Goal: Contribute content: Contribute content

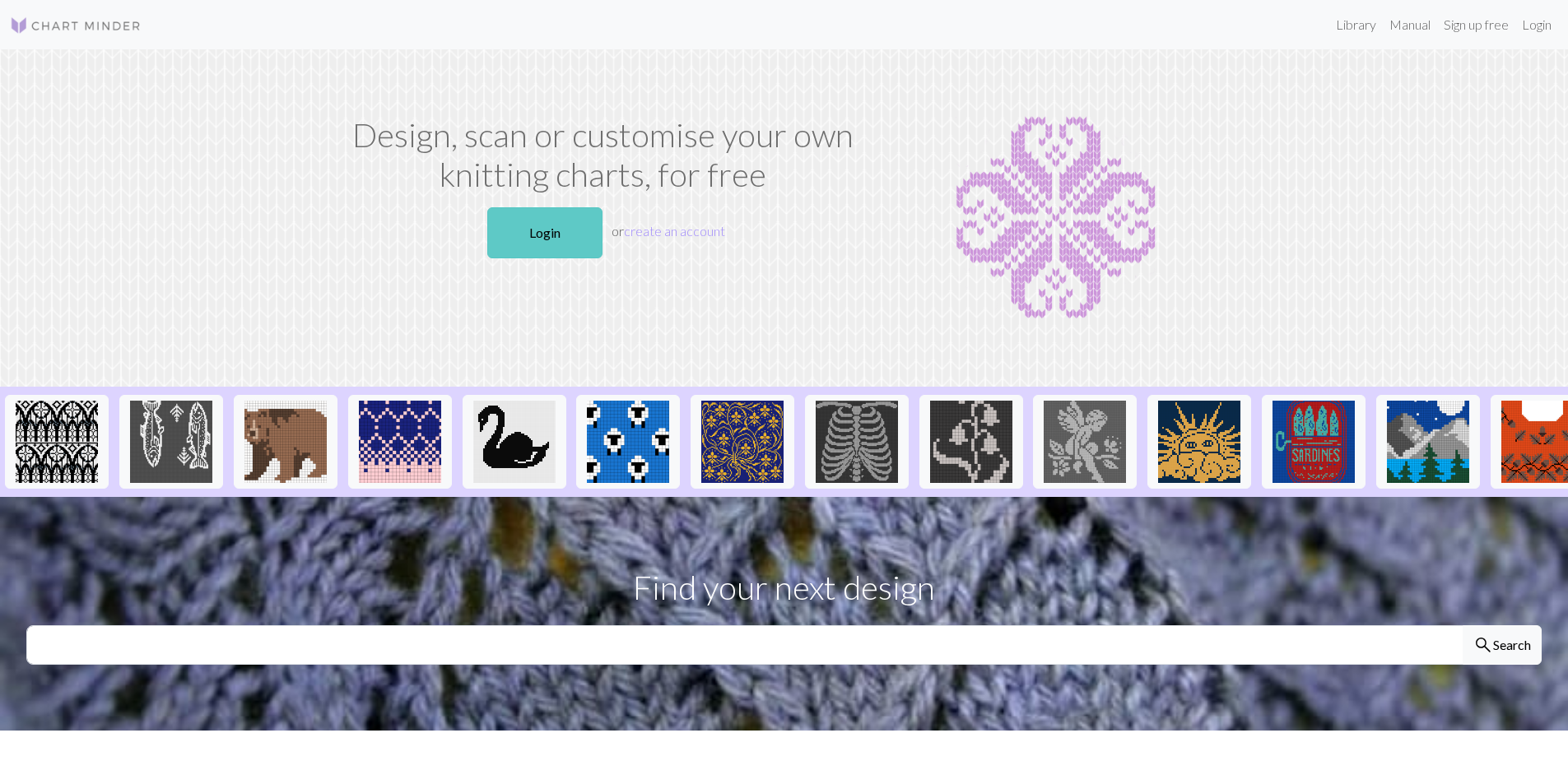
click at [535, 248] on link "Login" at bounding box center [545, 233] width 115 height 51
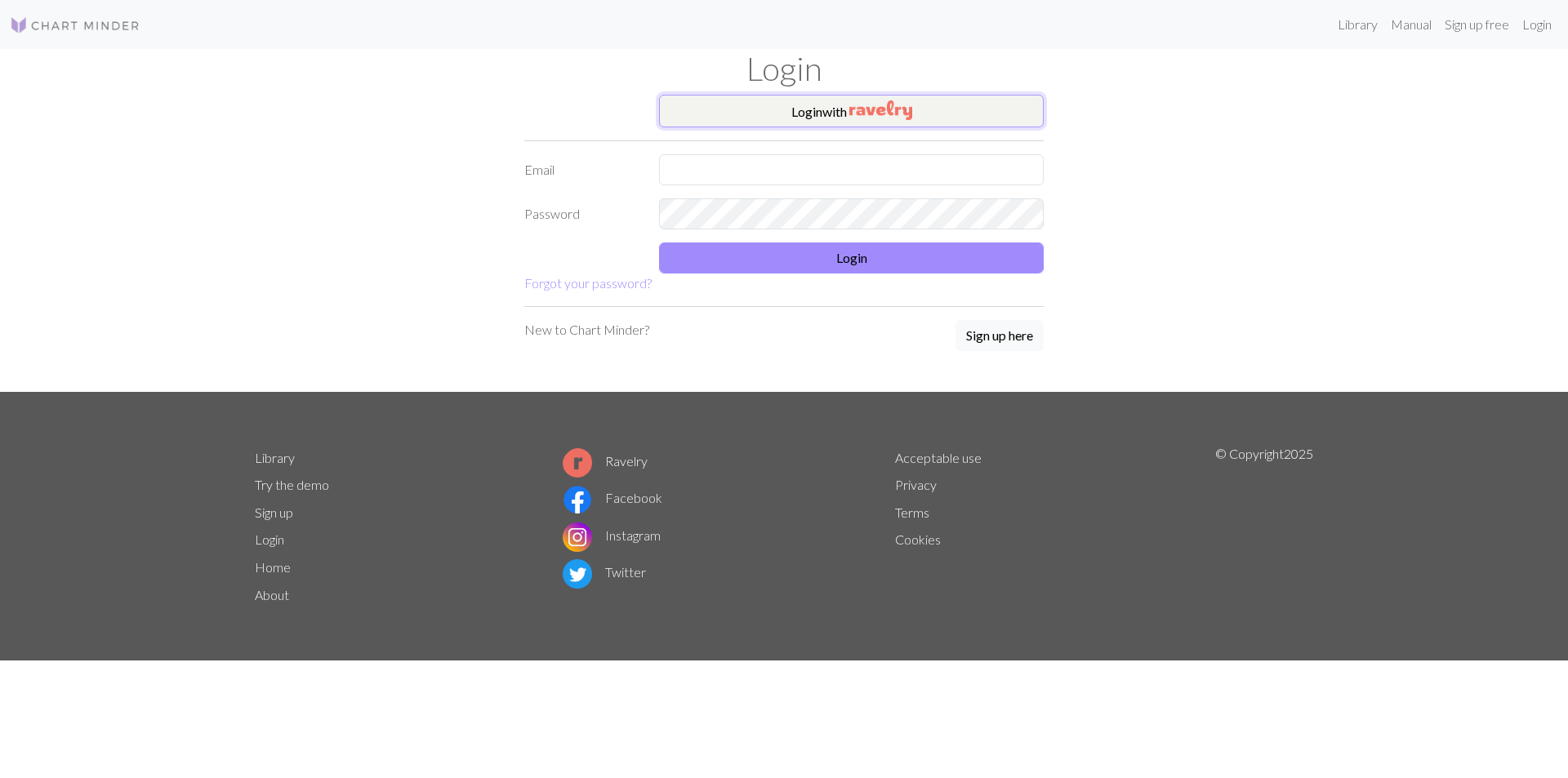
click at [729, 104] on button "Login with" at bounding box center [851, 110] width 384 height 33
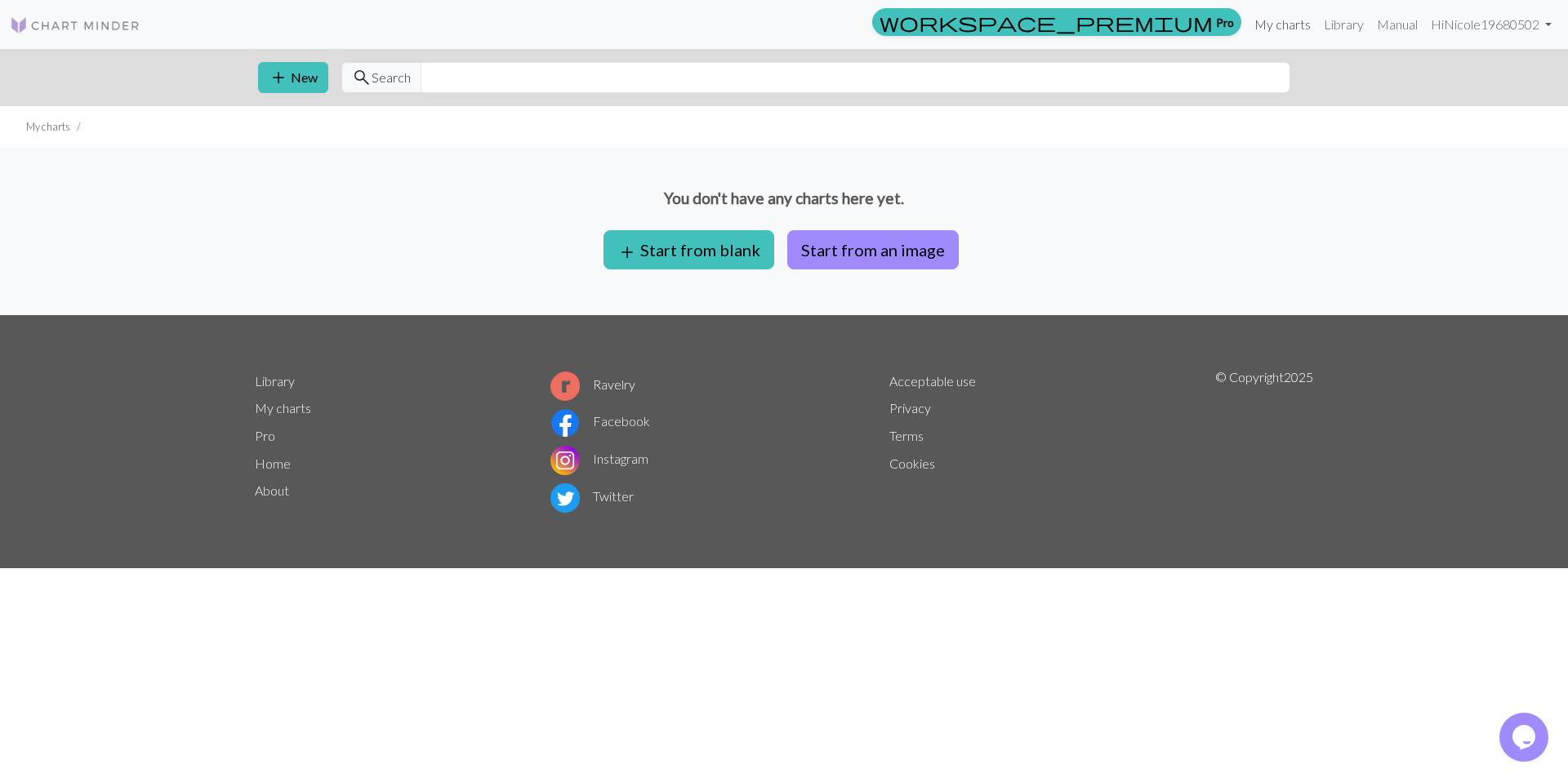
click at [1286, 26] on link "My charts" at bounding box center [1282, 24] width 69 height 33
click at [1286, 21] on link "My charts" at bounding box center [1282, 24] width 69 height 33
click at [1288, 22] on link "My charts" at bounding box center [1282, 24] width 69 height 33
click at [1514, 16] on link "Hi Nicole19680502" at bounding box center [1490, 24] width 134 height 33
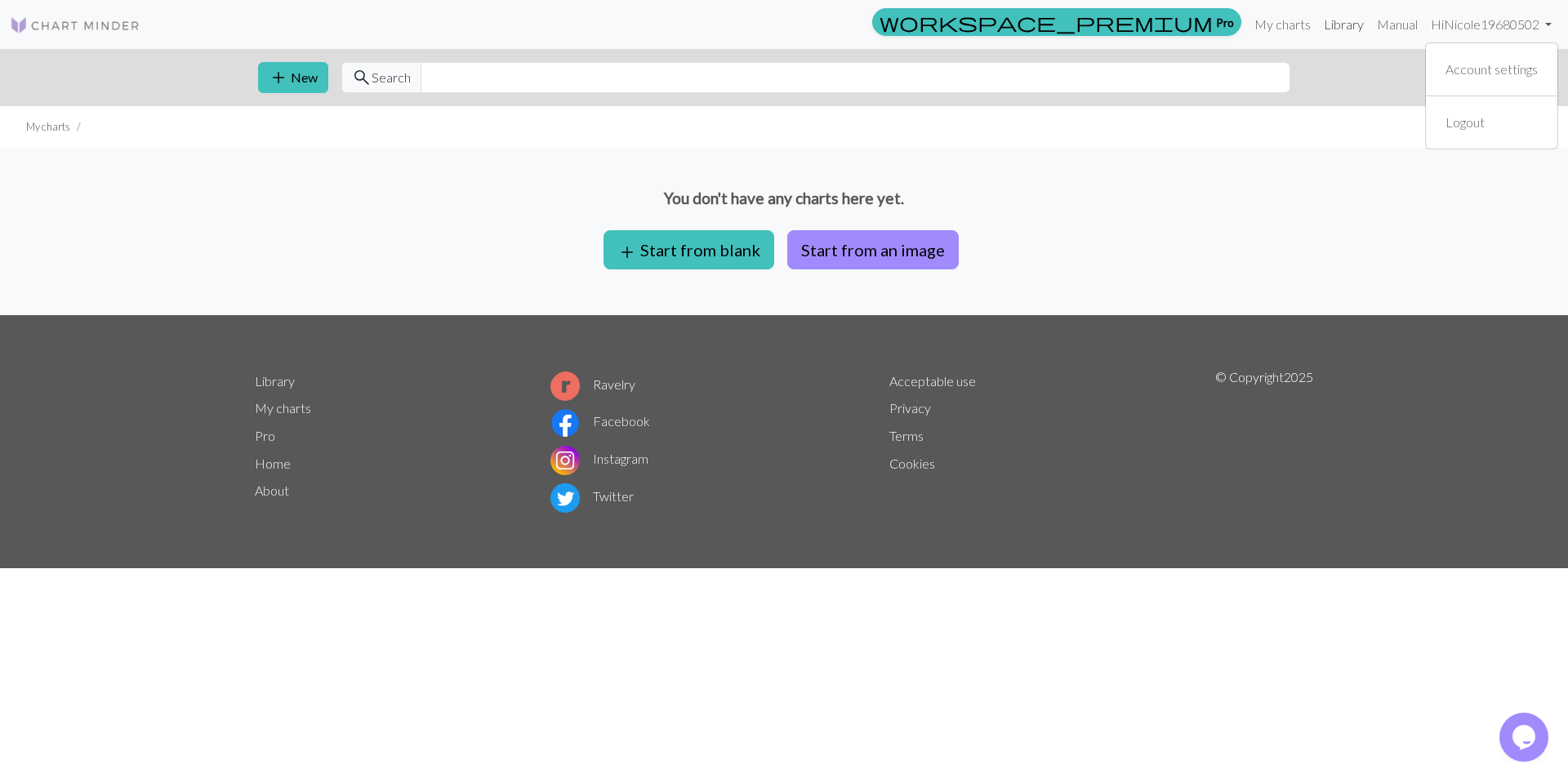
click at [1327, 29] on link "Library" at bounding box center [1344, 24] width 53 height 33
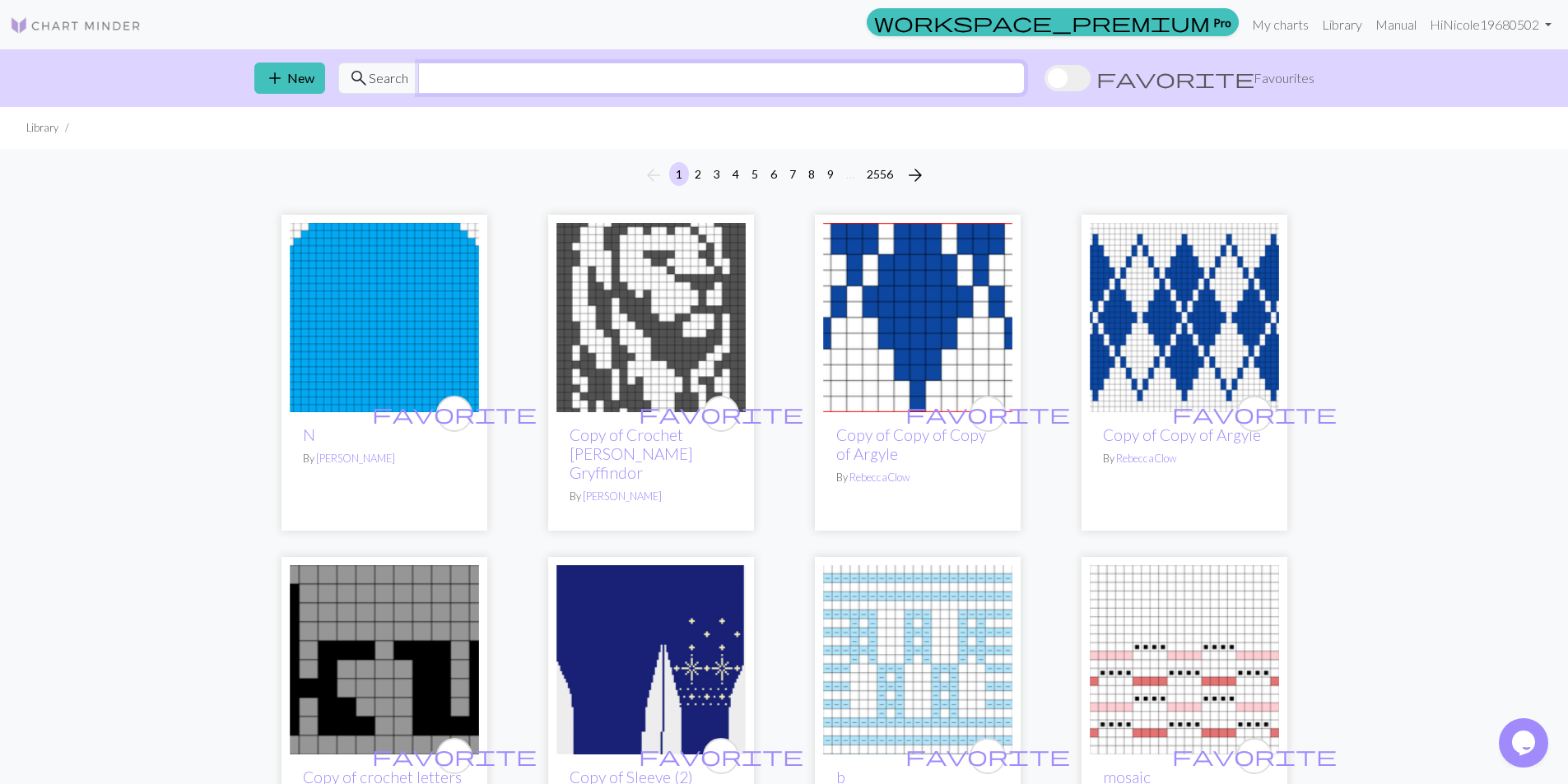
click at [832, 68] on input "text" at bounding box center [722, 77] width 607 height 31
type input "Boxy Basic"
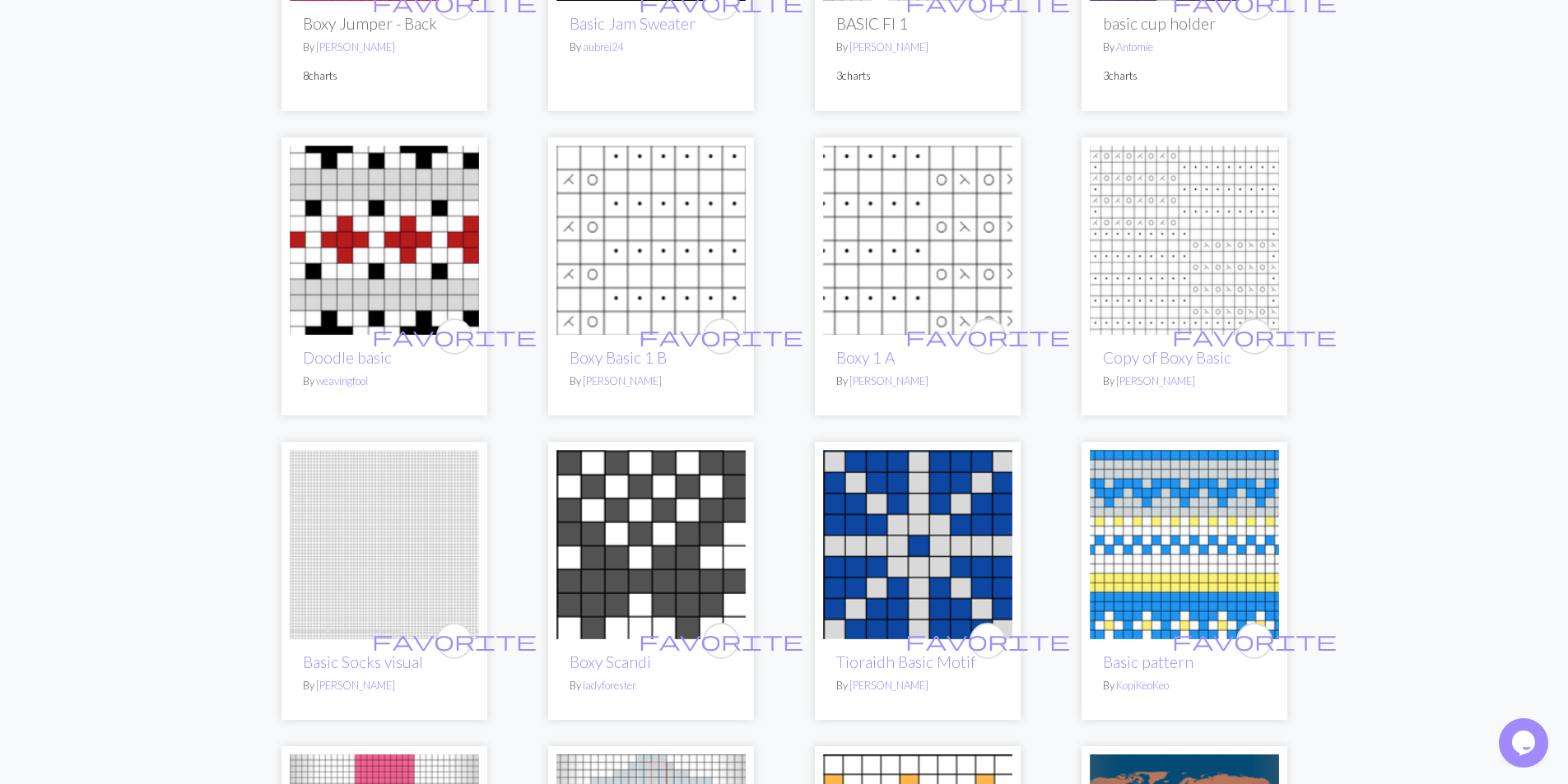
scroll to position [165, 0]
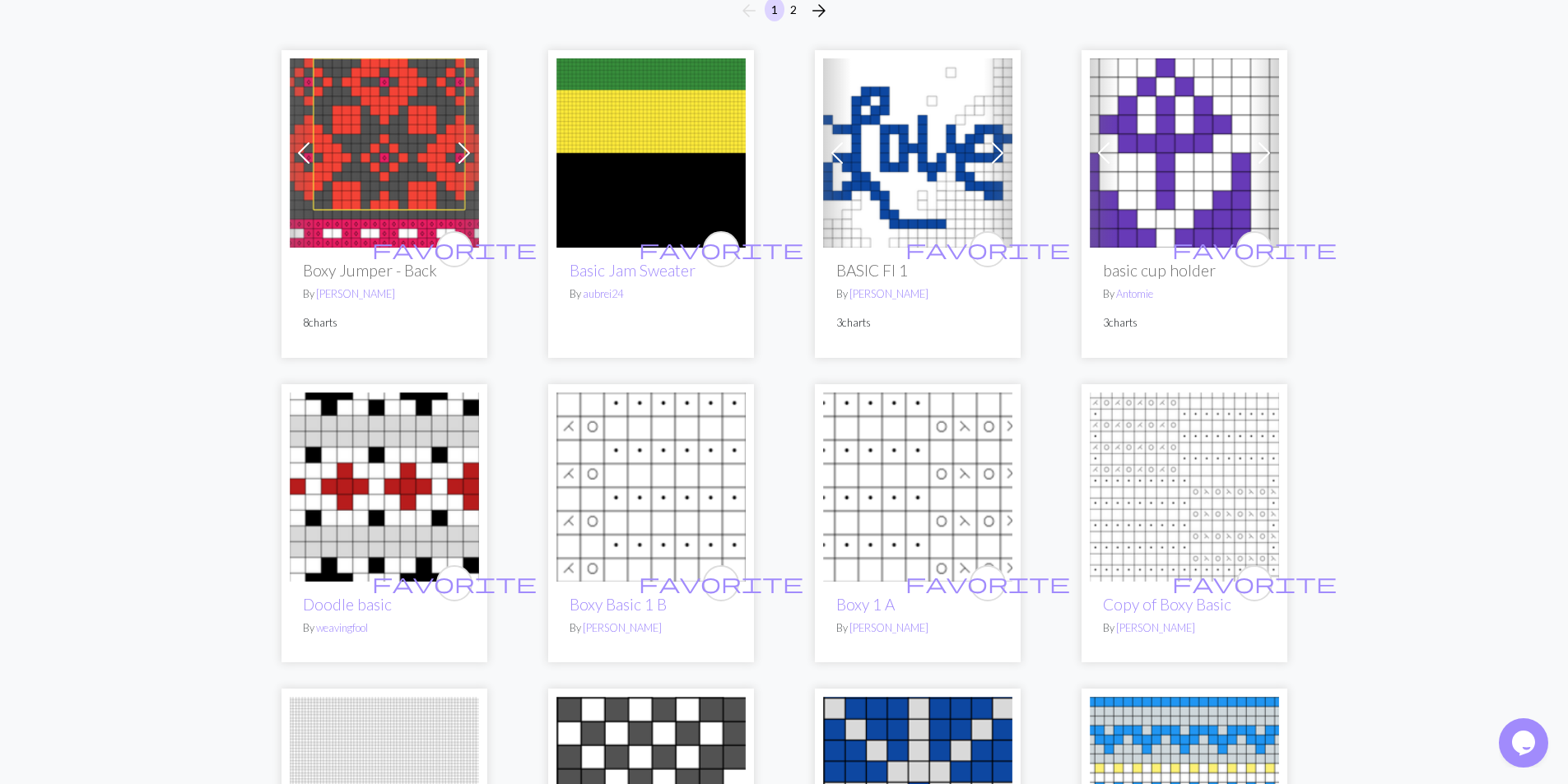
click at [640, 490] on img at bounding box center [651, 487] width 190 height 189
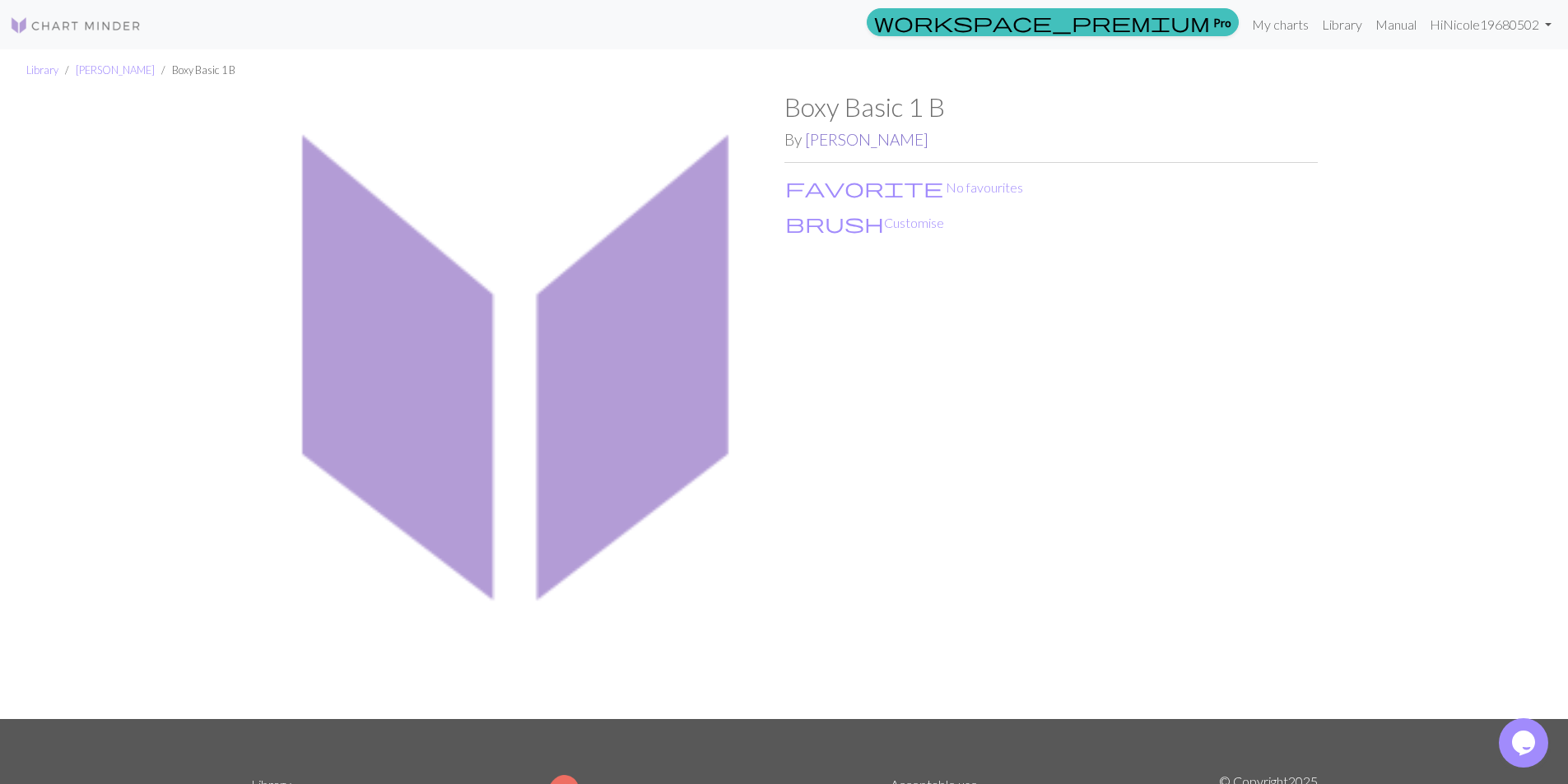
click at [878, 141] on link "Nicole Anderson" at bounding box center [867, 139] width 124 height 19
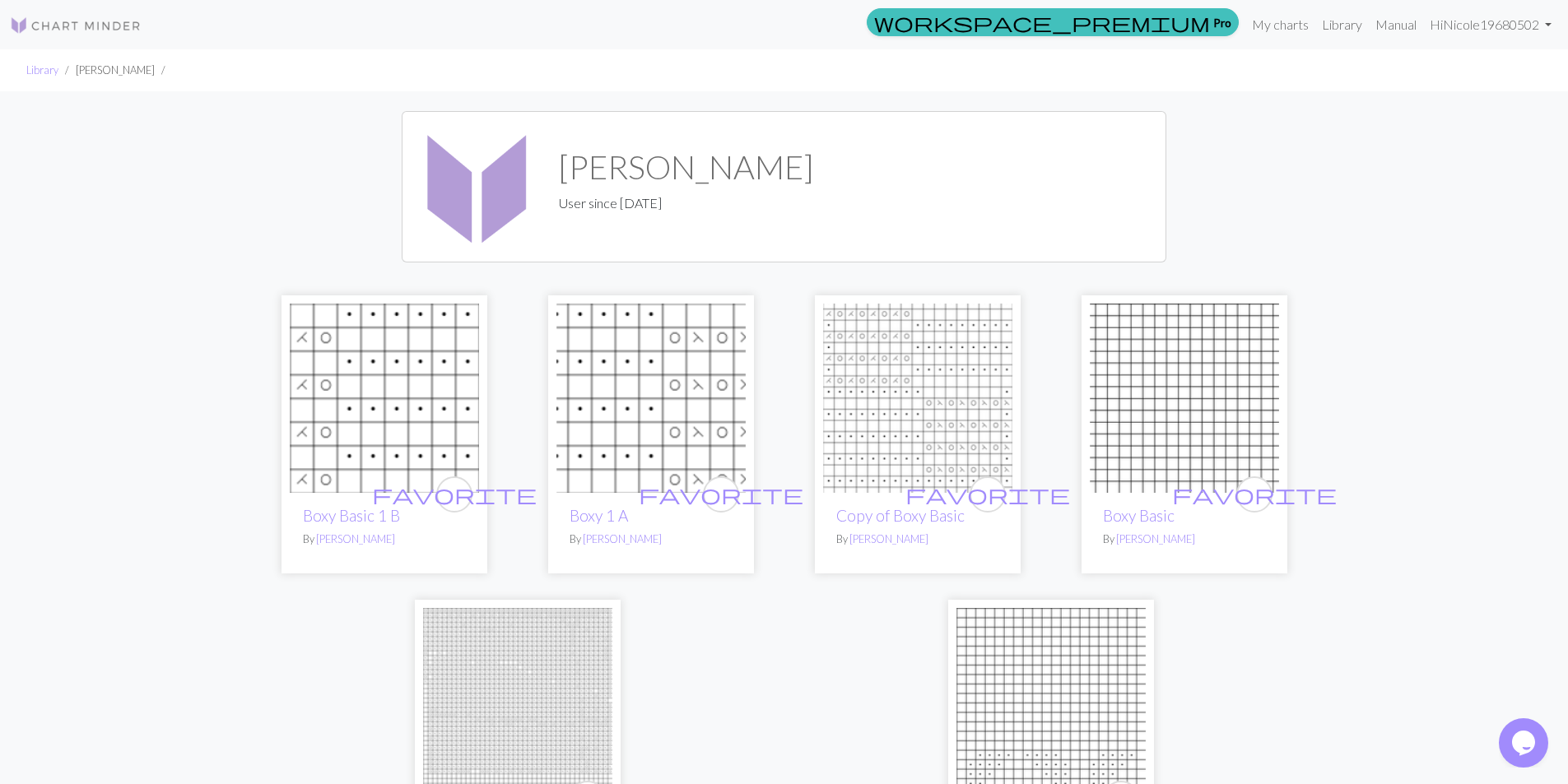
click at [614, 423] on img at bounding box center [651, 398] width 190 height 189
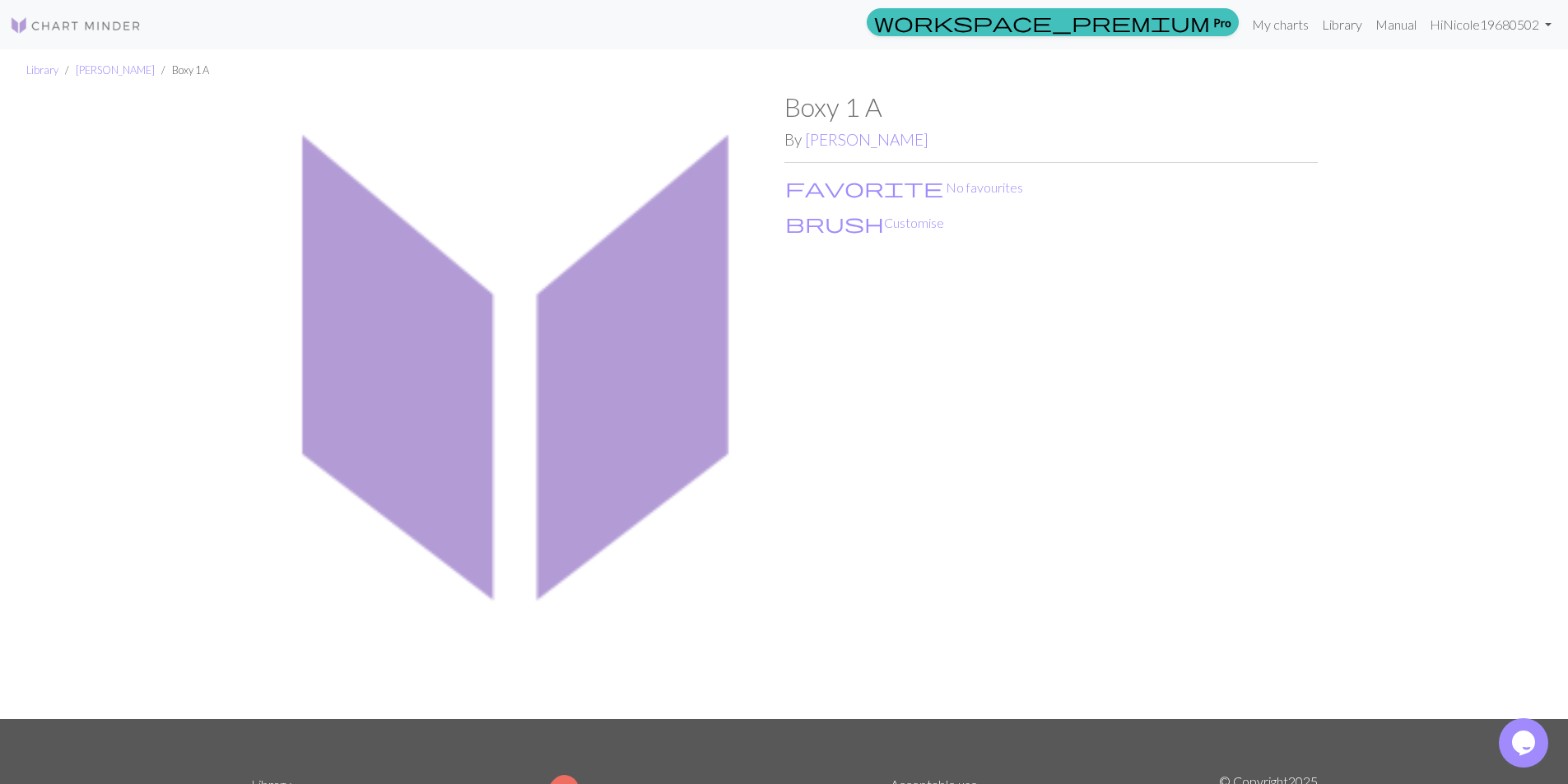
click at [647, 277] on img at bounding box center [518, 404] width 534 height 627
click at [807, 145] on link "Nicole Anderson" at bounding box center [867, 139] width 124 height 19
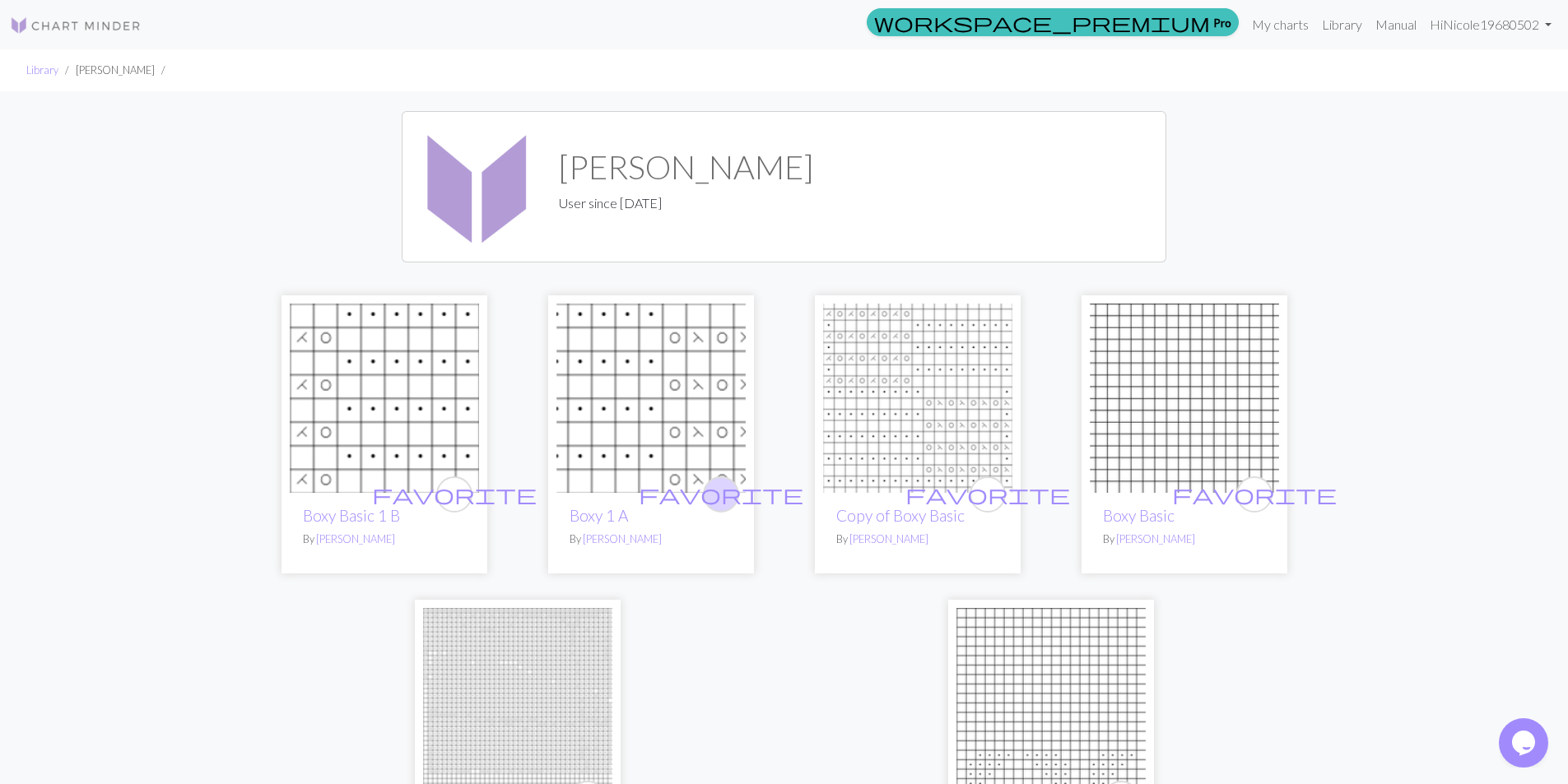
click at [716, 497] on span "favorite" at bounding box center [721, 494] width 165 height 25
click at [611, 514] on link "Boxy 1 A" at bounding box center [599, 515] width 58 height 19
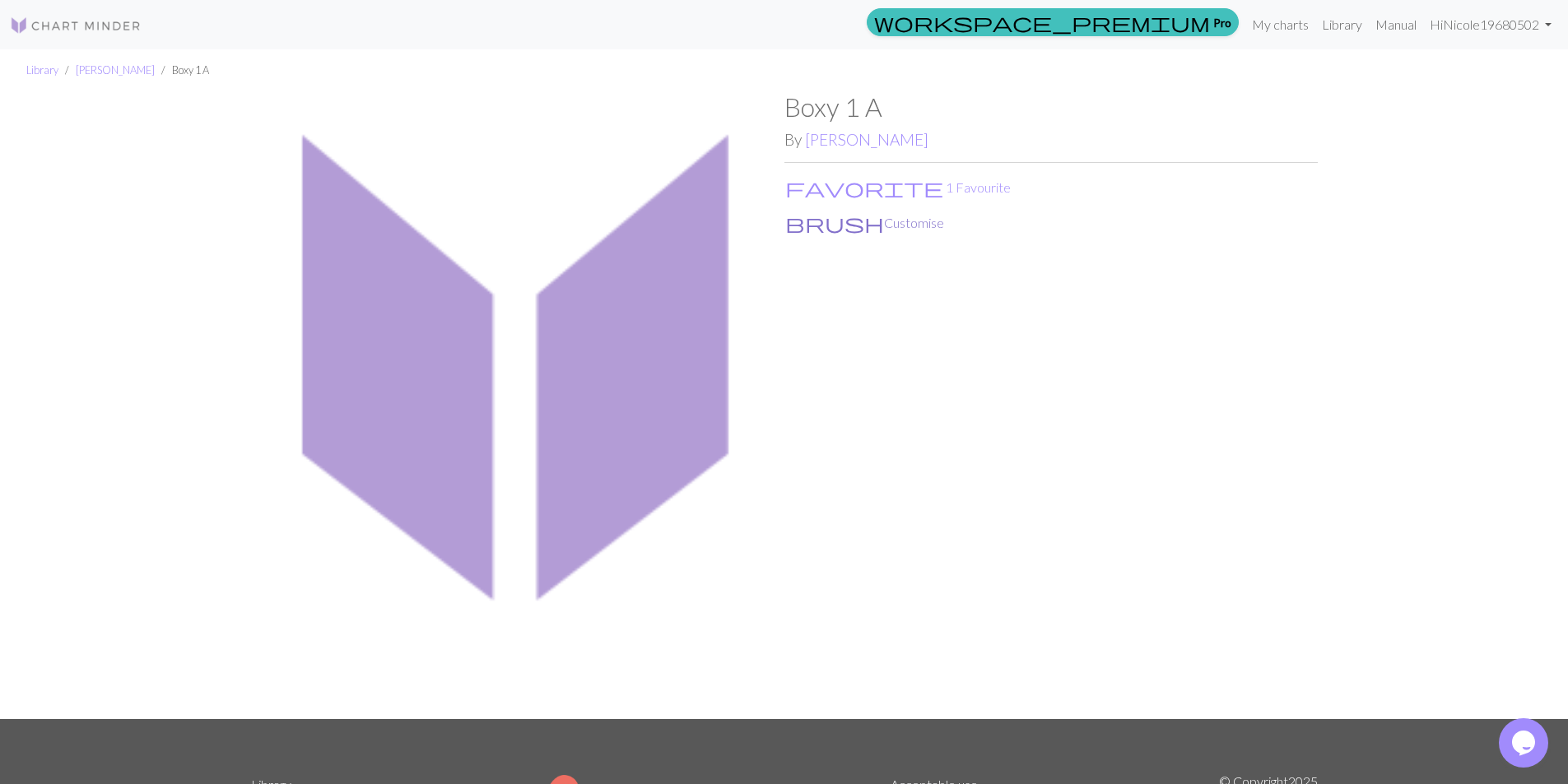
click at [835, 223] on button "brush Customise" at bounding box center [865, 222] width 160 height 22
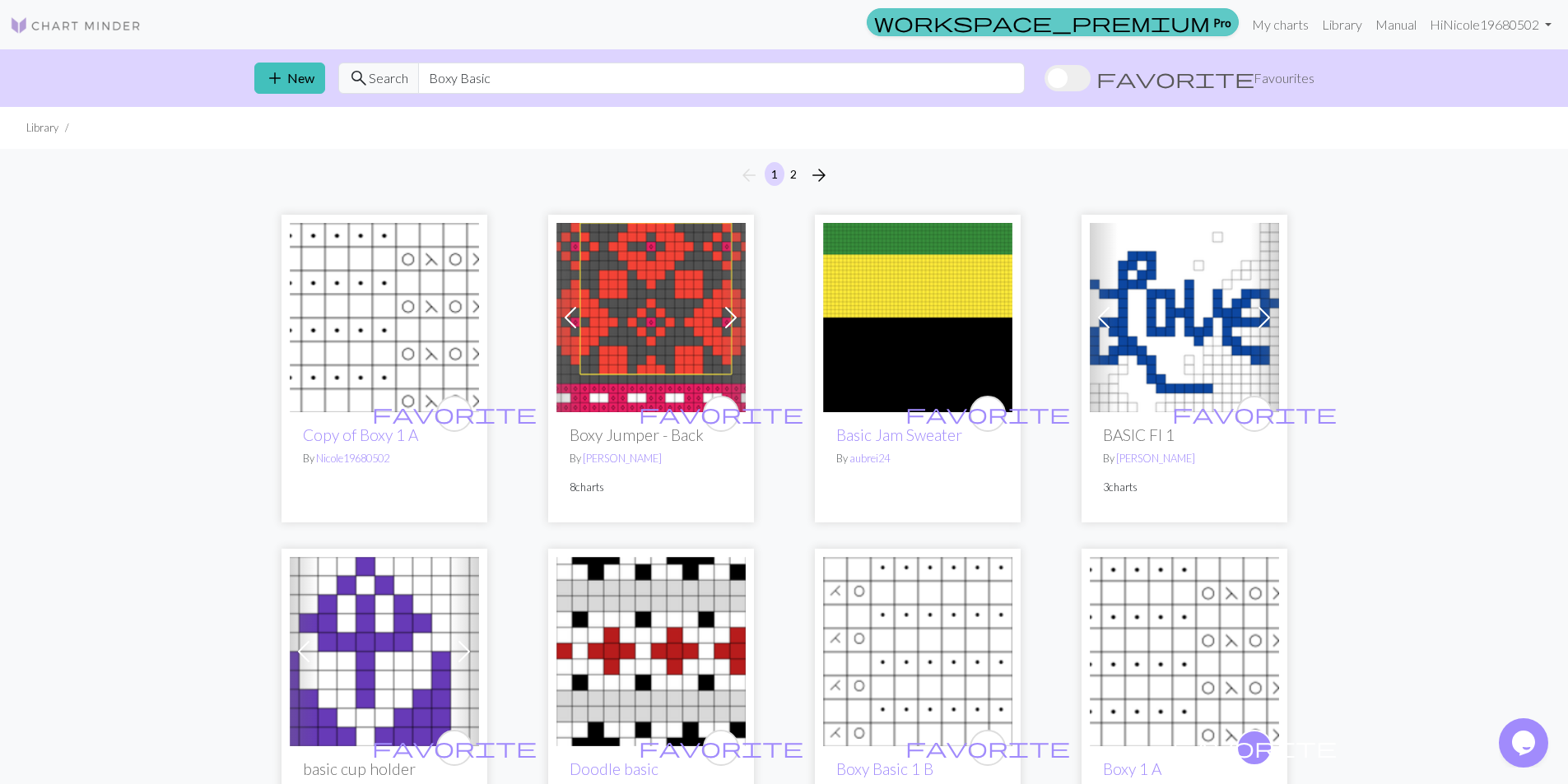
click at [1218, 29] on link "workspace_premium Pro" at bounding box center [1053, 23] width 372 height 28
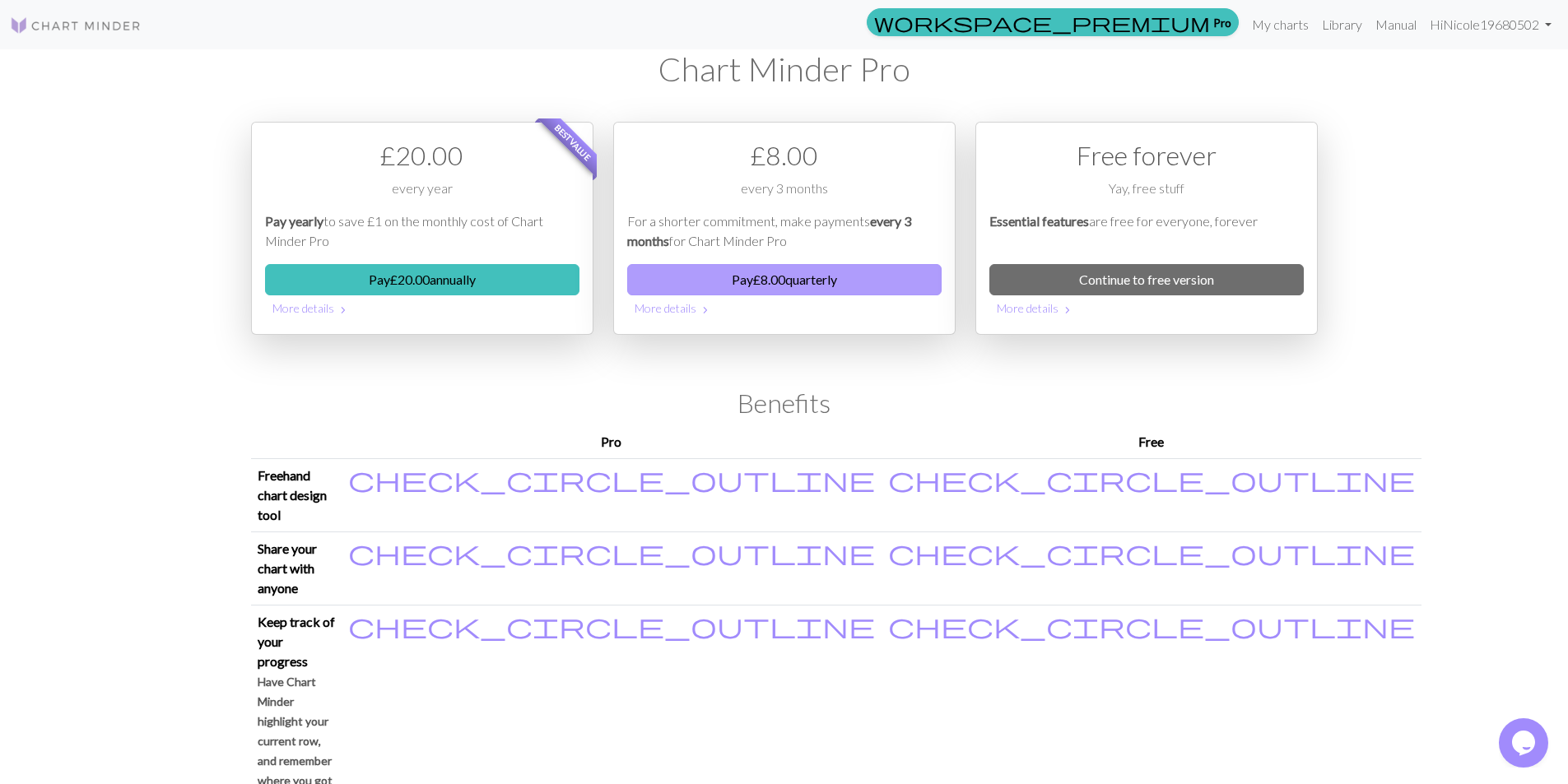
click at [843, 291] on button "Pay £ 8.00 quarterly" at bounding box center [784, 279] width 315 height 31
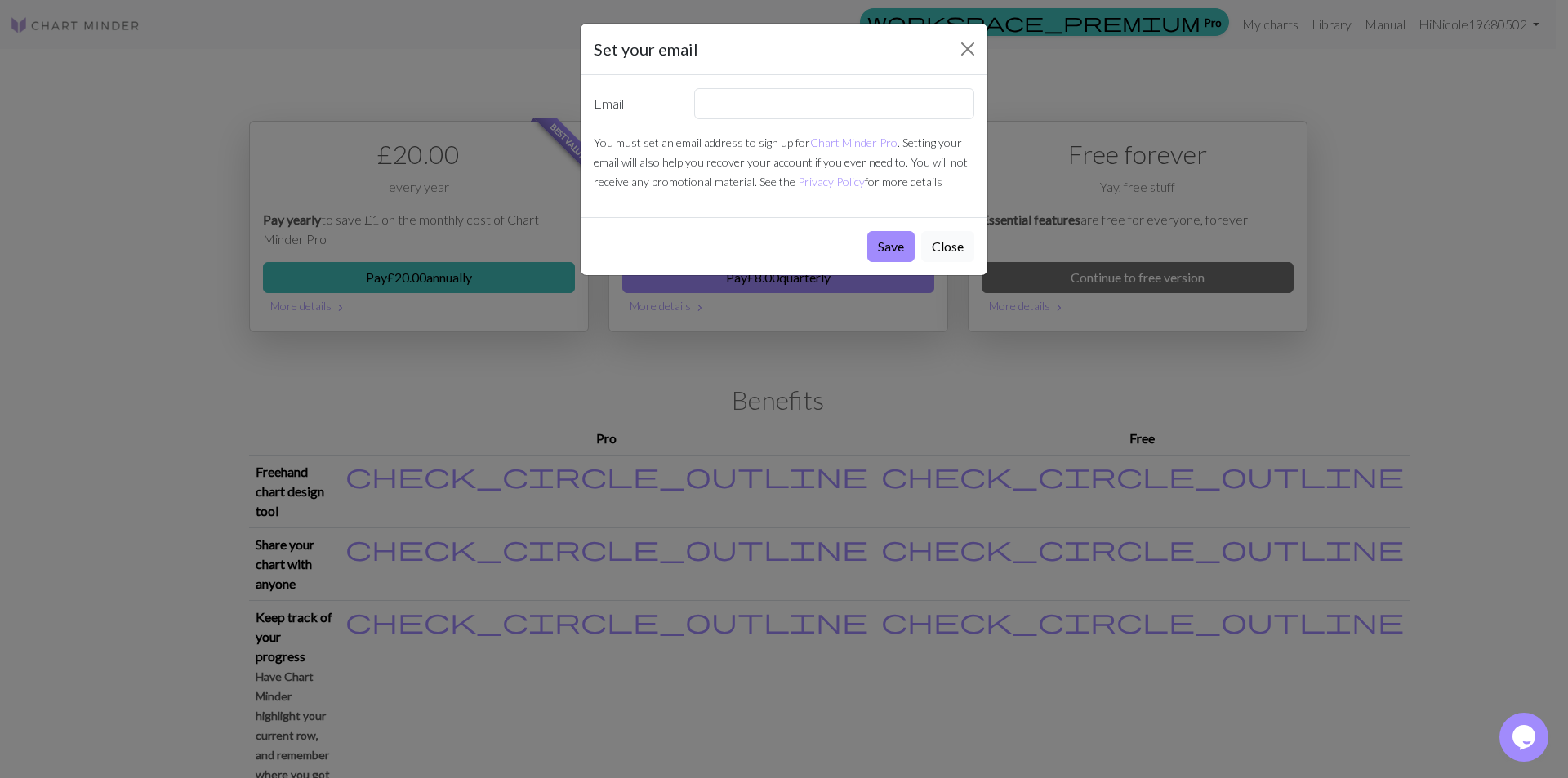
click at [965, 248] on button "Close" at bounding box center [947, 246] width 53 height 31
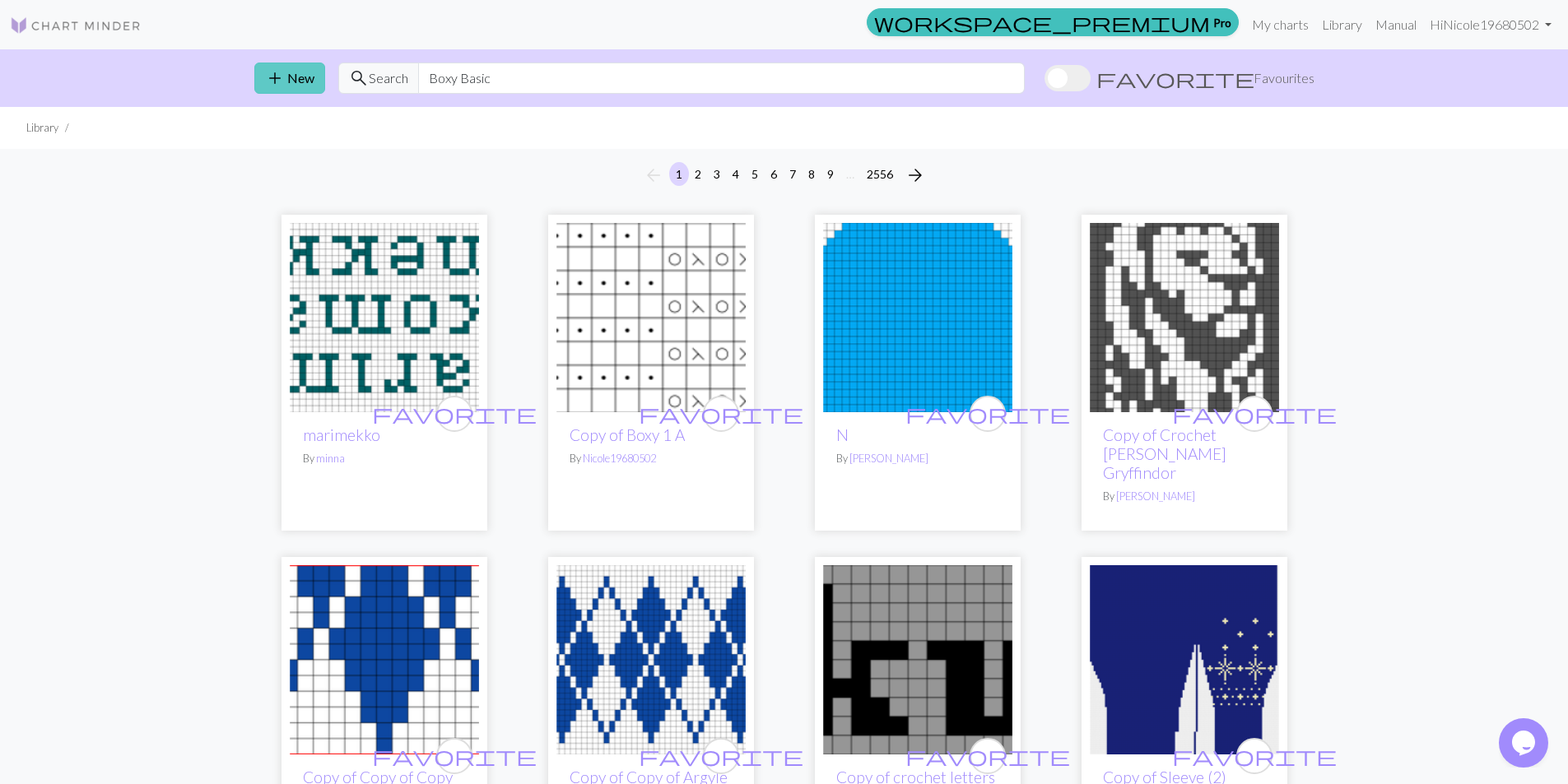
click at [277, 74] on span "add" at bounding box center [274, 78] width 20 height 23
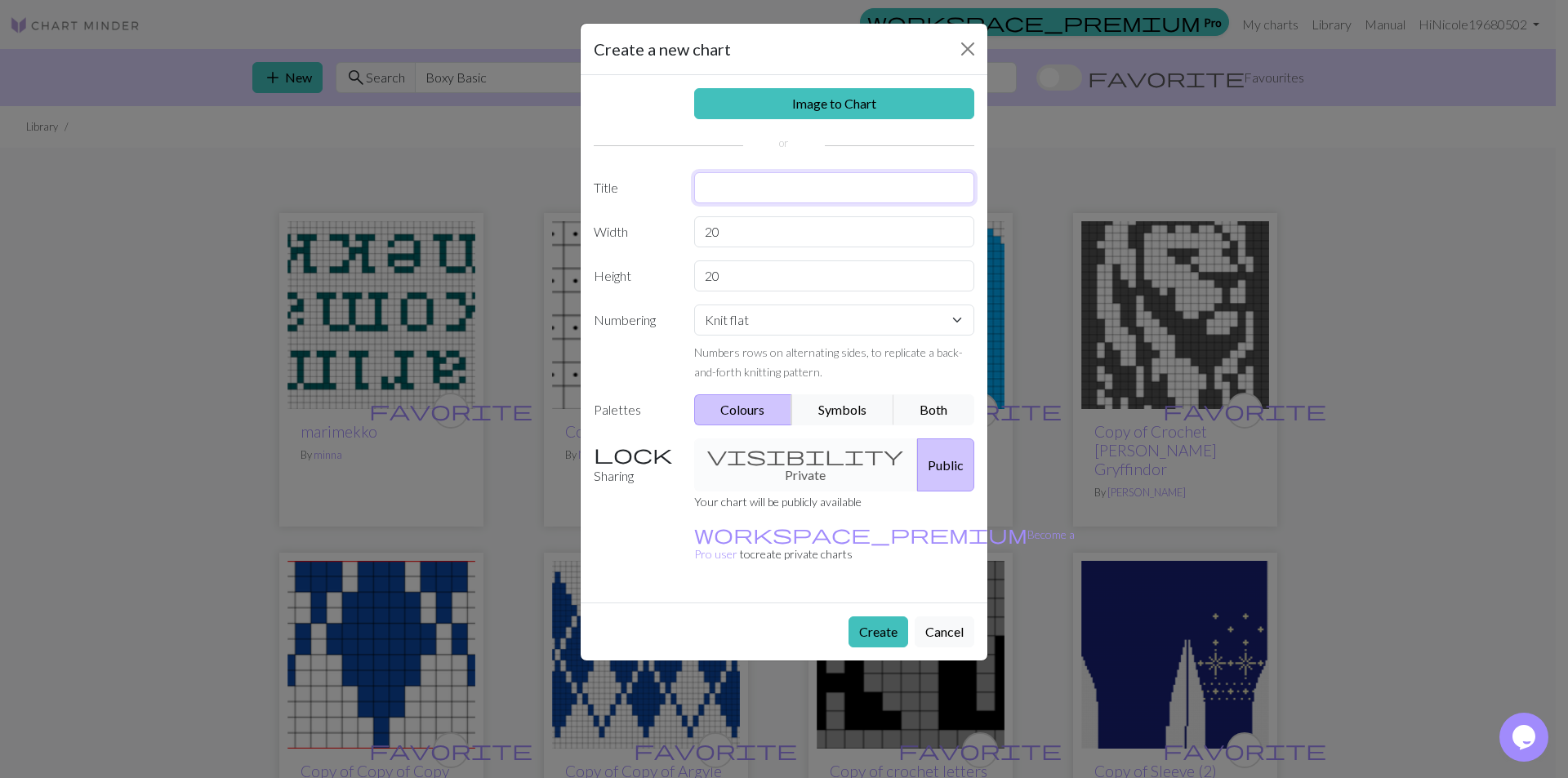
click at [728, 183] on input "text" at bounding box center [834, 187] width 281 height 31
type input "[PERSON_NAME]"
drag, startPoint x: 732, startPoint y: 230, endPoint x: 697, endPoint y: 230, distance: 35.0
click at [697, 230] on input "20" at bounding box center [834, 231] width 281 height 31
type input "23"
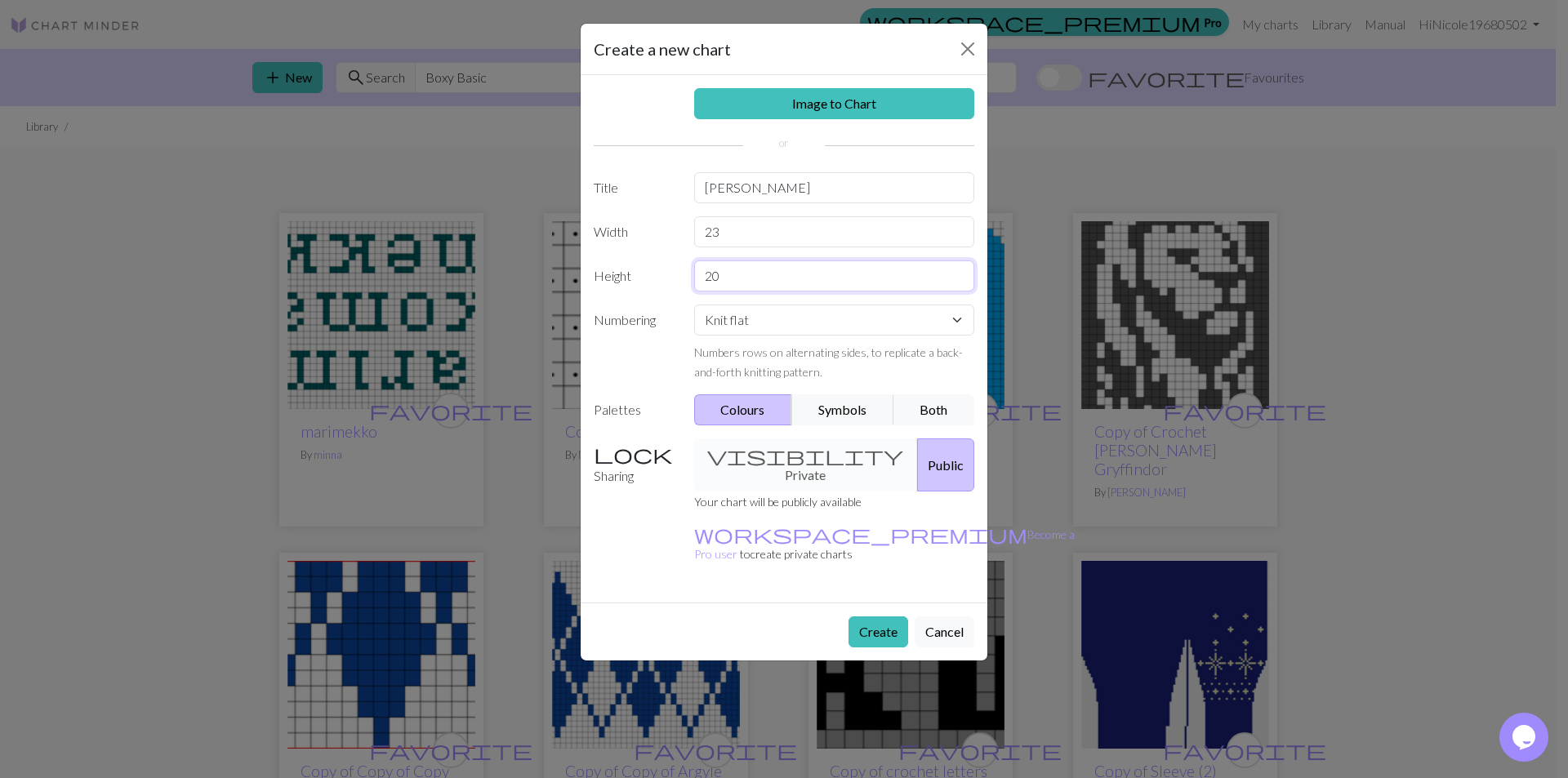
click at [731, 277] on input "20" at bounding box center [834, 276] width 281 height 31
type input "2"
type input "8"
click at [861, 411] on button "Symbols" at bounding box center [842, 410] width 103 height 31
click at [799, 452] on div "visibility Private Public" at bounding box center [834, 465] width 300 height 53
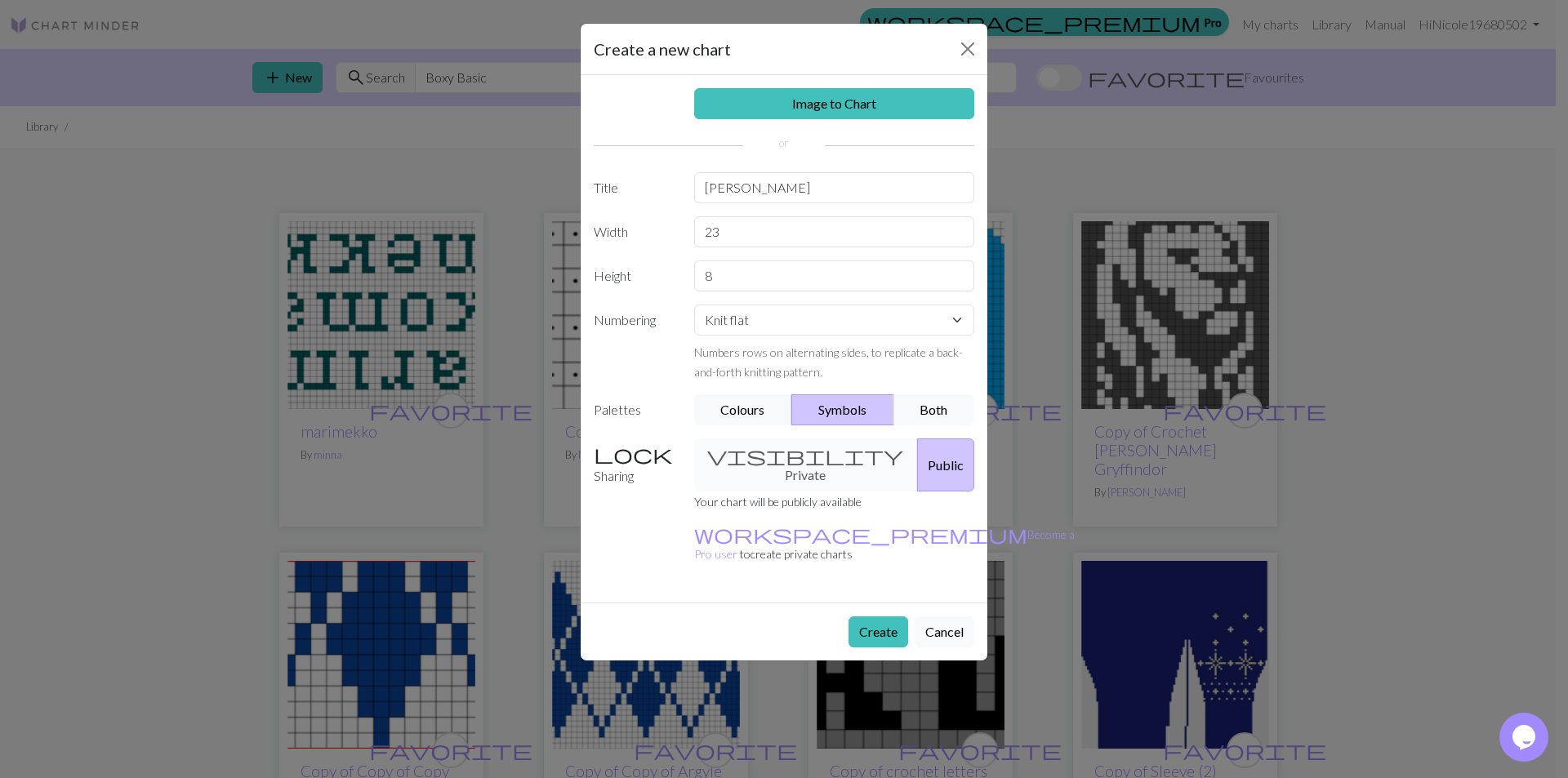
click at [760, 457] on div "visibility Private Public" at bounding box center [834, 465] width 300 height 53
click at [866, 616] on button "Create" at bounding box center [878, 631] width 60 height 31
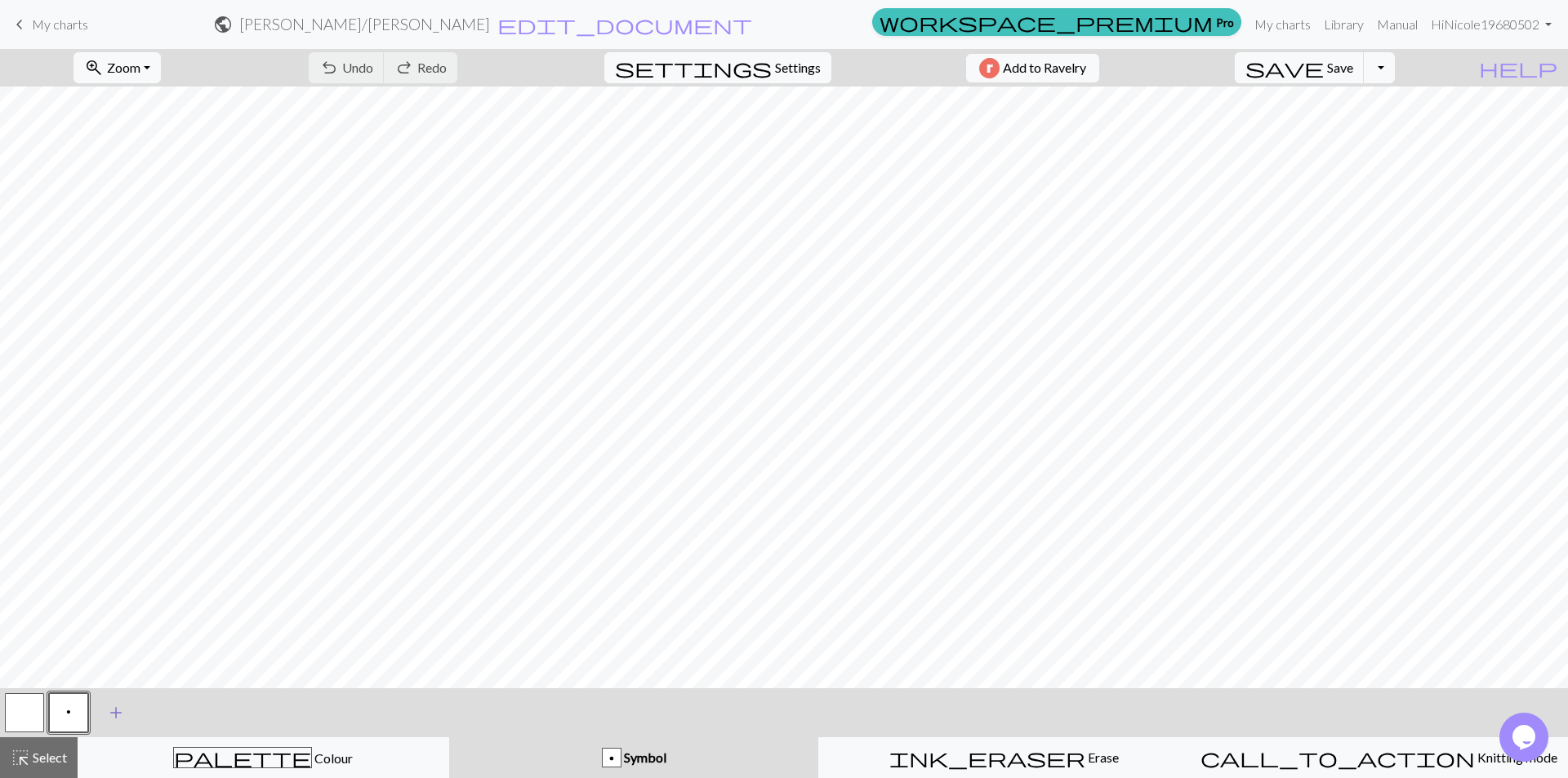
click at [116, 716] on span "add" at bounding box center [116, 713] width 20 height 22
click at [634, 761] on span "Symbol" at bounding box center [644, 757] width 45 height 16
click at [618, 756] on div "p" at bounding box center [611, 758] width 18 height 20
click at [611, 758] on div "p" at bounding box center [611, 758] width 18 height 20
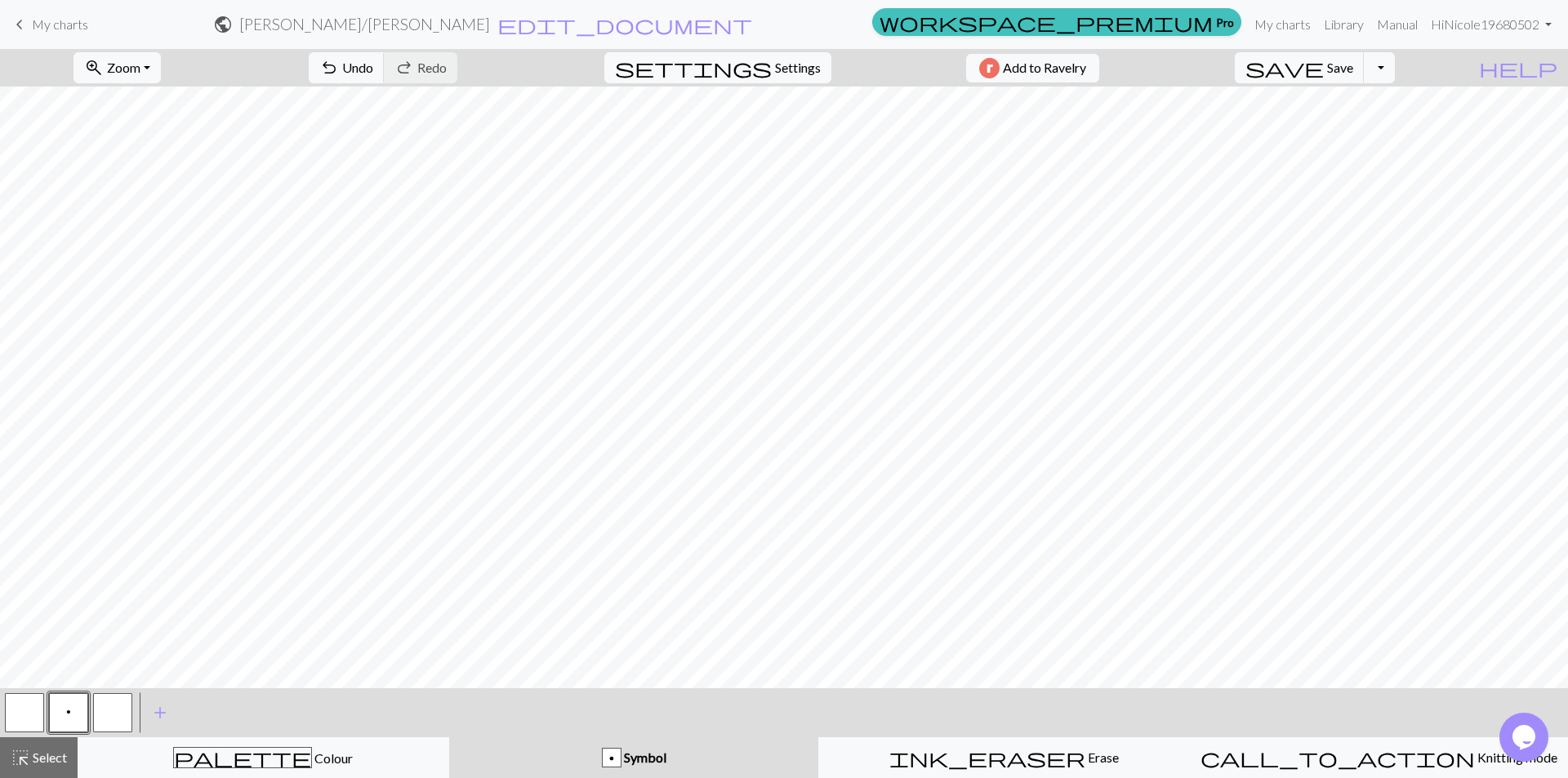
click at [109, 714] on button "button" at bounding box center [113, 713] width 39 height 39
click at [640, 761] on span "Symbol" at bounding box center [644, 757] width 45 height 16
click at [626, 756] on span "Symbol" at bounding box center [644, 757] width 45 height 16
click at [625, 756] on span "Symbol" at bounding box center [644, 757] width 45 height 16
click at [48, 764] on span "Select" at bounding box center [48, 757] width 36 height 16
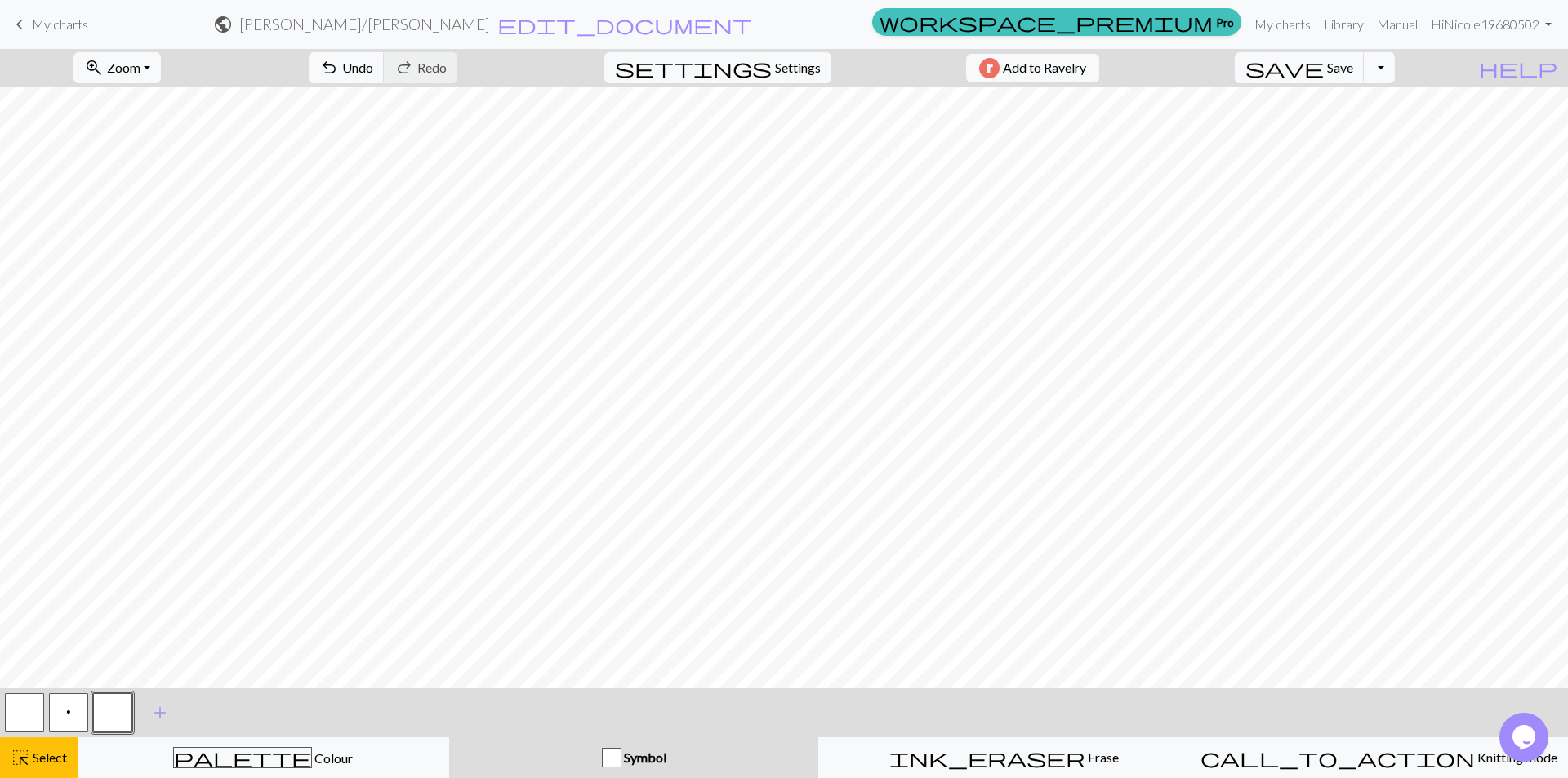
click at [90, 720] on div "p" at bounding box center [68, 713] width 44 height 44
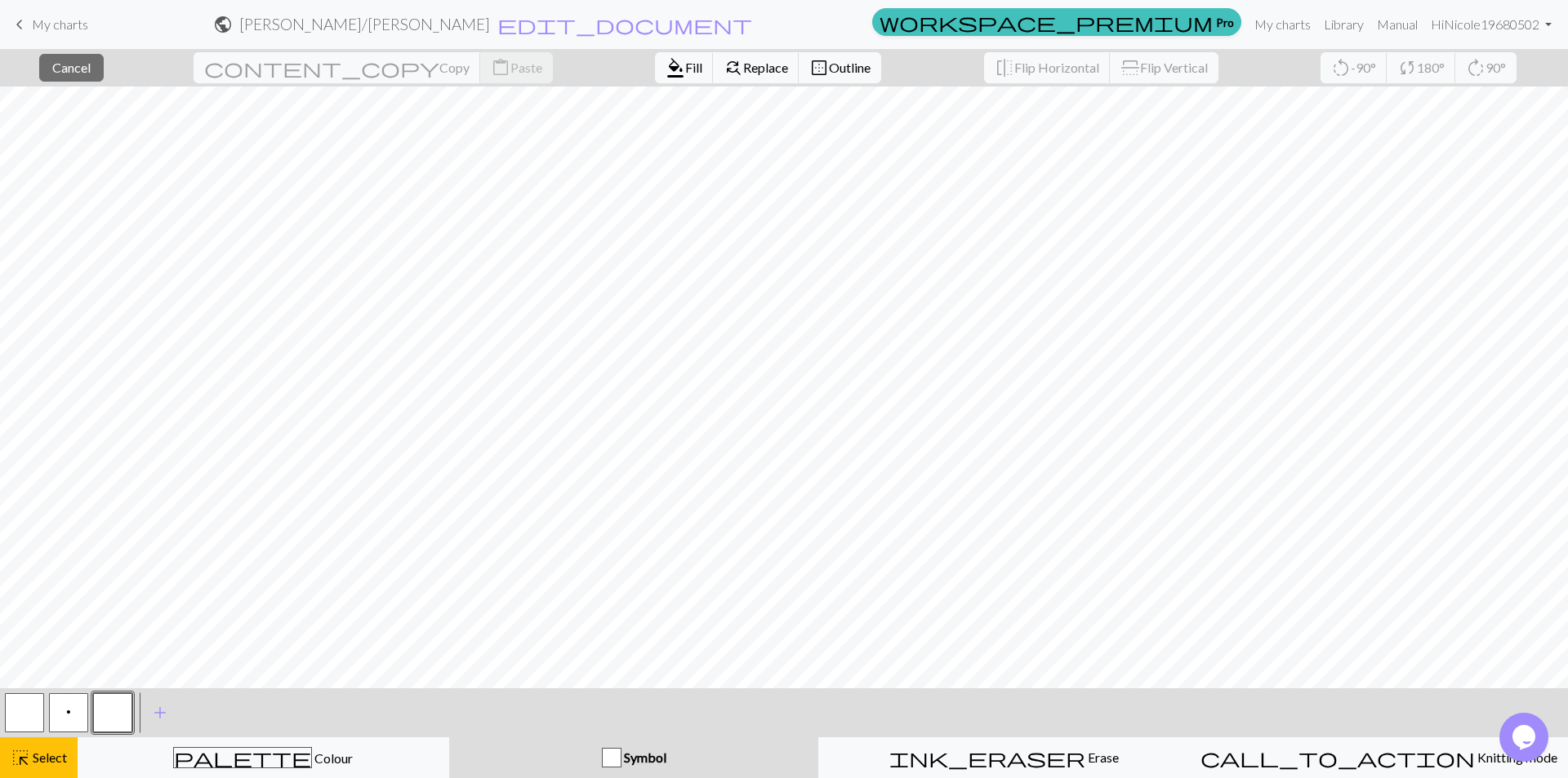
click at [619, 755] on div "button" at bounding box center [611, 757] width 20 height 20
click at [105, 722] on button "button" at bounding box center [113, 713] width 39 height 39
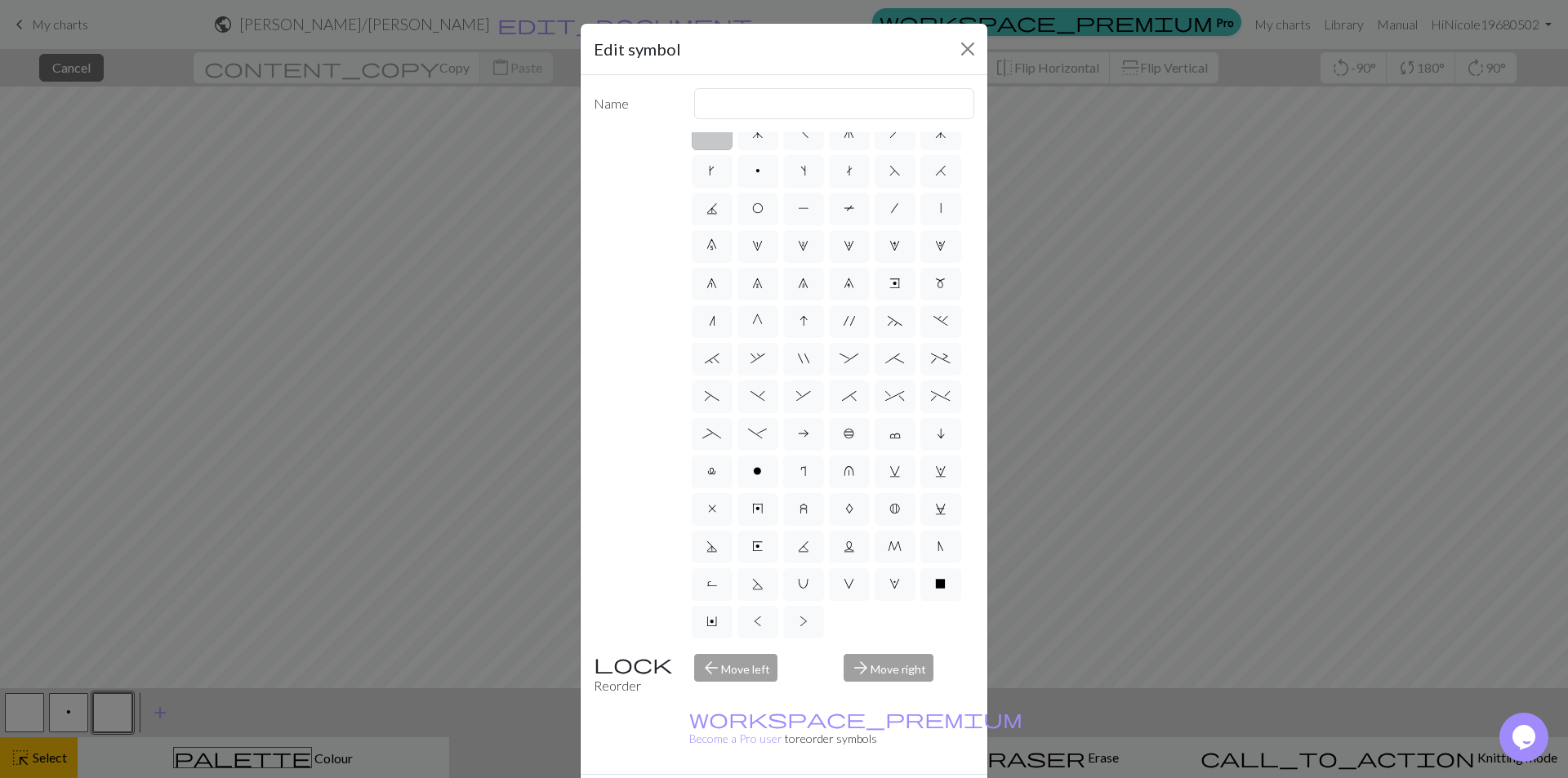
scroll to position [130, 0]
click at [874, 597] on label "W" at bounding box center [895, 584] width 41 height 33
click at [889, 597] on input "W" at bounding box center [894, 596] width 10 height 10
radio input "true"
type input "k1, yo, k1"
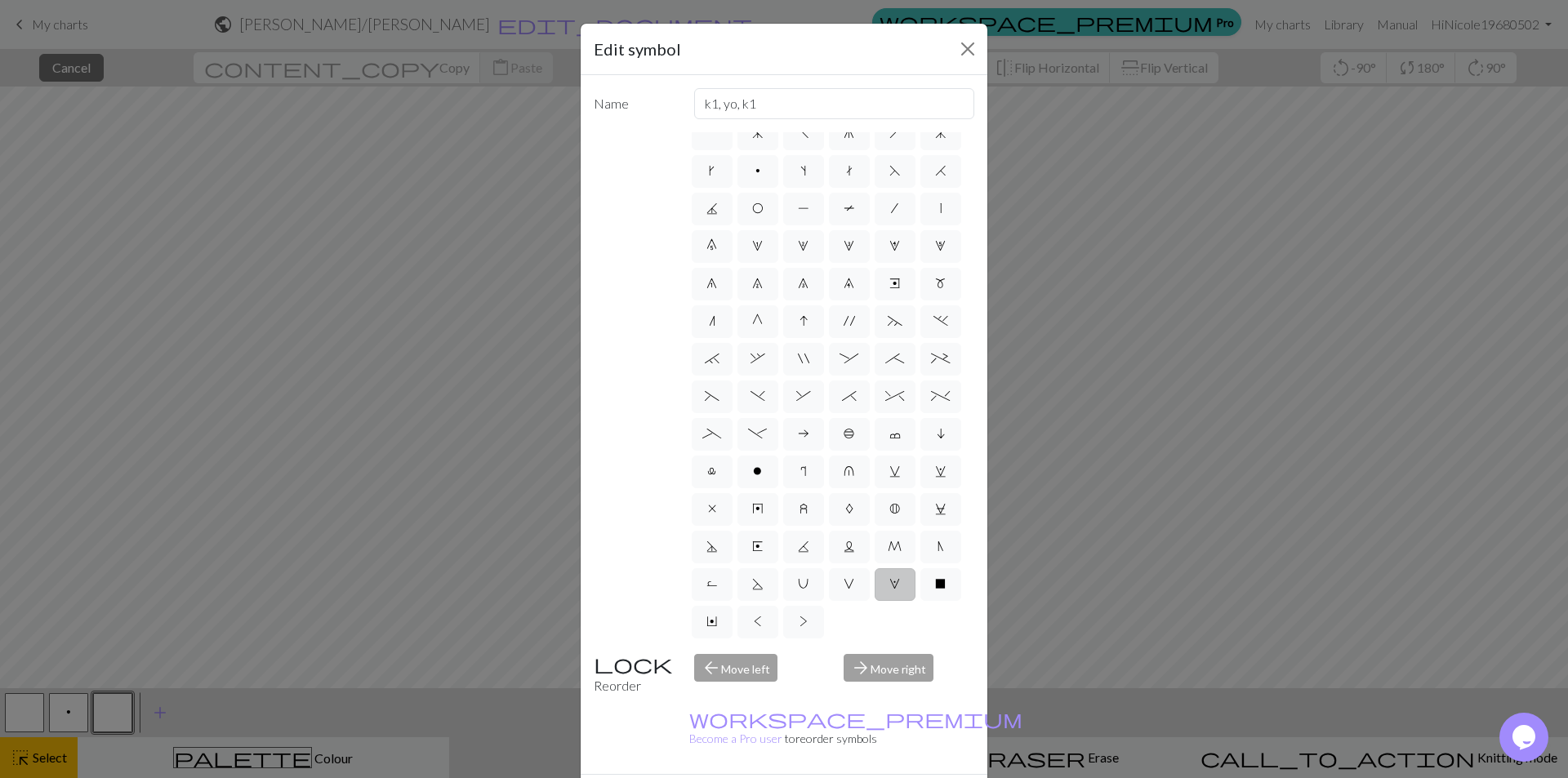
click at [889, 579] on span "W" at bounding box center [894, 584] width 10 height 13
click at [889, 591] on input "W" at bounding box center [894, 596] width 10 height 10
click at [874, 594] on label "W" at bounding box center [895, 584] width 41 height 33
click at [889, 594] on input "W" at bounding box center [894, 596] width 10 height 10
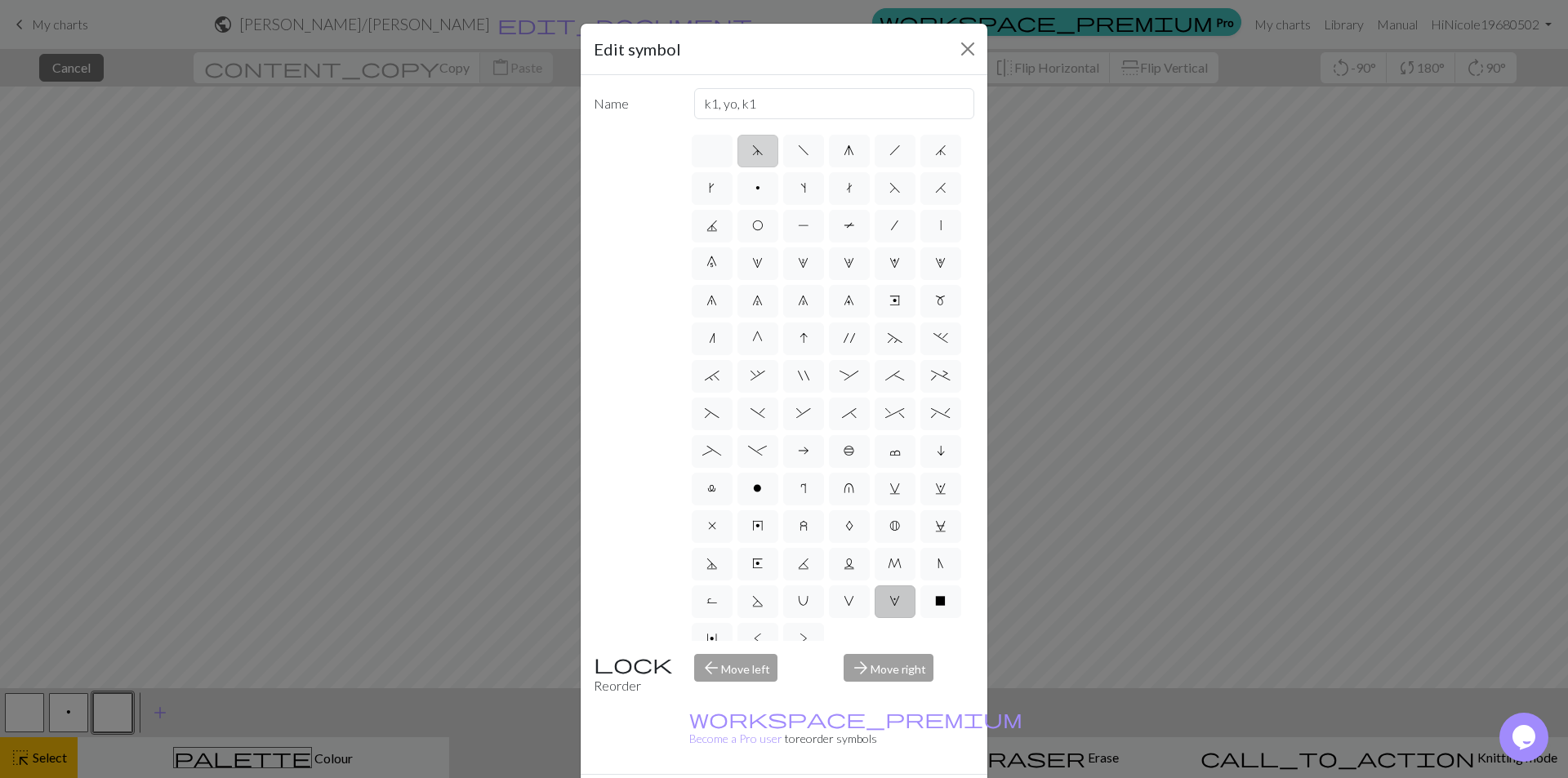
click at [755, 153] on span "d" at bounding box center [757, 151] width 11 height 13
click at [755, 151] on input "d" at bounding box center [756, 145] width 10 height 10
radio input "true"
type input "sk2p"
click at [789, 153] on label "f" at bounding box center [803, 151] width 41 height 33
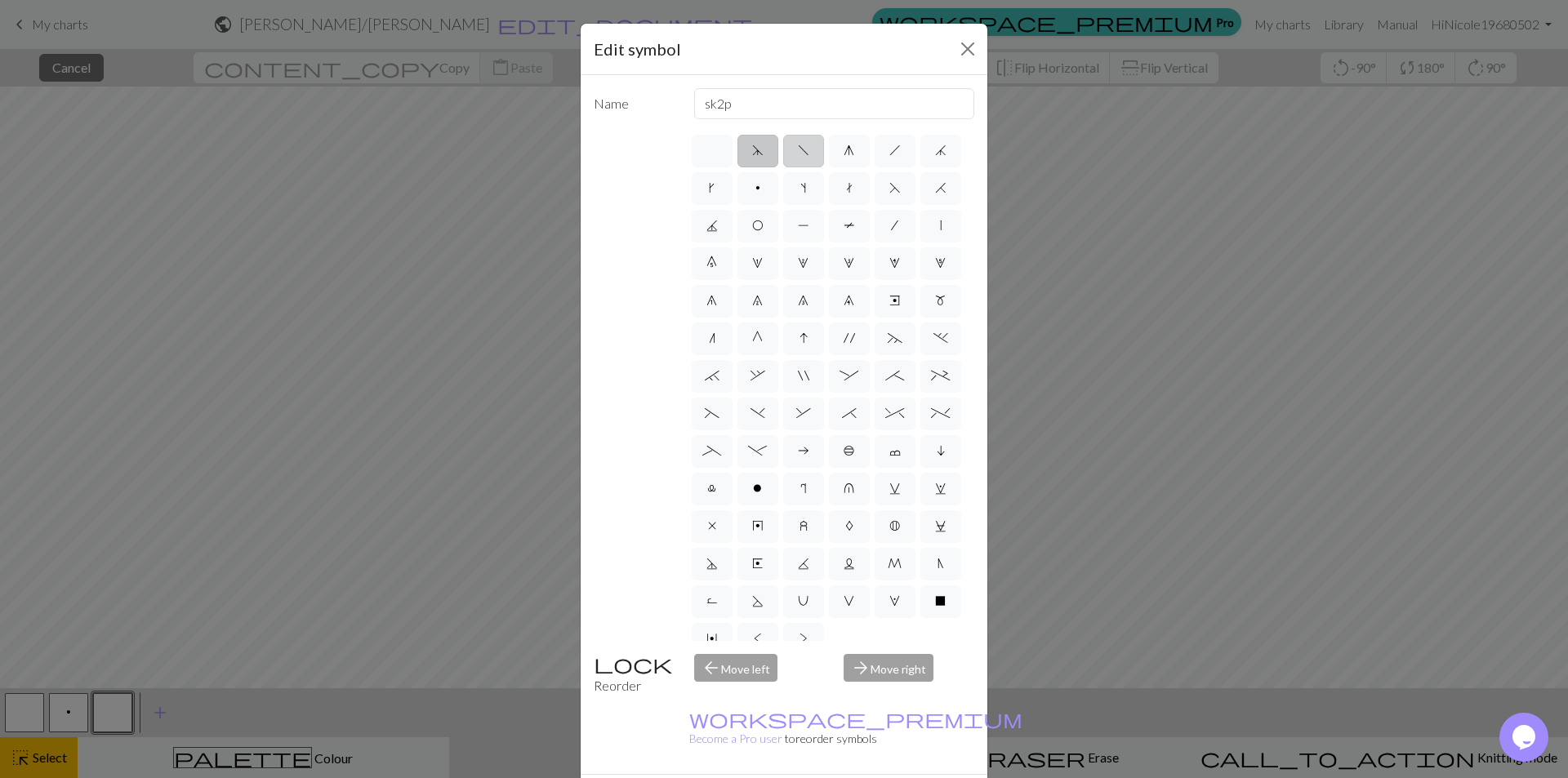
click at [798, 151] on input "f" at bounding box center [802, 145] width 10 height 10
radio input "true"
type input "left leaning decrease"
click at [843, 153] on span "g" at bounding box center [848, 151] width 10 height 13
click at [843, 151] on input "g" at bounding box center [848, 145] width 10 height 10
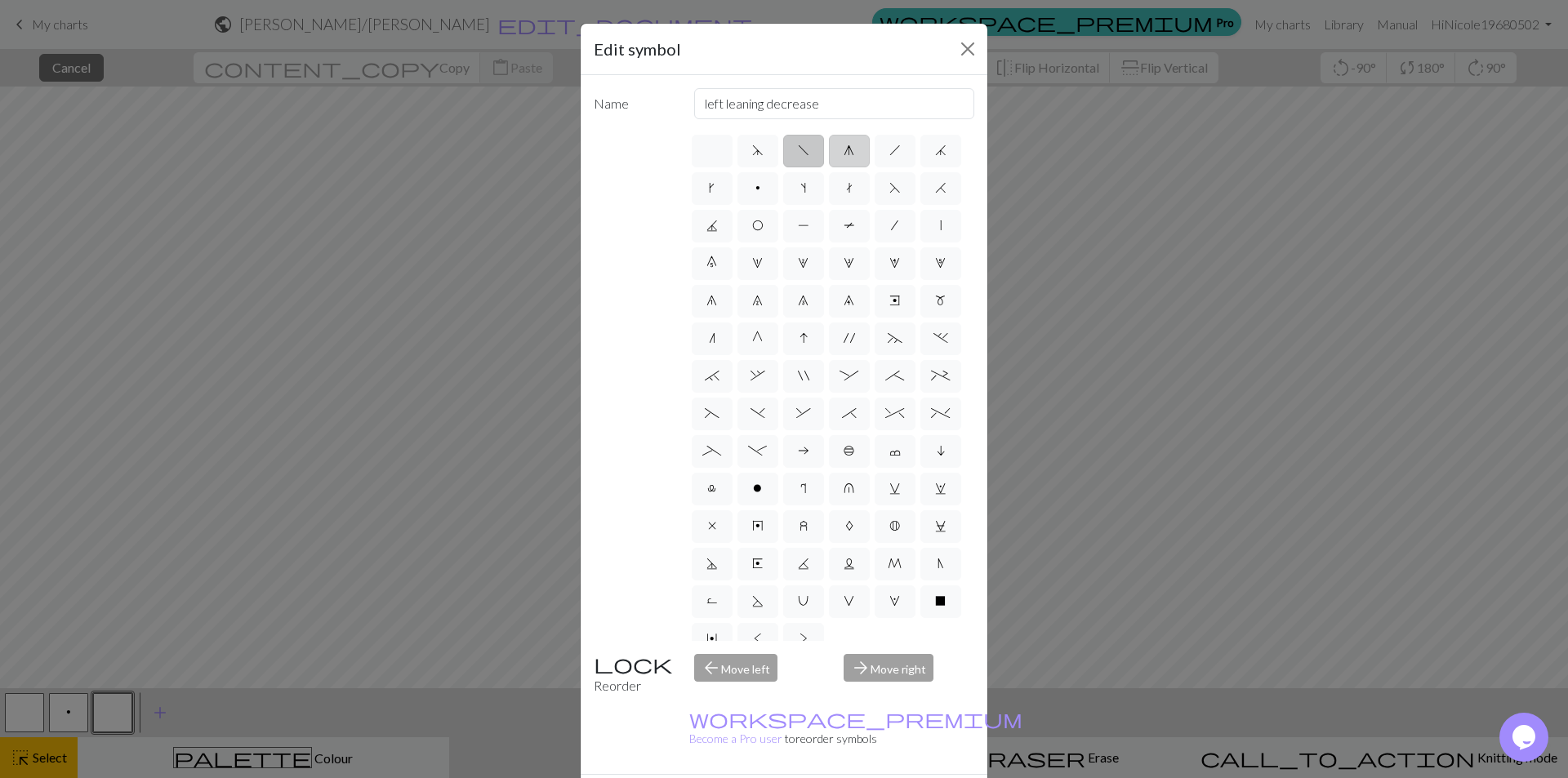
radio input "true"
type input "sk2p"
click at [824, 180] on label "s" at bounding box center [803, 188] width 41 height 33
click at [811, 180] on input "s" at bounding box center [805, 182] width 10 height 10
radio input "true"
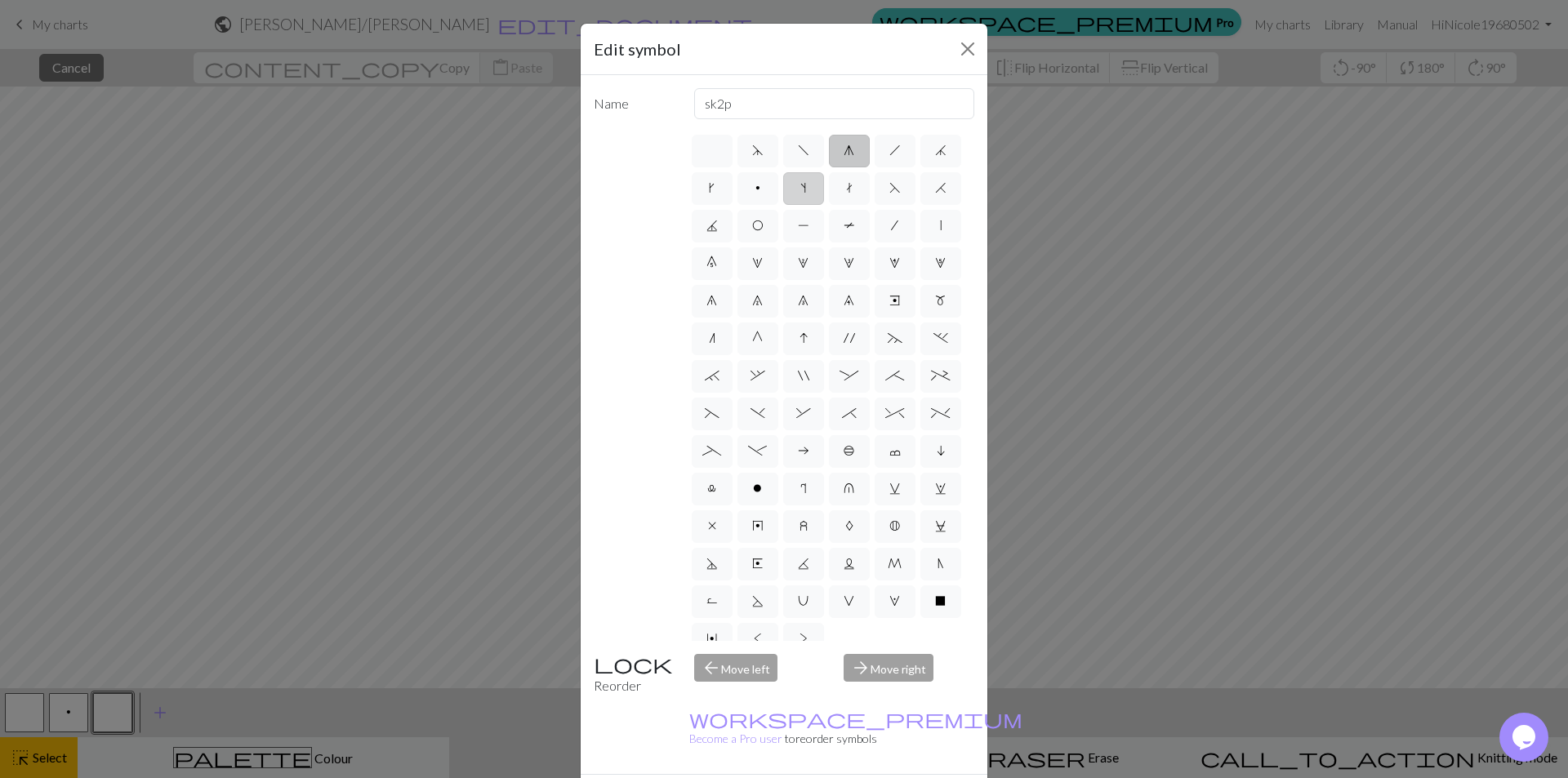
type input "increase one left leaning"
click at [870, 190] on label "t" at bounding box center [849, 188] width 41 height 33
click at [856, 189] on input "t" at bounding box center [851, 182] width 10 height 10
radio input "true"
type input "ktbl"
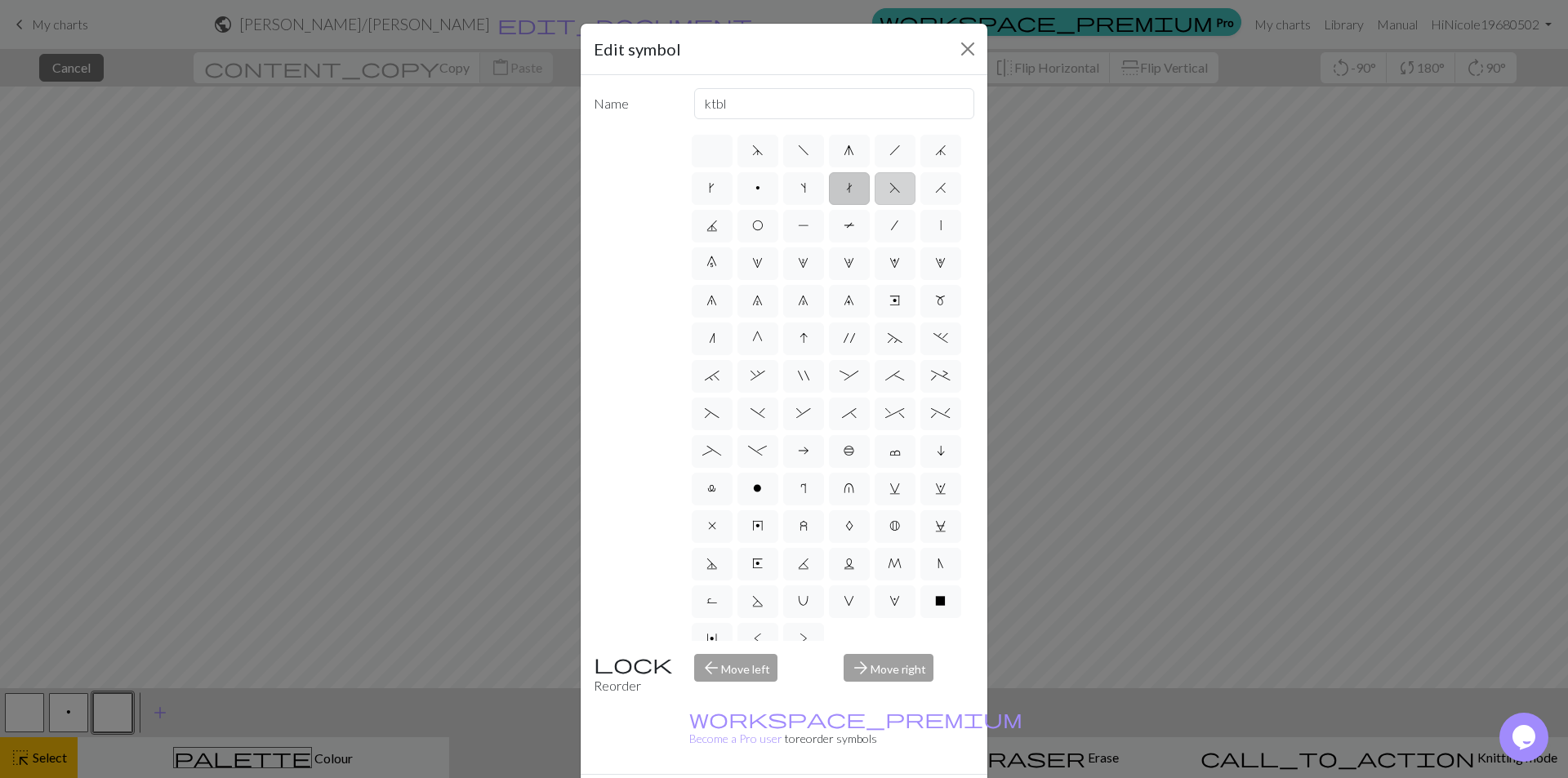
click at [874, 205] on label "F" at bounding box center [895, 188] width 41 height 33
click at [889, 189] on input "F" at bounding box center [894, 182] width 10 height 10
radio input "true"
type input "ssk"
click at [920, 205] on label "H" at bounding box center [941, 188] width 41 height 33
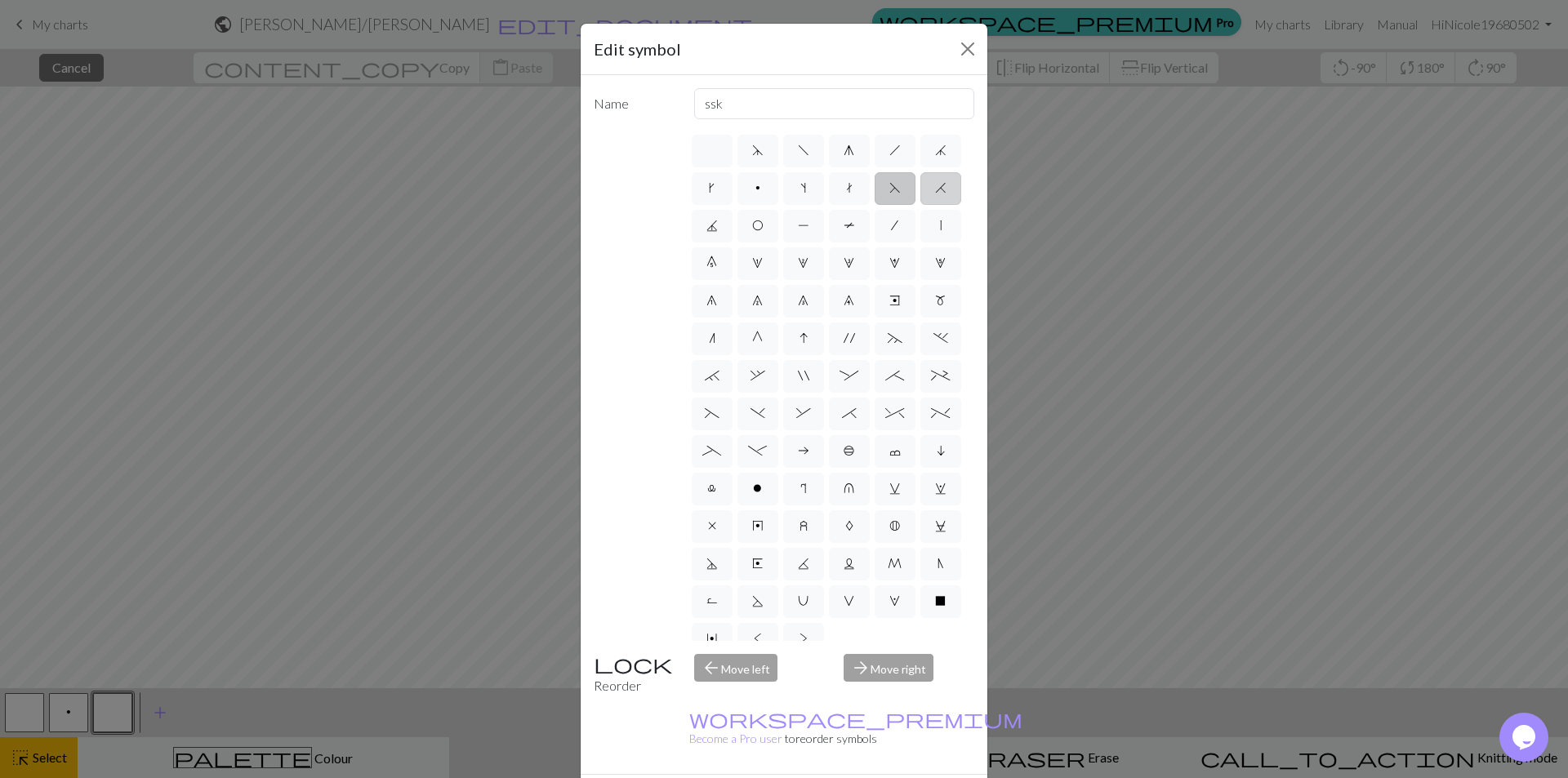
click at [935, 189] on input "H" at bounding box center [940, 182] width 10 height 10
radio input "true"
type input "k2tog"
click at [732, 233] on label "J" at bounding box center [712, 225] width 41 height 33
click at [717, 226] on input "J" at bounding box center [711, 221] width 10 height 10
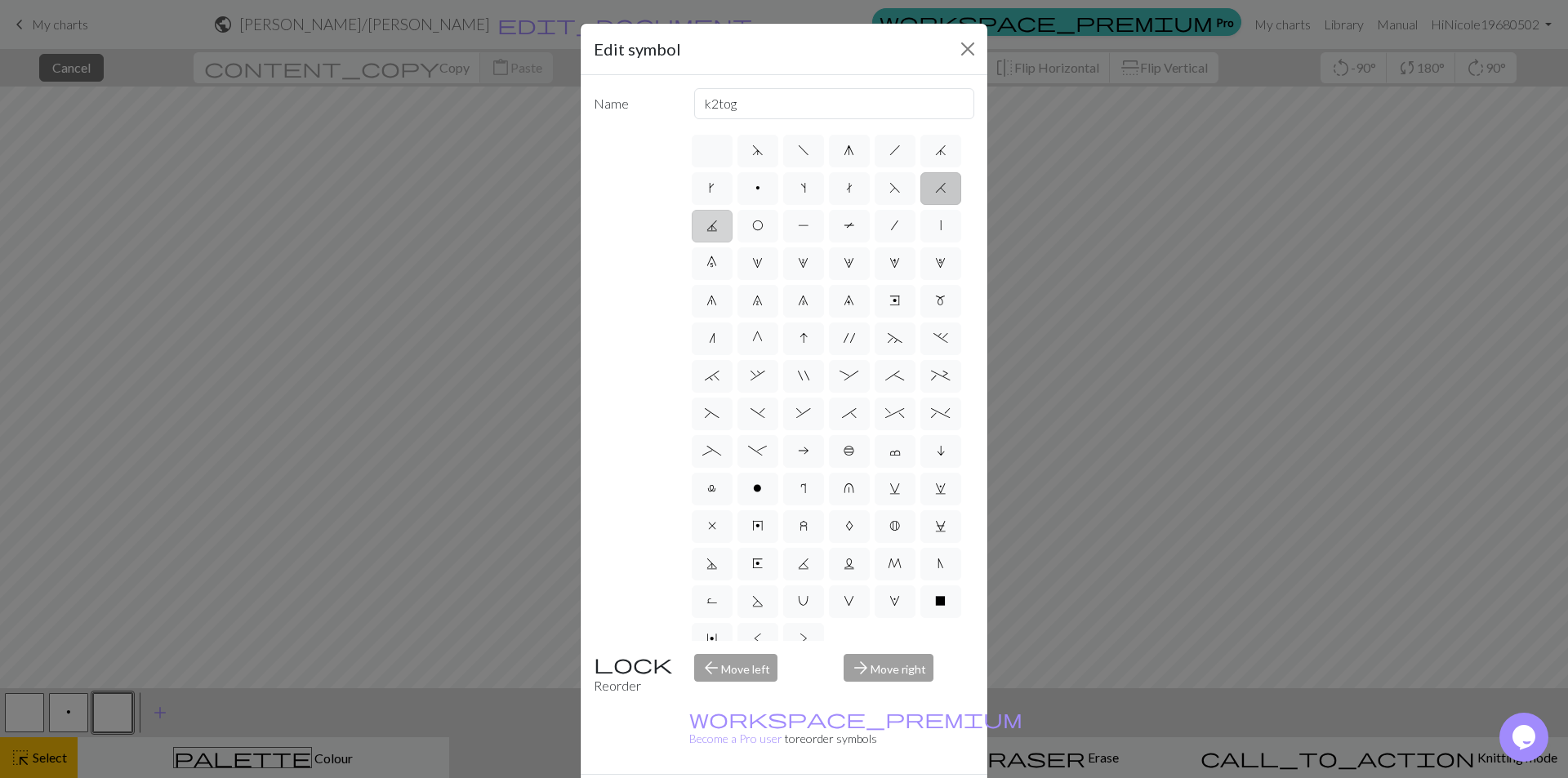
radio input "true"
type input "p3tog"
click at [778, 231] on label "O" at bounding box center [758, 225] width 41 height 33
click at [763, 226] on input "O" at bounding box center [756, 221] width 10 height 10
radio input "true"
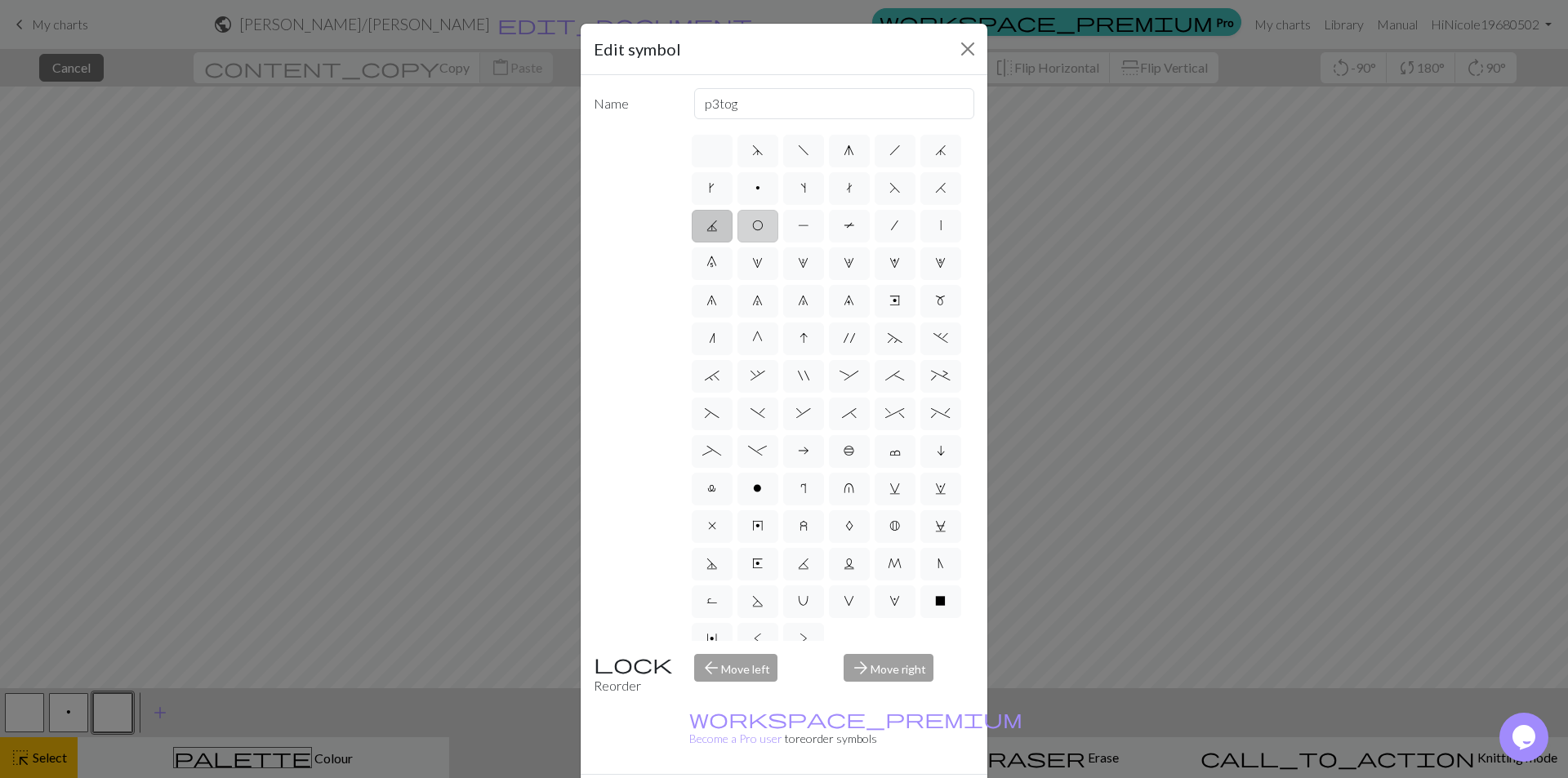
type input "yo"
click at [824, 225] on label "P" at bounding box center [803, 225] width 41 height 33
click at [808, 225] on input "P" at bounding box center [802, 221] width 10 height 10
radio input "true"
type input "purl"
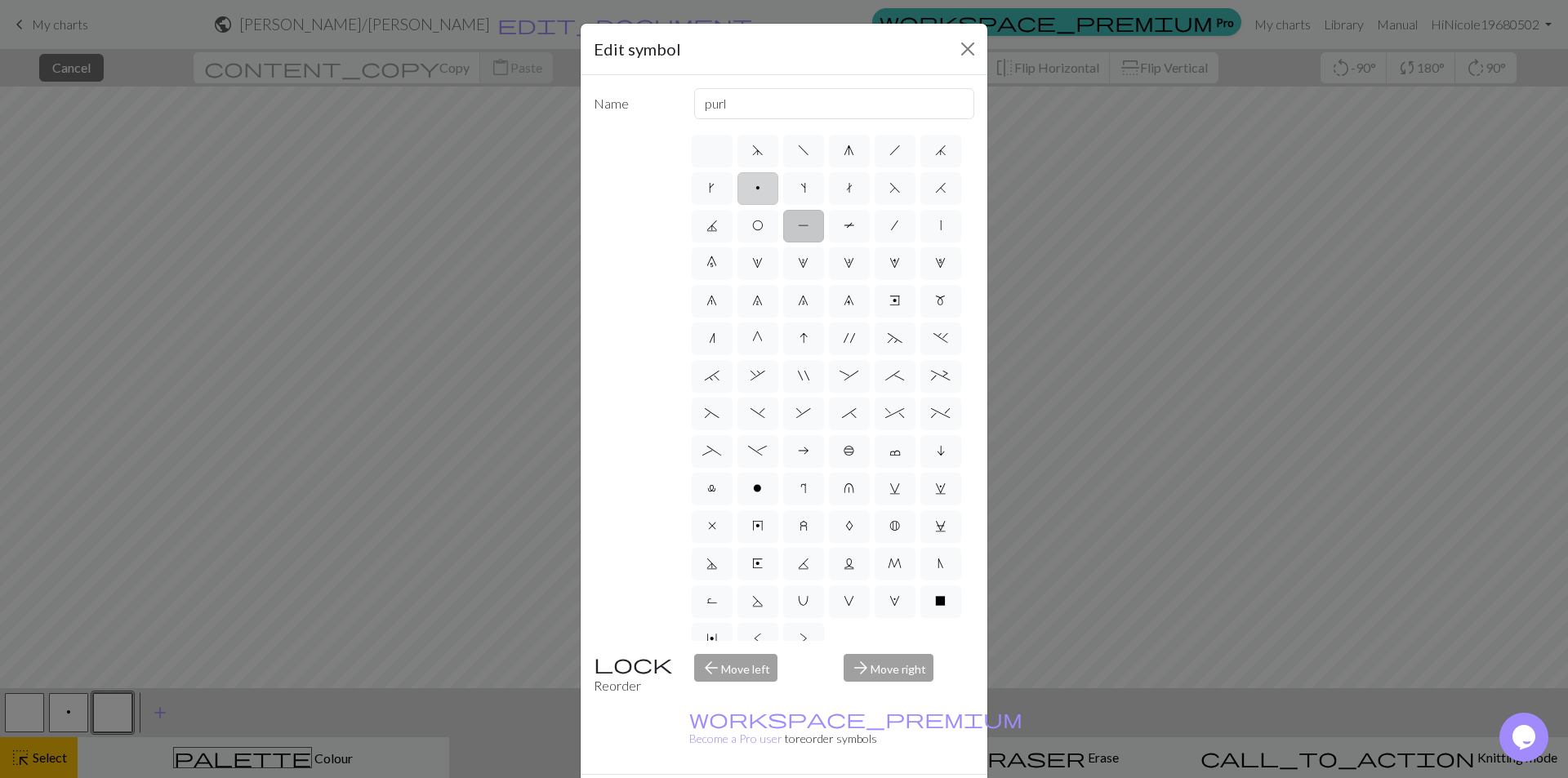
click at [778, 195] on label "p" at bounding box center [758, 188] width 41 height 33
click at [766, 189] on input "p" at bounding box center [760, 182] width 10 height 10
radio input "true"
click at [824, 219] on label "P" at bounding box center [803, 225] width 41 height 33
click at [808, 219] on input "P" at bounding box center [802, 221] width 10 height 10
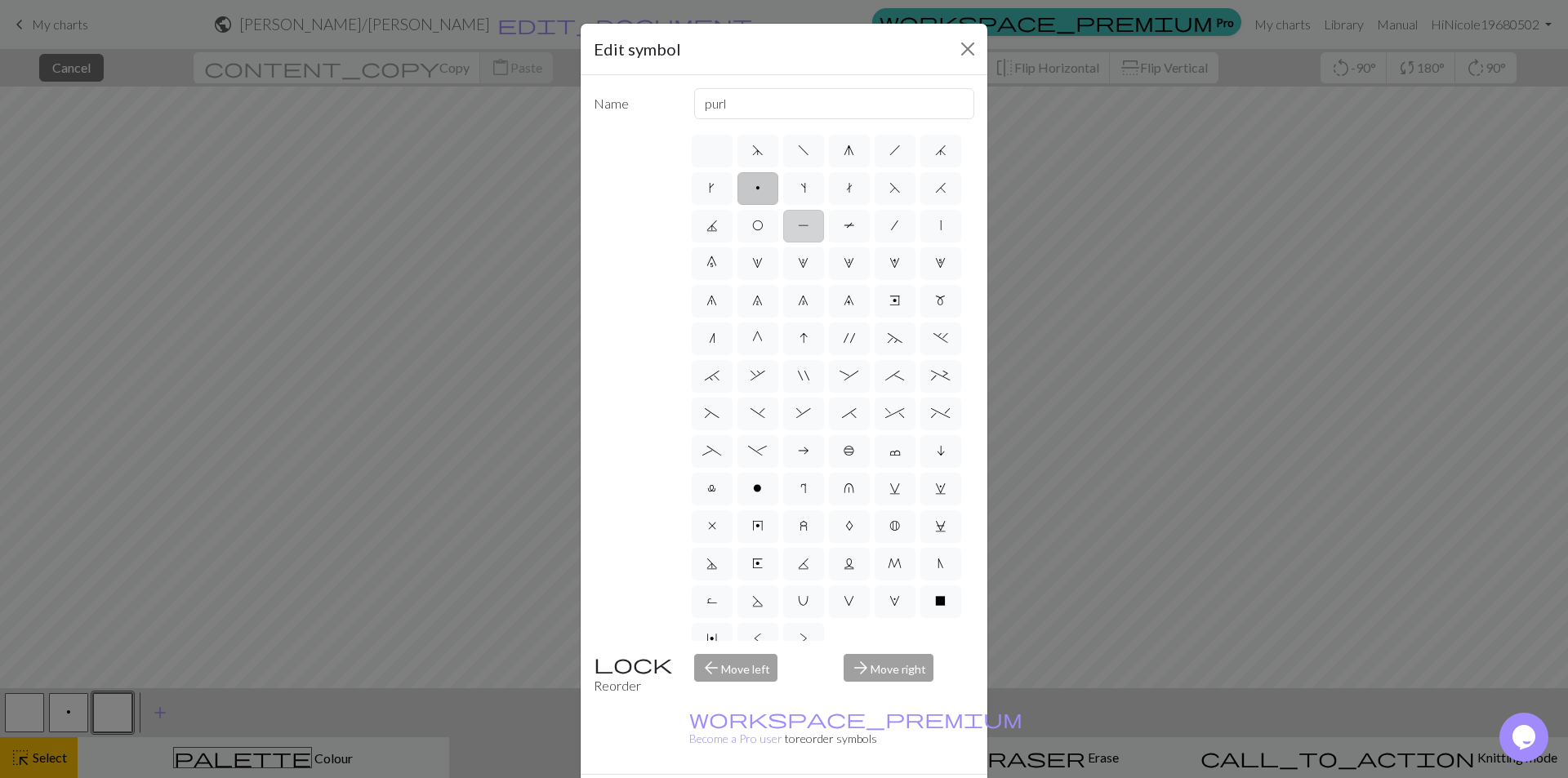
radio input "true"
click at [778, 271] on label "1" at bounding box center [758, 264] width 41 height 33
click at [763, 264] on input "1" at bounding box center [756, 258] width 10 height 10
radio input "true"
type input "increase 1"
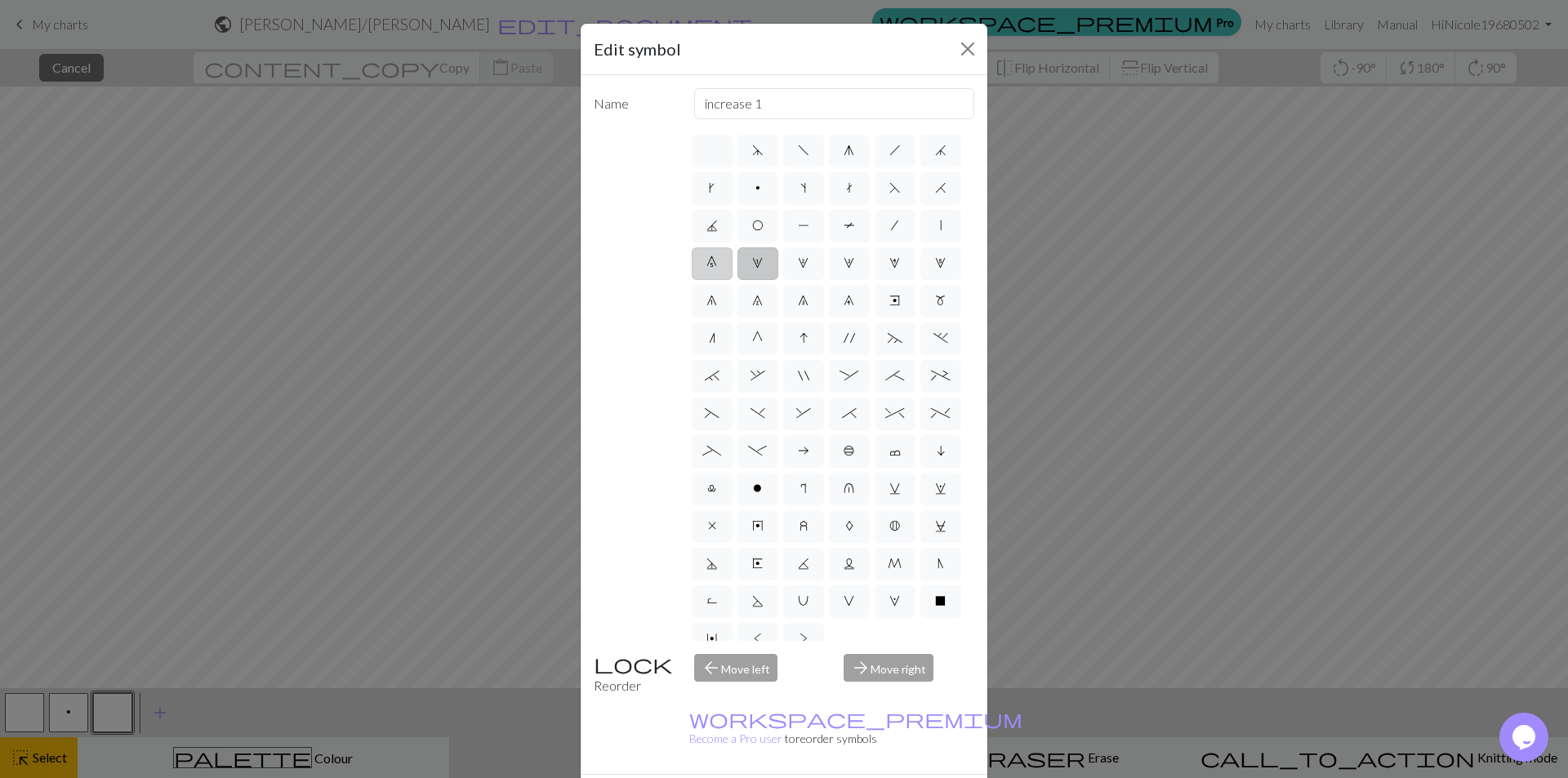
click at [732, 269] on label "0" at bounding box center [712, 264] width 41 height 33
click at [717, 264] on input "0" at bounding box center [711, 258] width 10 height 10
radio input "true"
type input "decrease 5"
click at [920, 242] on label "|" at bounding box center [941, 225] width 41 height 33
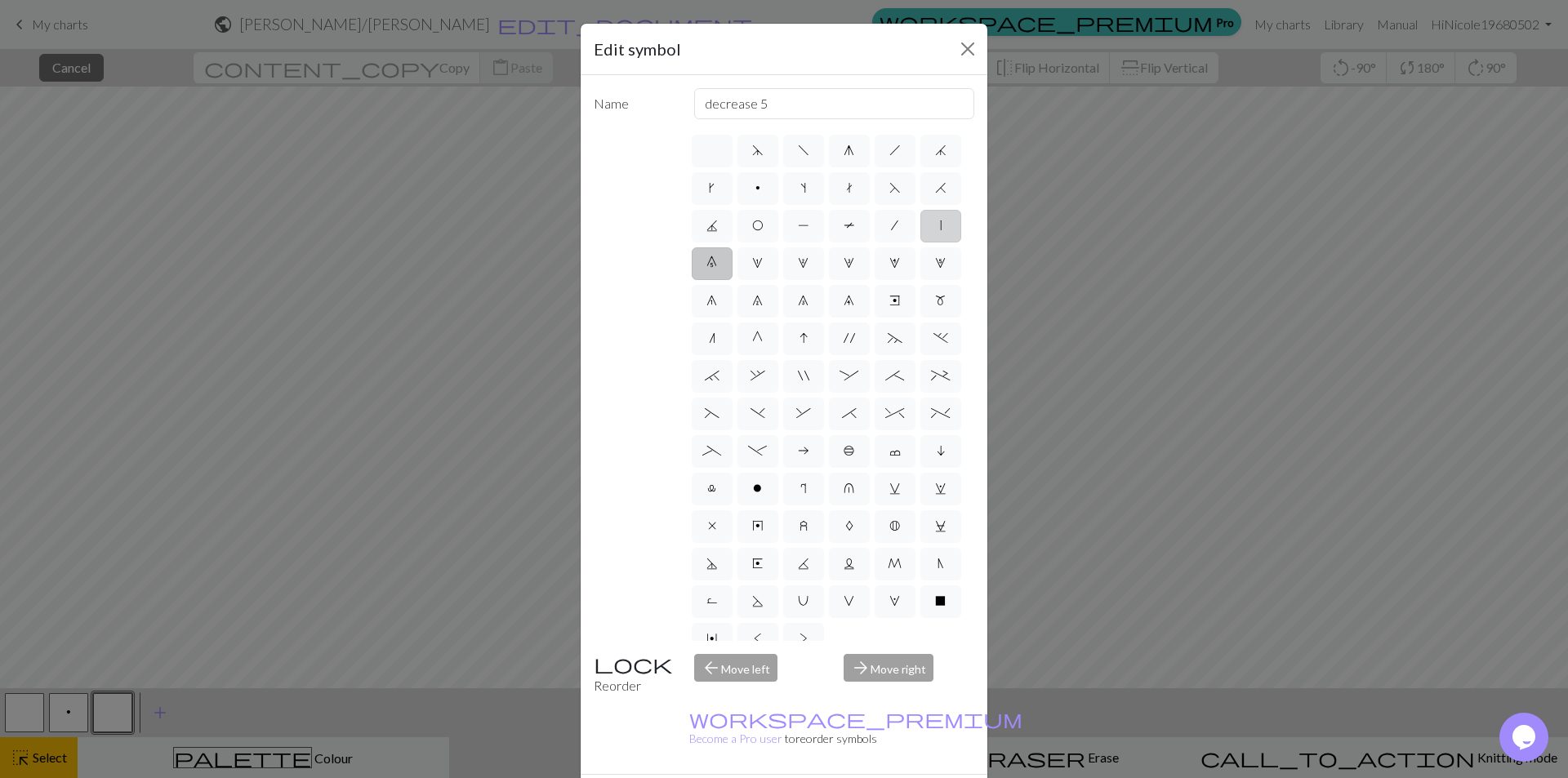
click at [940, 226] on input "|" at bounding box center [944, 221] width 10 height 10
radio input "true"
type input "slip stitch"
click at [920, 242] on label "|" at bounding box center [941, 225] width 41 height 33
click at [940, 226] on input "|" at bounding box center [944, 221] width 10 height 10
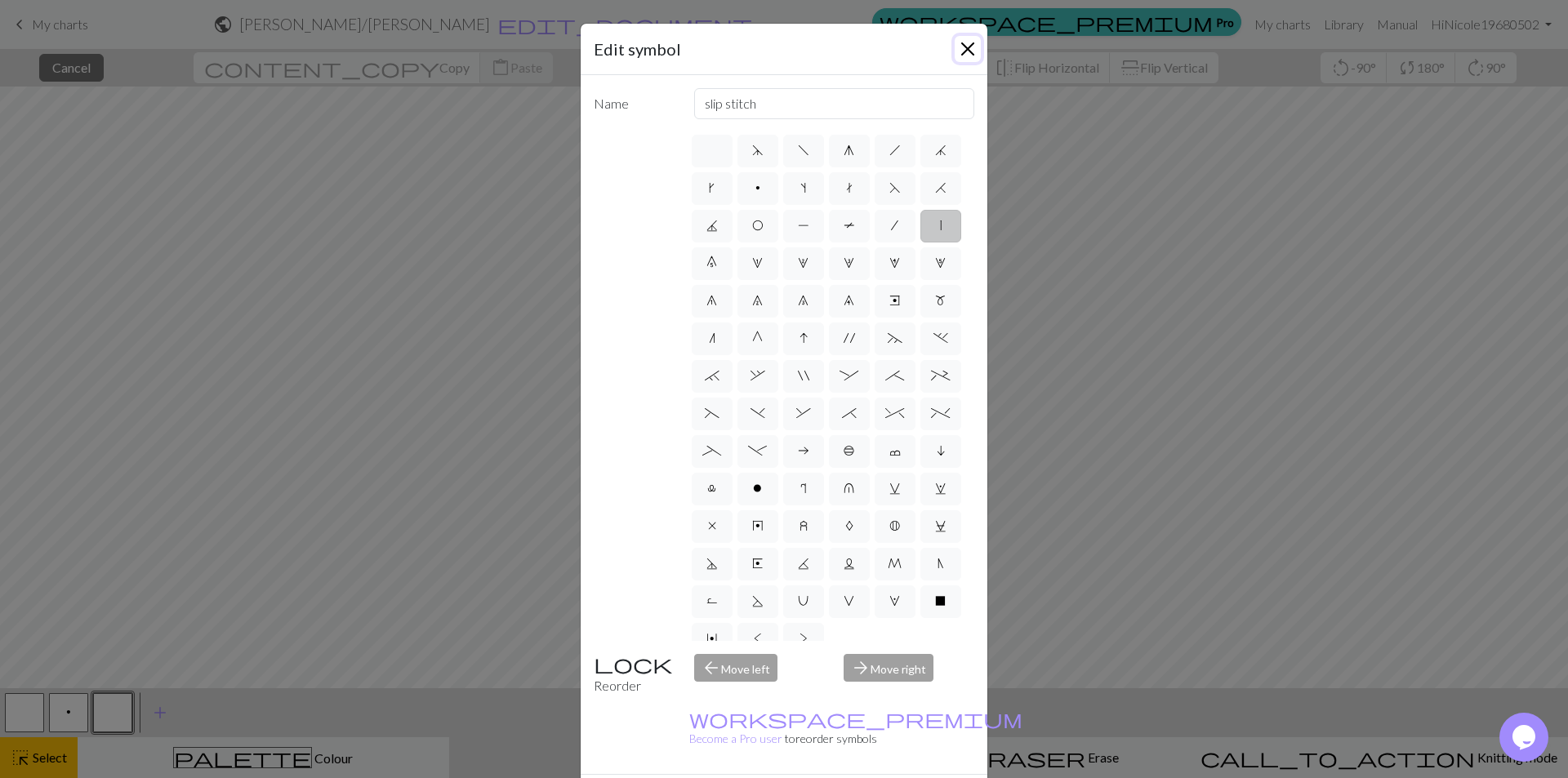
click at [969, 43] on button "Close" at bounding box center [968, 49] width 26 height 26
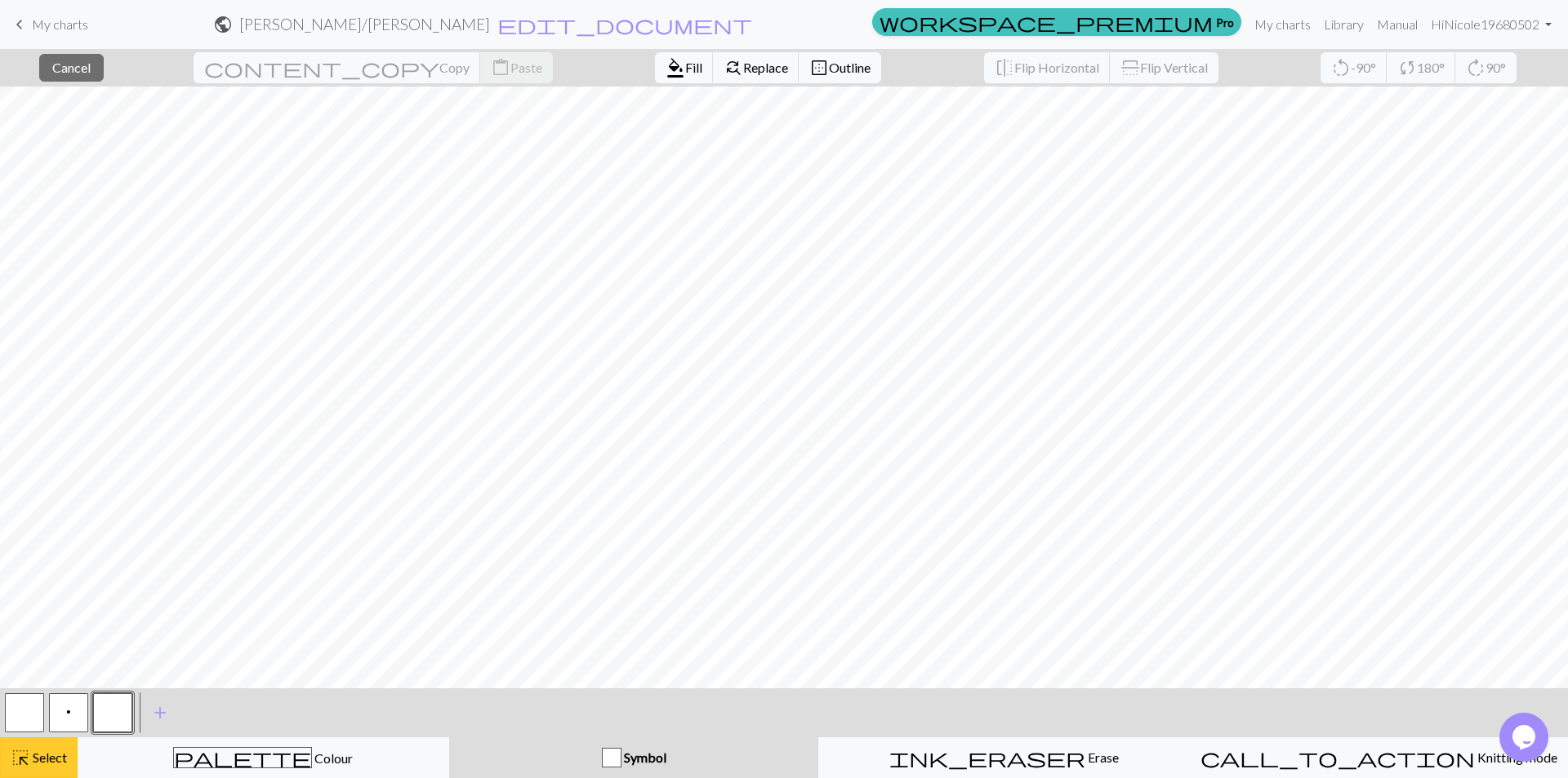
click at [16, 772] on button "highlight_alt Select Select" at bounding box center [38, 758] width 78 height 41
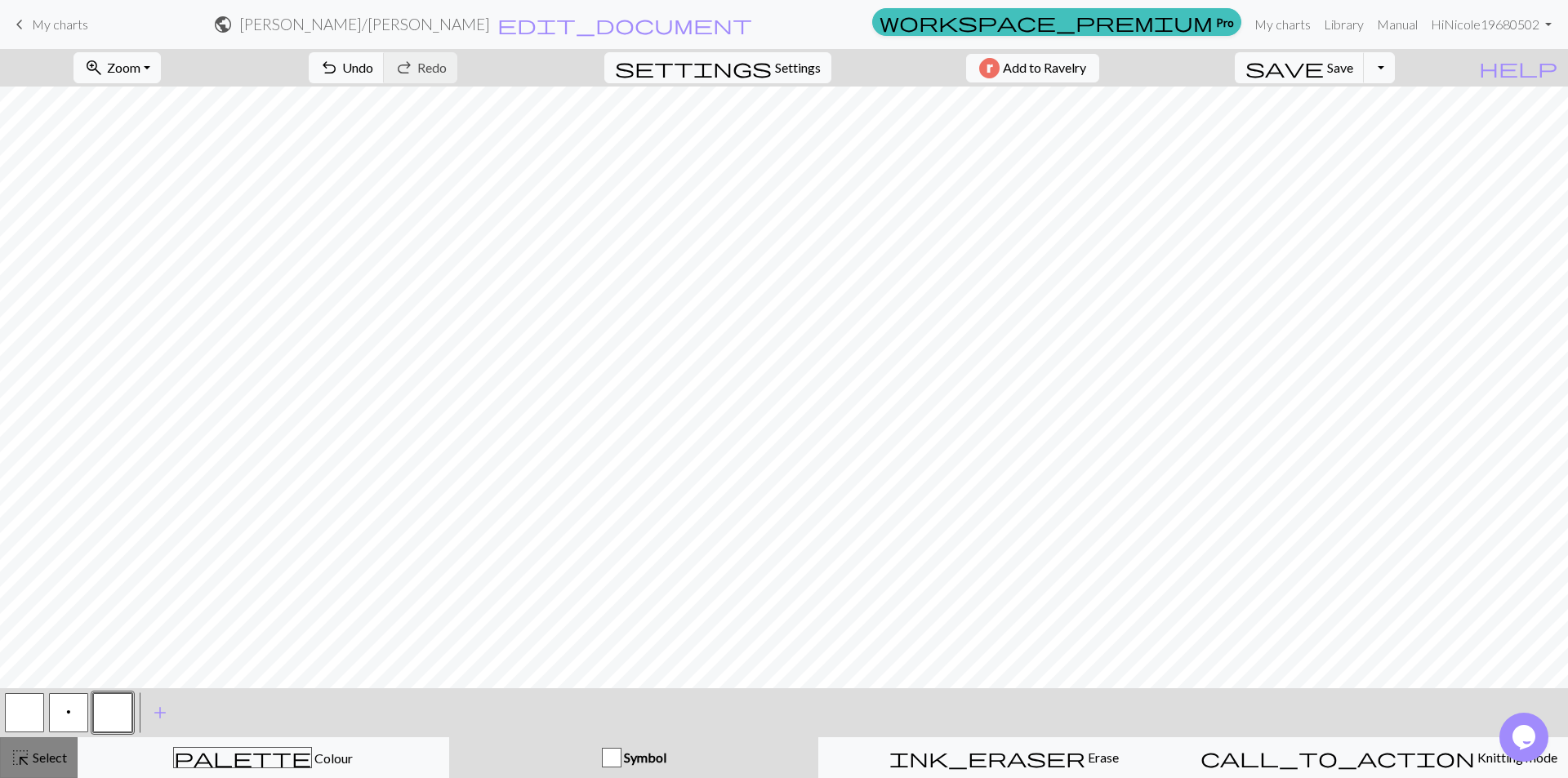
click at [23, 762] on span "highlight_alt" at bounding box center [20, 757] width 20 height 22
click at [653, 759] on span "Symbol" at bounding box center [644, 757] width 45 height 16
click at [109, 713] on button "button" at bounding box center [113, 713] width 39 height 39
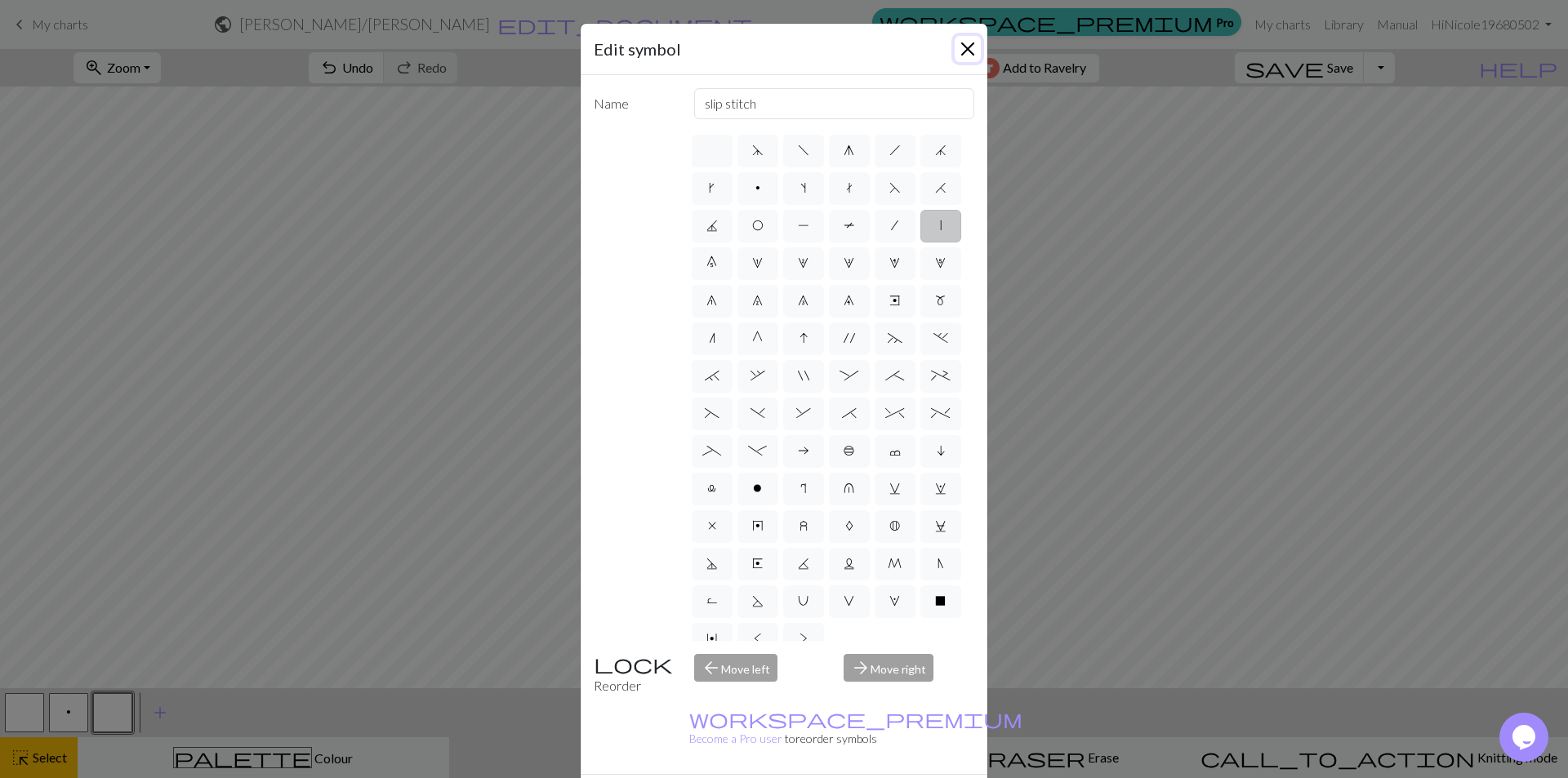
click at [960, 41] on button "Close" at bounding box center [968, 49] width 26 height 26
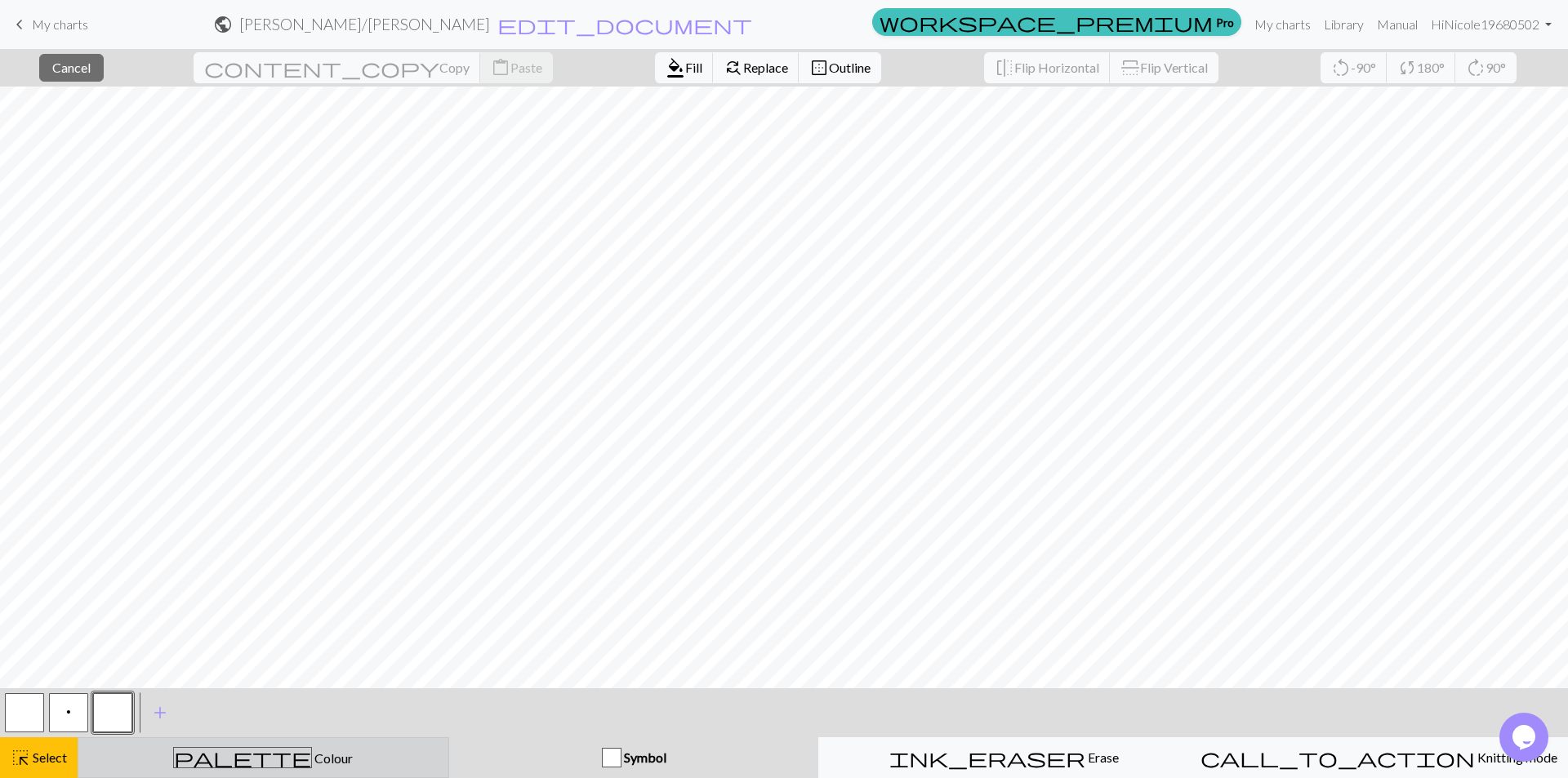
click at [250, 751] on span "palette" at bounding box center [242, 757] width 137 height 22
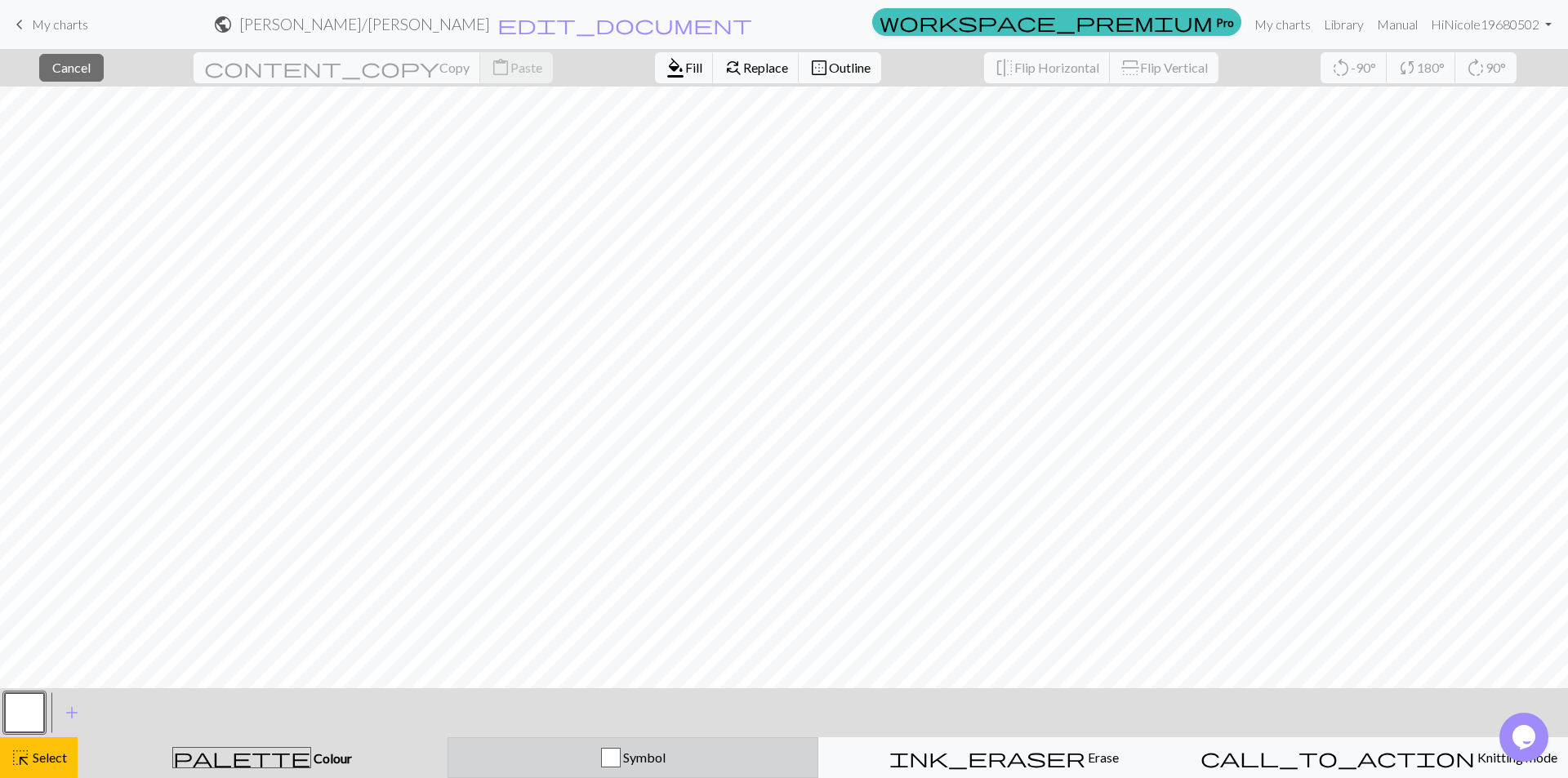
click at [644, 759] on span "Symbol" at bounding box center [643, 757] width 45 height 16
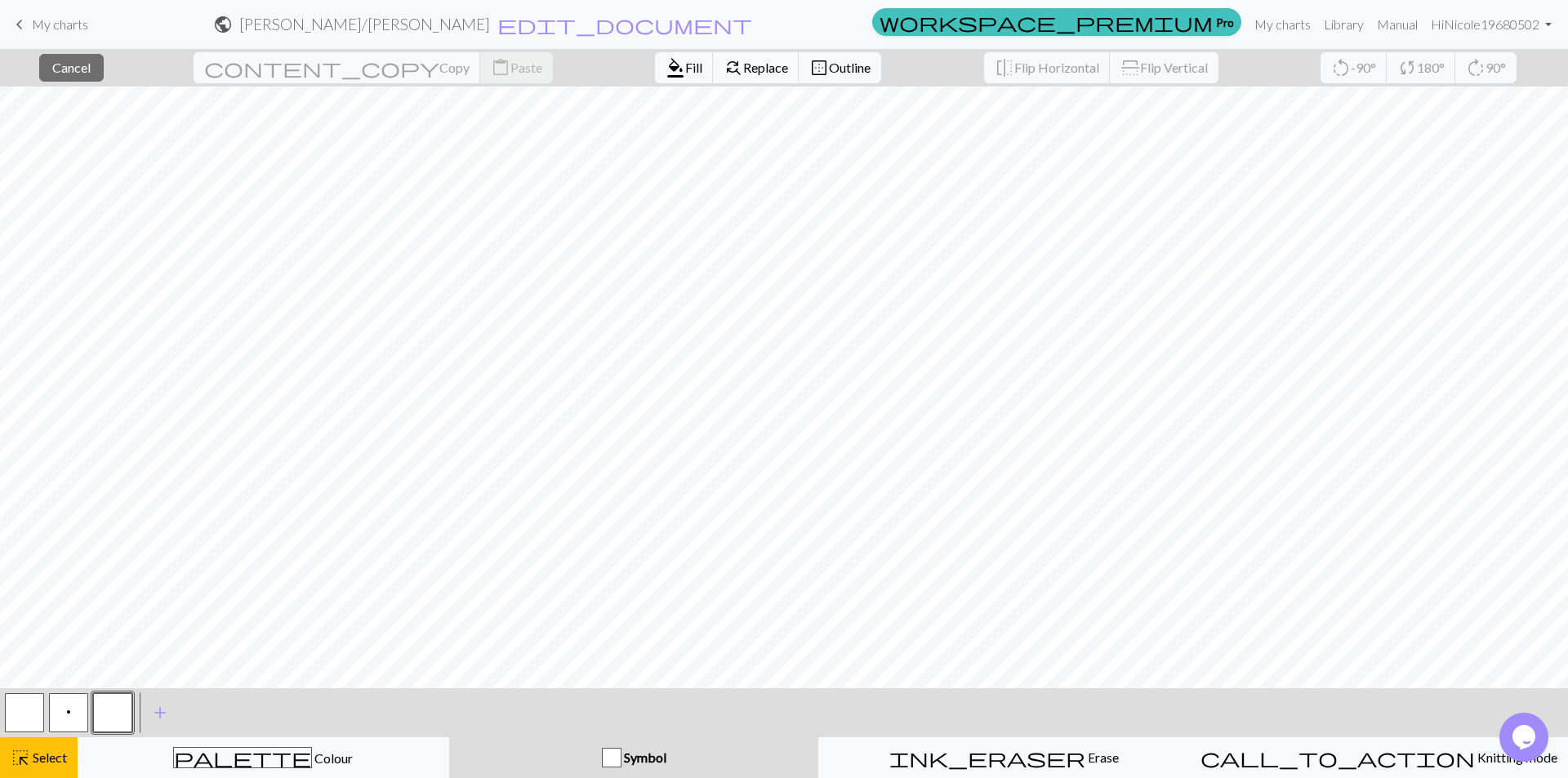
click at [114, 714] on button "button" at bounding box center [113, 713] width 39 height 39
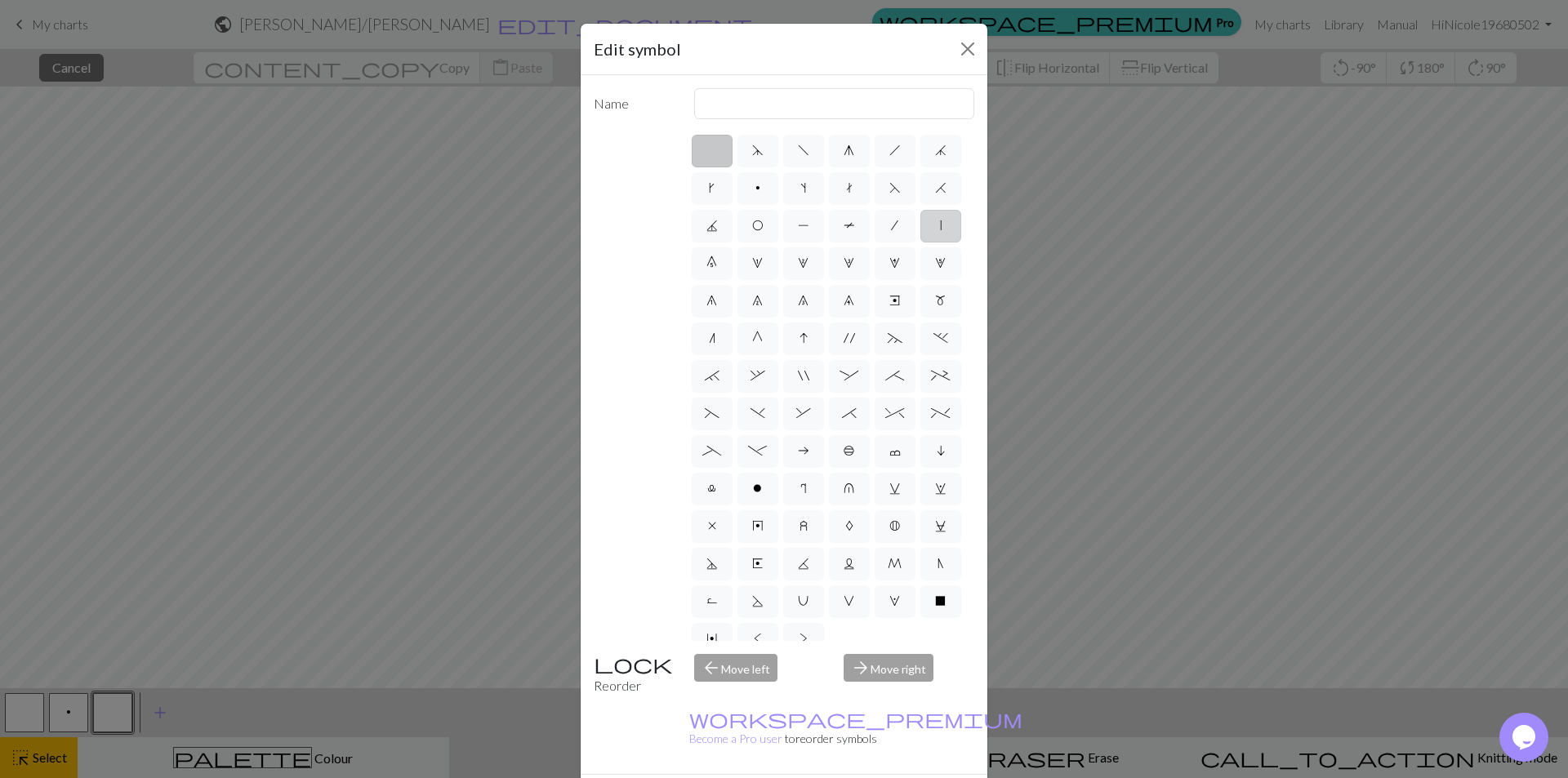
click at [920, 242] on label "|" at bounding box center [941, 225] width 41 height 33
click at [940, 226] on input "|" at bounding box center [944, 221] width 10 height 10
radio input "true"
type input "slip stitch"
click at [958, 46] on button "Close" at bounding box center [968, 49] width 26 height 26
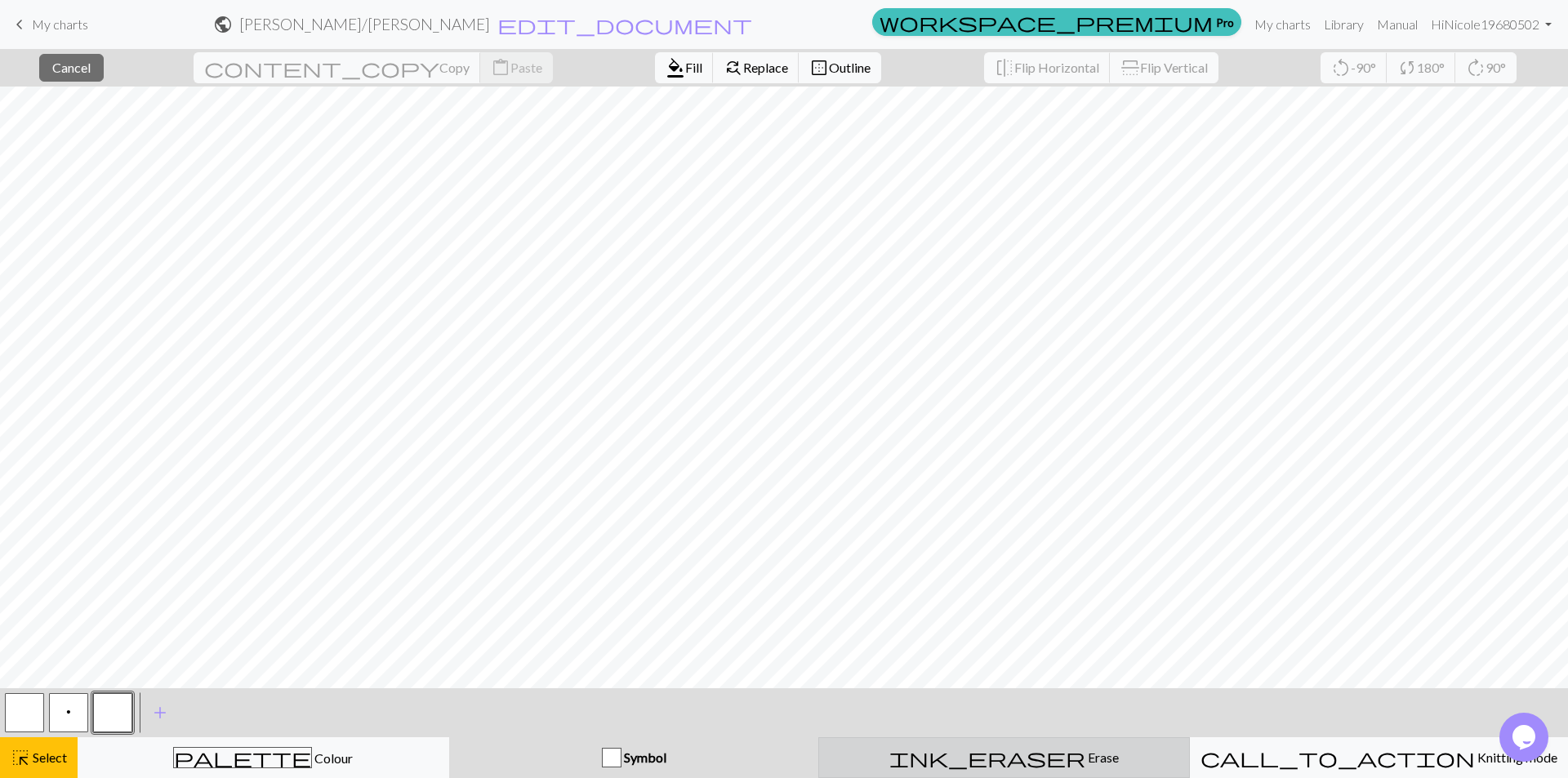
click at [889, 750] on div "ink_eraser Erase Erase" at bounding box center [1003, 757] width 351 height 20
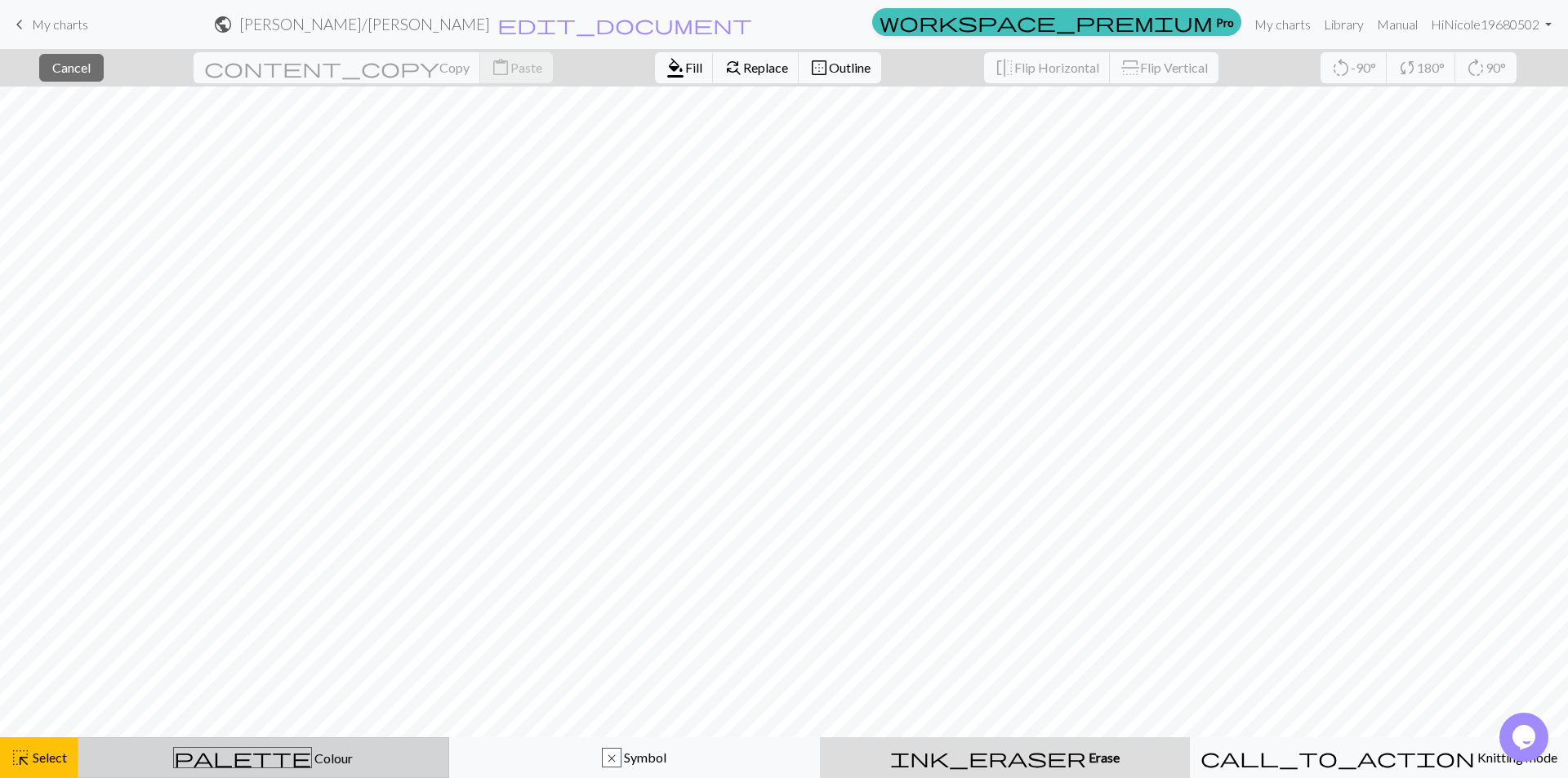
click at [307, 752] on div "palette Colour Colour" at bounding box center [263, 757] width 351 height 22
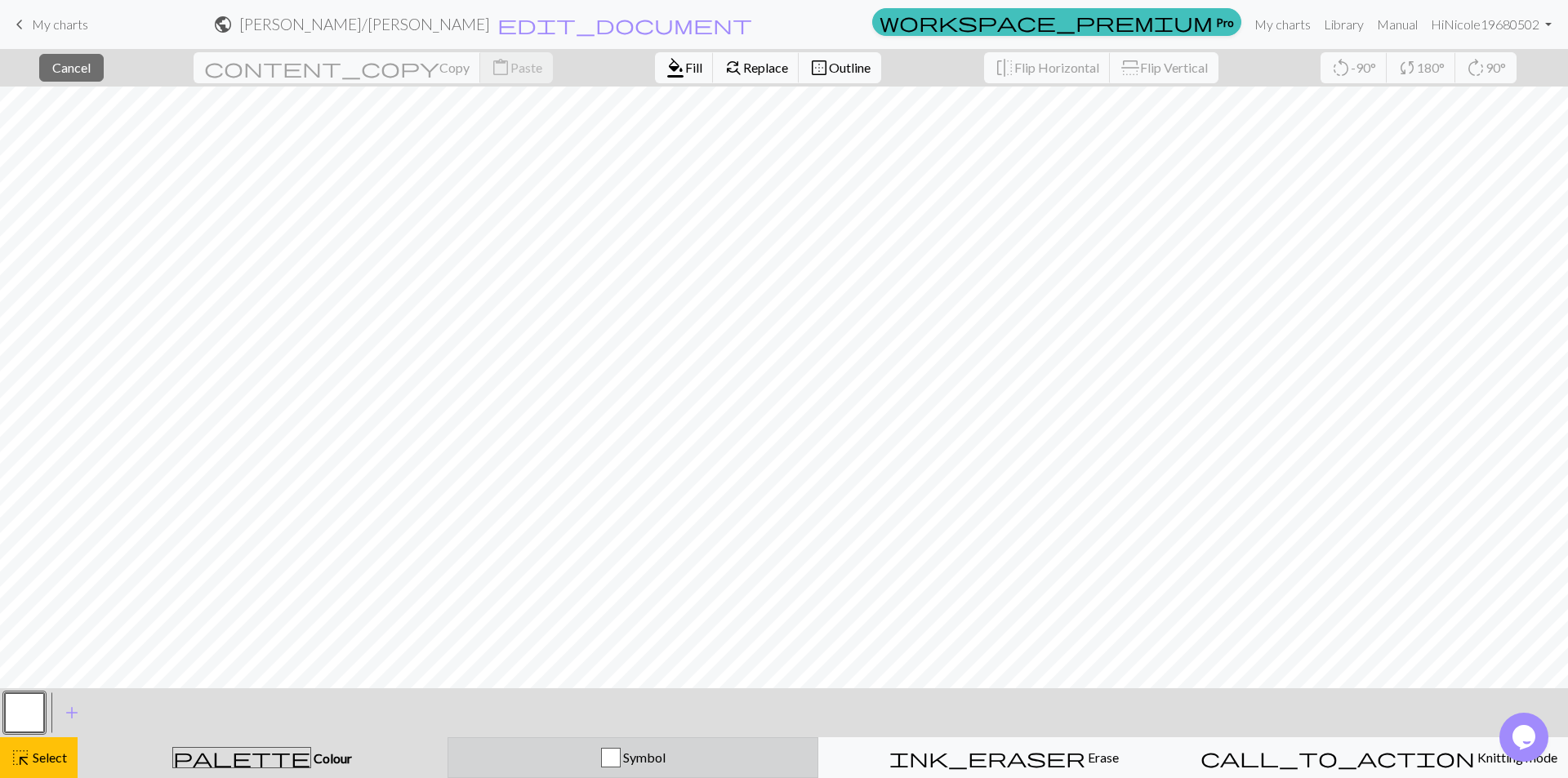
click at [601, 755] on div "Symbol" at bounding box center [633, 757] width 351 height 20
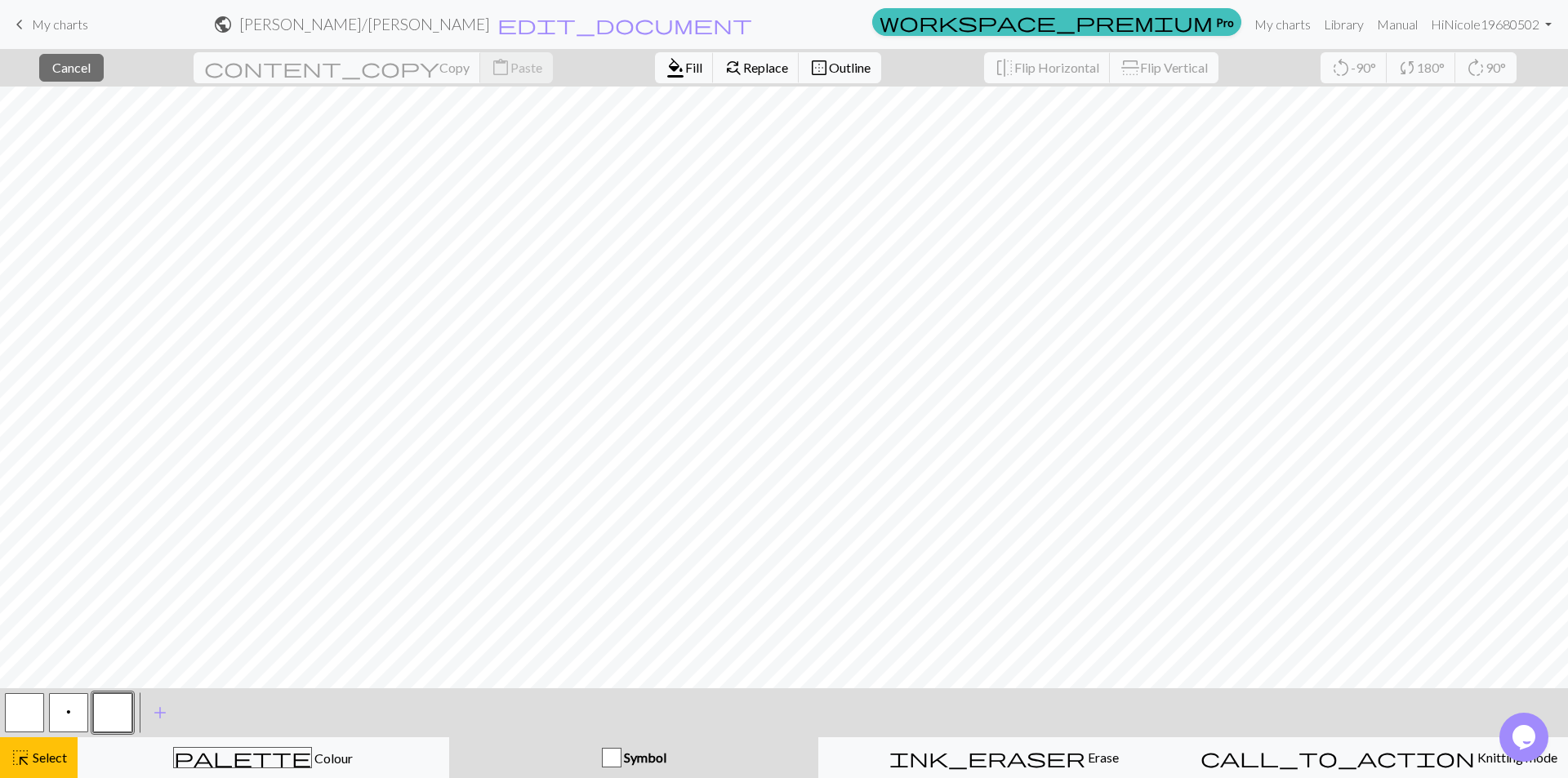
click at [107, 711] on button "button" at bounding box center [113, 713] width 39 height 39
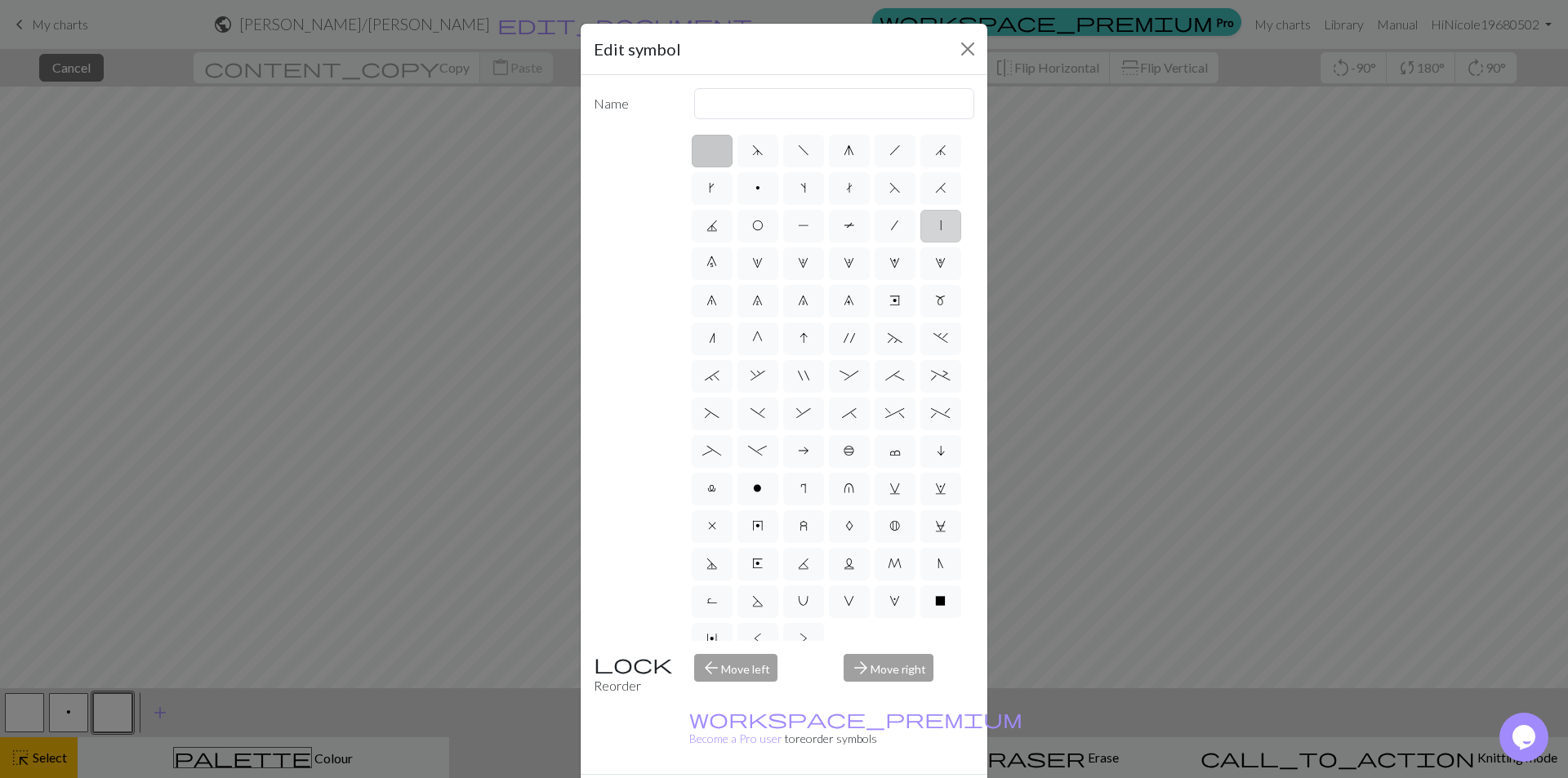
click at [920, 242] on label "|" at bounding box center [941, 225] width 41 height 33
click at [940, 226] on input "|" at bounding box center [944, 221] width 10 height 10
radio input "true"
type input "slip stitch"
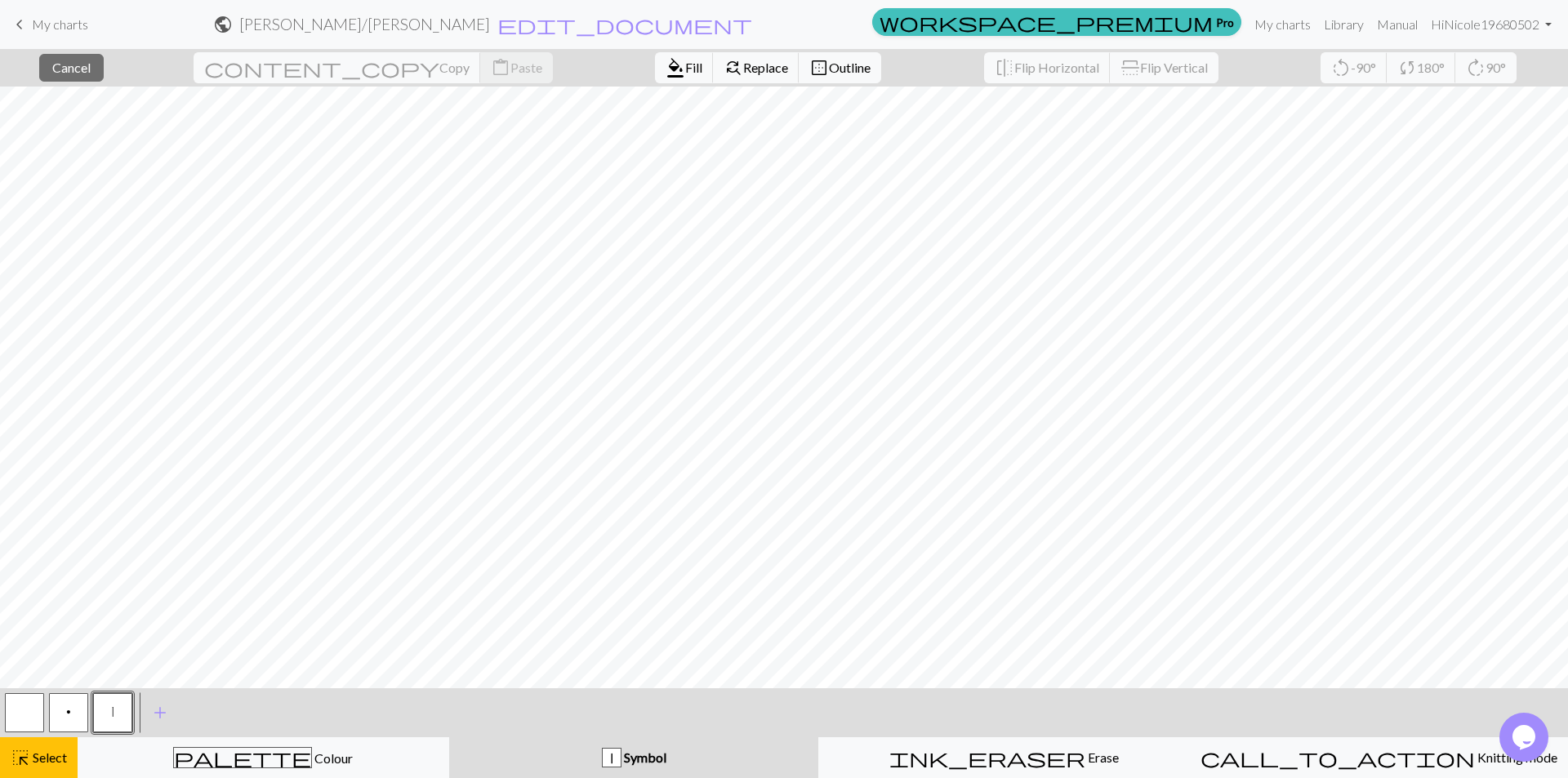
click at [111, 712] on button "|" at bounding box center [113, 713] width 39 height 39
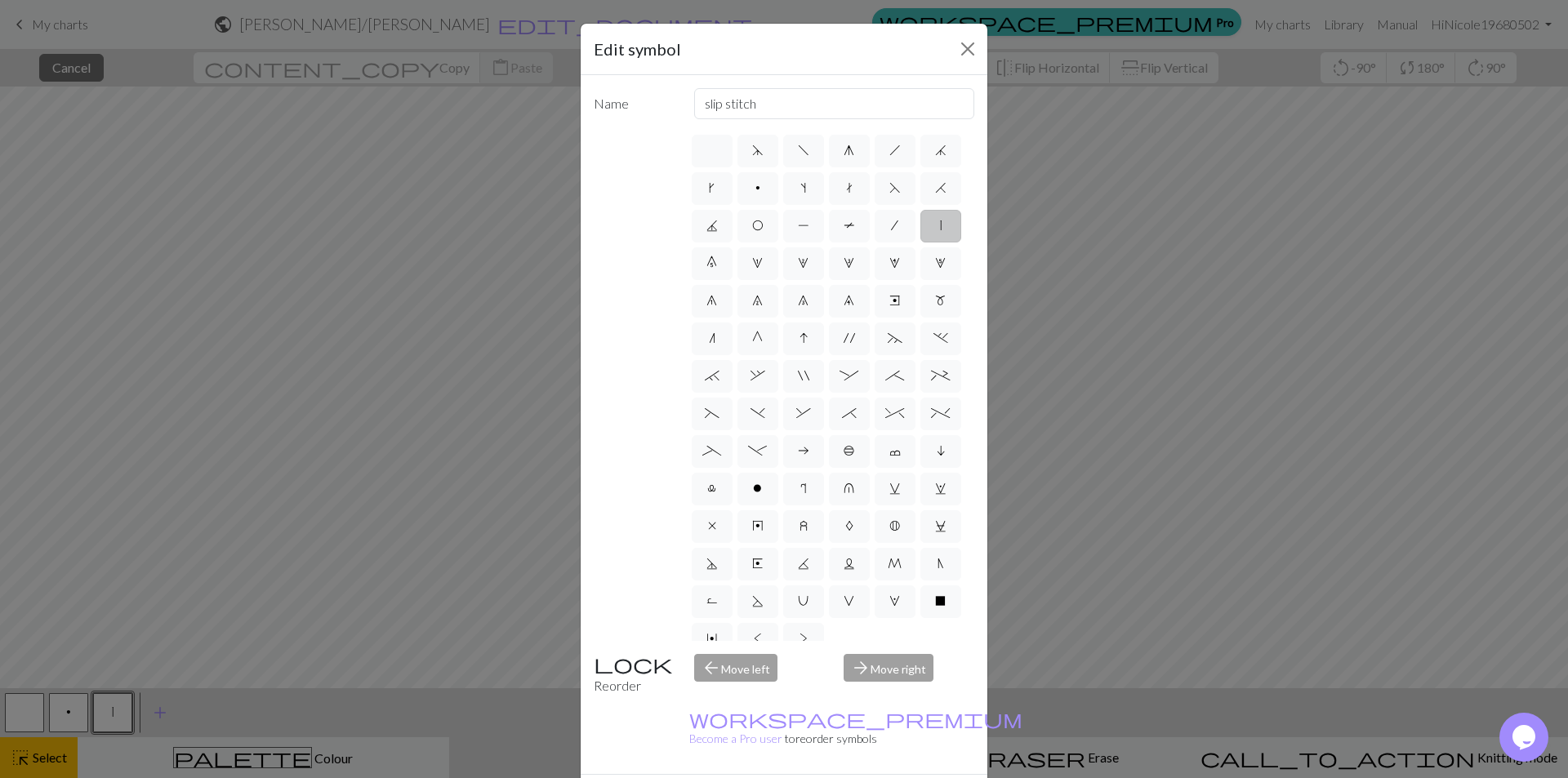
click at [473, 552] on div "Edit symbol Name slip stitch d f g h j k p s t F H J O P T / | 0 1 2 3 4 5 6 7 …" at bounding box center [784, 389] width 1568 height 778
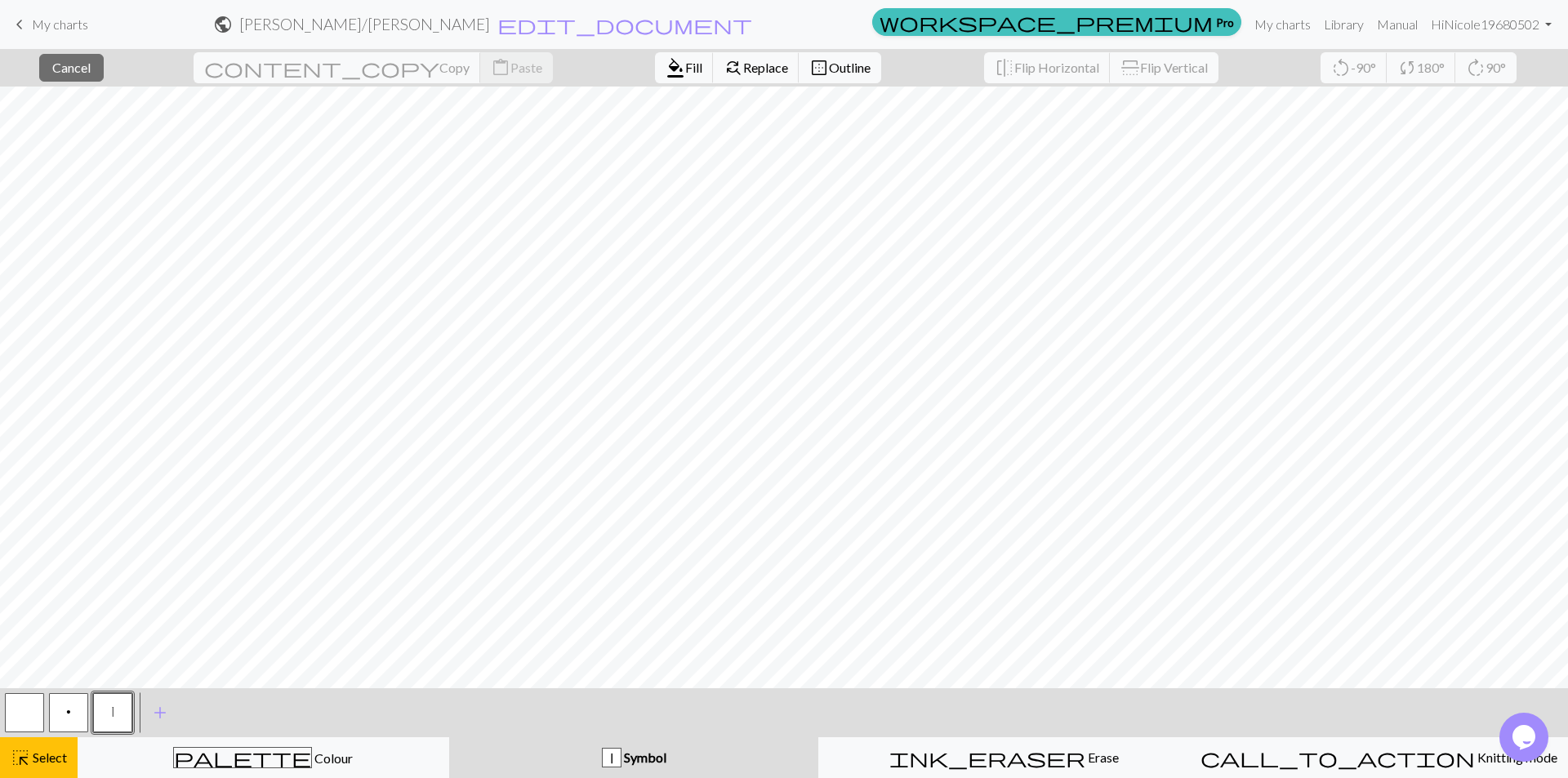
click at [631, 753] on span "Symbol" at bounding box center [644, 757] width 45 height 16
click at [613, 754] on div "|" at bounding box center [611, 758] width 18 height 20
drag, startPoint x: 613, startPoint y: 754, endPoint x: 444, endPoint y: 699, distance: 177.7
click at [444, 699] on div "< p | > add Add a symbol" at bounding box center [784, 713] width 1568 height 49
click at [119, 710] on button "|" at bounding box center [113, 713] width 39 height 39
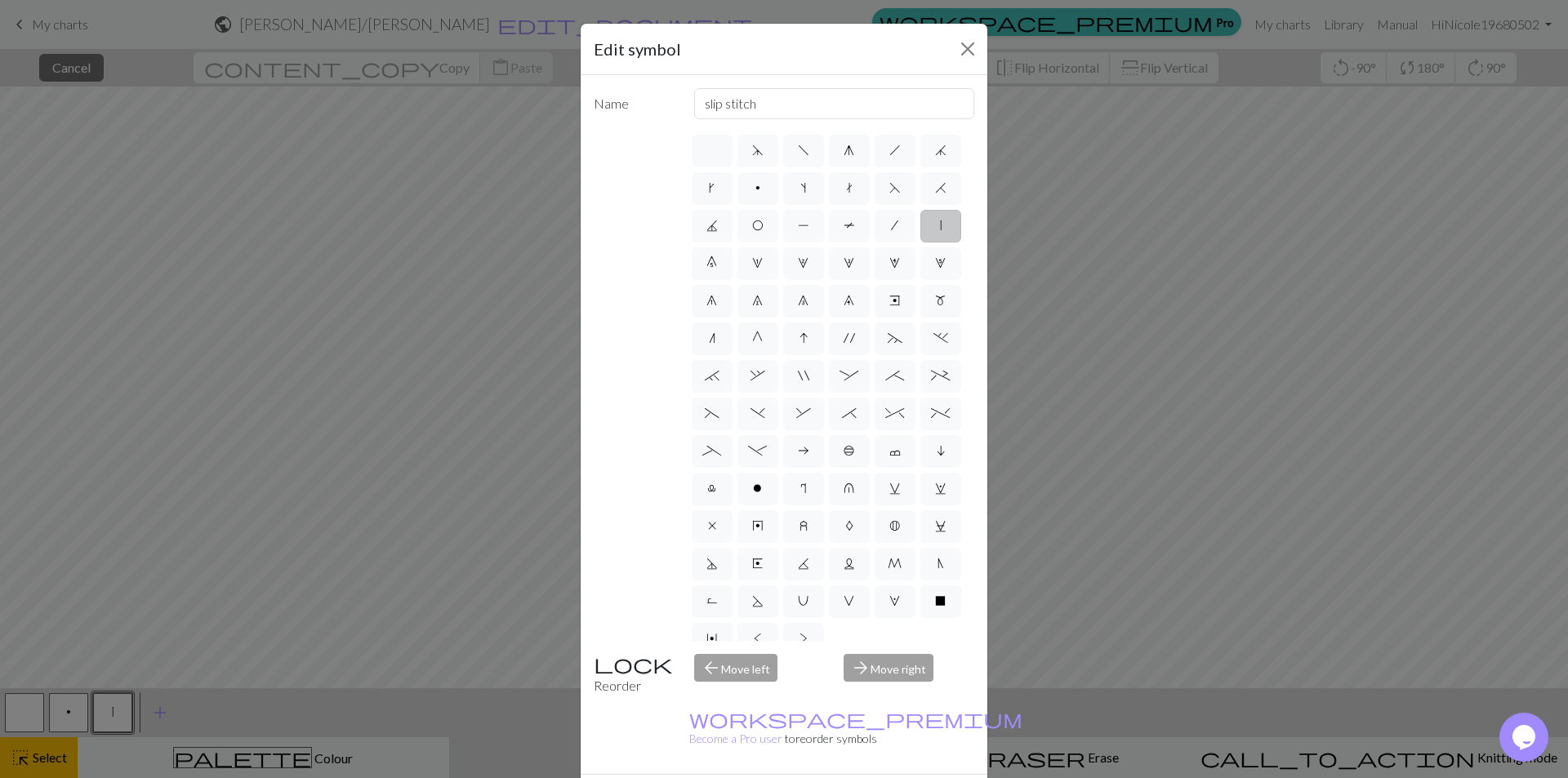
click at [1248, 416] on div "Edit symbol Name slip stitch d f g h j k p s t F H J O P T / | 0 1 2 3 4 5 6 7 …" at bounding box center [784, 389] width 1568 height 778
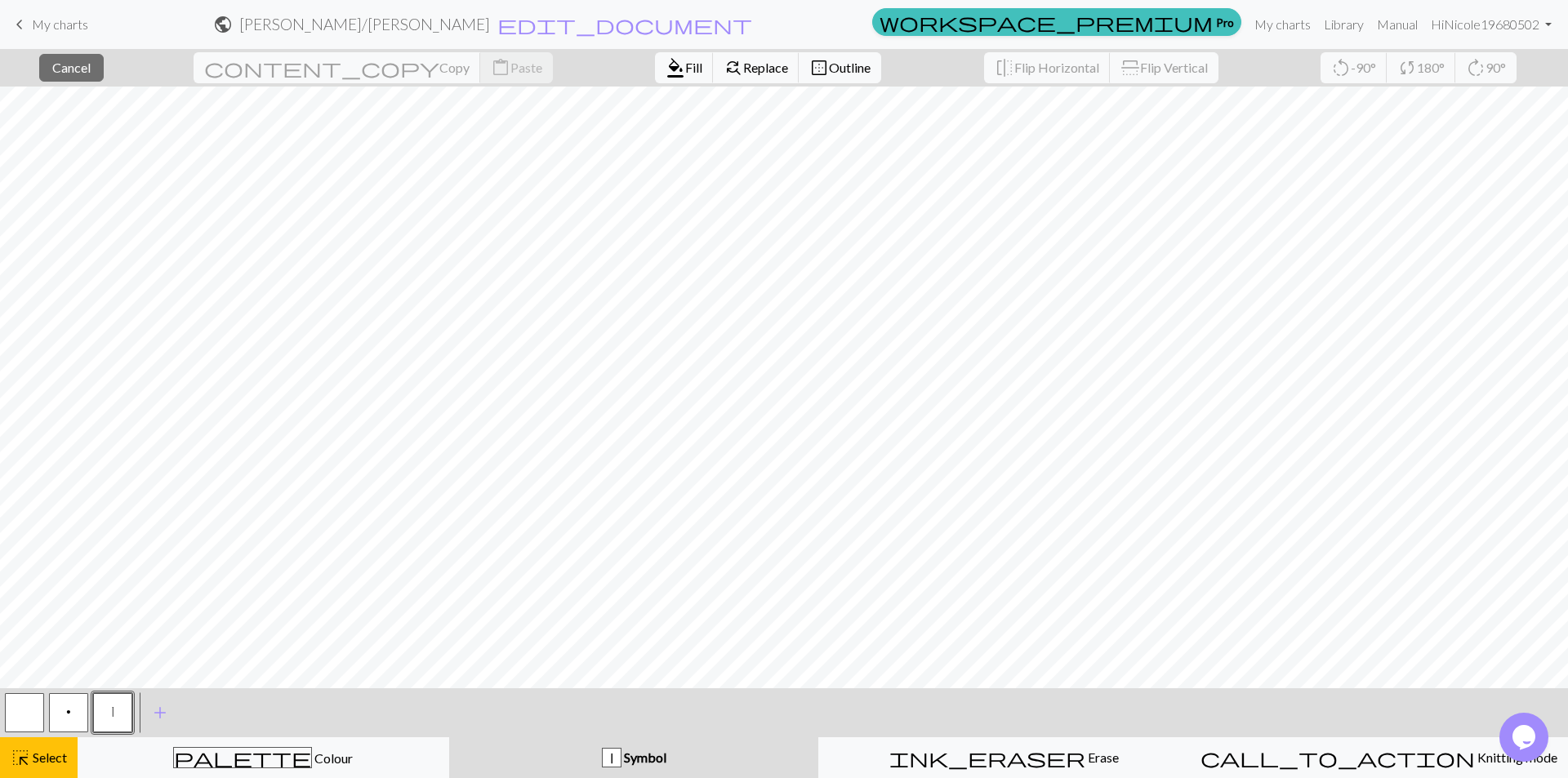
click at [97, 705] on button "|" at bounding box center [113, 713] width 39 height 39
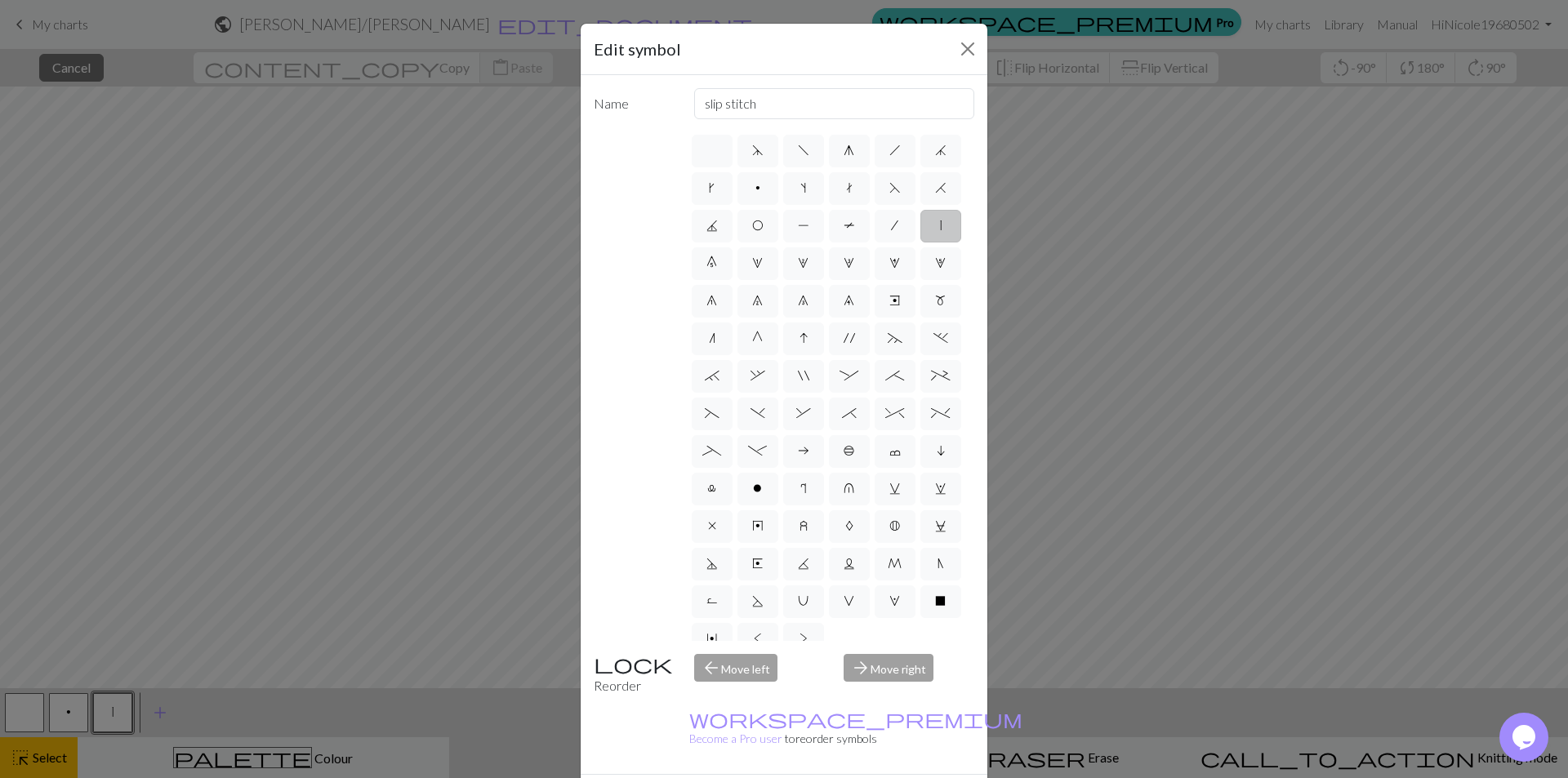
click at [920, 242] on label "|" at bounding box center [941, 225] width 41 height 33
click at [940, 226] on input "|" at bounding box center [944, 221] width 10 height 10
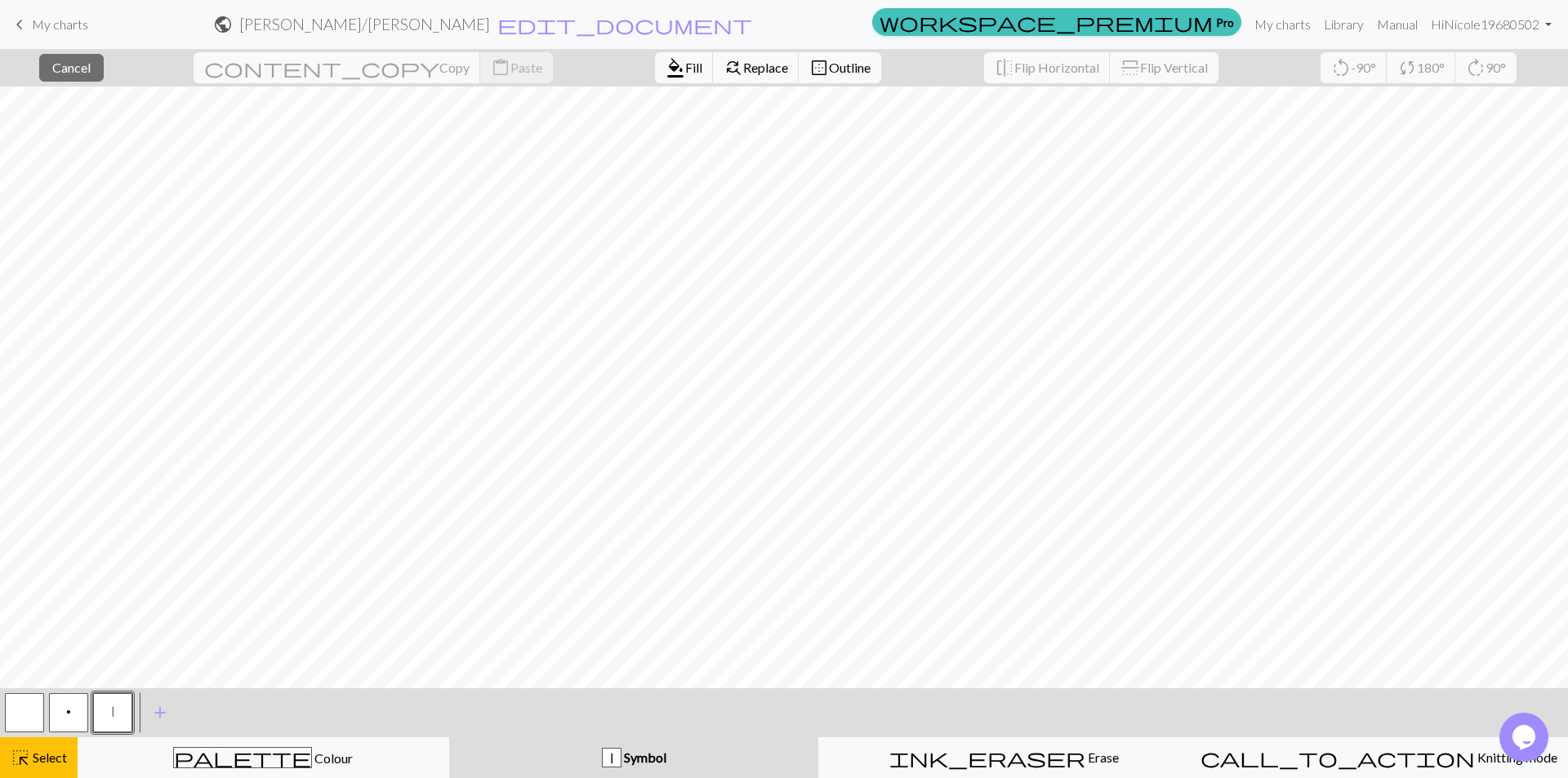
click at [96, 710] on button "|" at bounding box center [113, 713] width 39 height 39
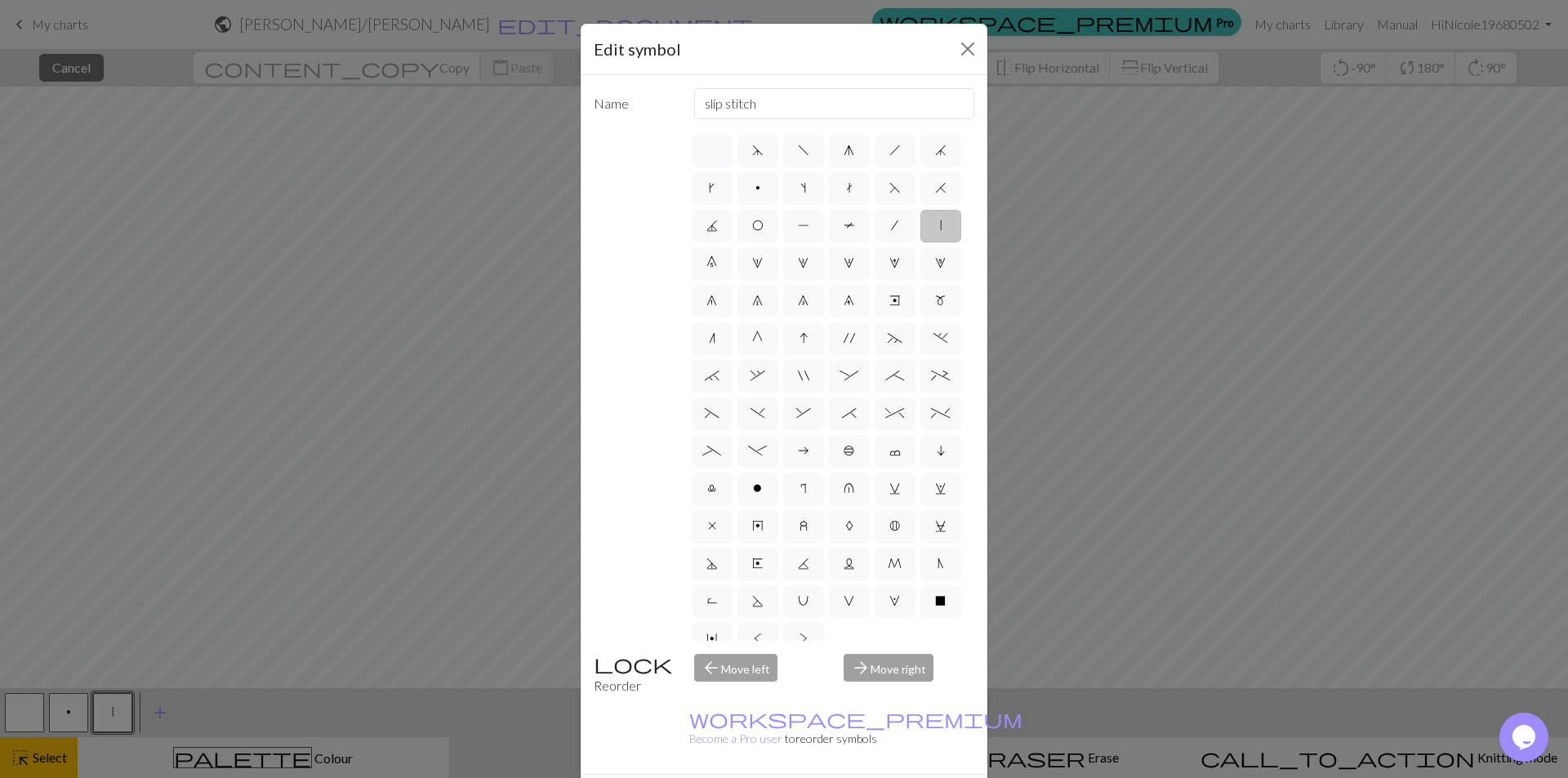
click at [920, 242] on label "|" at bounding box center [941, 225] width 41 height 33
click at [940, 226] on input "|" at bounding box center [944, 221] width 10 height 10
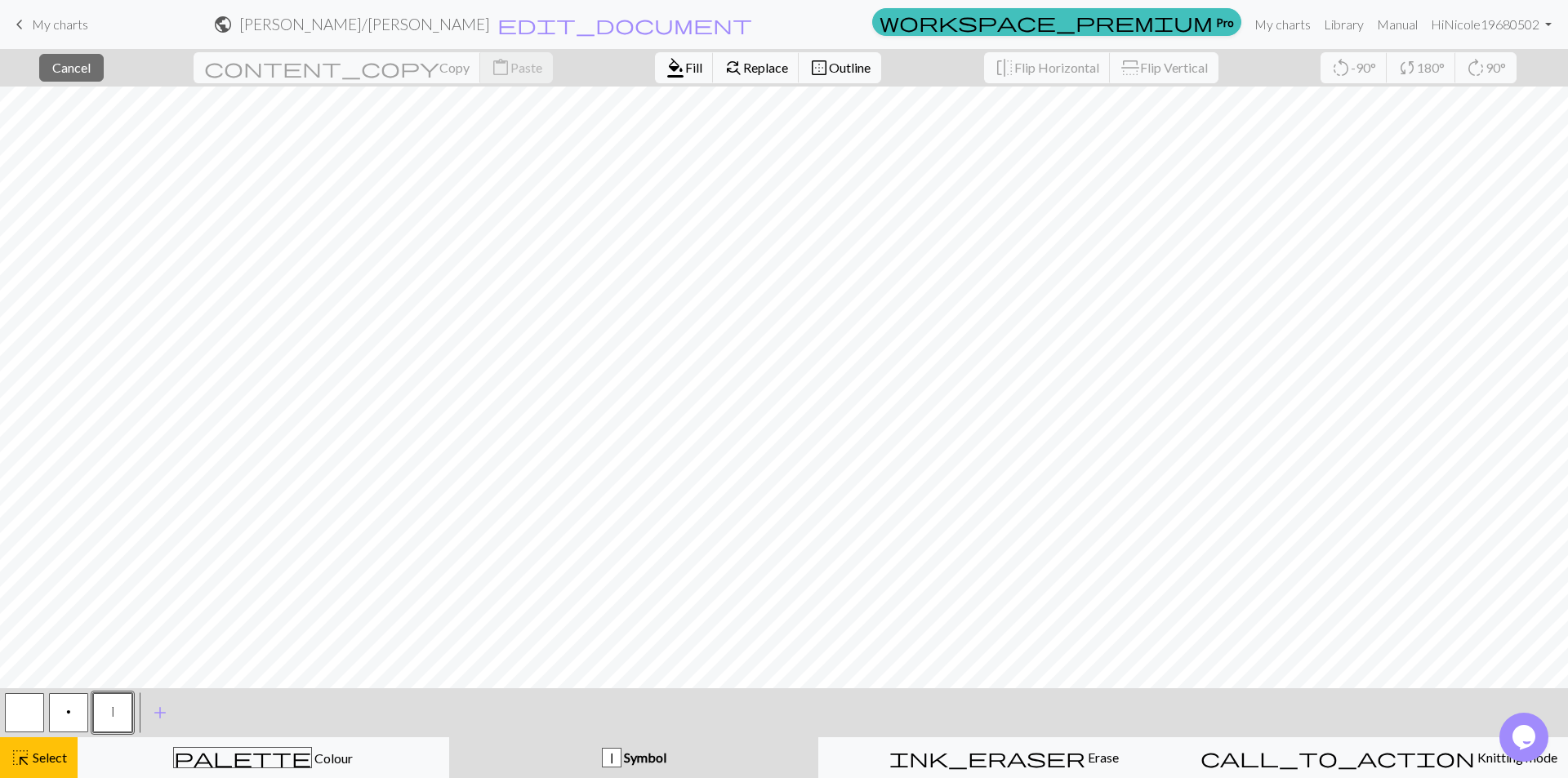
click at [621, 756] on div "|" at bounding box center [611, 758] width 18 height 20
click at [118, 702] on button "|" at bounding box center [113, 713] width 39 height 39
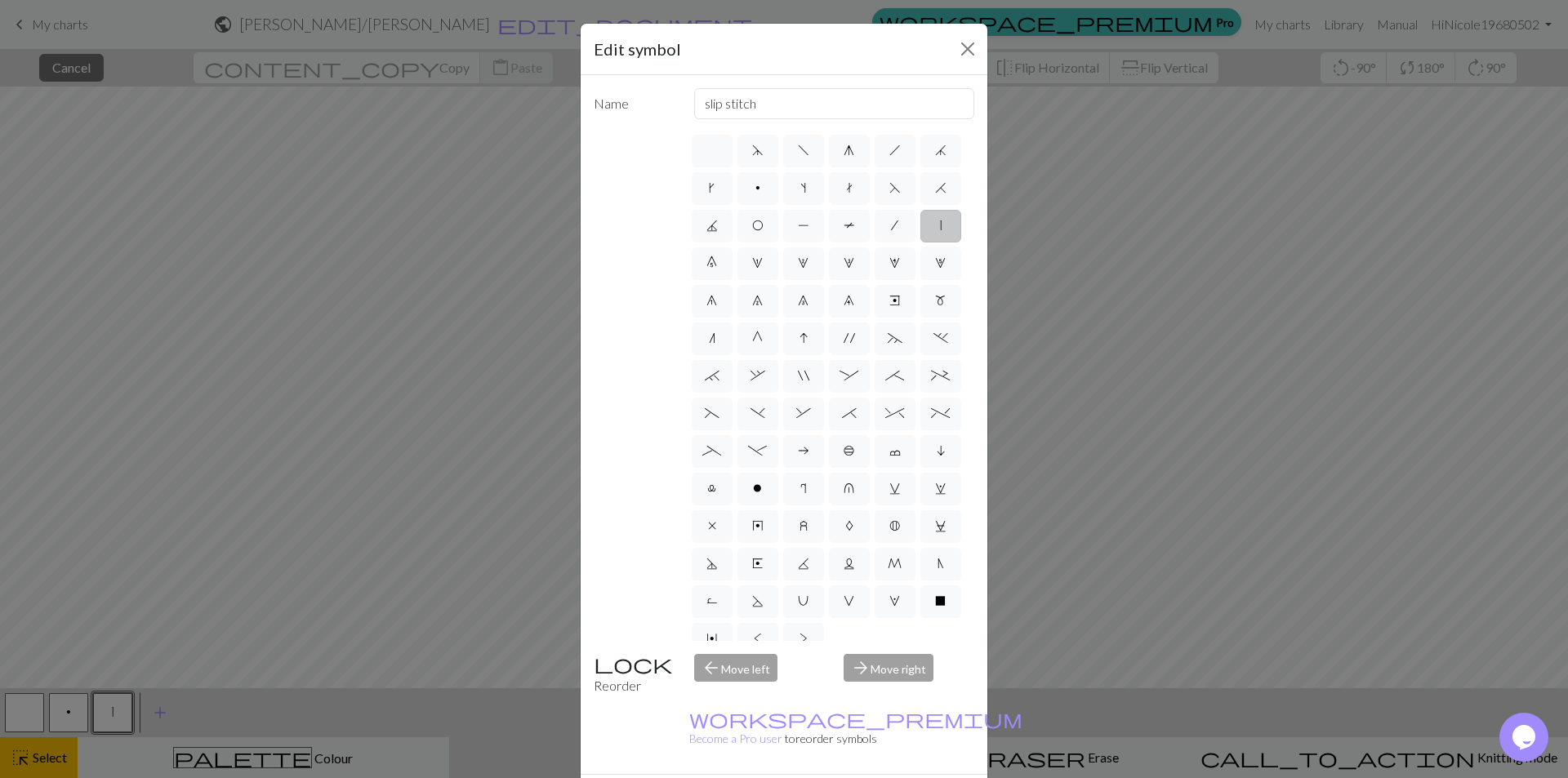
click at [920, 242] on label "|" at bounding box center [941, 225] width 41 height 33
click at [940, 226] on input "|" at bounding box center [944, 221] width 10 height 10
click at [109, 768] on div "Edit symbol Name slip stitch d f g h j k p s t F H J O P T / | 0 1 2 3 4 5 6 7 …" at bounding box center [784, 389] width 1568 height 778
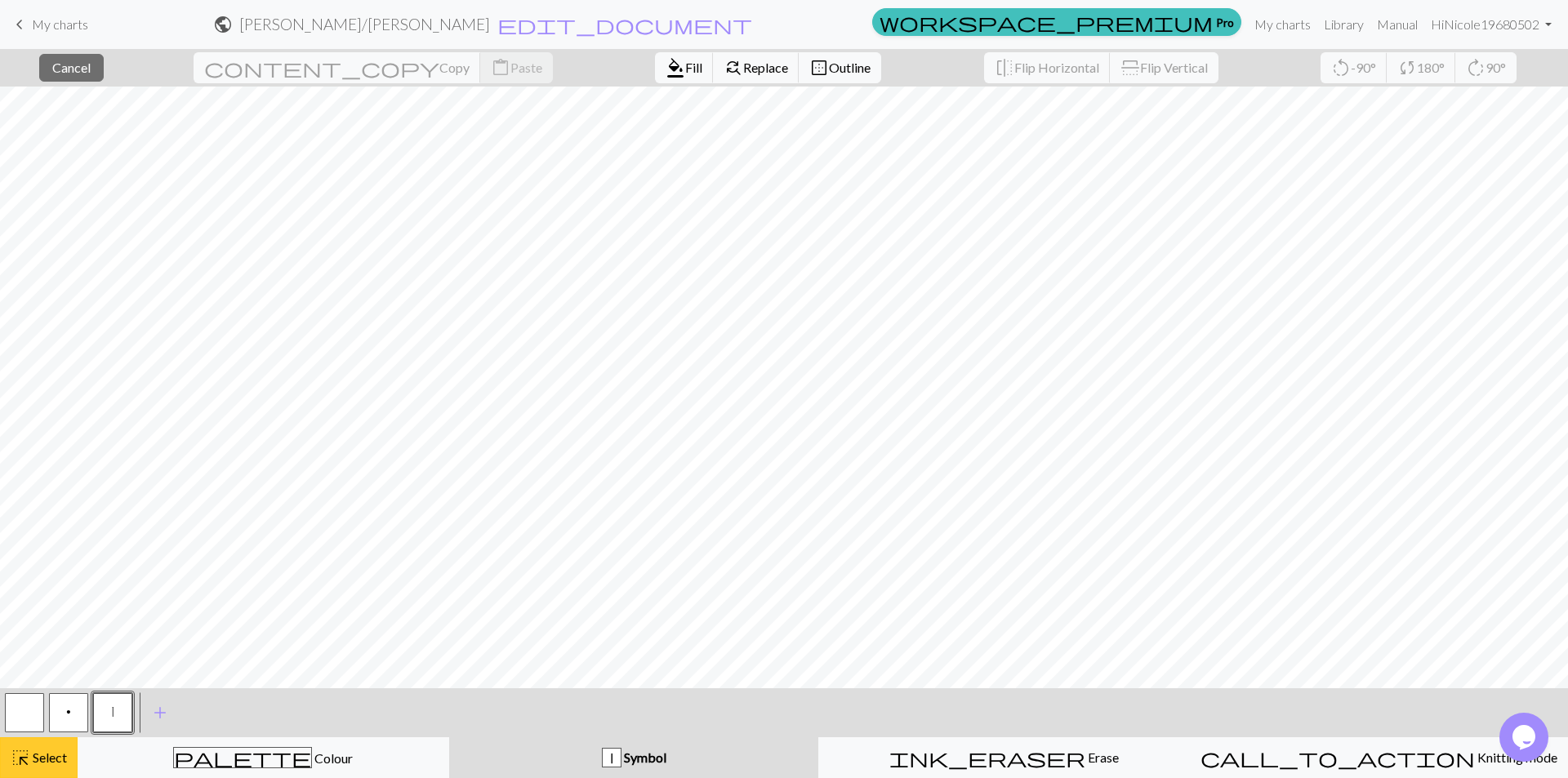
click at [8, 751] on button "highlight_alt Select Select" at bounding box center [38, 758] width 78 height 41
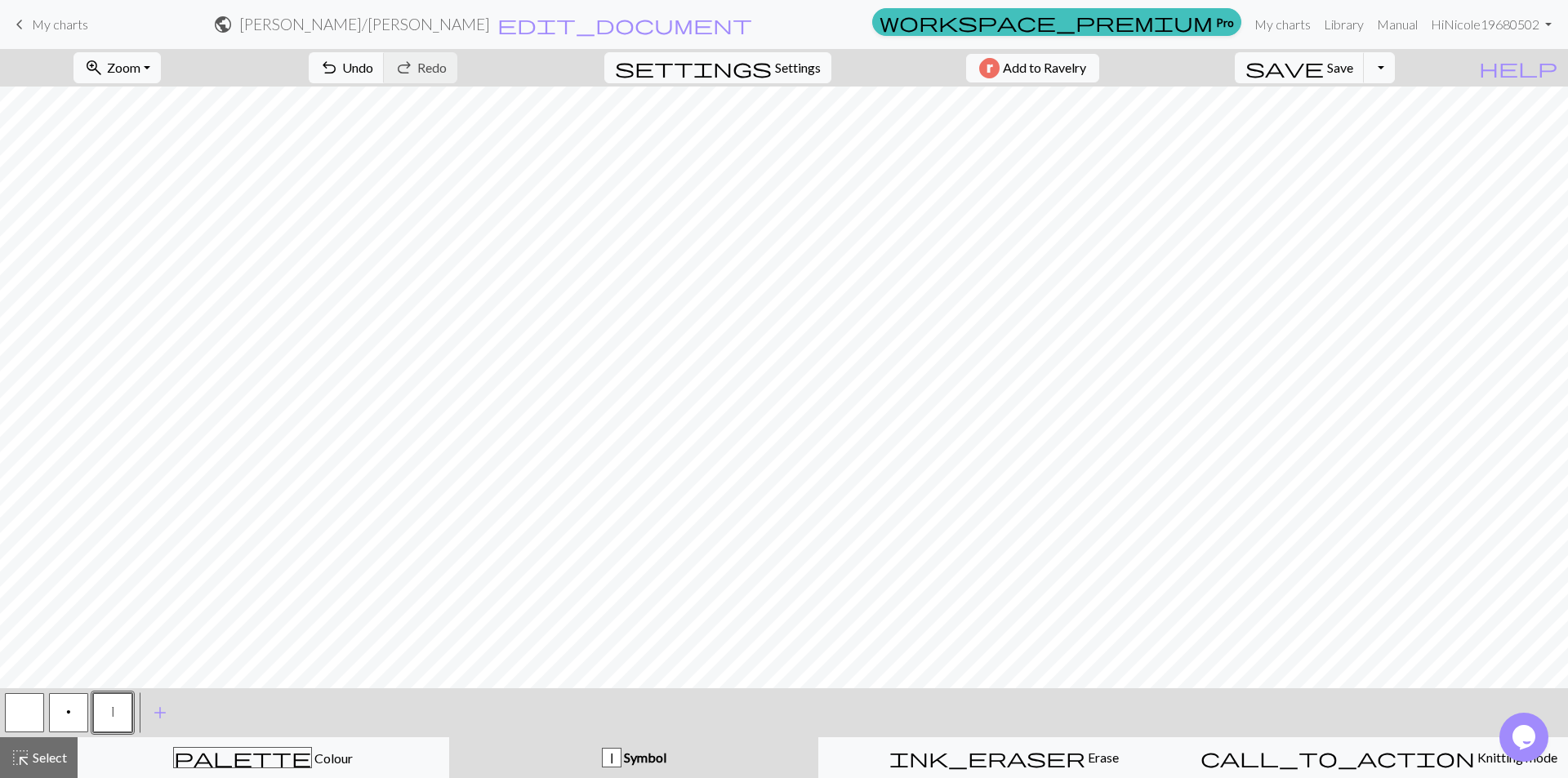
click at [9, 713] on button "button" at bounding box center [24, 713] width 39 height 39
click at [18, 762] on span "highlight_alt" at bounding box center [20, 757] width 20 height 22
click at [17, 708] on button "button" at bounding box center [24, 713] width 39 height 39
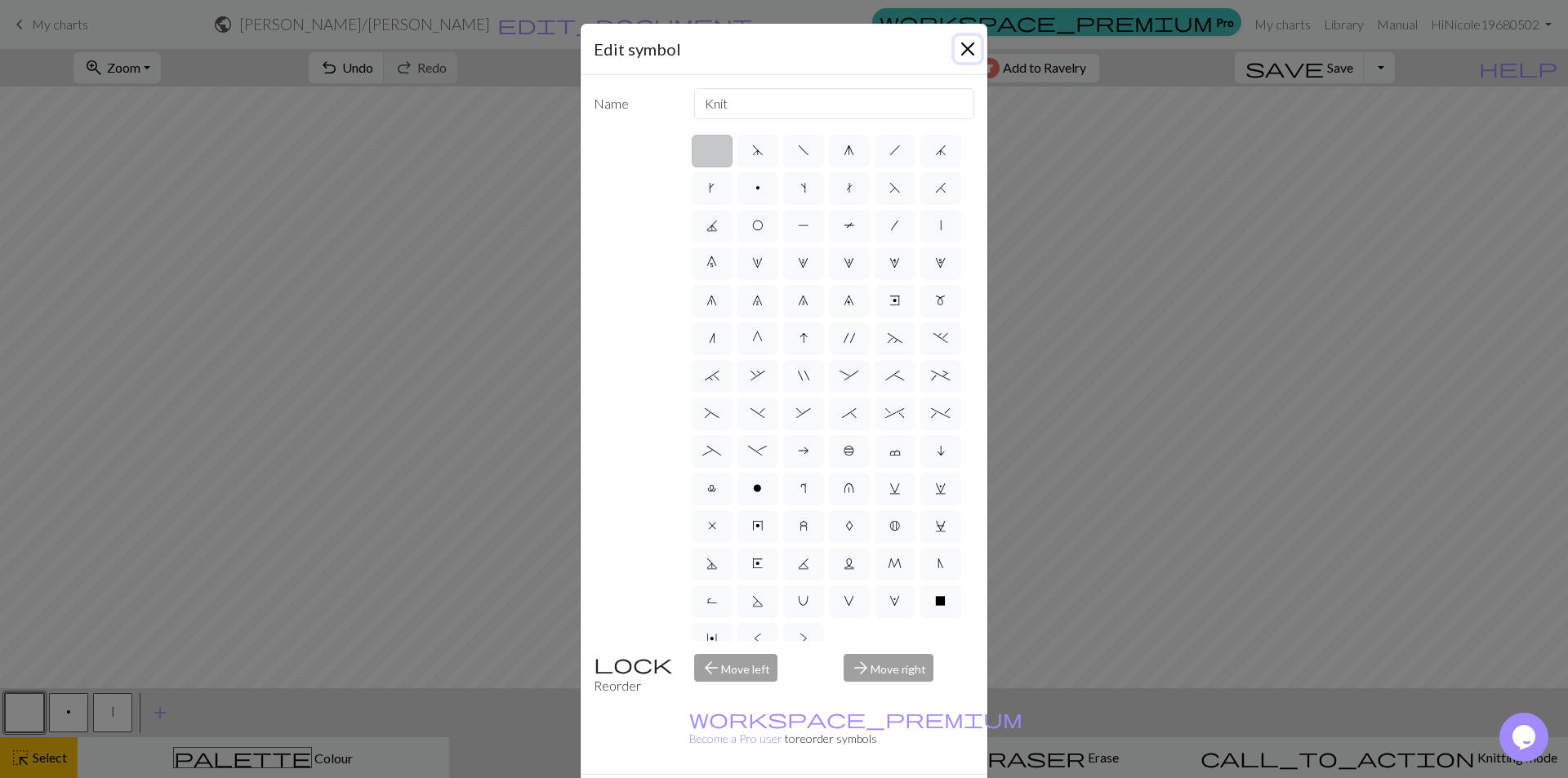
click at [965, 53] on button "Close" at bounding box center [968, 49] width 26 height 26
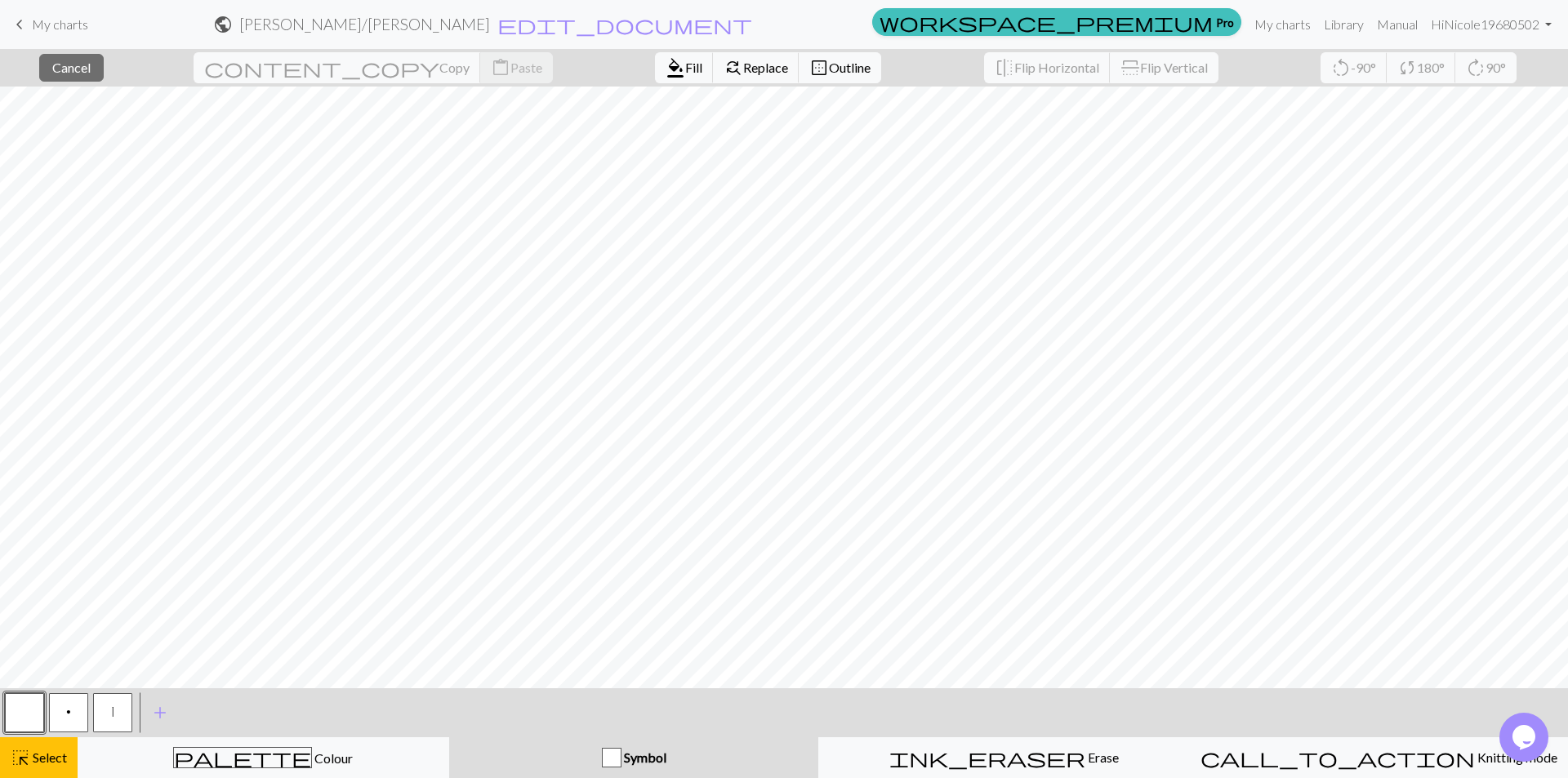
click at [29, 716] on button "button" at bounding box center [24, 713] width 39 height 39
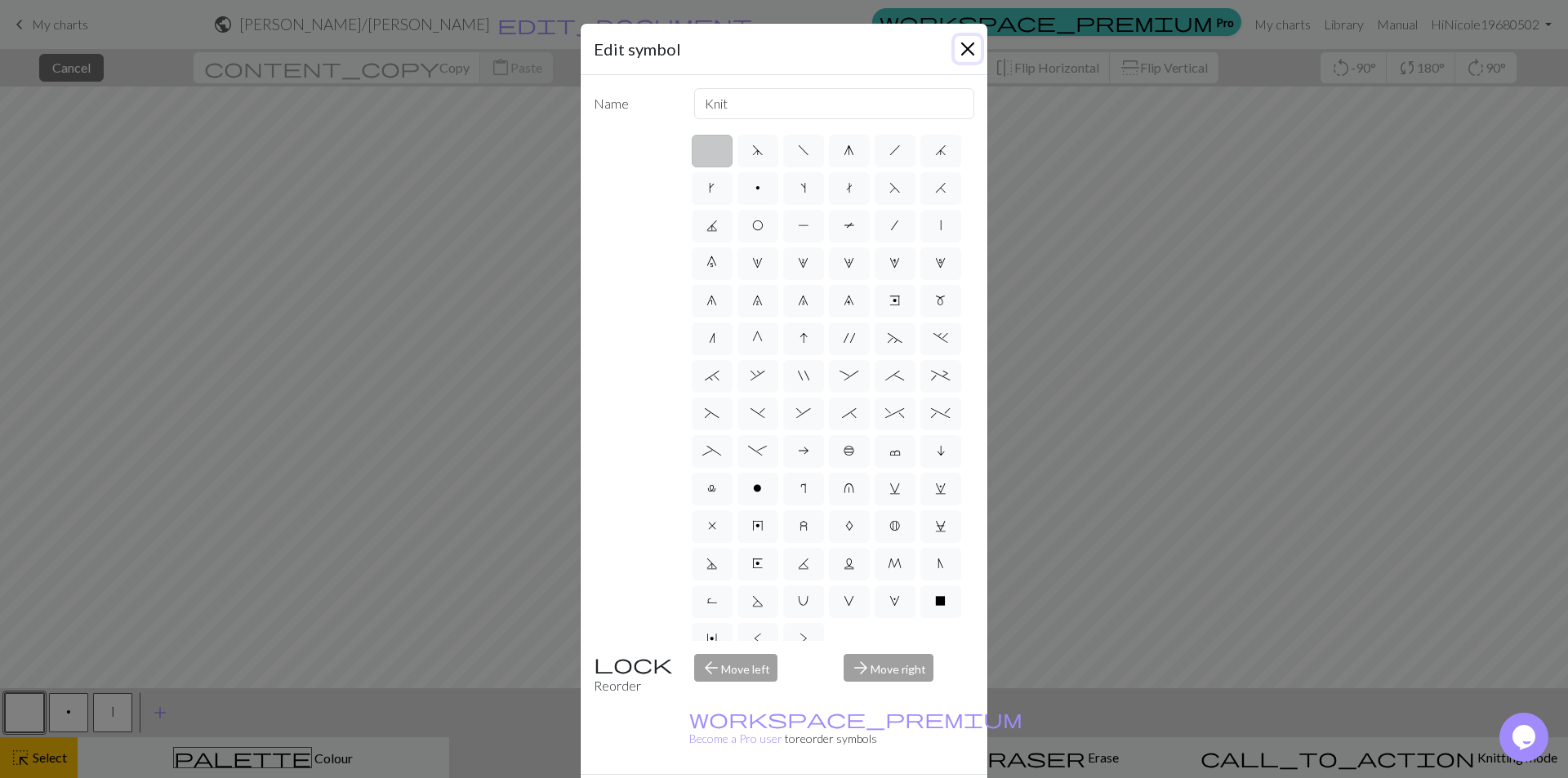
click at [956, 58] on button "Close" at bounding box center [968, 49] width 26 height 26
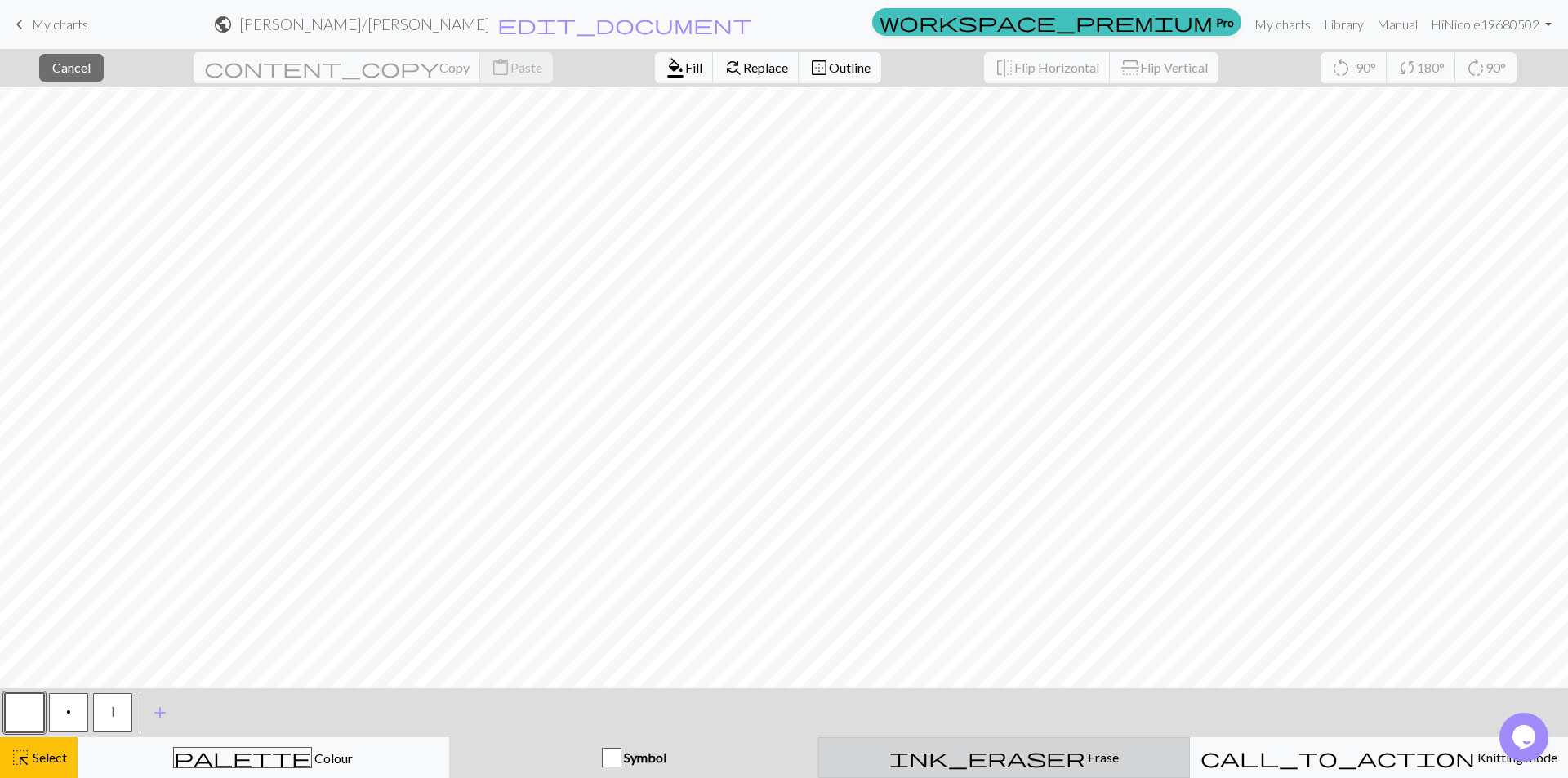
click at [1086, 754] on span "Erase" at bounding box center [1102, 757] width 34 height 16
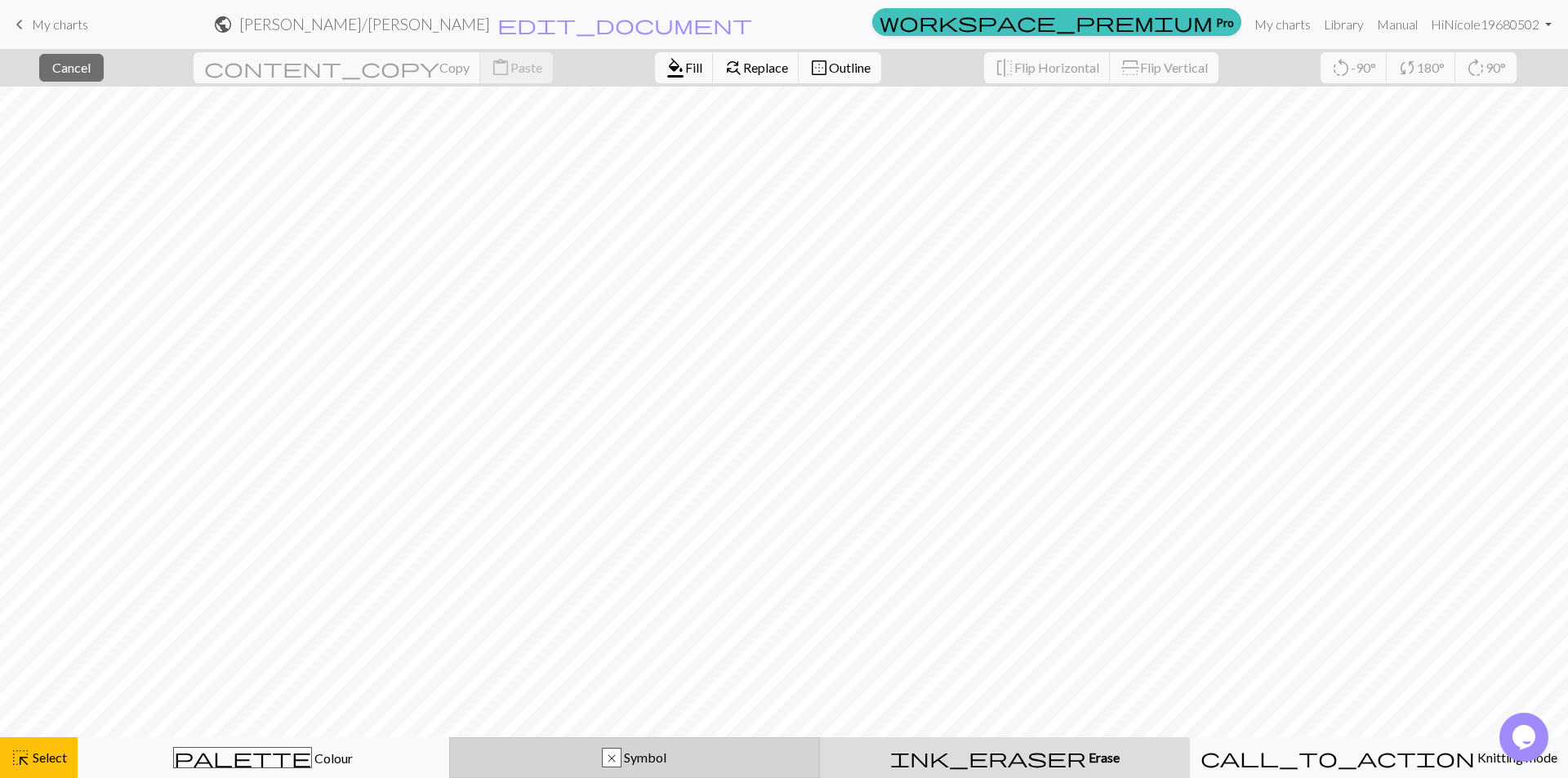
click at [641, 758] on span "Symbol" at bounding box center [644, 757] width 45 height 16
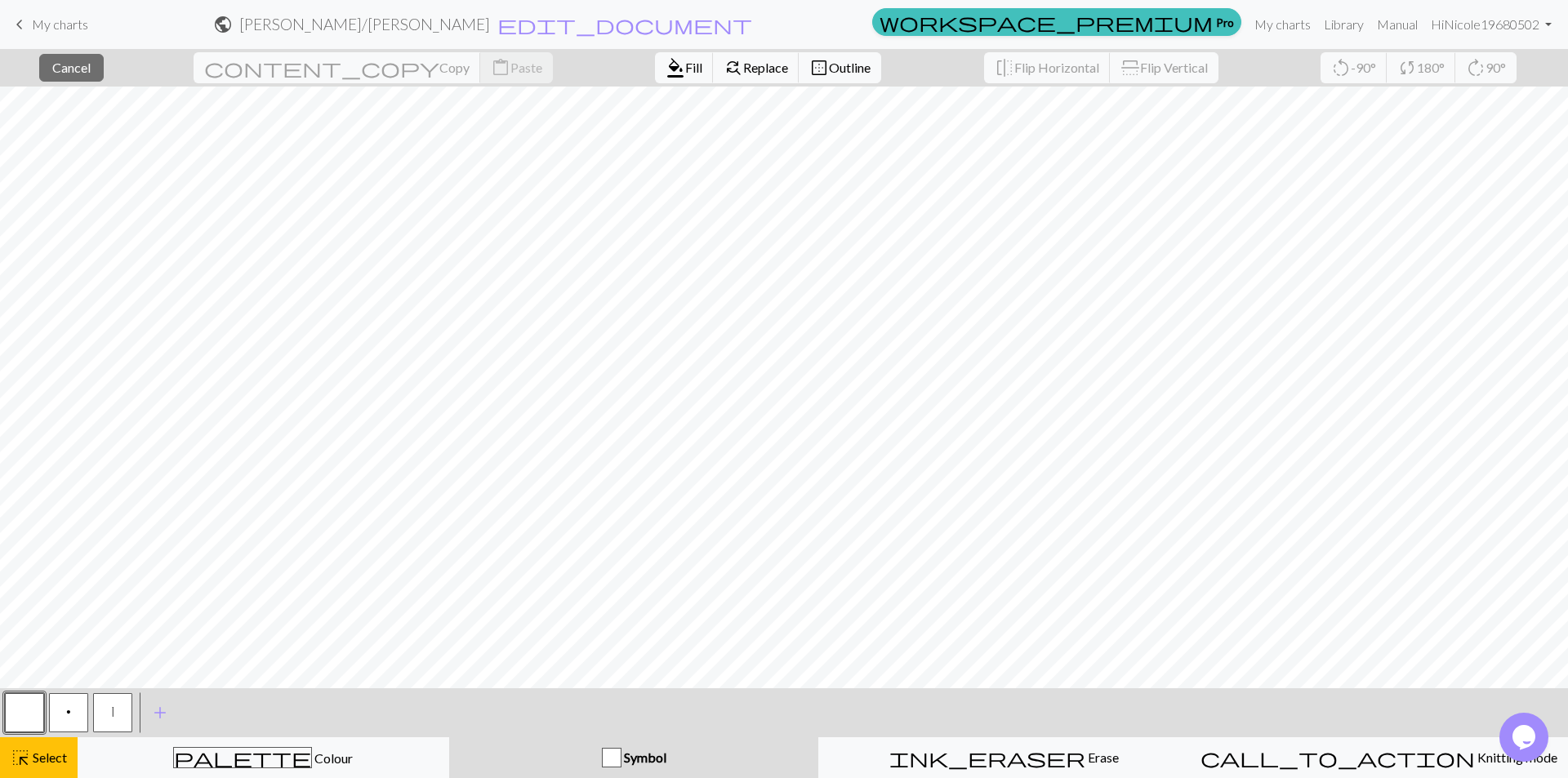
click at [105, 712] on button "|" at bounding box center [113, 713] width 39 height 39
click at [36, 748] on div "highlight_alt Select Select" at bounding box center [38, 757] width 56 height 20
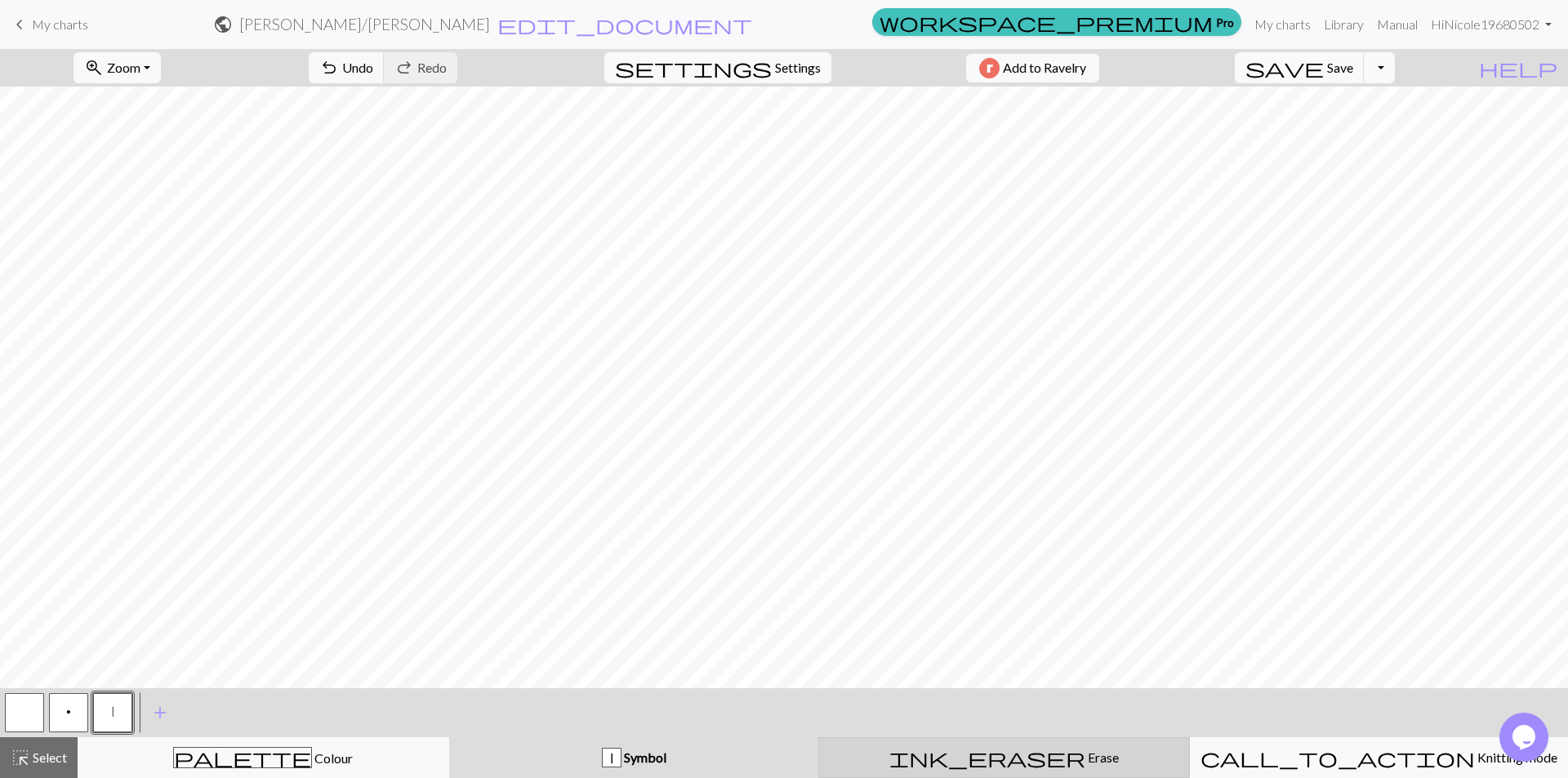
click at [999, 758] on span "ink_eraser" at bounding box center [987, 757] width 196 height 22
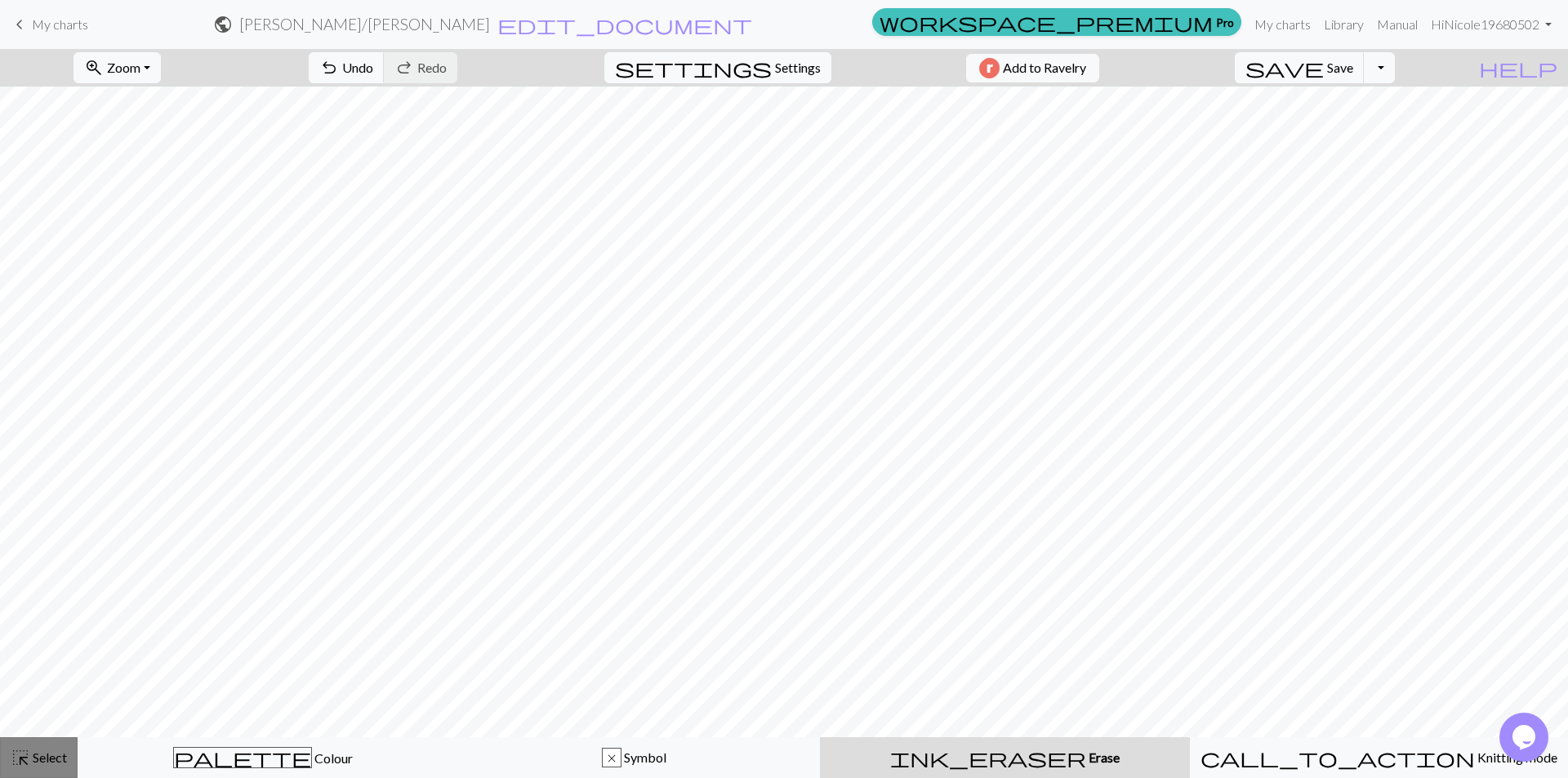
click at [59, 751] on span "Select" at bounding box center [48, 757] width 36 height 16
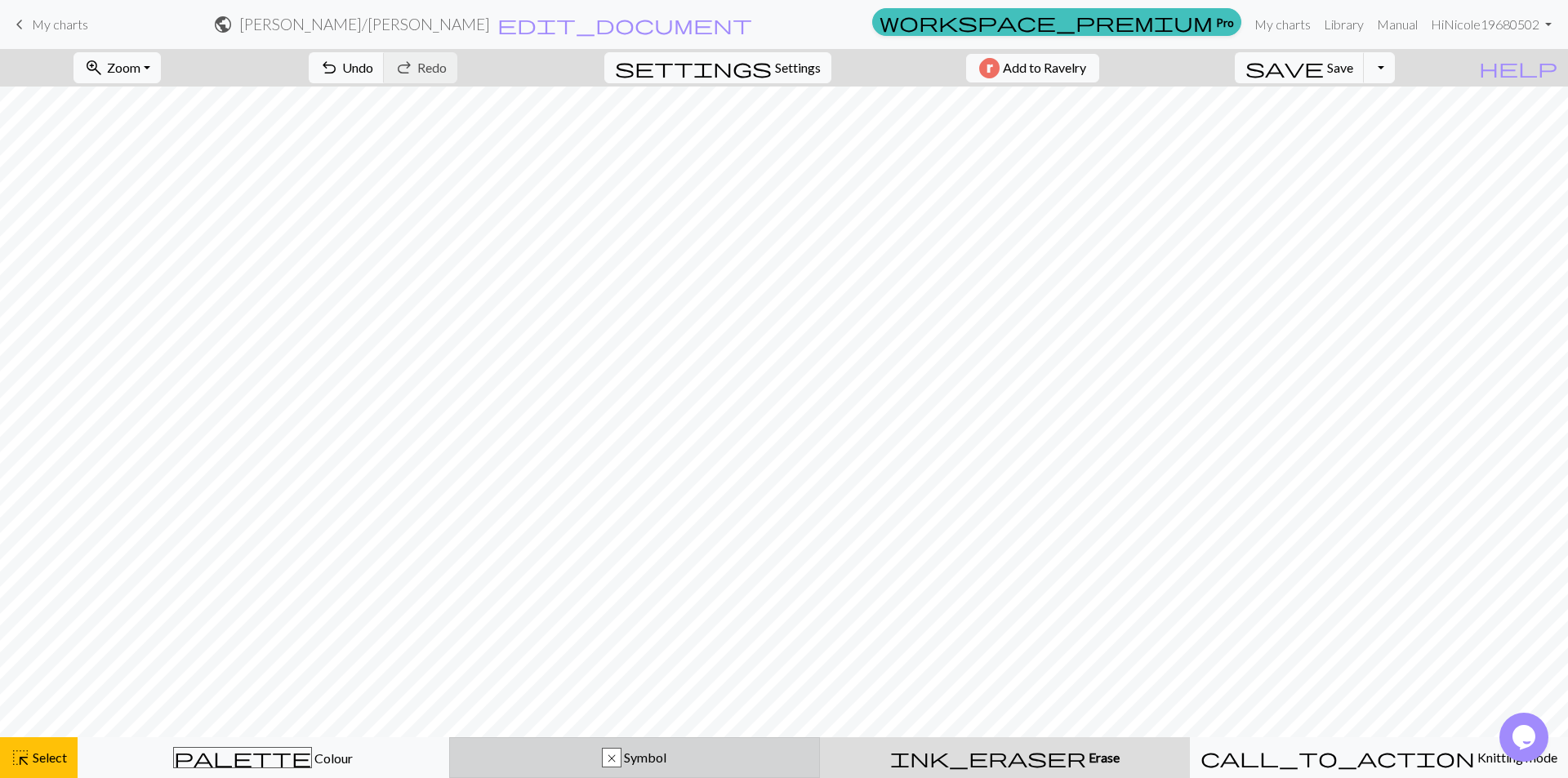
click at [733, 755] on div "x Symbol" at bounding box center [635, 757] width 351 height 20
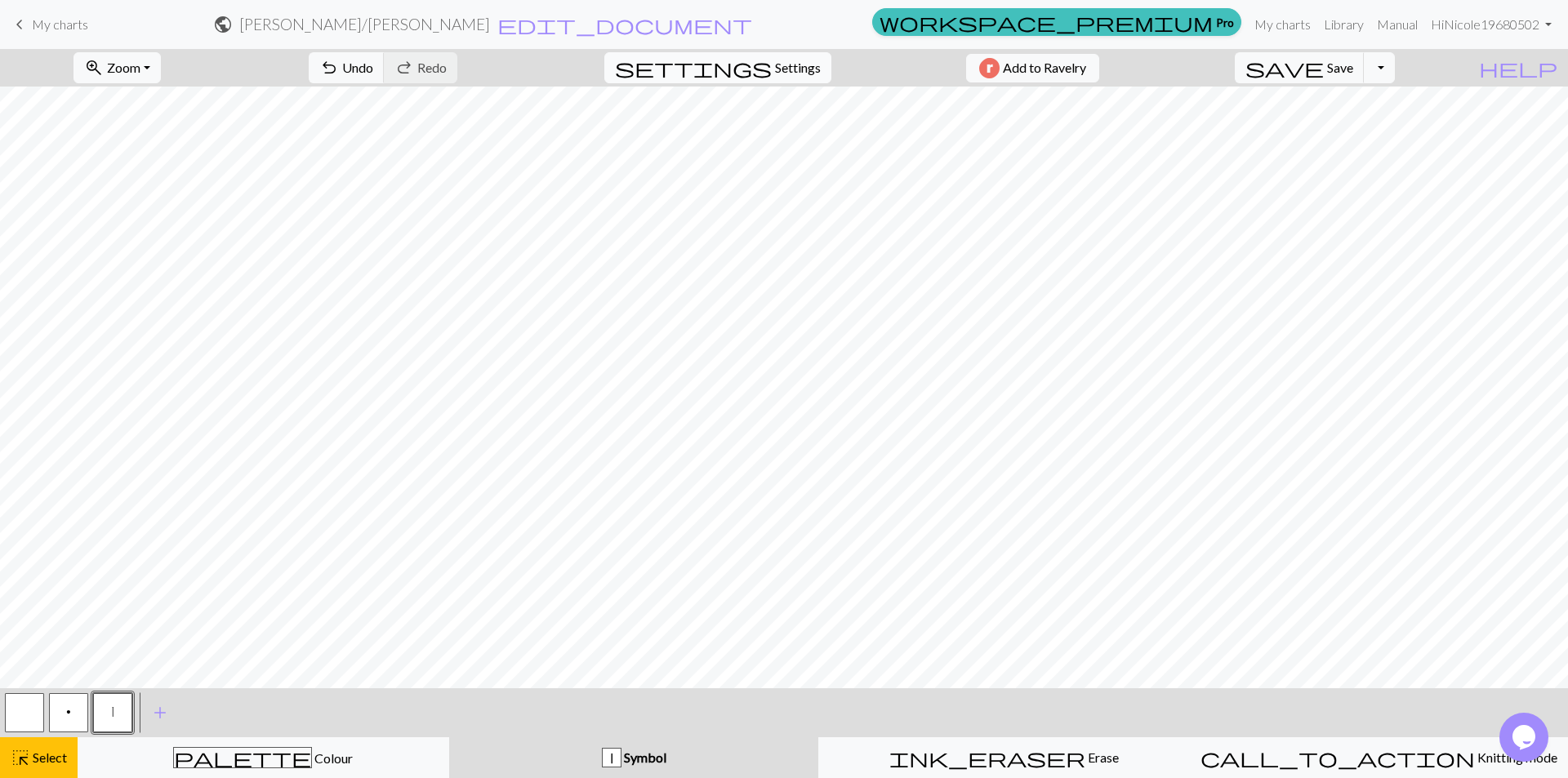
click at [776, 69] on span "Settings" at bounding box center [798, 67] width 46 height 20
select select "aran"
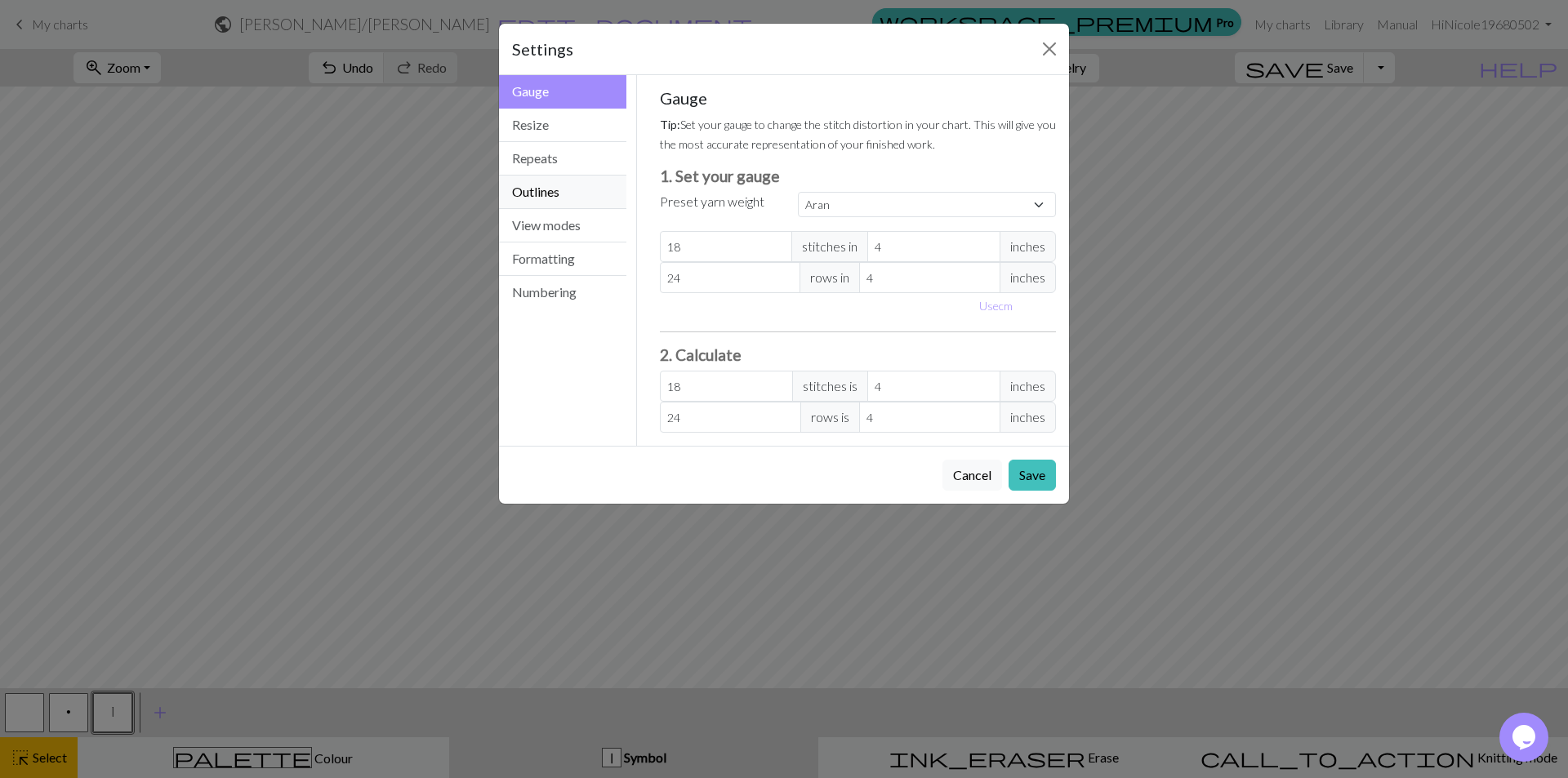
click at [552, 194] on button "Outlines" at bounding box center [563, 193] width 127 height 34
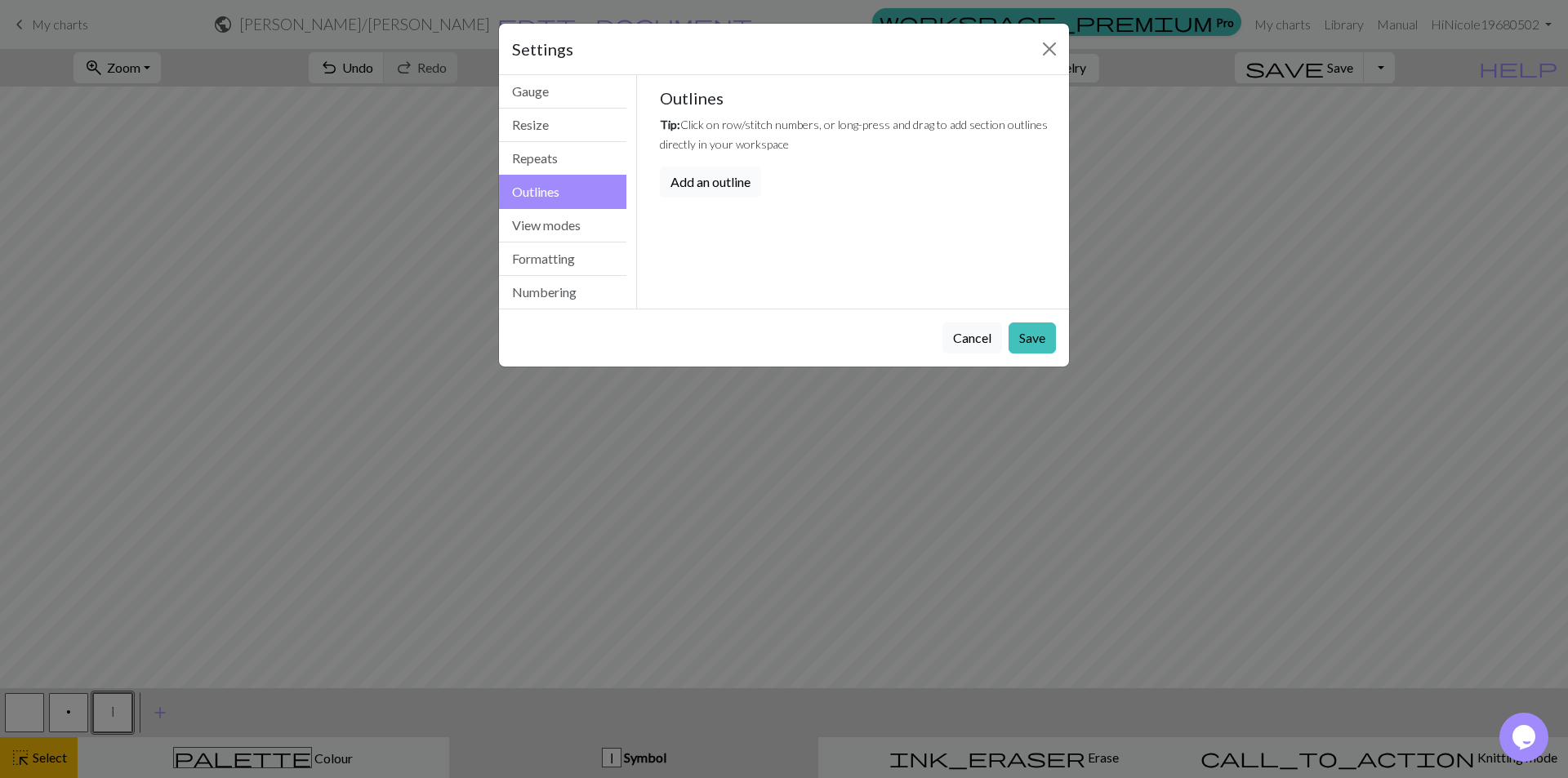
click at [734, 186] on button "Add an outline" at bounding box center [711, 181] width 101 height 31
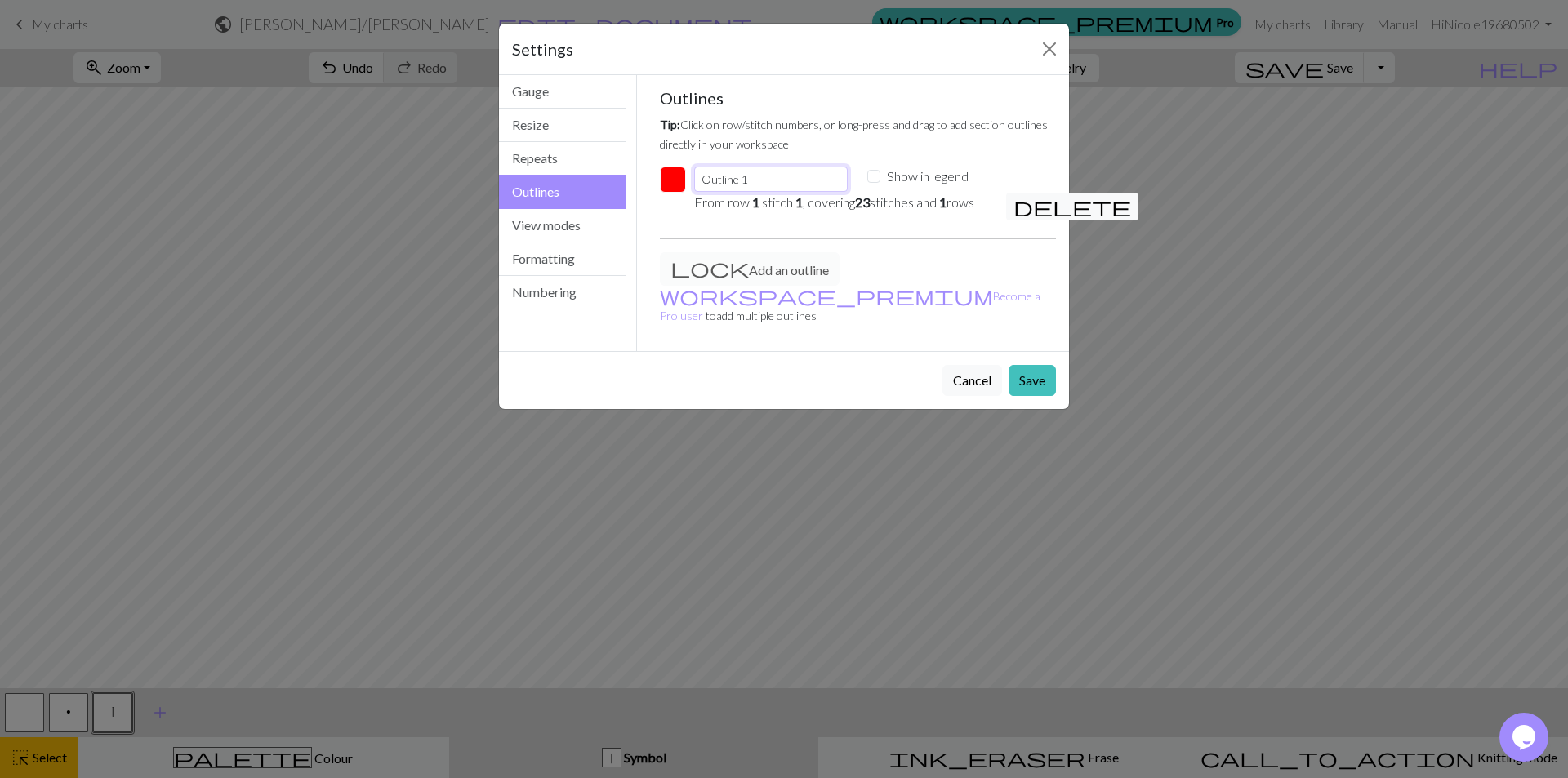
click at [749, 175] on input "Outline 1" at bounding box center [770, 179] width 153 height 25
type input "Outline 1"
click at [744, 271] on div "Add an outline workspace_premium Become a Pro user to add multiple outlines" at bounding box center [857, 295] width 416 height 86
click at [1045, 49] on button "Close" at bounding box center [1049, 49] width 26 height 26
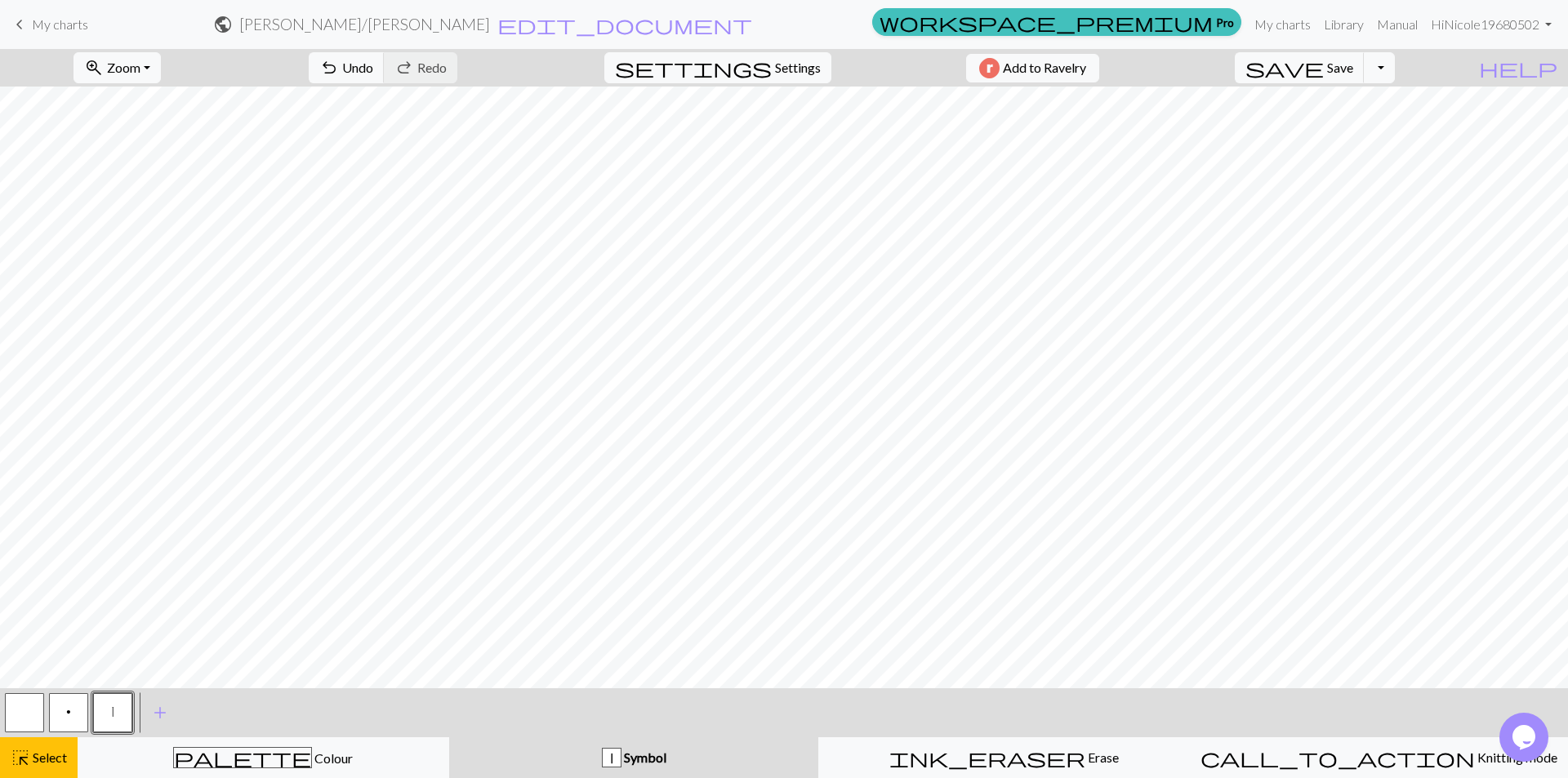
click at [70, 702] on button "p" at bounding box center [68, 713] width 39 height 39
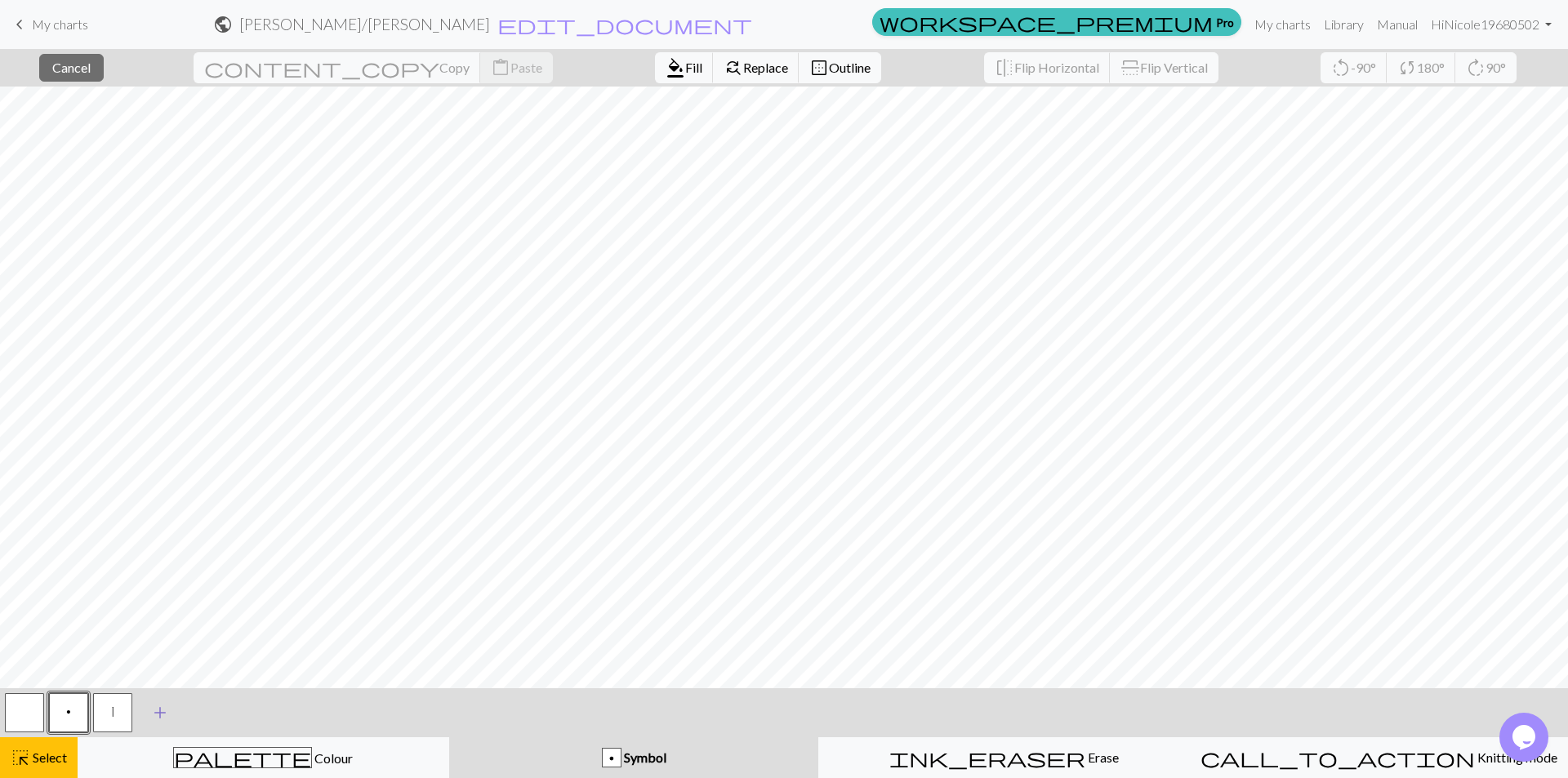
click at [165, 705] on span "add" at bounding box center [160, 713] width 20 height 22
click at [160, 705] on button "button" at bounding box center [157, 713] width 39 height 39
click at [606, 757] on div "button" at bounding box center [611, 757] width 20 height 20
click at [639, 758] on span "Symbol" at bounding box center [644, 757] width 45 height 16
click at [611, 752] on div "button" at bounding box center [611, 757] width 20 height 20
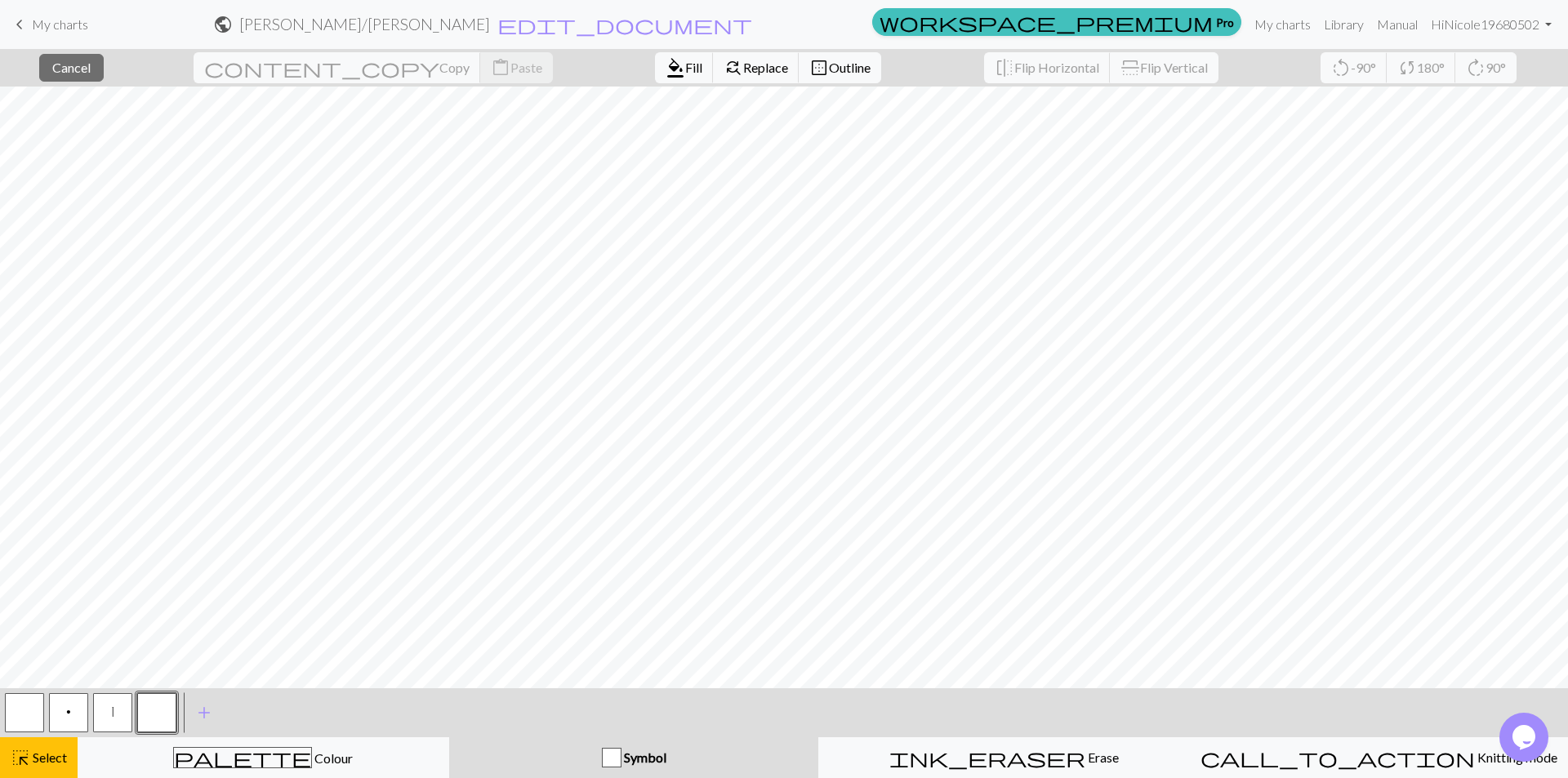
click at [611, 752] on div "button" at bounding box center [611, 757] width 20 height 20
click at [42, 756] on span "Select" at bounding box center [48, 757] width 36 height 16
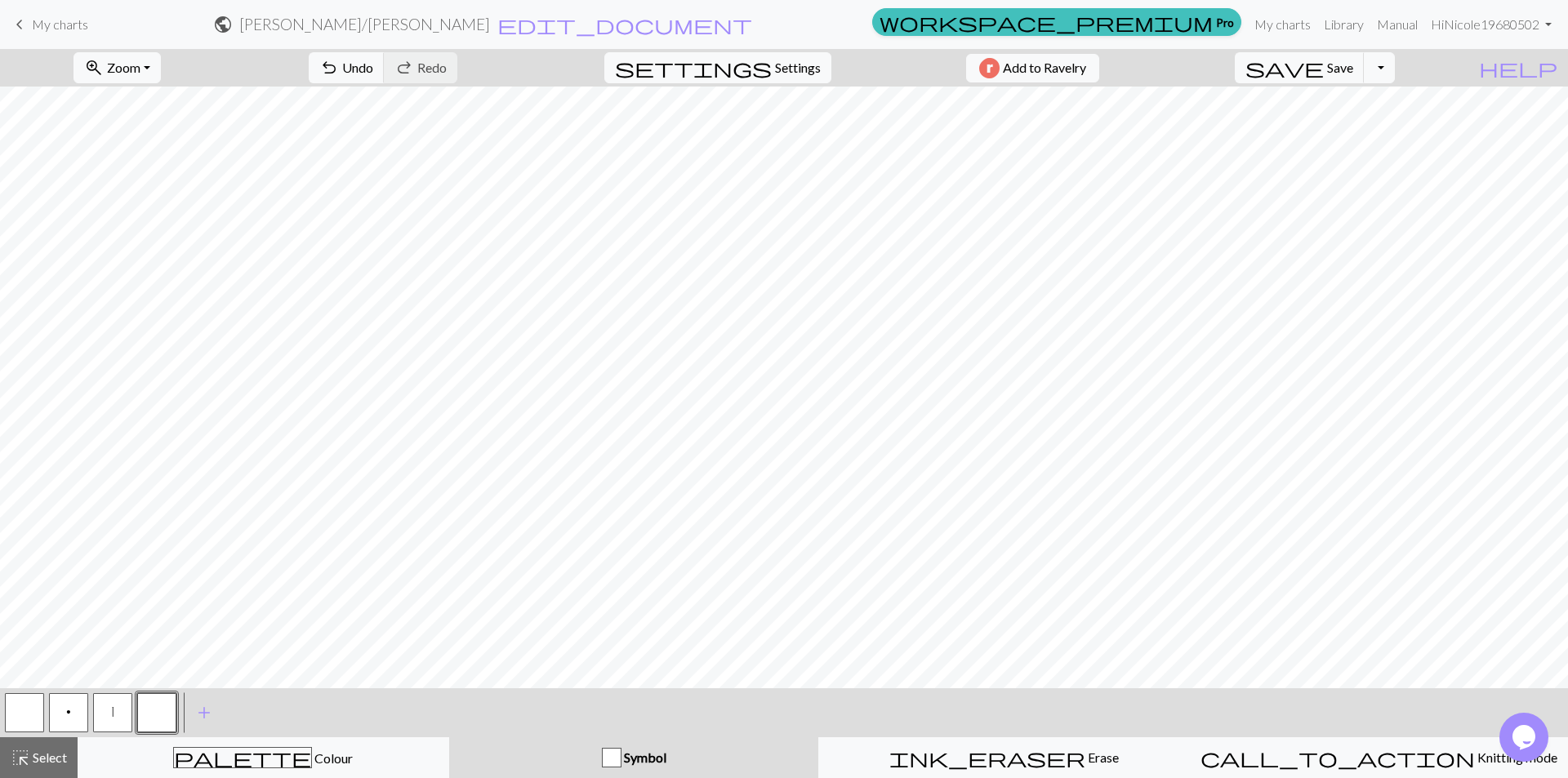
click at [157, 716] on button "button" at bounding box center [157, 713] width 39 height 39
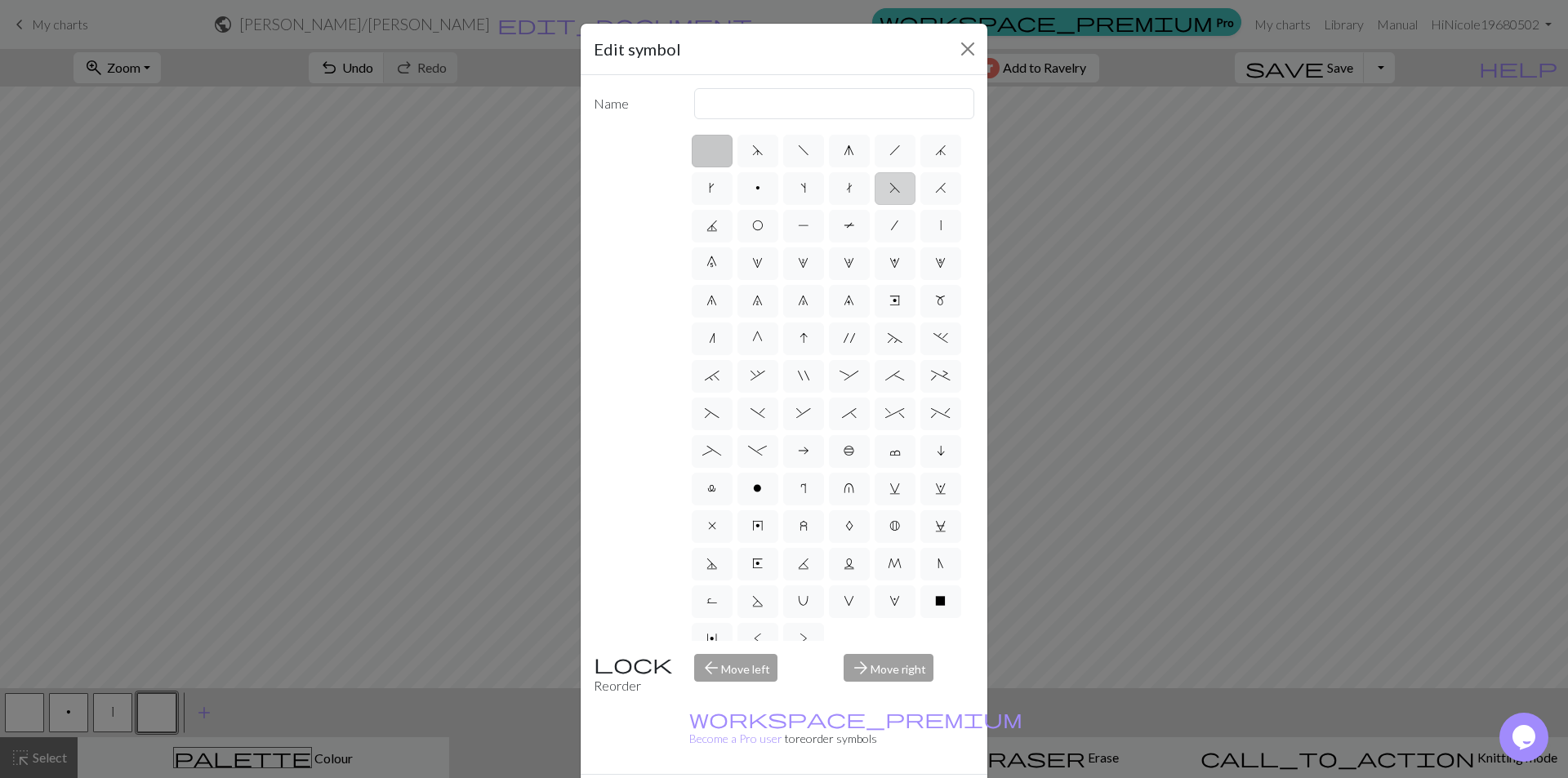
click at [874, 205] on label "F" at bounding box center [895, 188] width 41 height 33
click at [889, 189] on input "F" at bounding box center [894, 182] width 10 height 10
radio input "true"
type input "ssk"
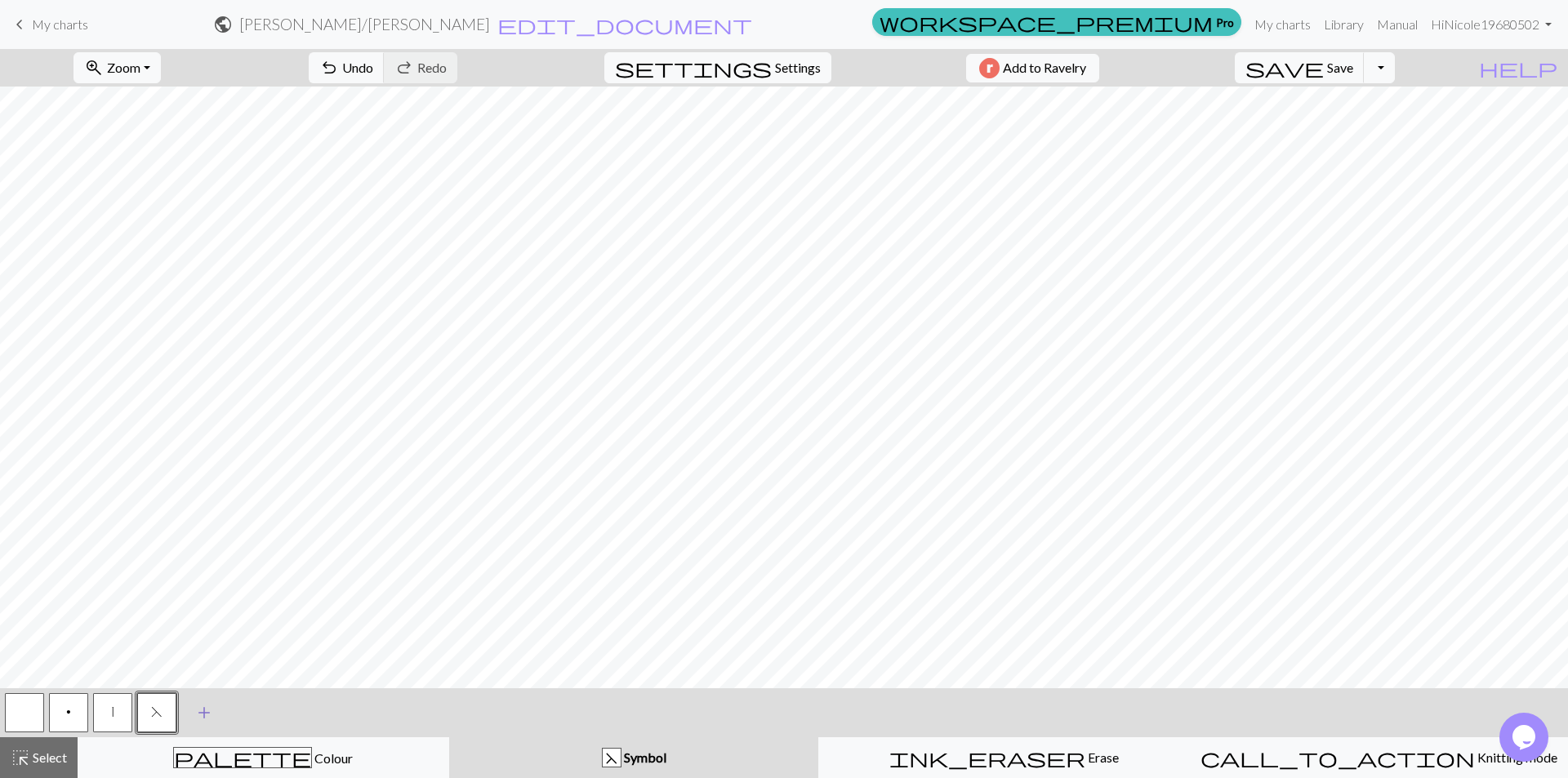
click at [196, 715] on span "add" at bounding box center [204, 713] width 20 height 22
click at [196, 715] on button "button" at bounding box center [201, 713] width 39 height 39
click at [628, 752] on span "Symbol" at bounding box center [644, 757] width 45 height 16
click at [615, 756] on div "button" at bounding box center [611, 757] width 20 height 20
click at [11, 754] on span "highlight_alt" at bounding box center [20, 757] width 20 height 22
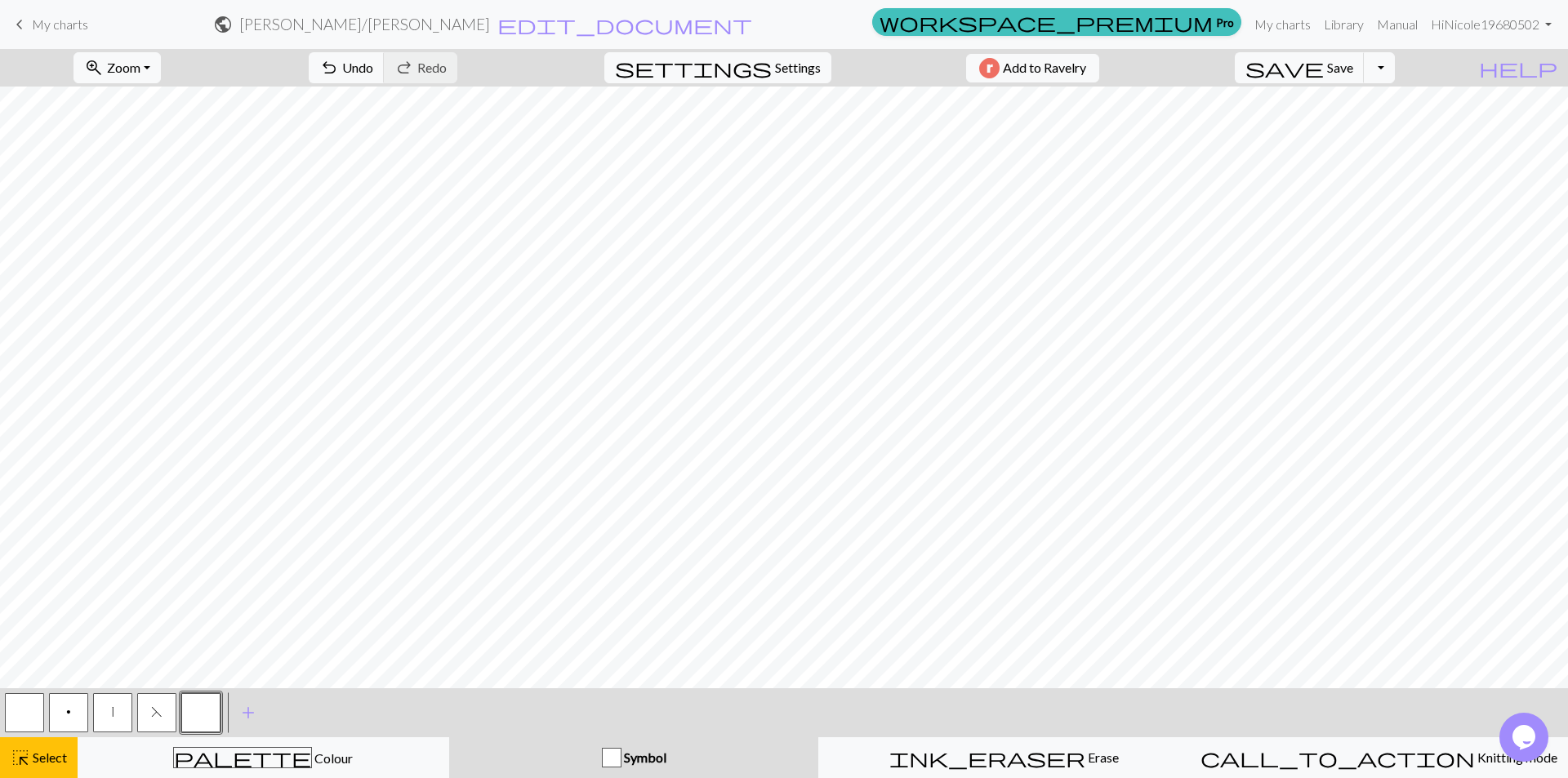
click at [631, 754] on span "Symbol" at bounding box center [644, 757] width 45 height 16
click at [615, 756] on div "button" at bounding box center [611, 757] width 20 height 20
click at [42, 755] on span "Select" at bounding box center [48, 757] width 36 height 16
click at [34, 714] on button "button" at bounding box center [24, 713] width 39 height 39
click at [634, 752] on span "Symbol" at bounding box center [644, 757] width 45 height 16
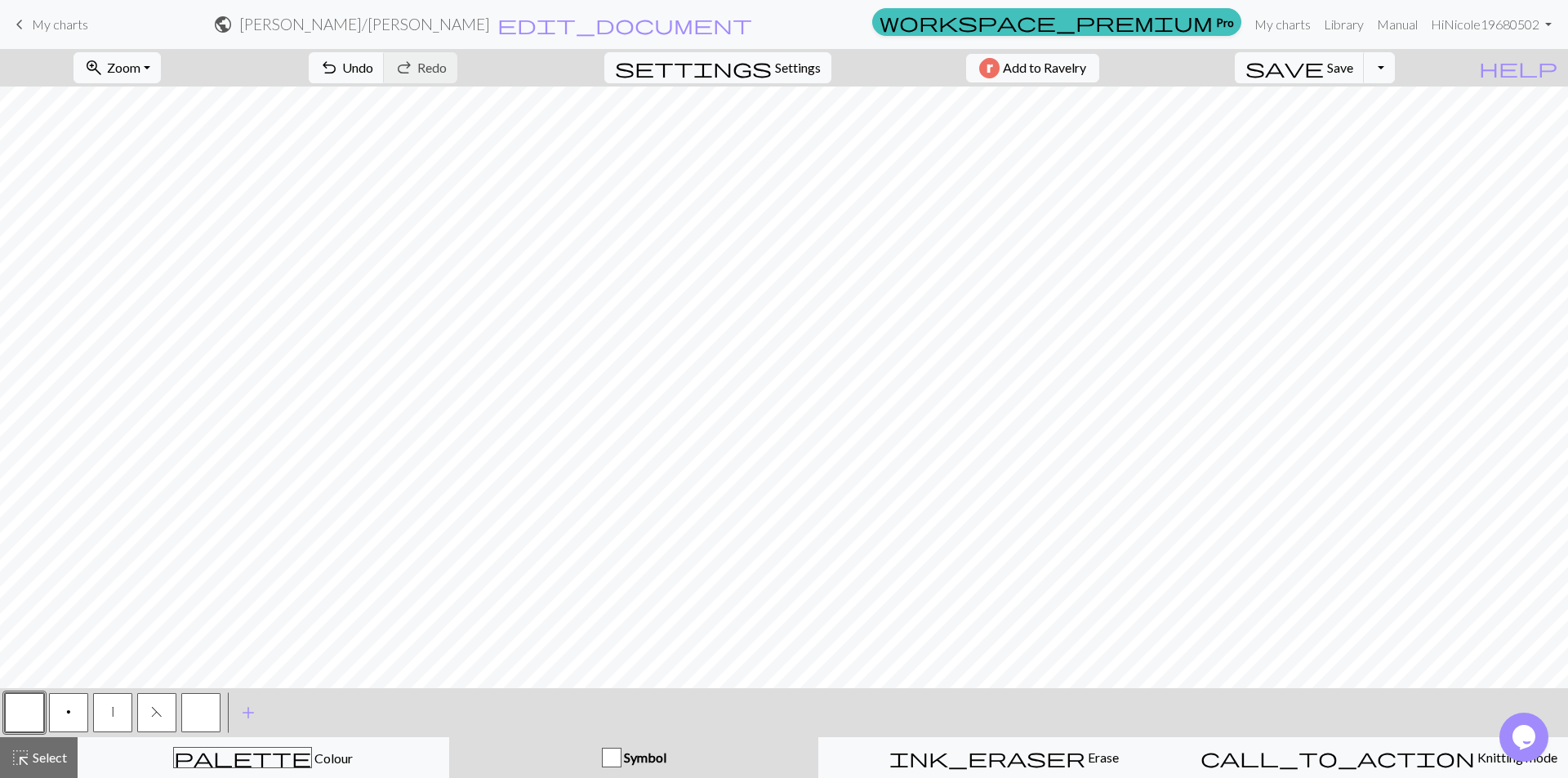
click at [619, 764] on div "button" at bounding box center [611, 757] width 20 height 20
click at [47, 752] on span "Select" at bounding box center [48, 757] width 36 height 16
click at [24, 722] on button "button" at bounding box center [24, 713] width 39 height 39
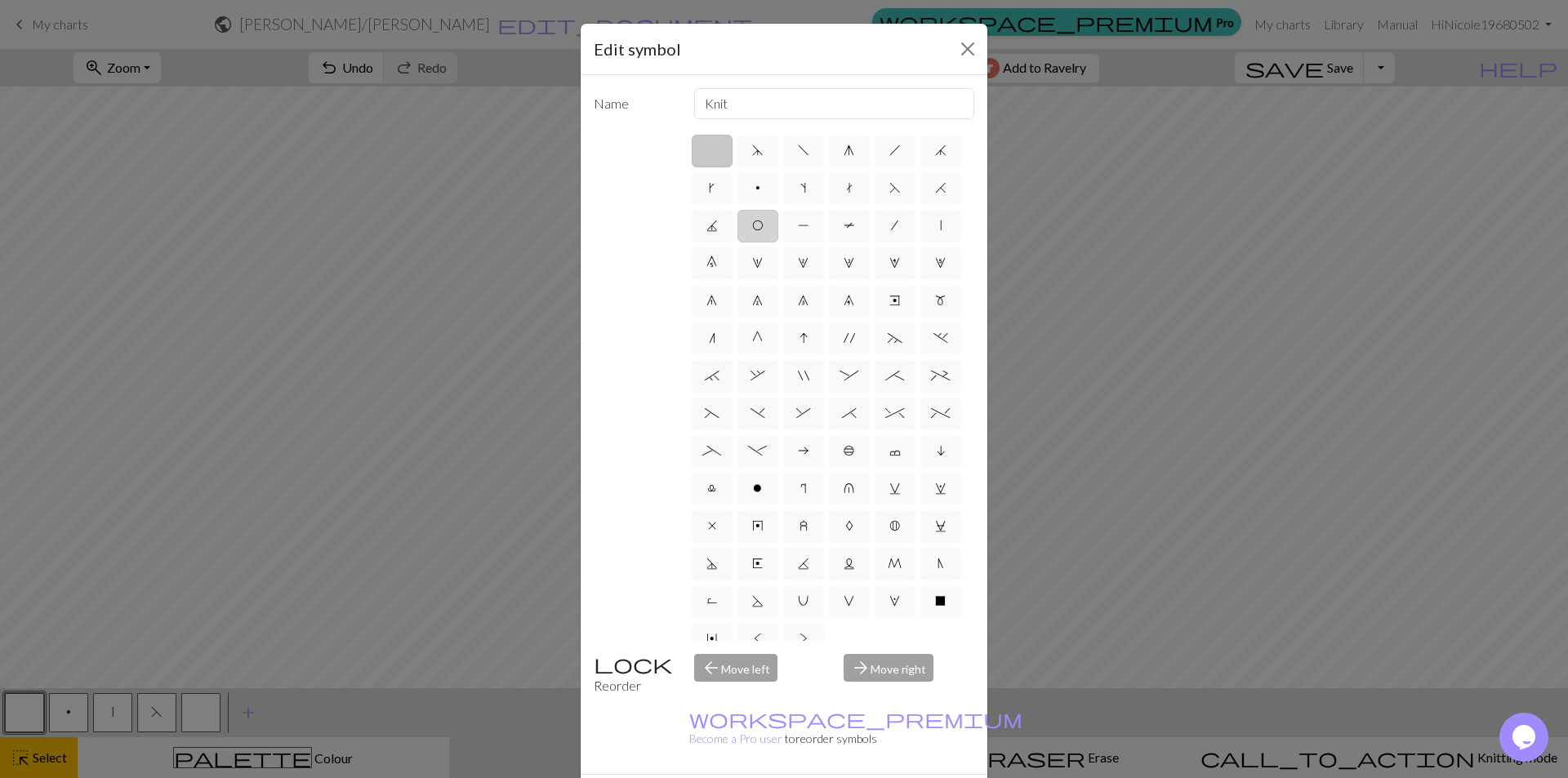
click at [763, 222] on span "O" at bounding box center [757, 225] width 11 height 13
click at [763, 222] on input "O" at bounding box center [756, 221] width 10 height 10
radio input "true"
type input "yo"
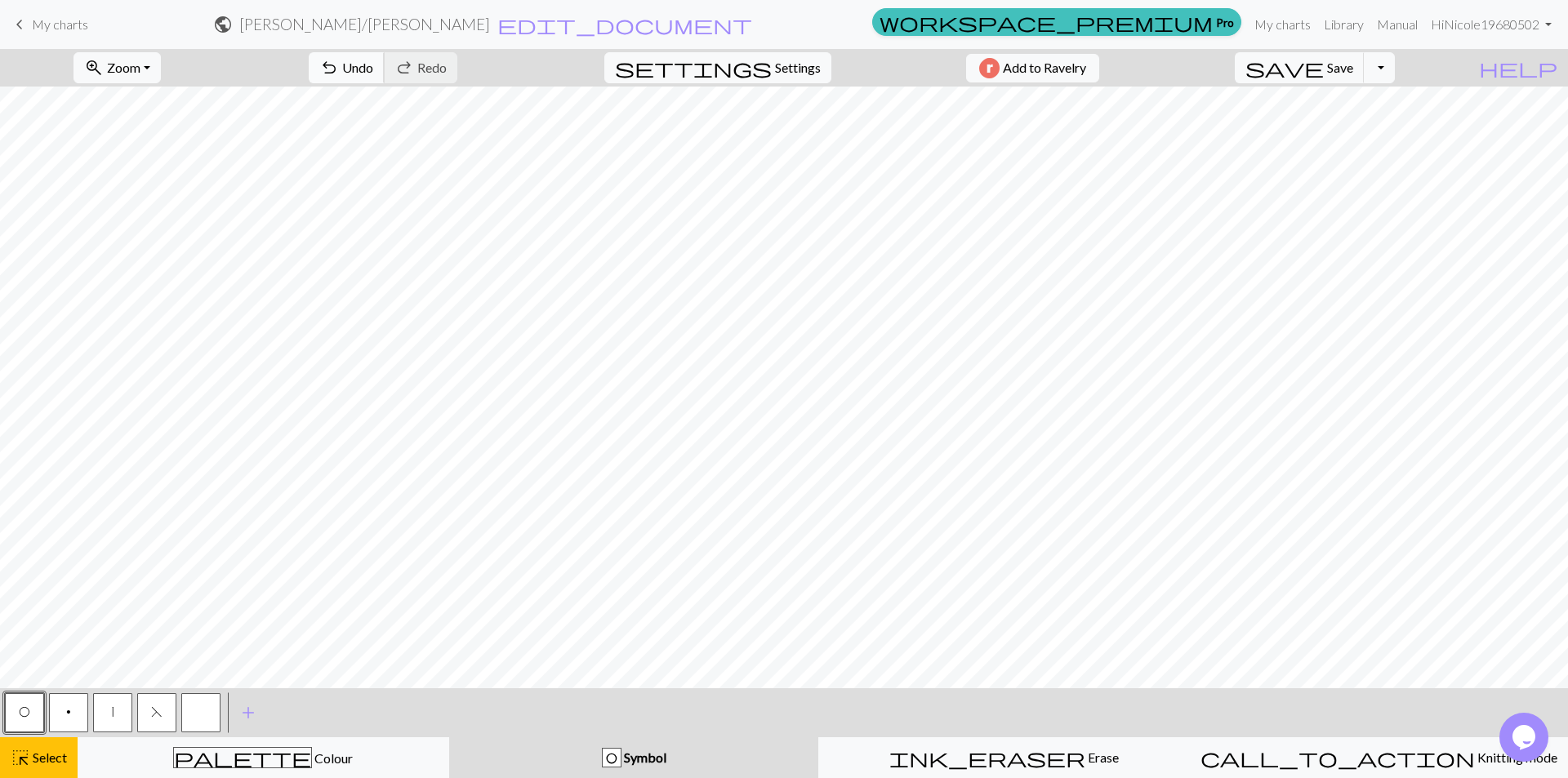
click at [373, 74] on span "Undo" at bounding box center [357, 67] width 31 height 16
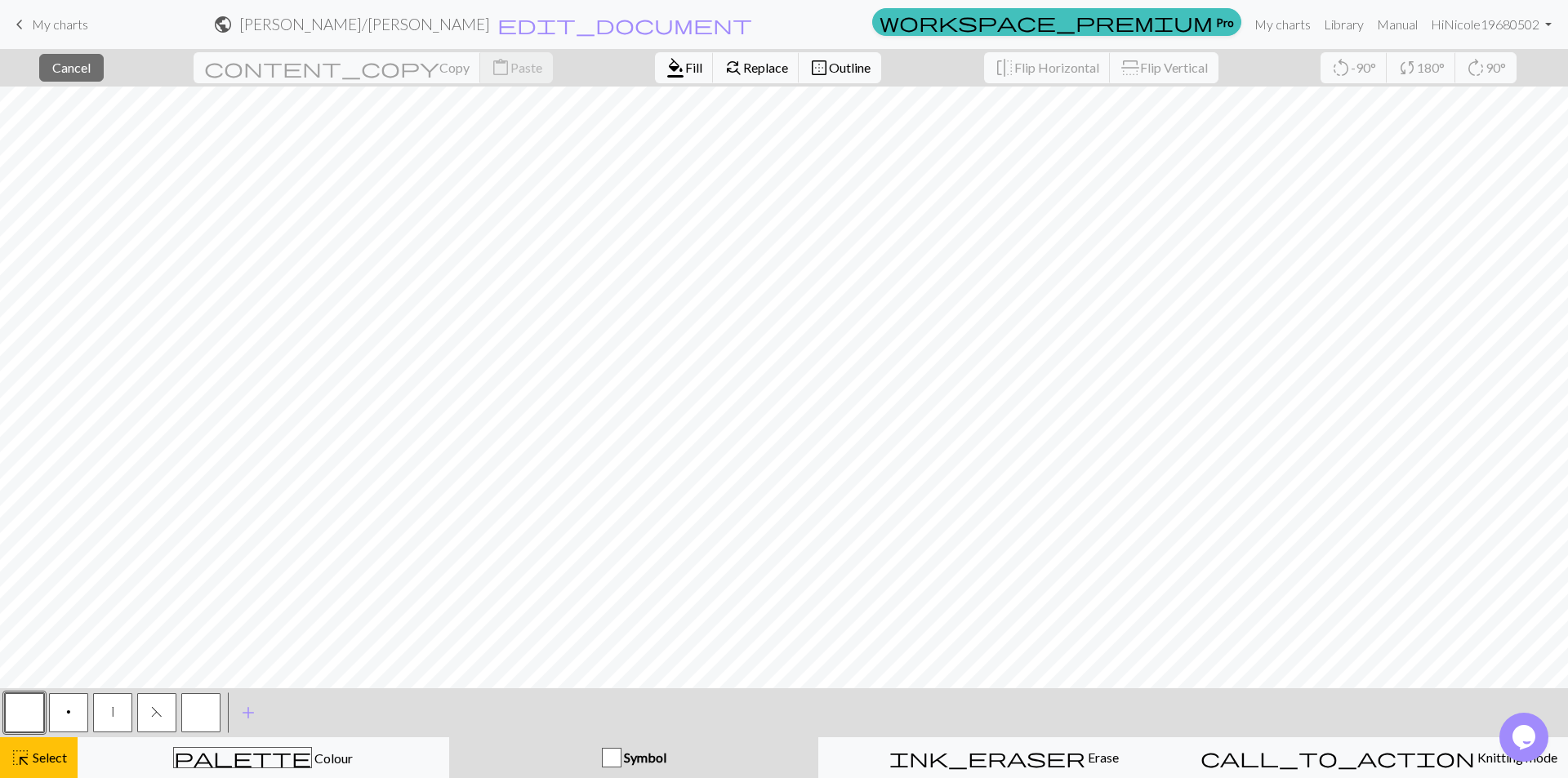
click at [616, 750] on div "button" at bounding box center [611, 757] width 20 height 20
click at [190, 698] on button "button" at bounding box center [201, 713] width 39 height 39
click at [624, 757] on span "Symbol" at bounding box center [644, 757] width 45 height 16
click at [60, 755] on span "Select" at bounding box center [48, 757] width 36 height 16
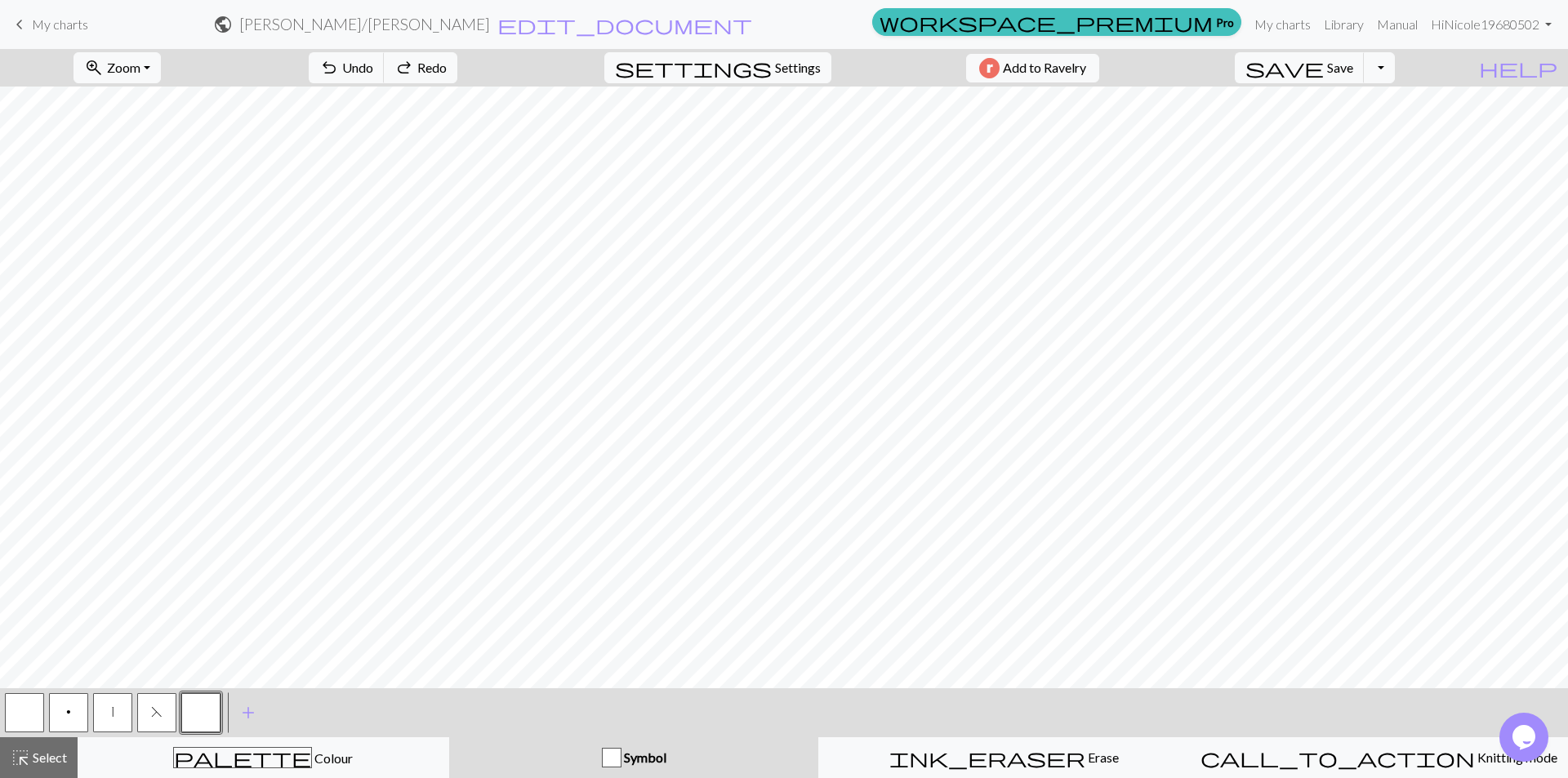
click at [209, 699] on button "button" at bounding box center [201, 713] width 39 height 39
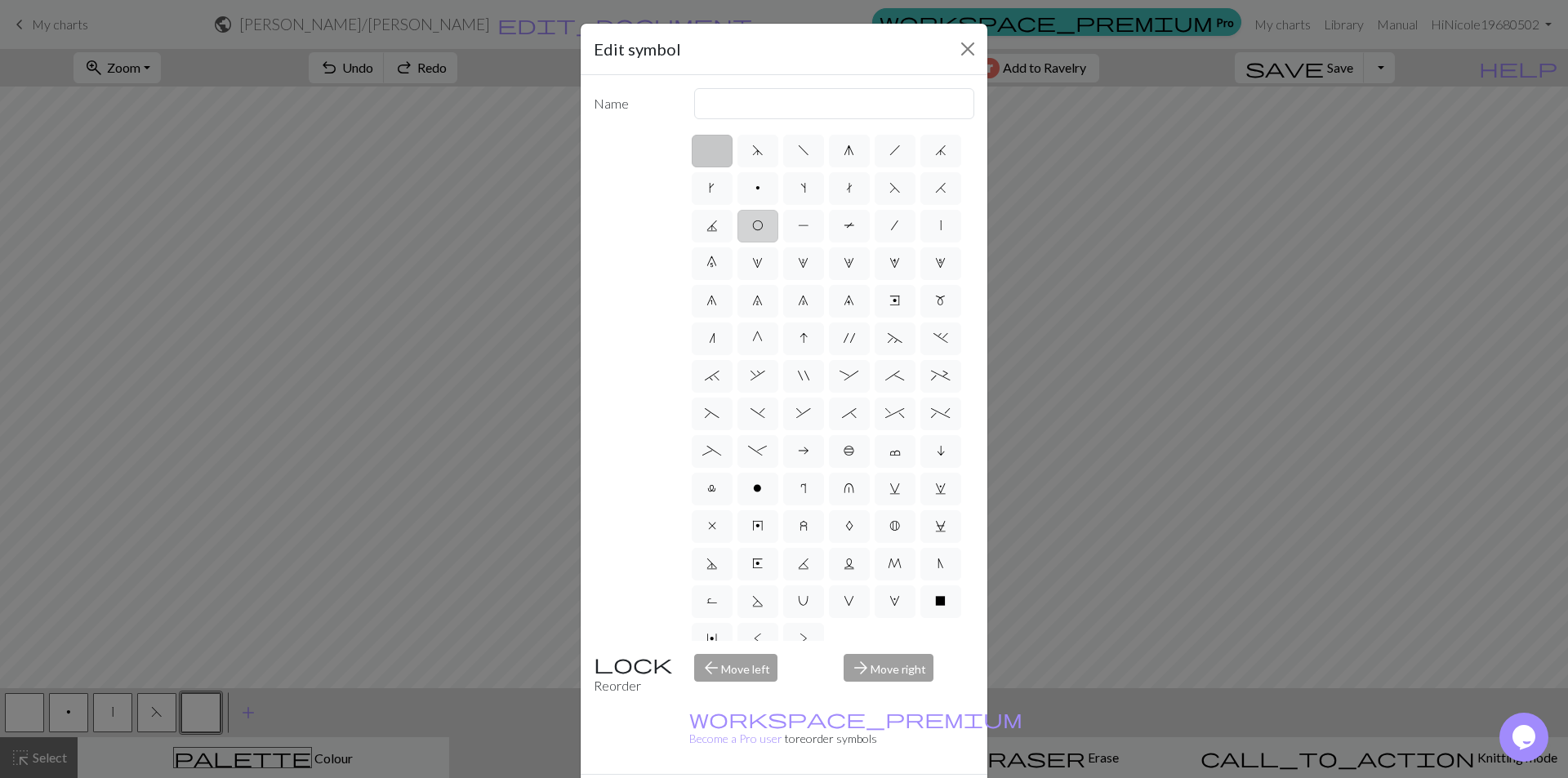
click at [778, 217] on label "O" at bounding box center [758, 225] width 41 height 33
click at [763, 217] on input "O" at bounding box center [756, 221] width 10 height 10
radio input "true"
type input "yo"
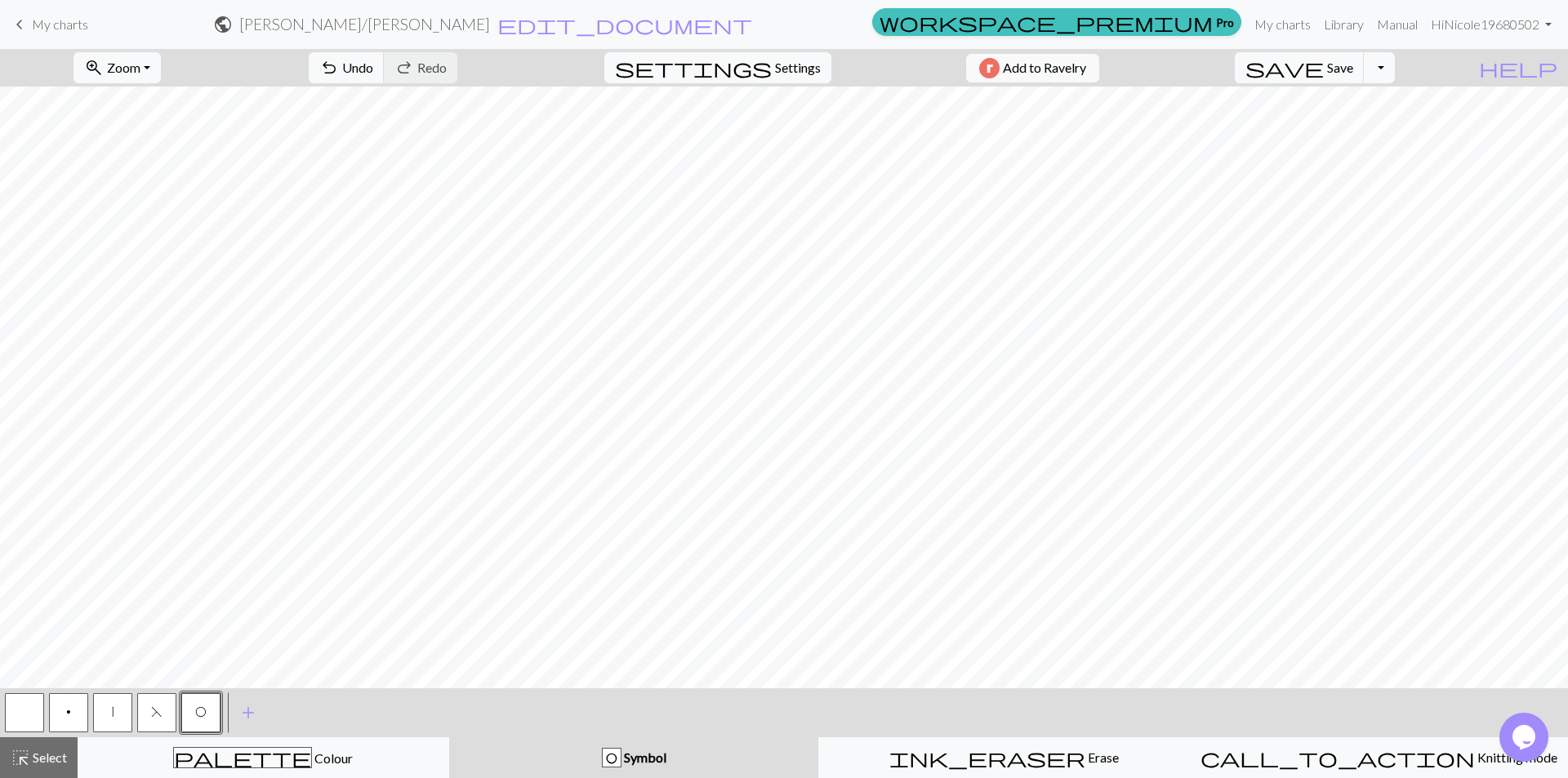
click at [79, 707] on button "p" at bounding box center [68, 713] width 39 height 39
click at [63, 708] on button "p" at bounding box center [68, 713] width 39 height 39
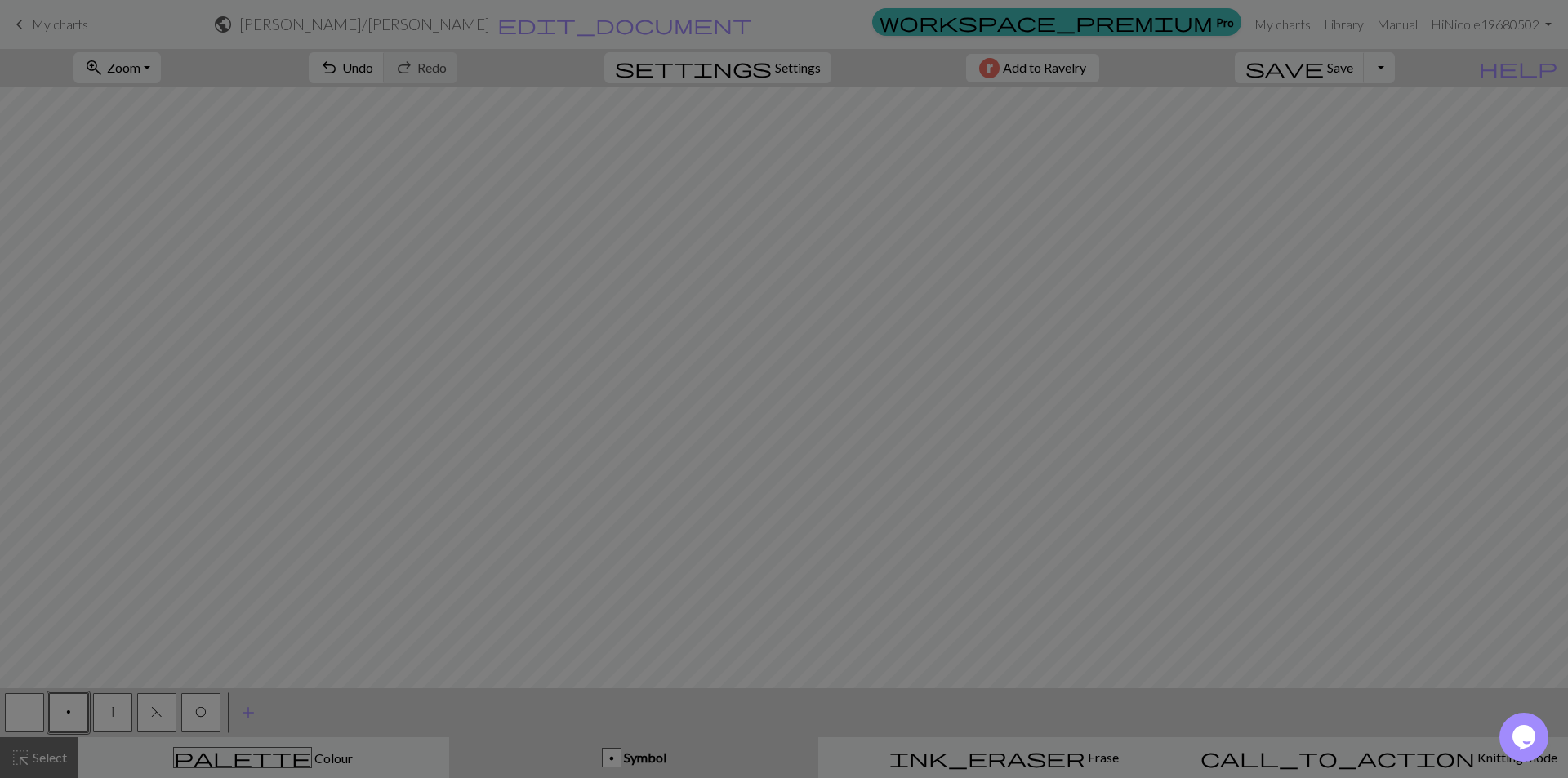
click at [63, 708] on div "Edit symbol Name Purl d f g h j k p s t F H J O P T / | 0 1 2 3 4 5 6 7 8 9 e m…" at bounding box center [784, 389] width 1568 height 778
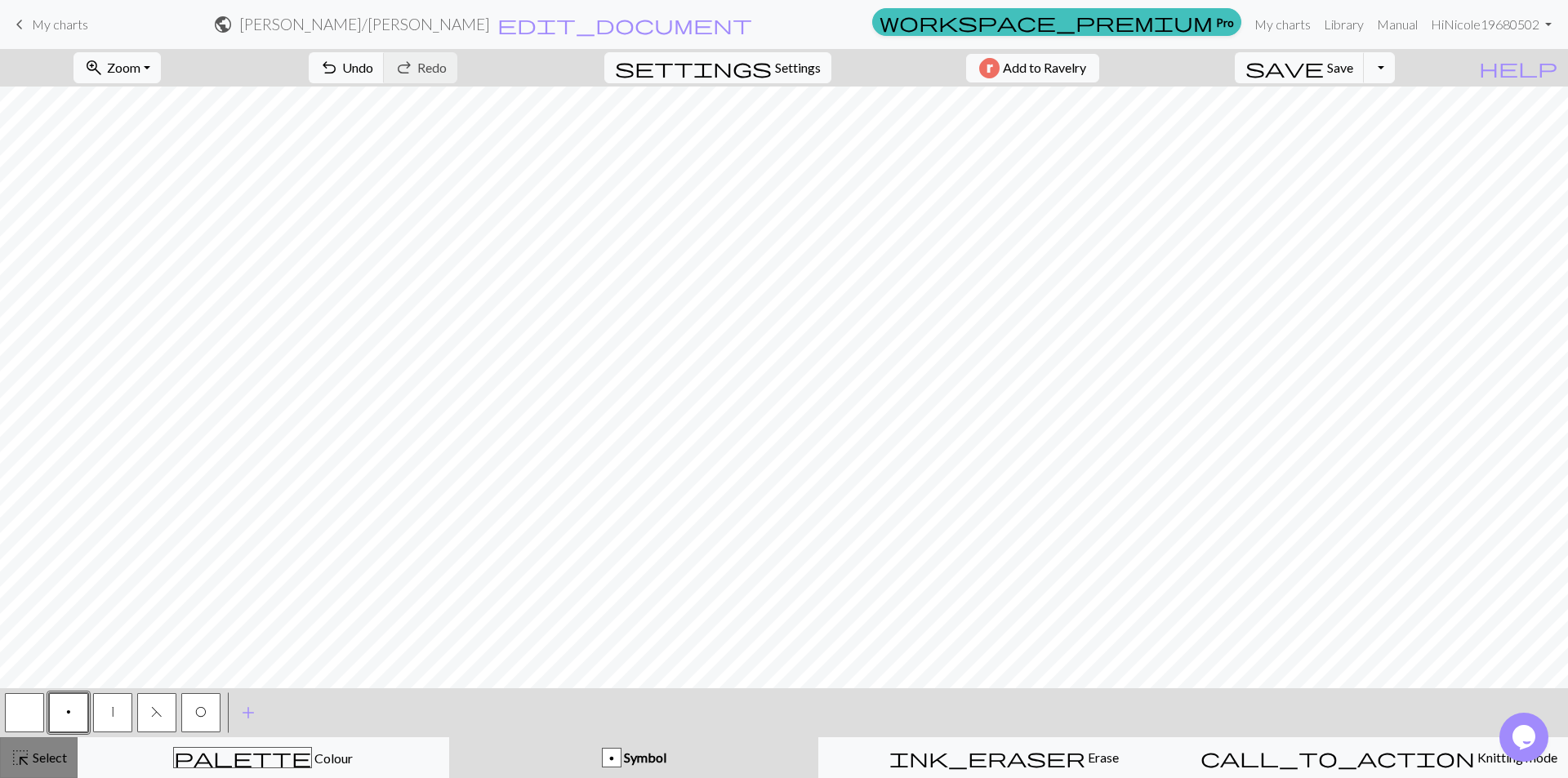
click at [50, 763] on span "Select" at bounding box center [48, 757] width 36 height 16
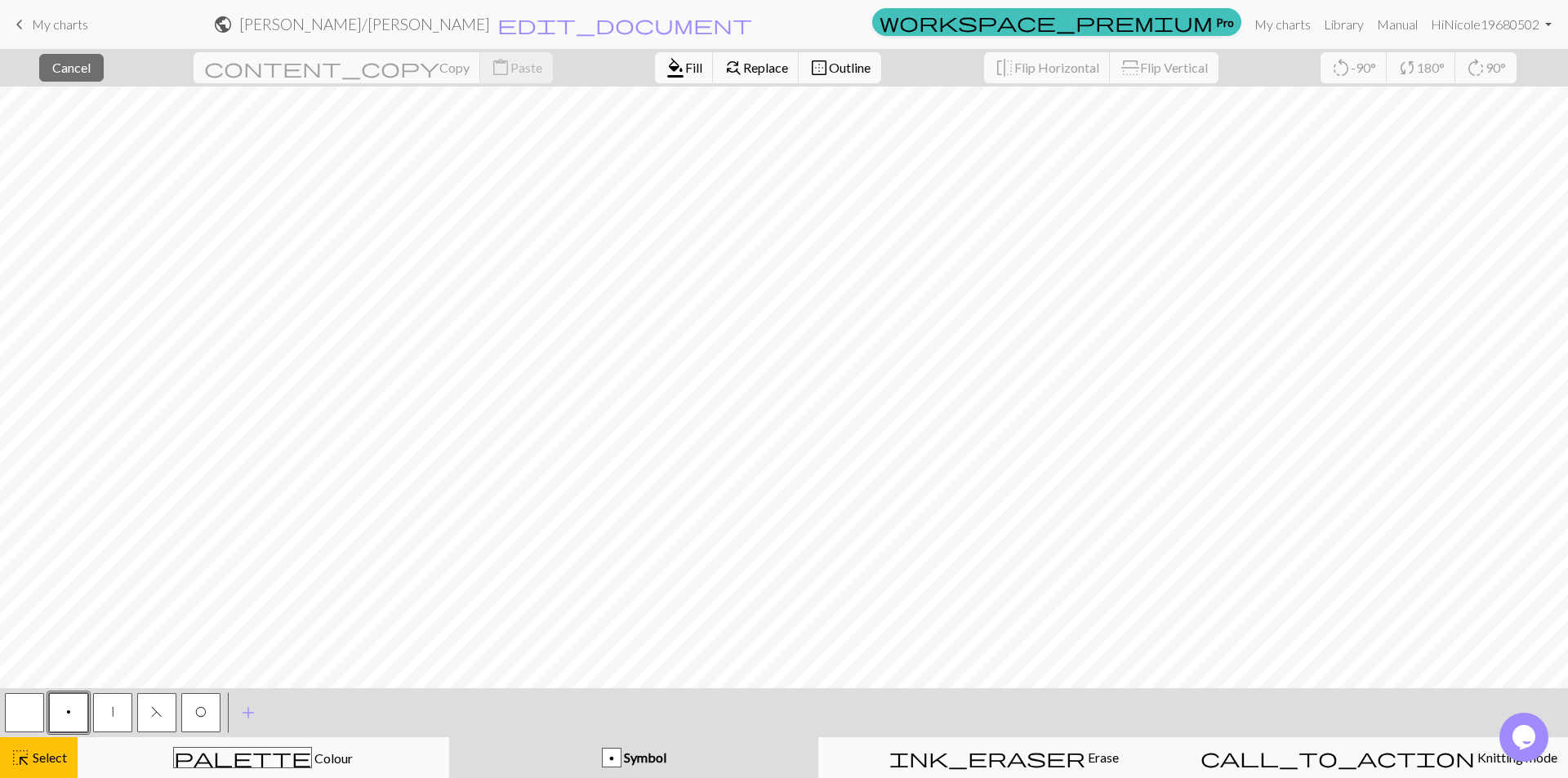
click at [71, 719] on button "p" at bounding box center [68, 713] width 39 height 39
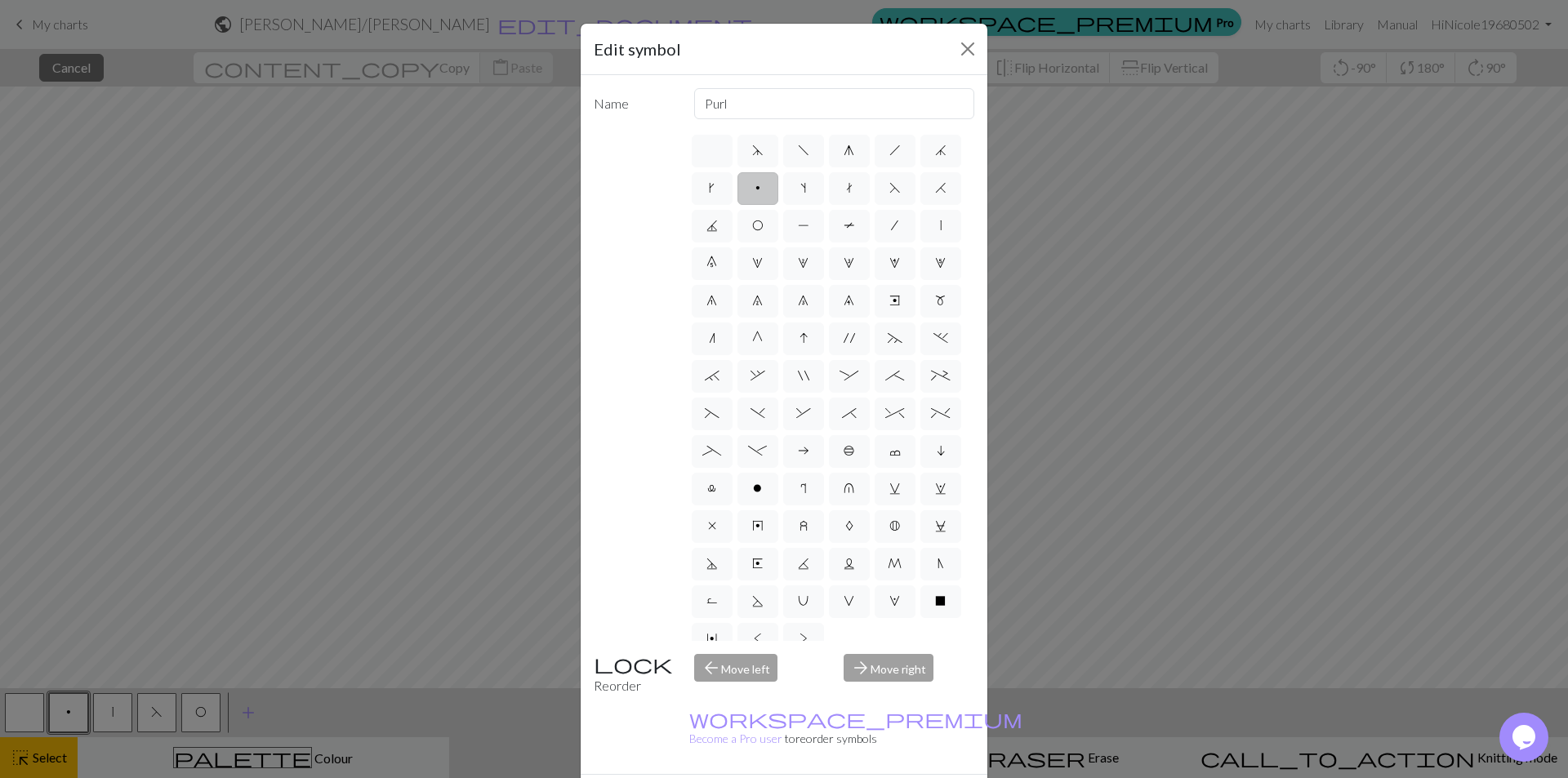
click at [778, 186] on label "p" at bounding box center [758, 188] width 41 height 33
click at [766, 186] on input "p" at bounding box center [760, 182] width 10 height 10
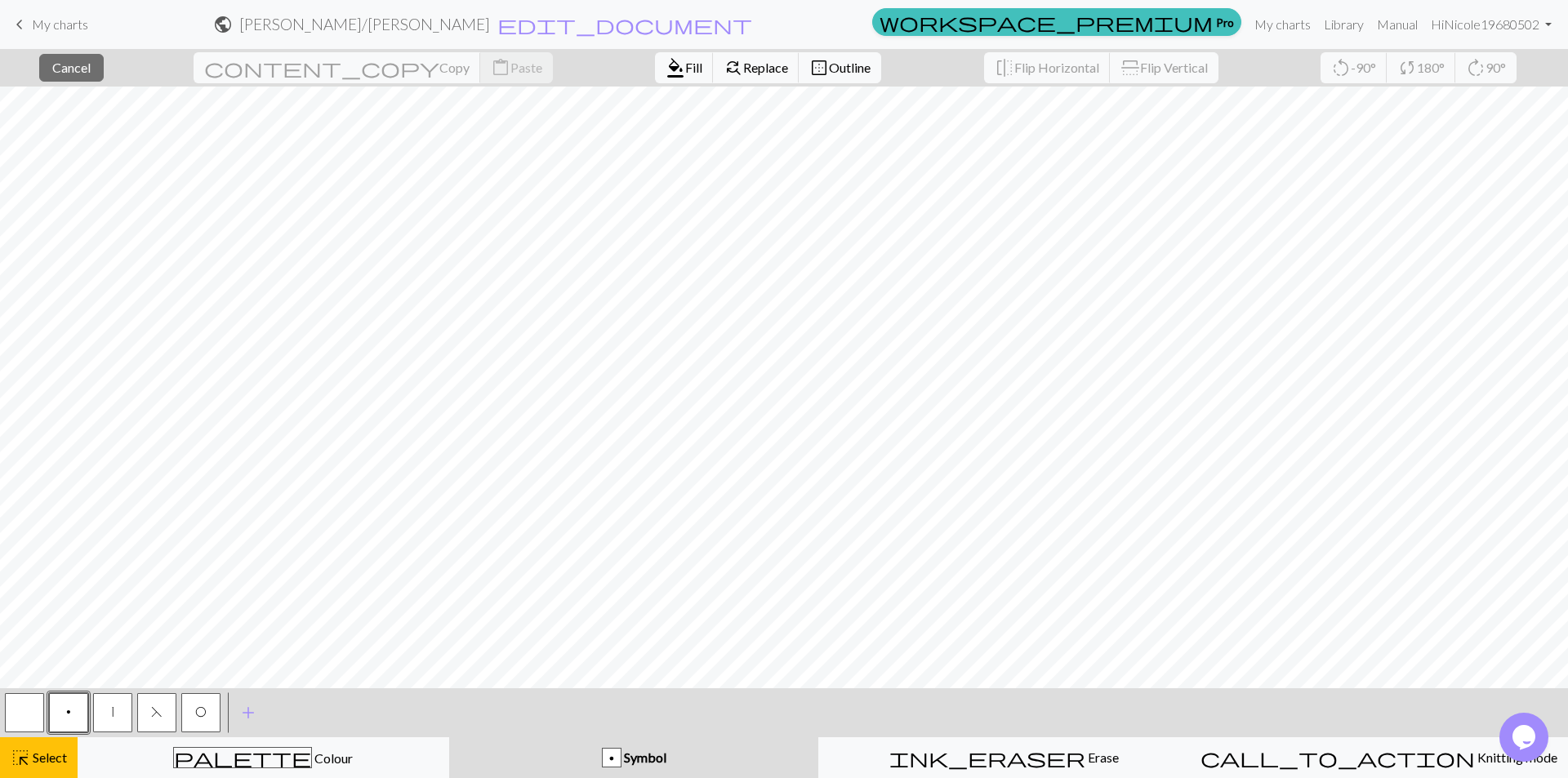
click at [77, 700] on button "p" at bounding box center [68, 713] width 39 height 39
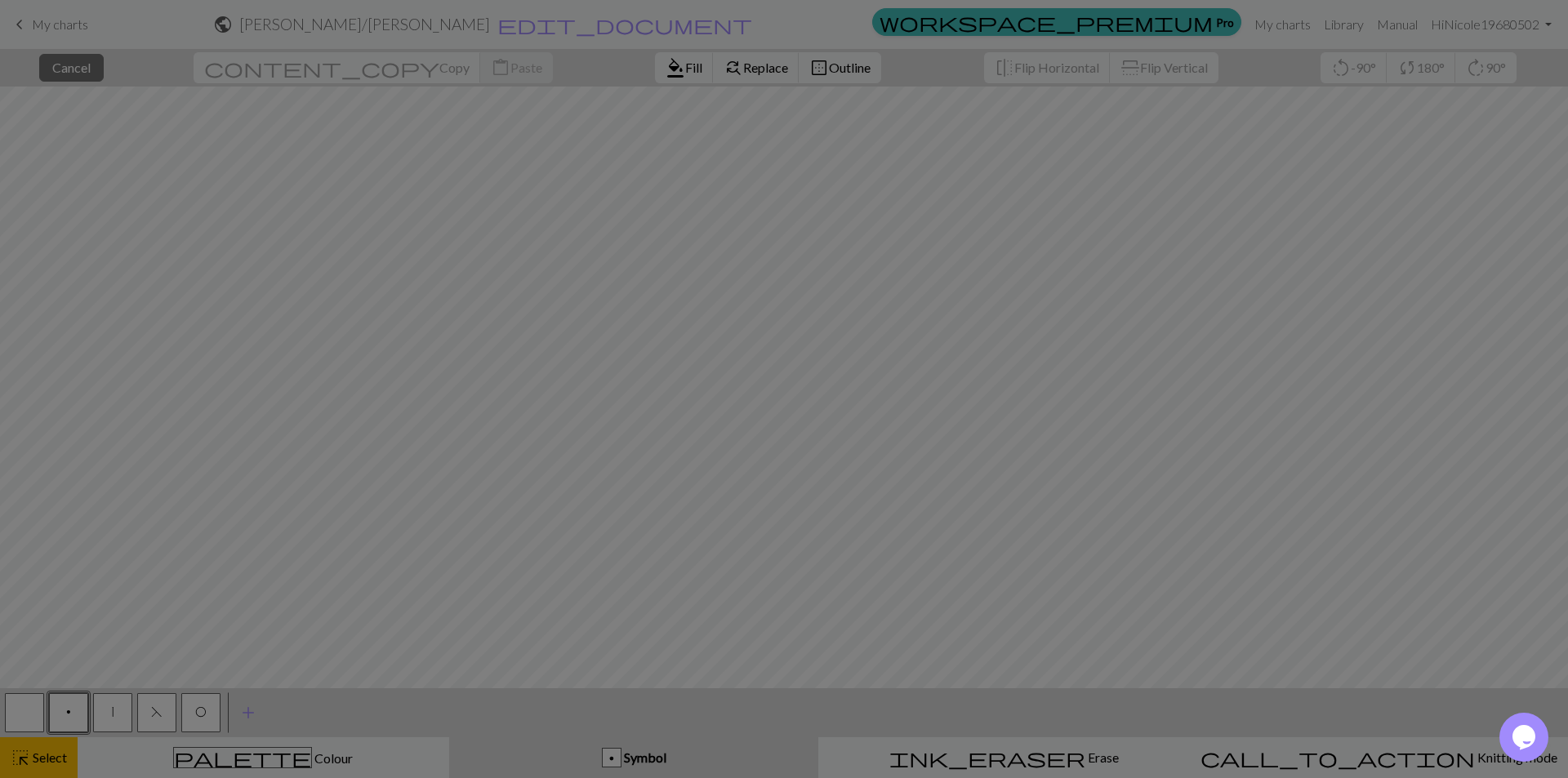
click at [77, 700] on div "Edit symbol Name Purl d f g h j k p s t F H J O P T / | 0 1 2 3 4 5 6 7 8 9 e m…" at bounding box center [784, 389] width 1568 height 778
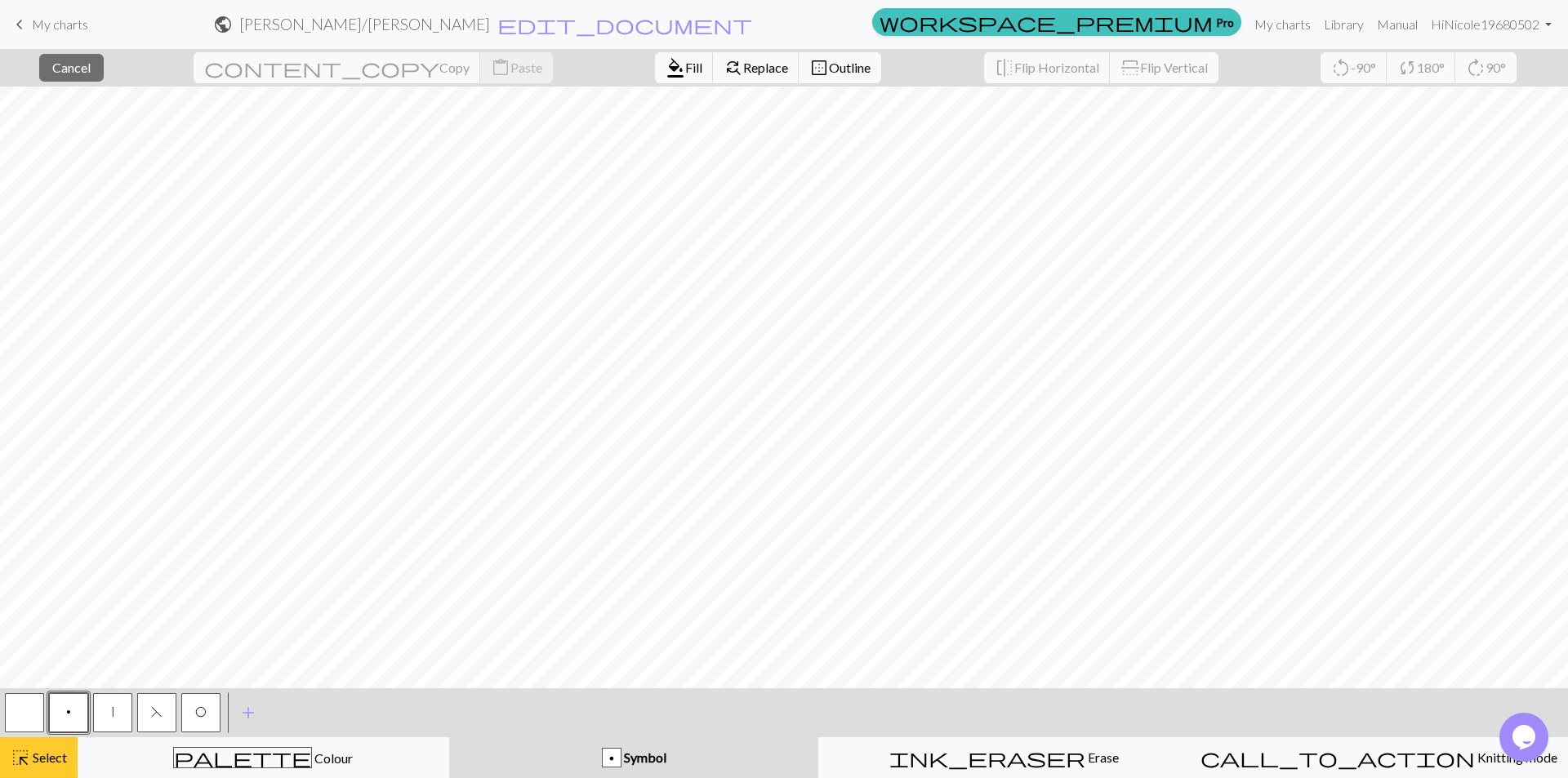
click at [28, 753] on span "highlight_alt" at bounding box center [20, 757] width 20 height 22
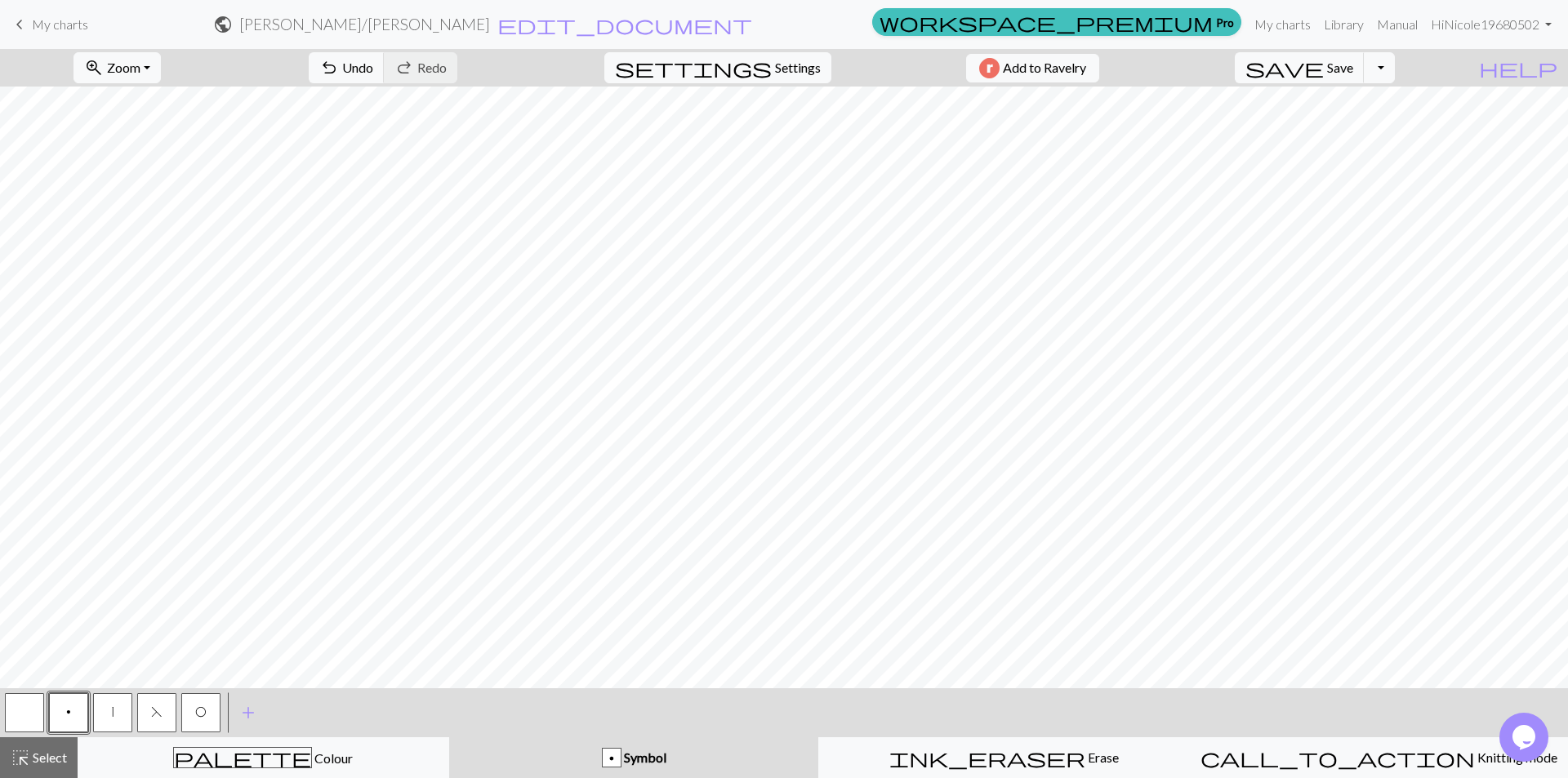
click at [163, 703] on button "F" at bounding box center [157, 713] width 39 height 39
click at [158, 713] on span "F" at bounding box center [157, 712] width 11 height 13
click at [158, 713] on div "Edit symbol Name ssk d f g h j k p s t F H J O P T / | 0 1 2 3 4 5 6 7 8 9 e m …" at bounding box center [784, 389] width 1568 height 778
click at [61, 760] on span "Select" at bounding box center [48, 757] width 36 height 16
click at [147, 713] on button "F" at bounding box center [157, 713] width 39 height 39
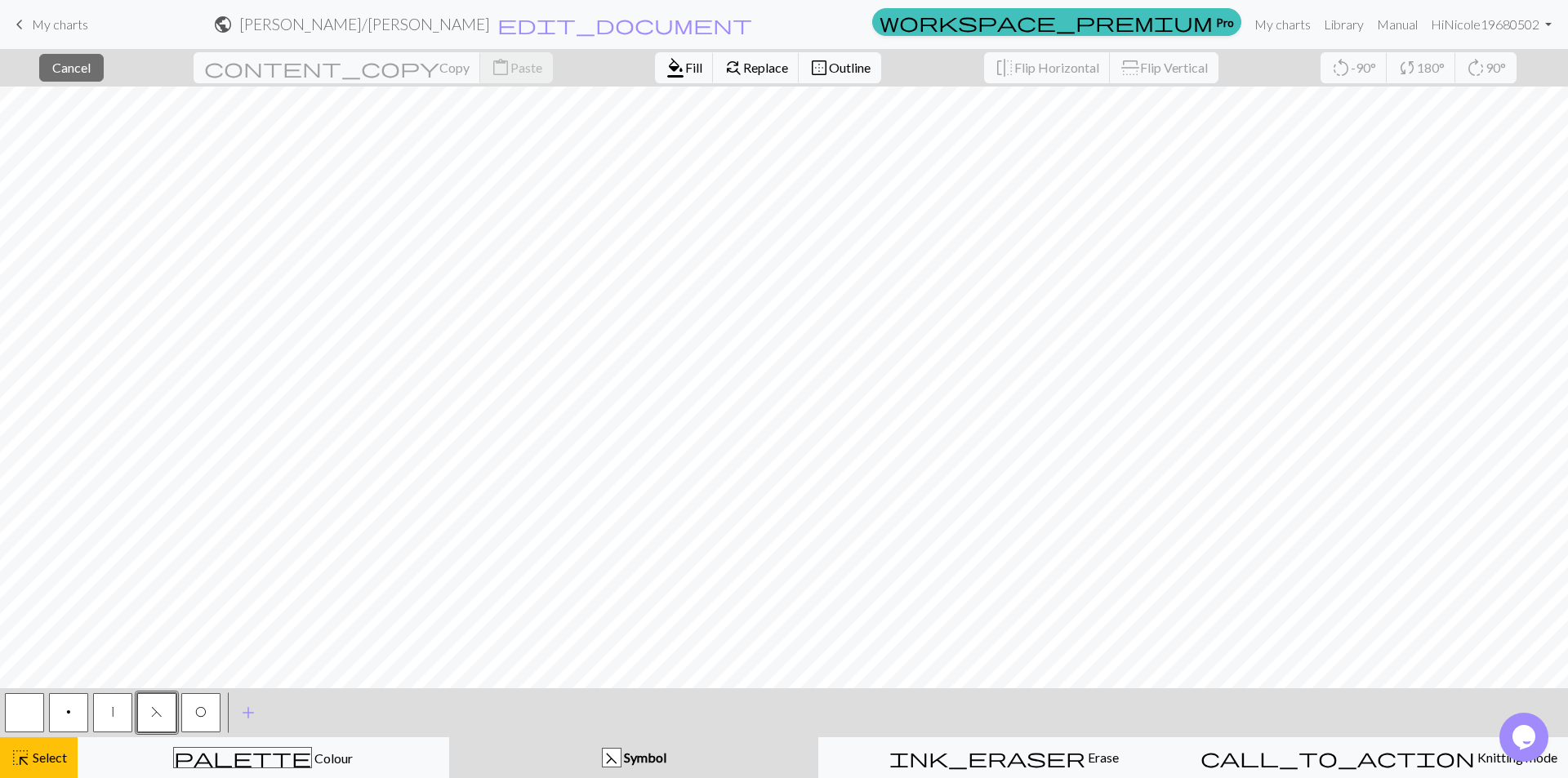
click at [158, 712] on span "F" at bounding box center [157, 712] width 11 height 13
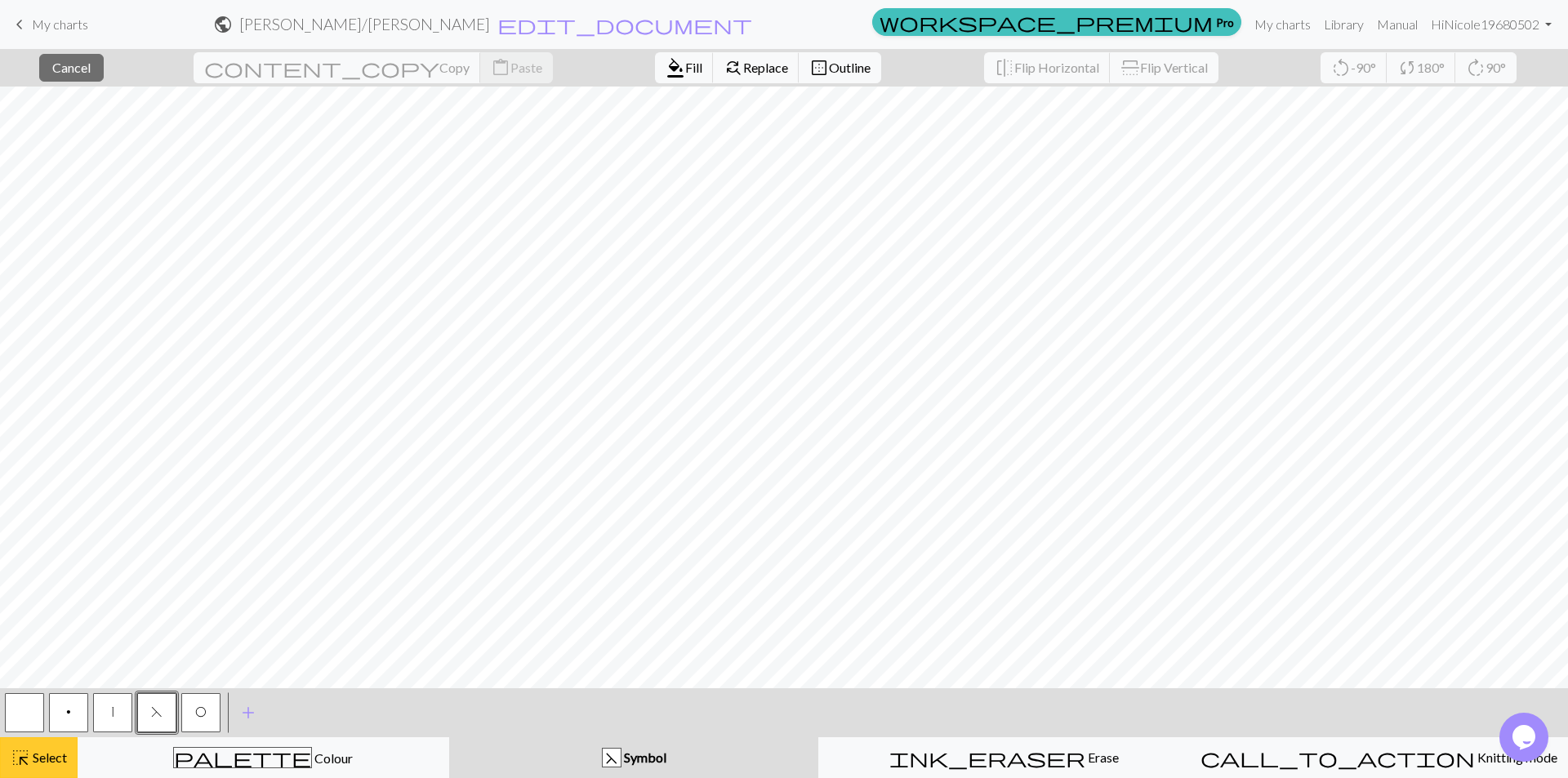
click at [48, 772] on button "highlight_alt Select Select" at bounding box center [38, 758] width 78 height 41
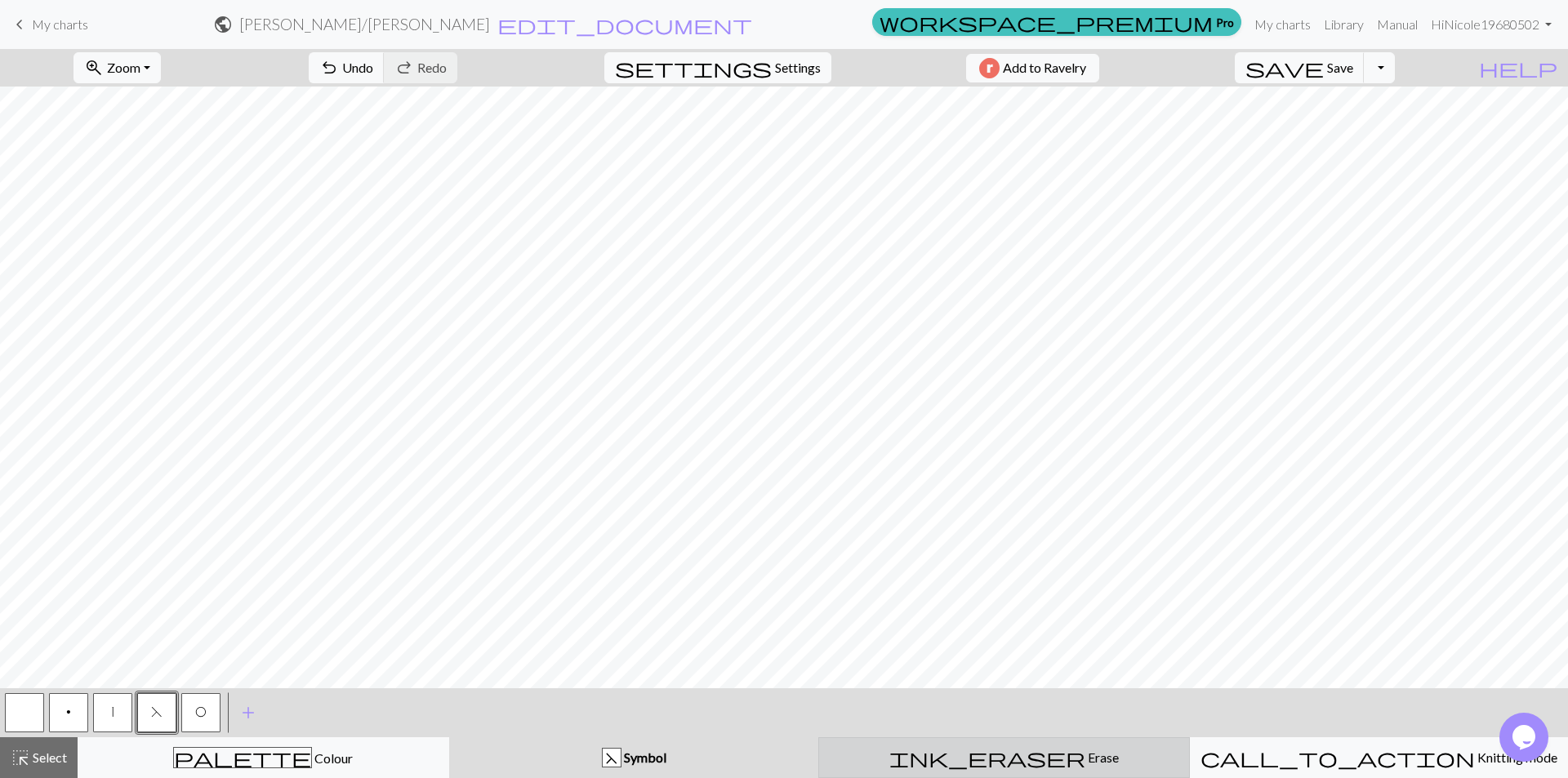
click at [998, 758] on span "ink_eraser" at bounding box center [987, 757] width 196 height 22
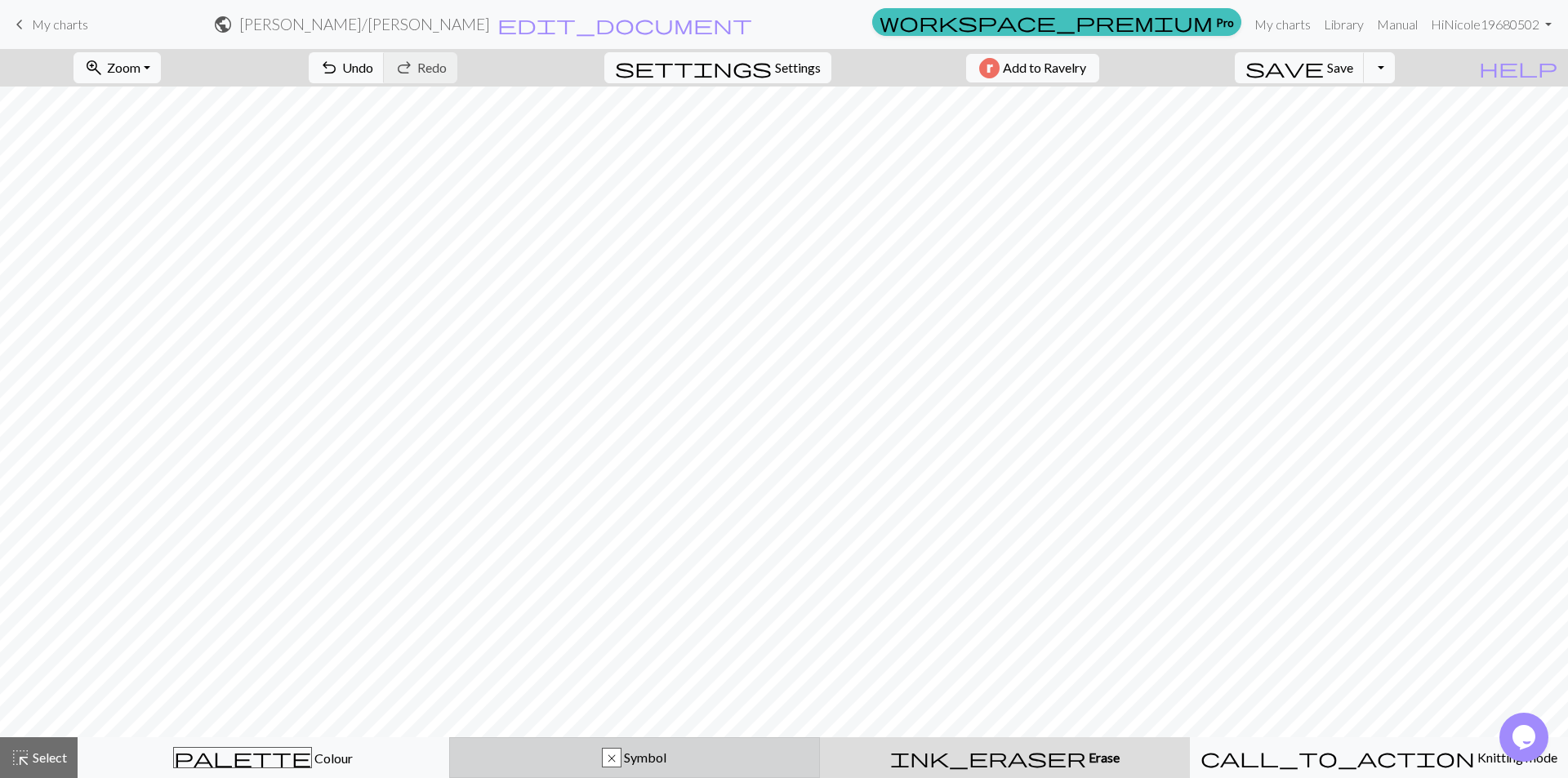
click at [667, 743] on button "x Symbol" at bounding box center [634, 758] width 371 height 41
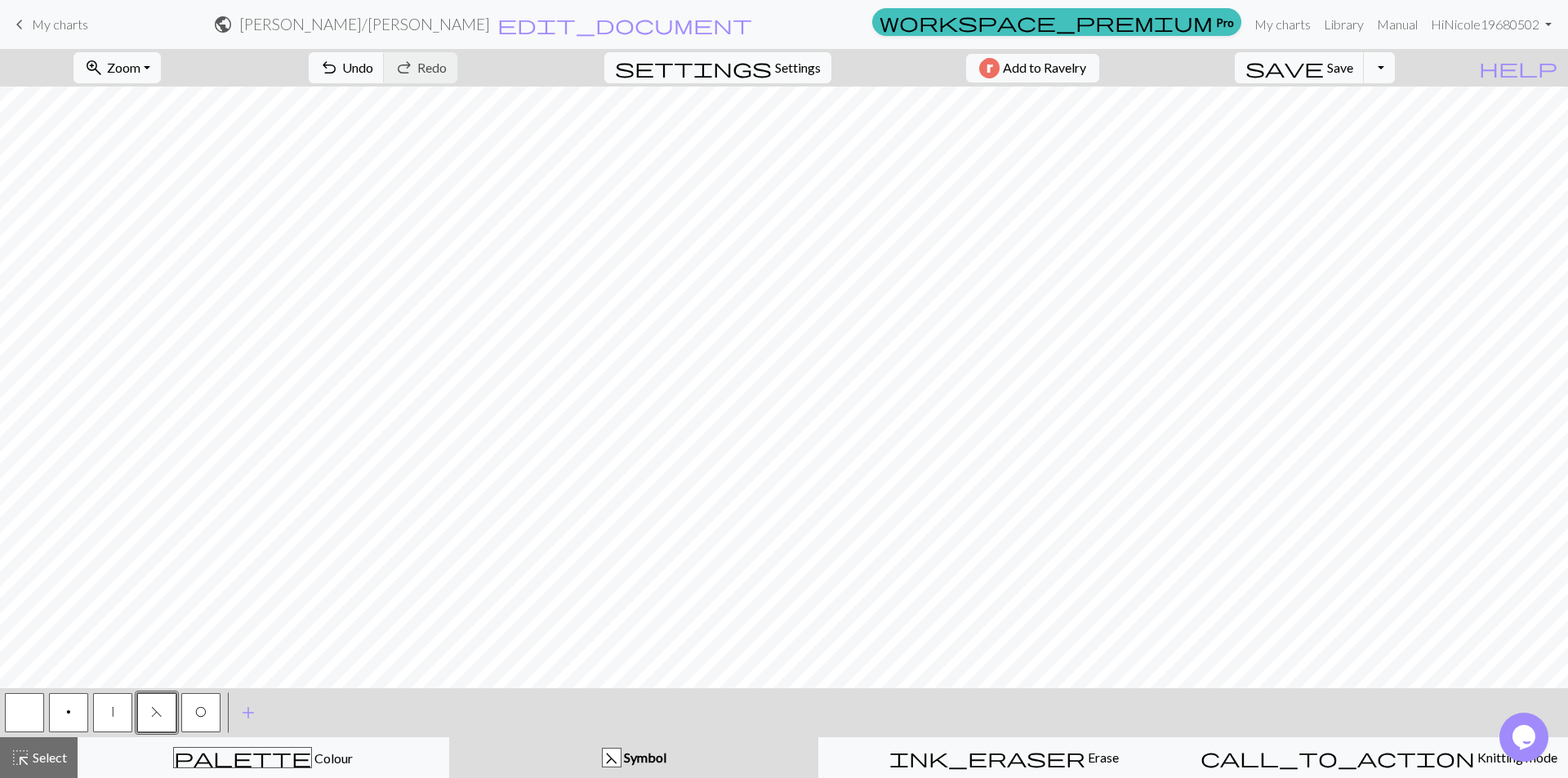
click at [196, 712] on span "O" at bounding box center [201, 712] width 11 height 13
click at [209, 709] on button "O" at bounding box center [201, 713] width 39 height 39
click at [209, 709] on div "Edit symbol Name yo d f g h j k p s t F H J O P T / | 0 1 2 3 4 5 6 7 8 9 e m n…" at bounding box center [784, 389] width 1568 height 778
click at [62, 755] on span "Select" at bounding box center [48, 757] width 36 height 16
click at [196, 706] on span "O" at bounding box center [201, 712] width 11 height 13
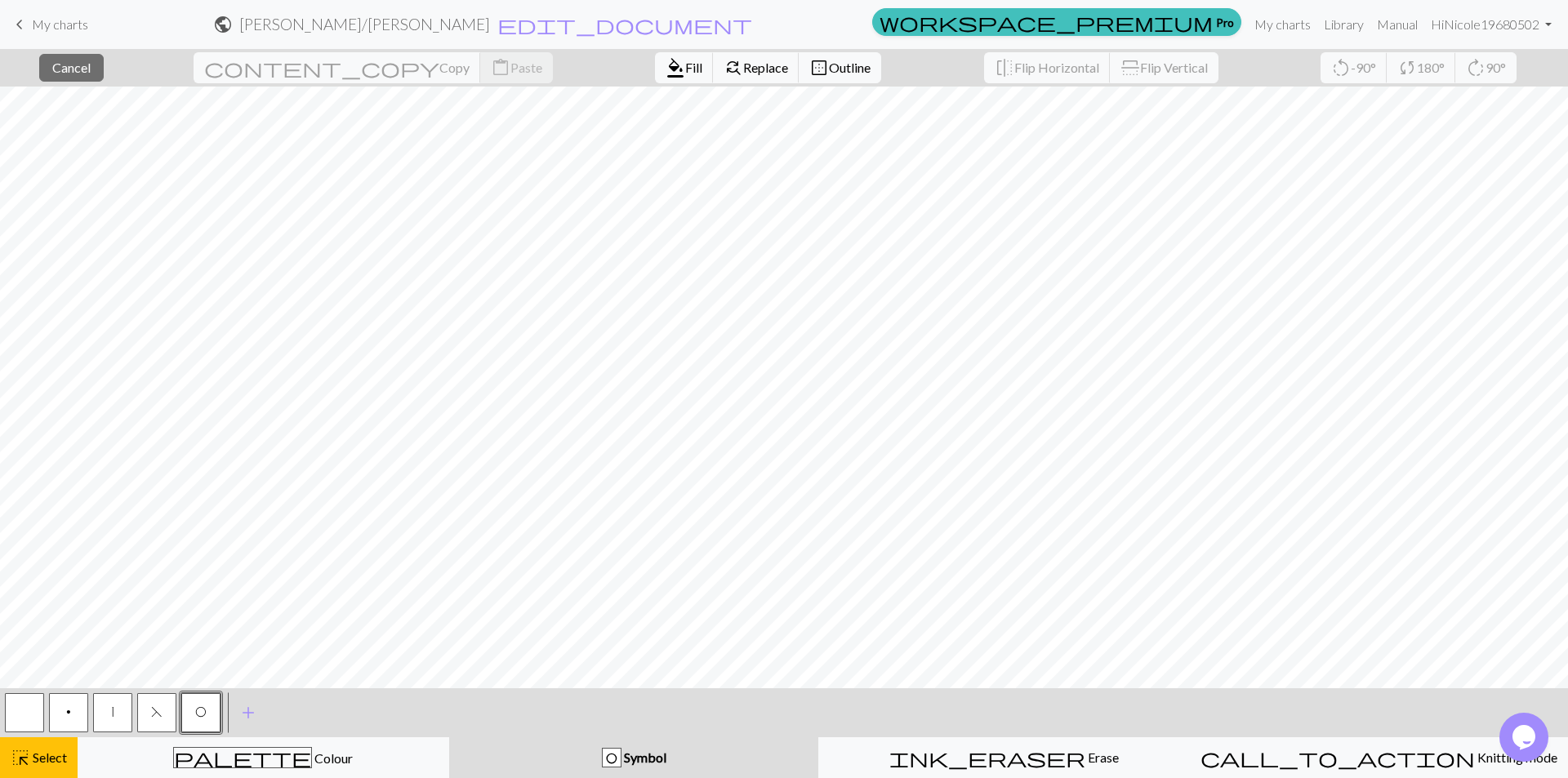
click at [203, 714] on span "O" at bounding box center [201, 712] width 11 height 13
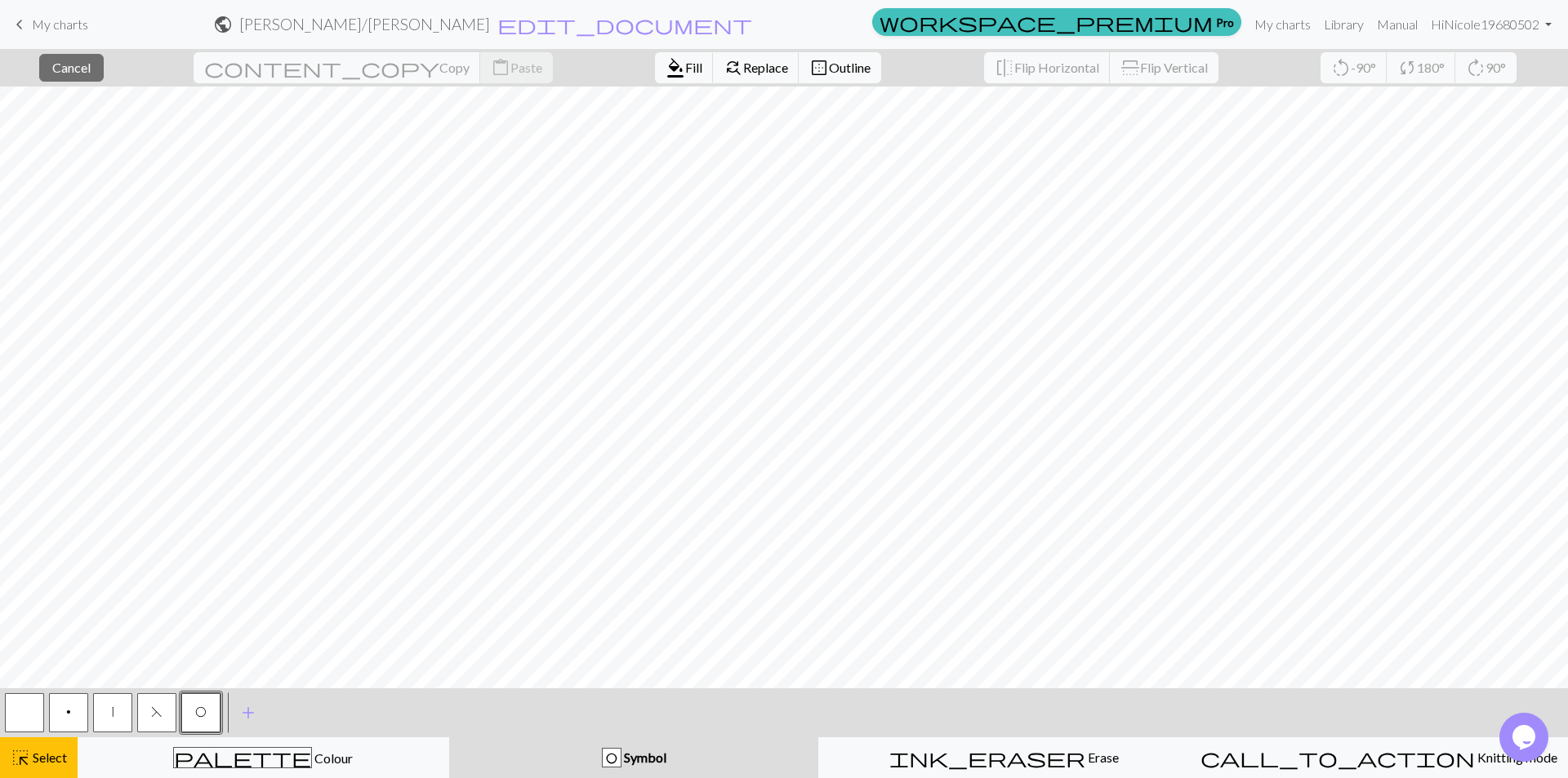
click at [199, 707] on span "O" at bounding box center [201, 712] width 11 height 13
click at [199, 707] on div "Edit symbol Name yo d f g h j k p s t F H J O P T / | 0 1 2 3 4 5 6 7 8 9 e m n…" at bounding box center [784, 389] width 1568 height 778
click at [199, 707] on span "O" at bounding box center [201, 712] width 11 height 13
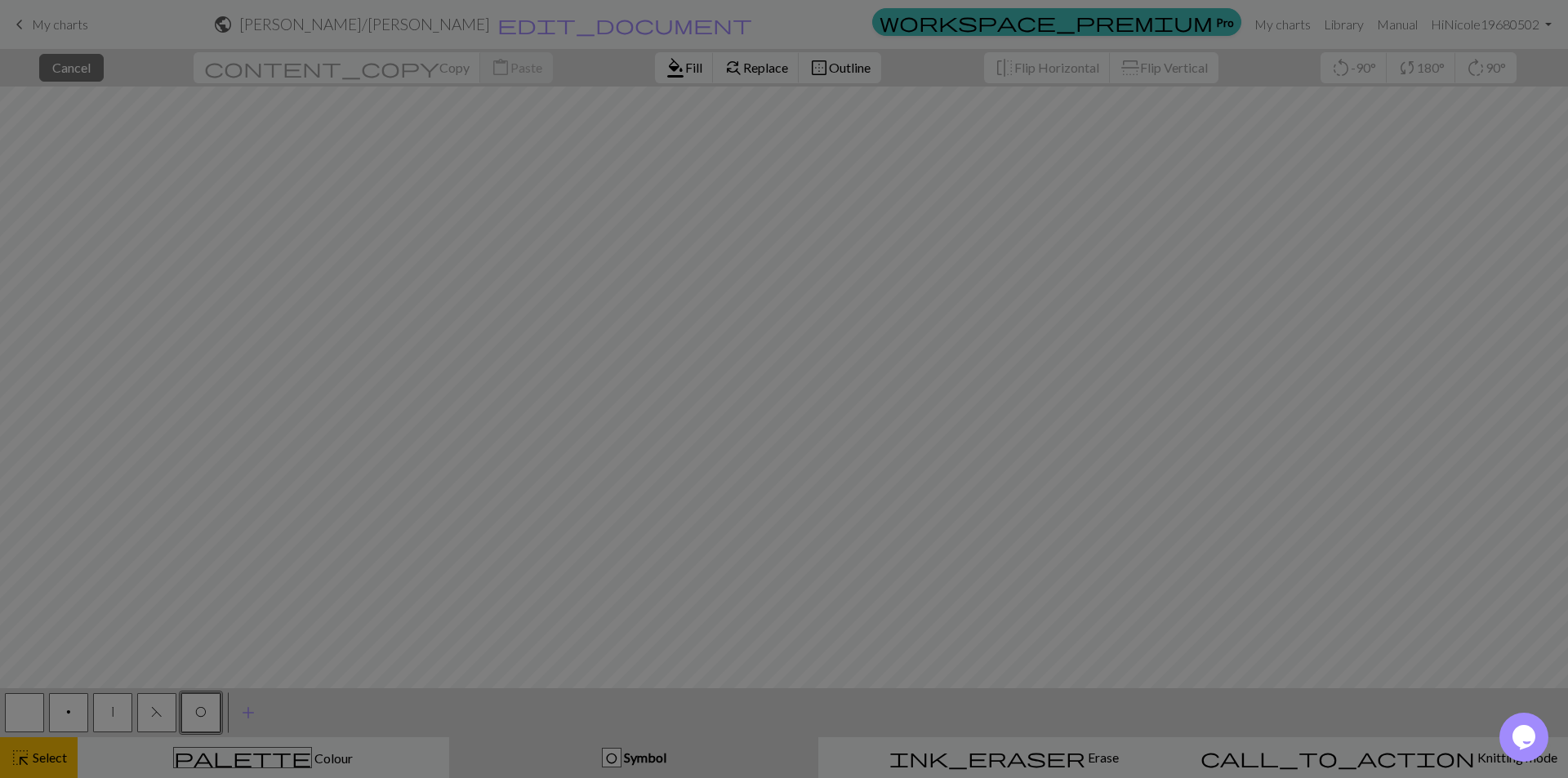
click at [199, 707] on div "Edit symbol Name yo d f g h j k p s t F H J O P T / | 0 1 2 3 4 5 6 7 8 9 e m n…" at bounding box center [784, 389] width 1568 height 778
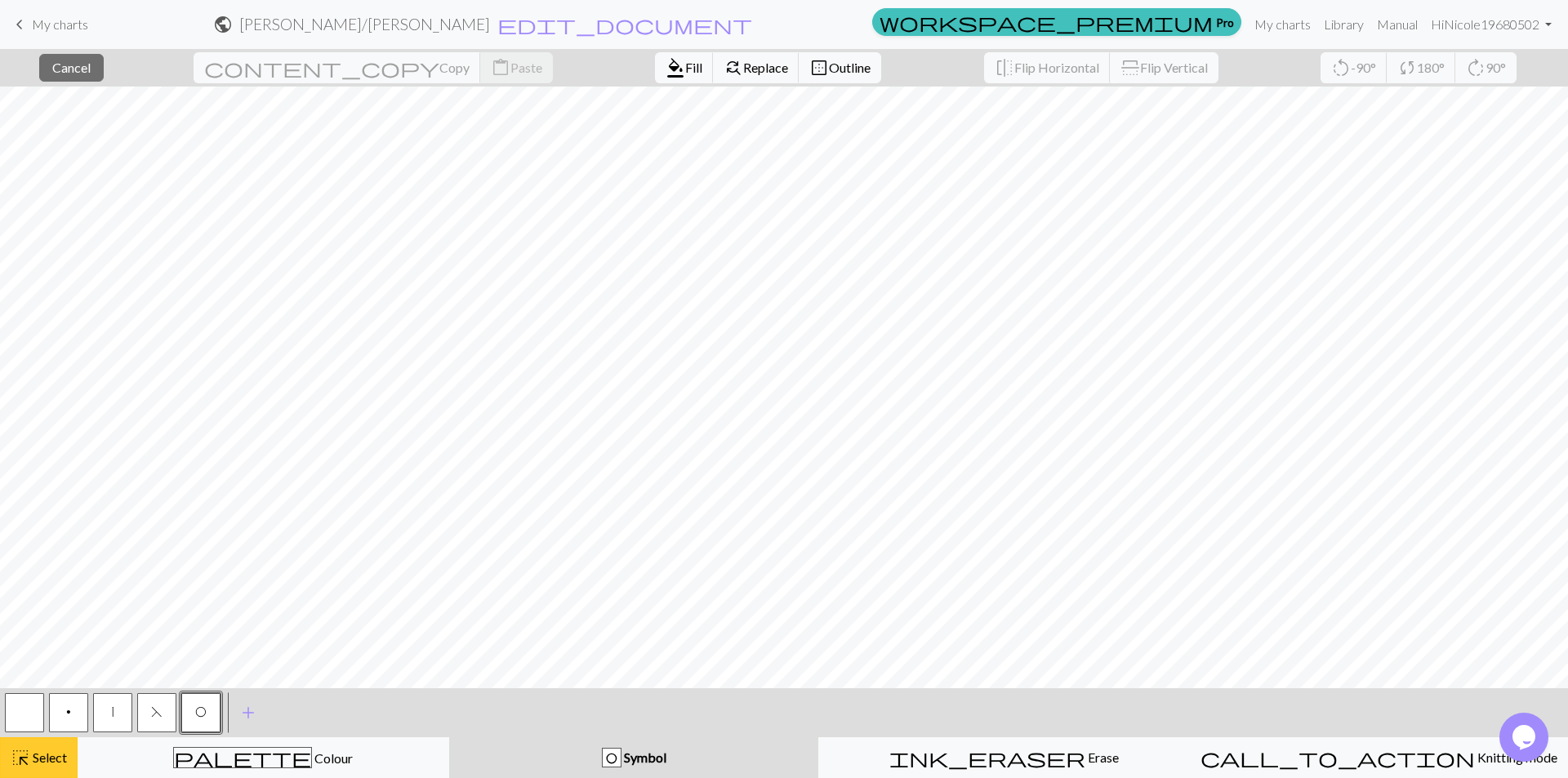
click at [35, 771] on button "highlight_alt Select Select" at bounding box center [38, 758] width 78 height 41
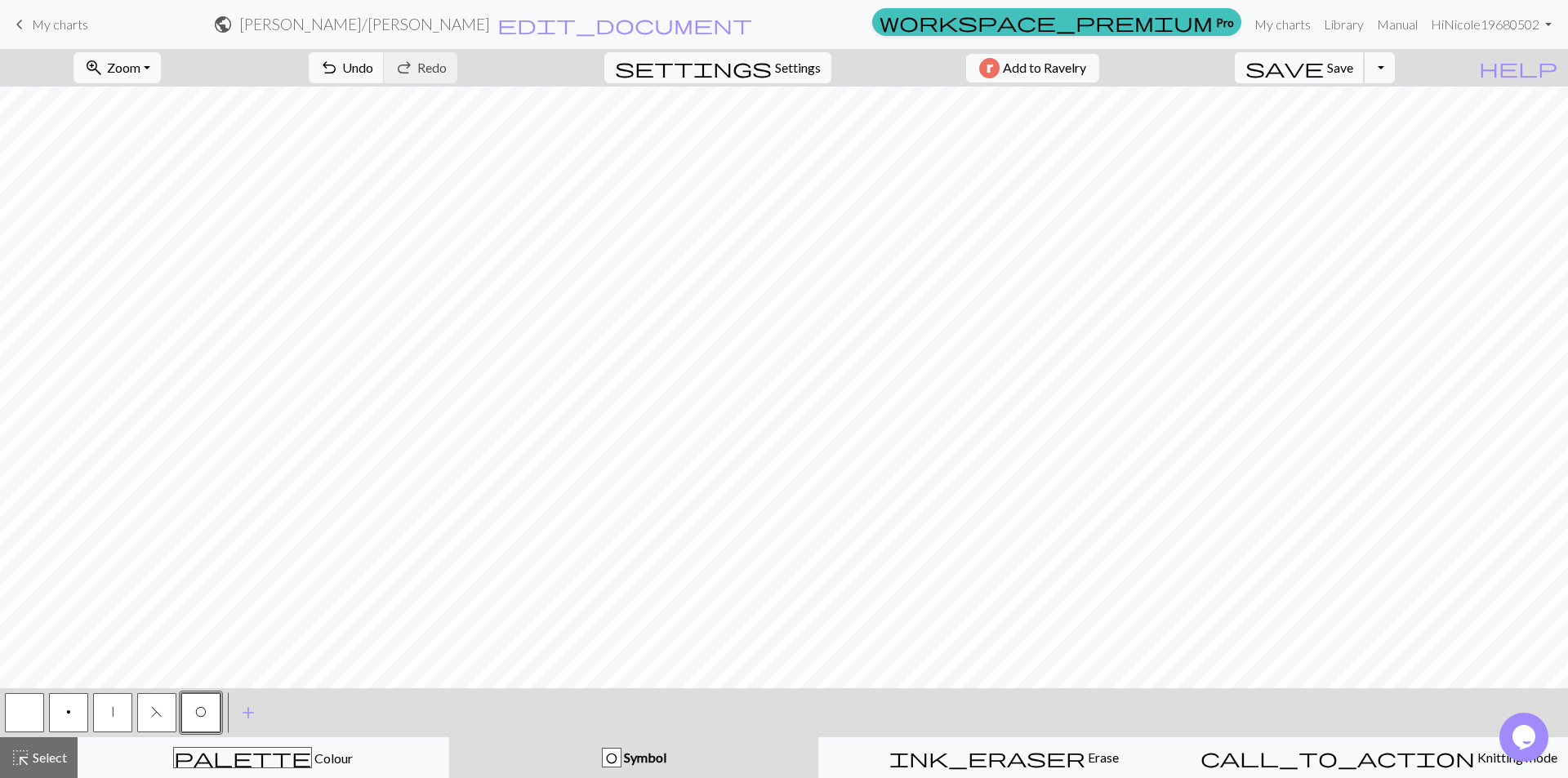
click at [1353, 64] on span "Save" at bounding box center [1340, 67] width 26 height 16
click at [1394, 79] on button "Toggle Dropdown" at bounding box center [1378, 67] width 31 height 31
click at [1388, 133] on button "save_alt Download" at bounding box center [1259, 130] width 269 height 26
click at [732, 62] on button "Download" at bounding box center [744, 52] width 79 height 31
click at [1534, 725] on icon "Opens Chat This icon Opens the chat window." at bounding box center [1523, 738] width 26 height 26
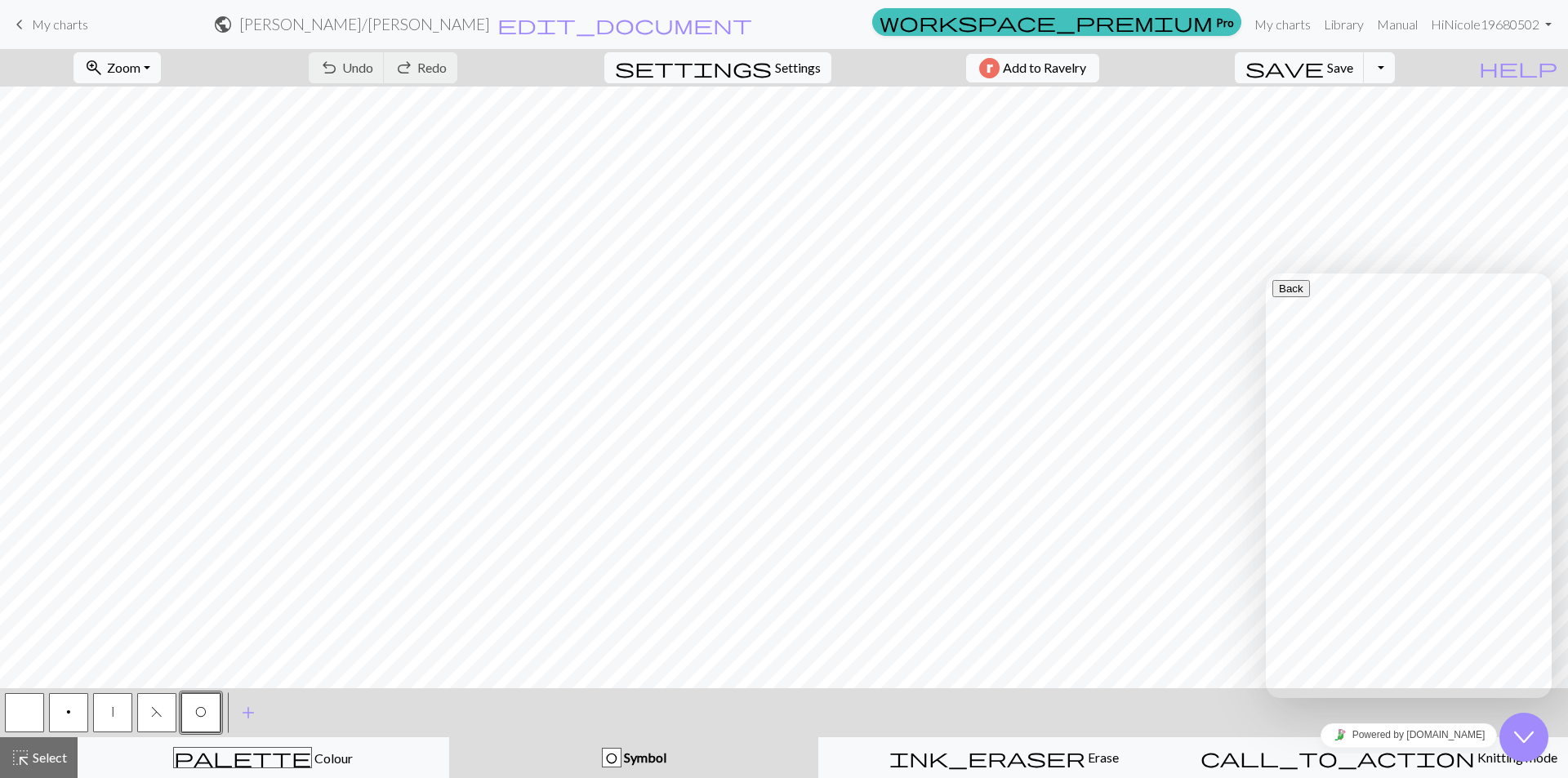
type input "how do I insert a border"
click at [775, 66] on span "Settings" at bounding box center [798, 67] width 46 height 20
select select "aran"
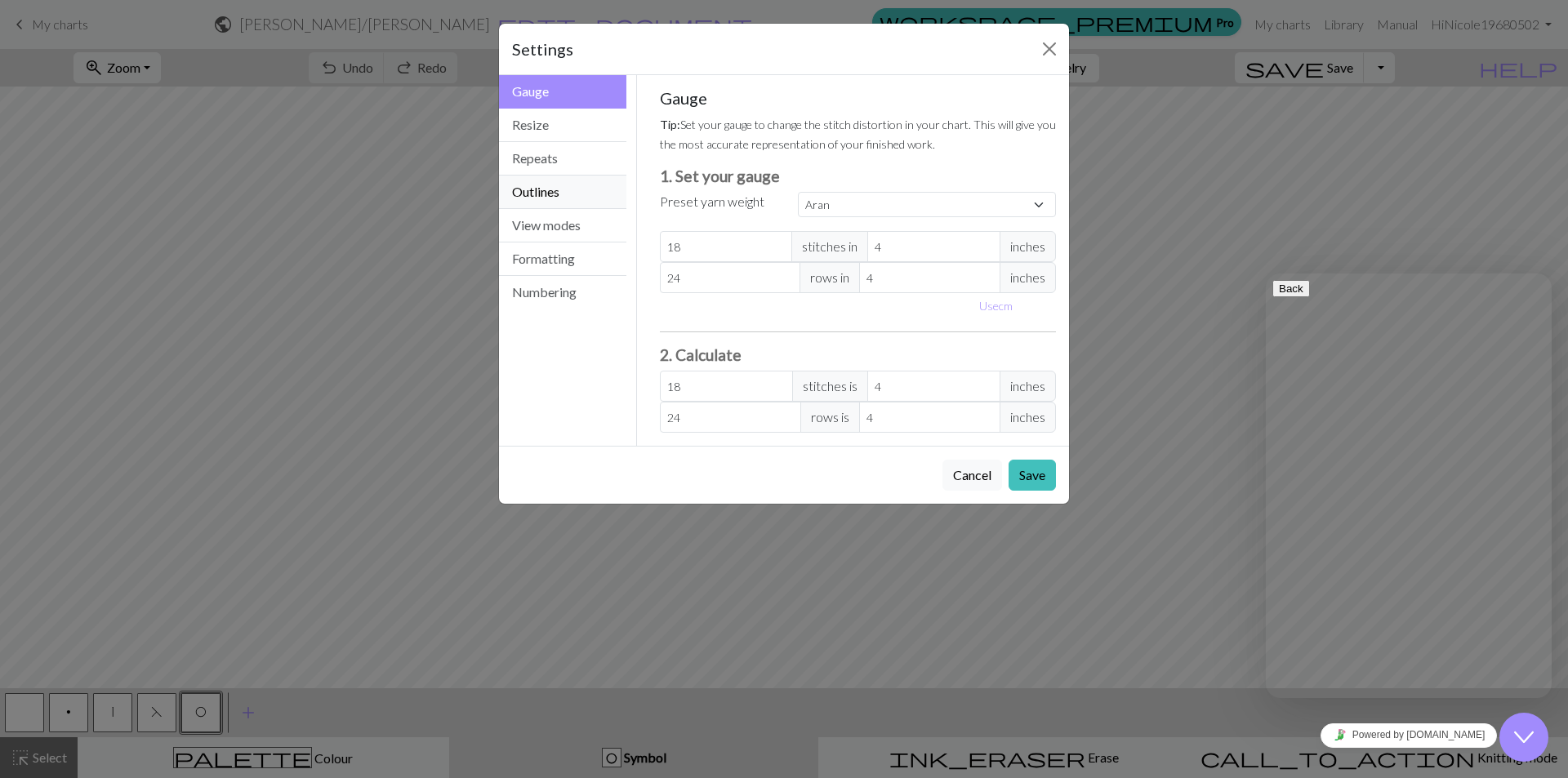
click at [573, 197] on button "Outlines" at bounding box center [563, 193] width 127 height 34
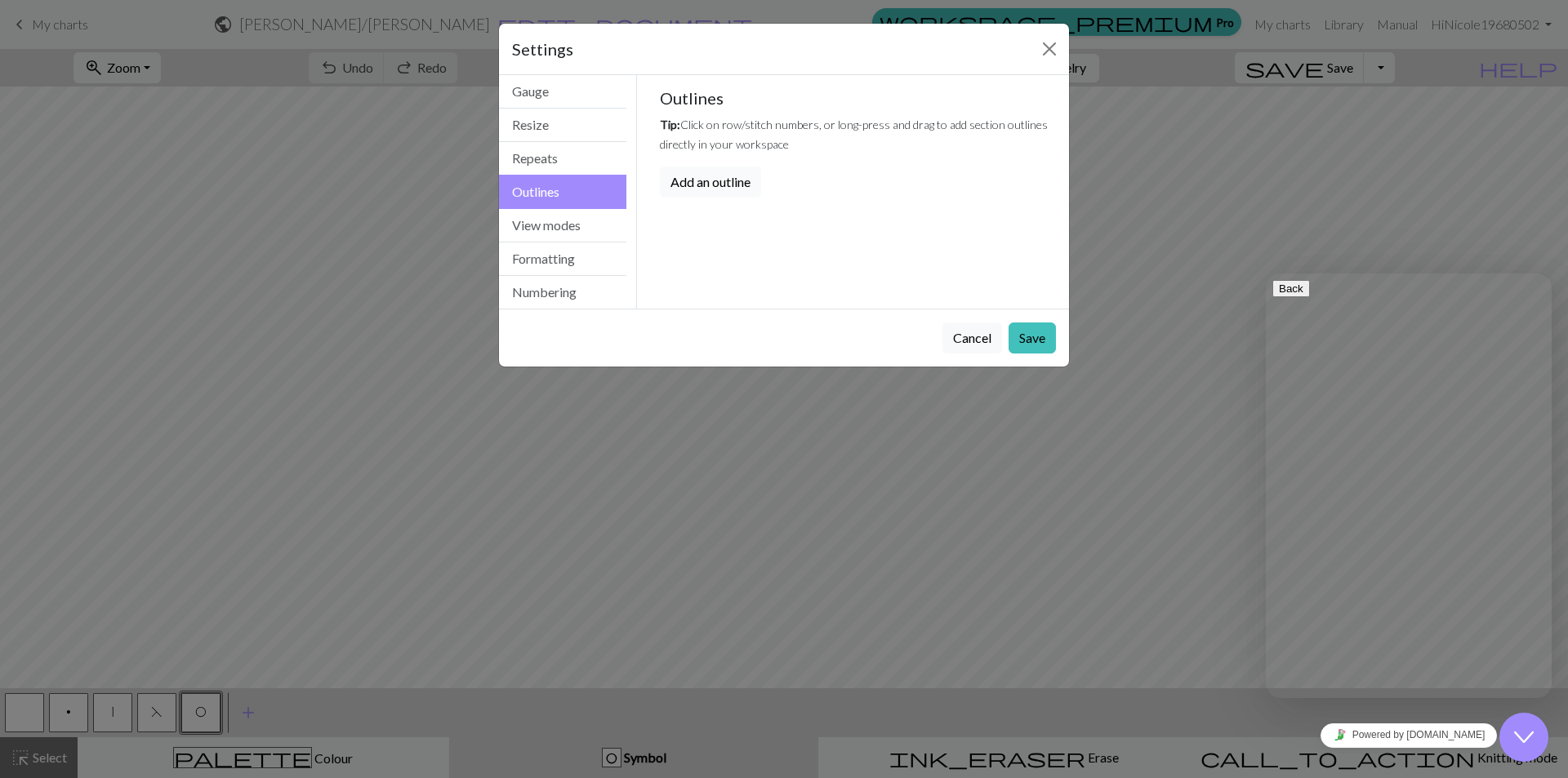
click at [709, 180] on button "Add an outline" at bounding box center [711, 181] width 101 height 31
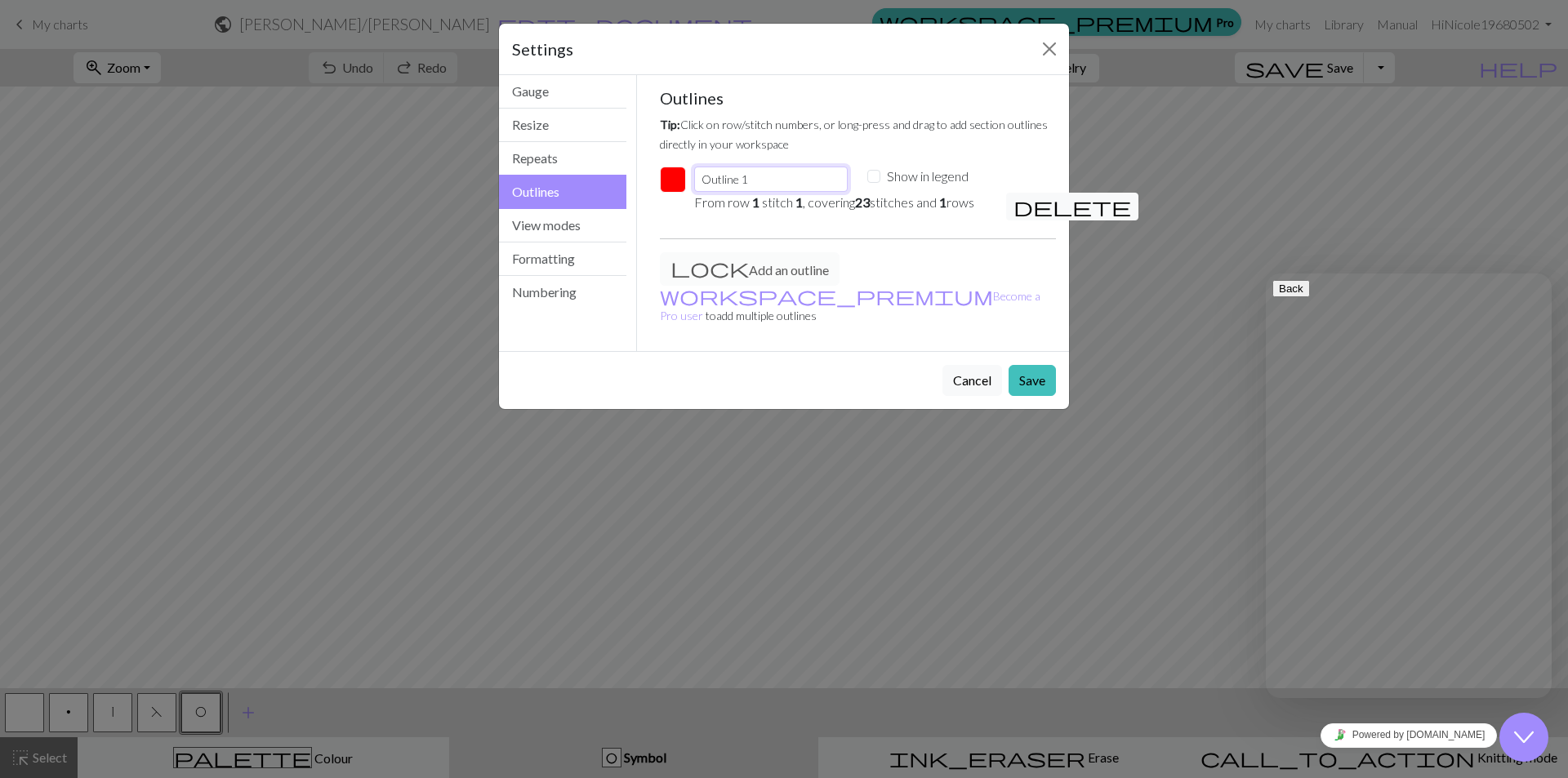
click at [763, 183] on input "Outline 1" at bounding box center [770, 179] width 153 height 25
click at [1047, 365] on button "Save" at bounding box center [1031, 380] width 48 height 31
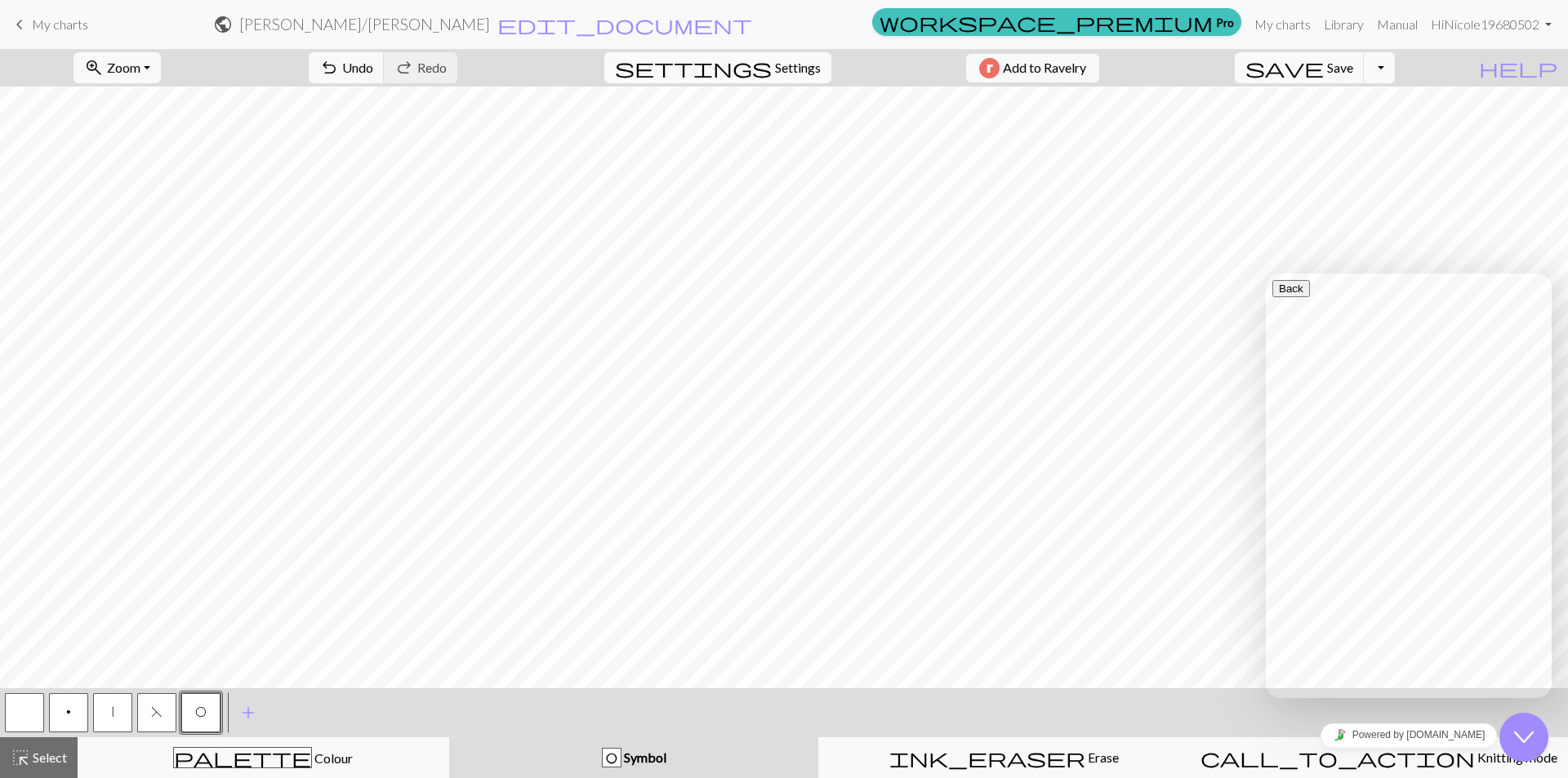
click at [775, 67] on span "Settings" at bounding box center [798, 67] width 46 height 20
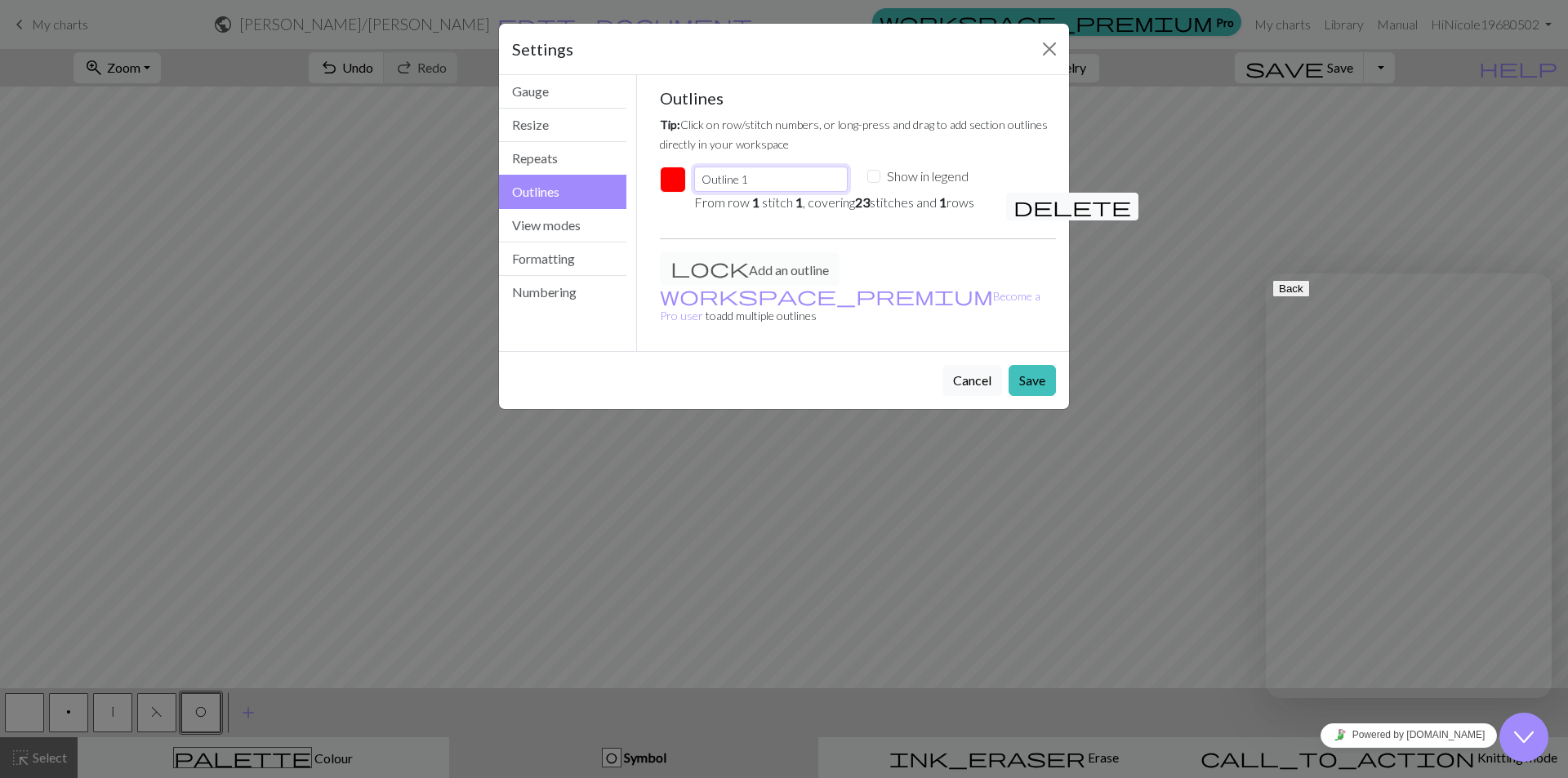
click at [766, 180] on input "Outline 1" at bounding box center [770, 179] width 153 height 25
click at [767, 179] on input "Outline 1" at bounding box center [770, 179] width 153 height 25
click at [1020, 203] on span "delete" at bounding box center [1072, 207] width 118 height 22
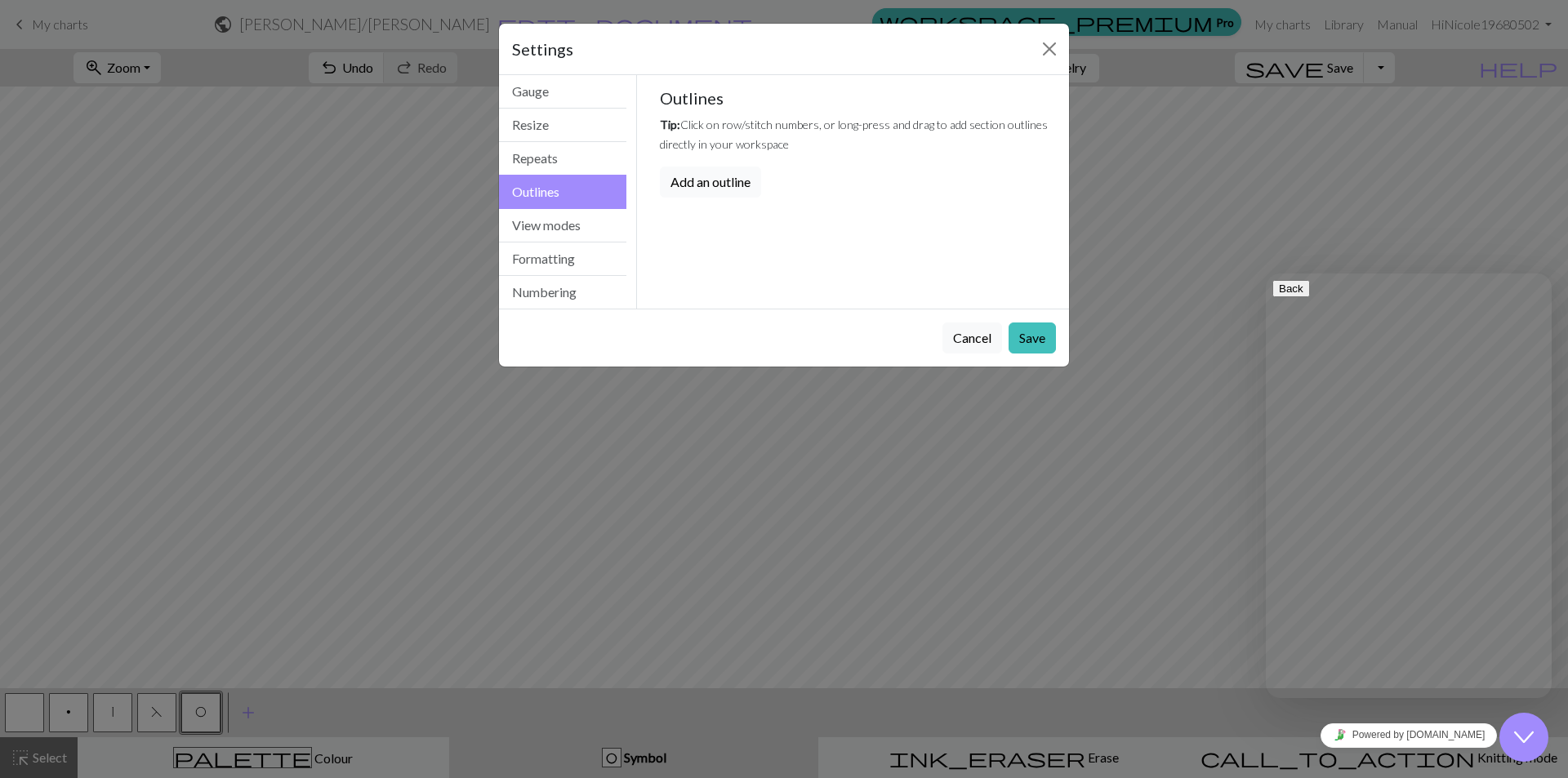
click at [741, 182] on button "Add an outline" at bounding box center [711, 181] width 101 height 31
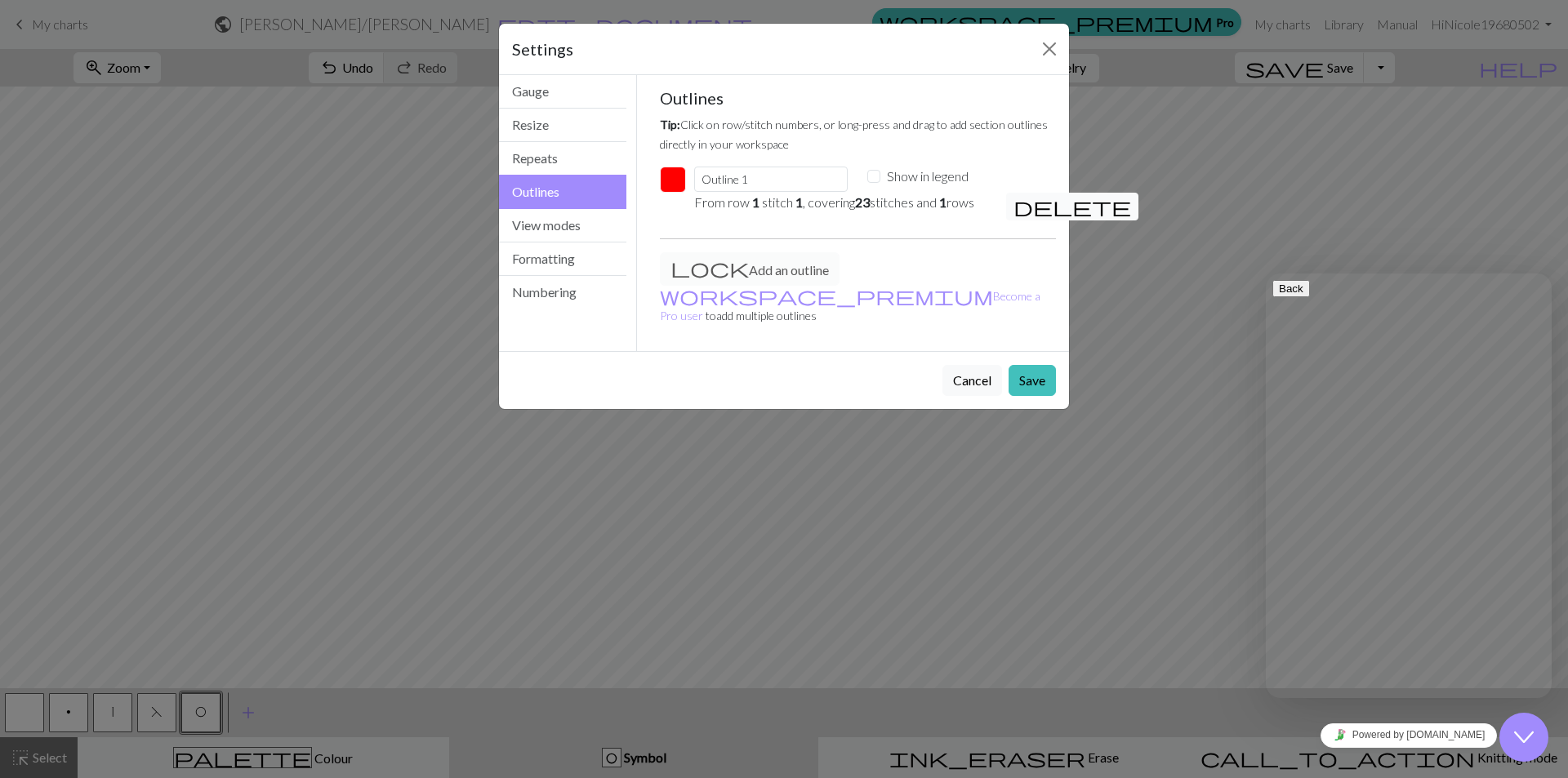
click at [1018, 202] on span "delete" at bounding box center [1072, 207] width 118 height 22
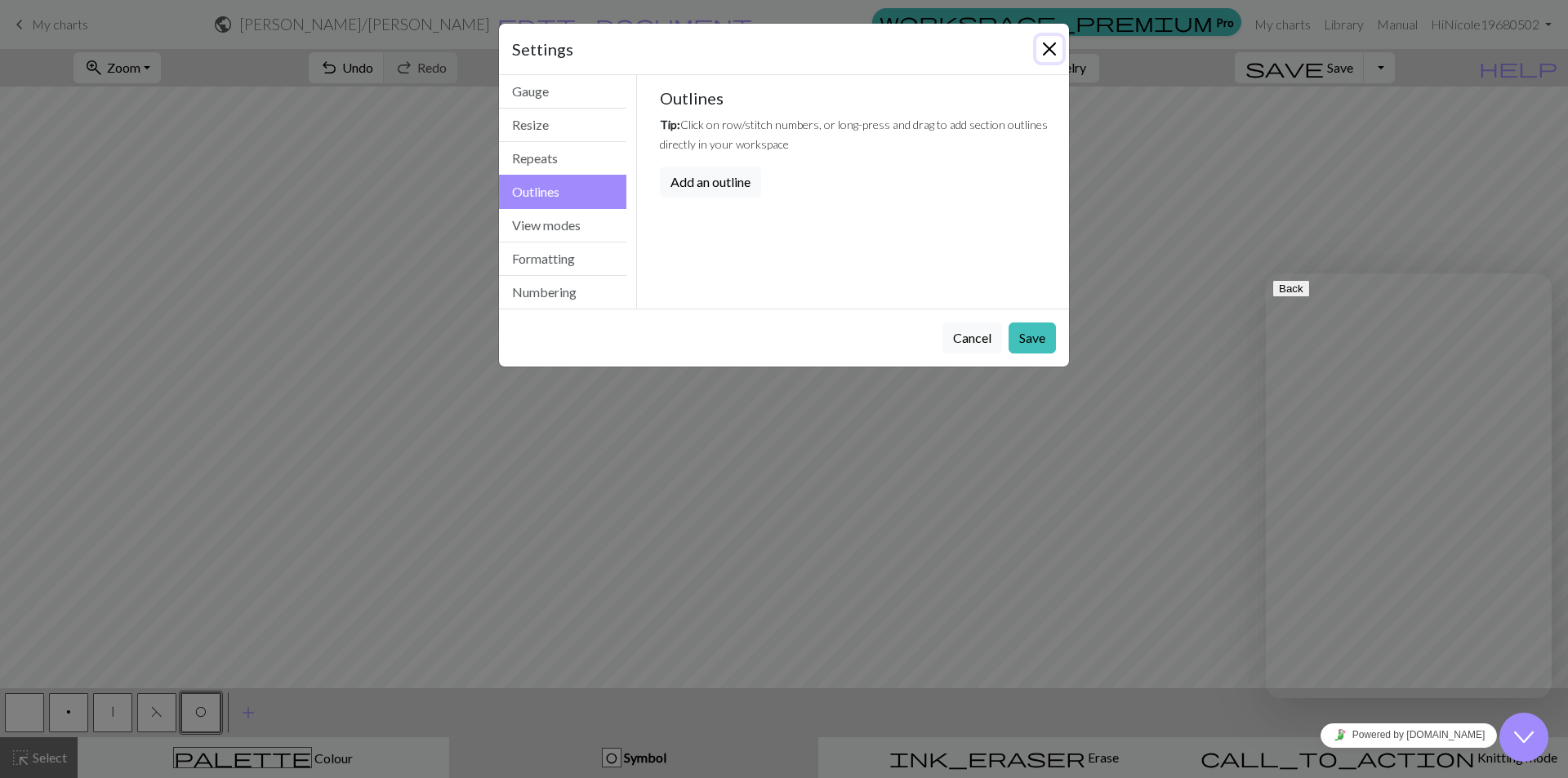
click at [1044, 42] on button "Close" at bounding box center [1049, 49] width 26 height 26
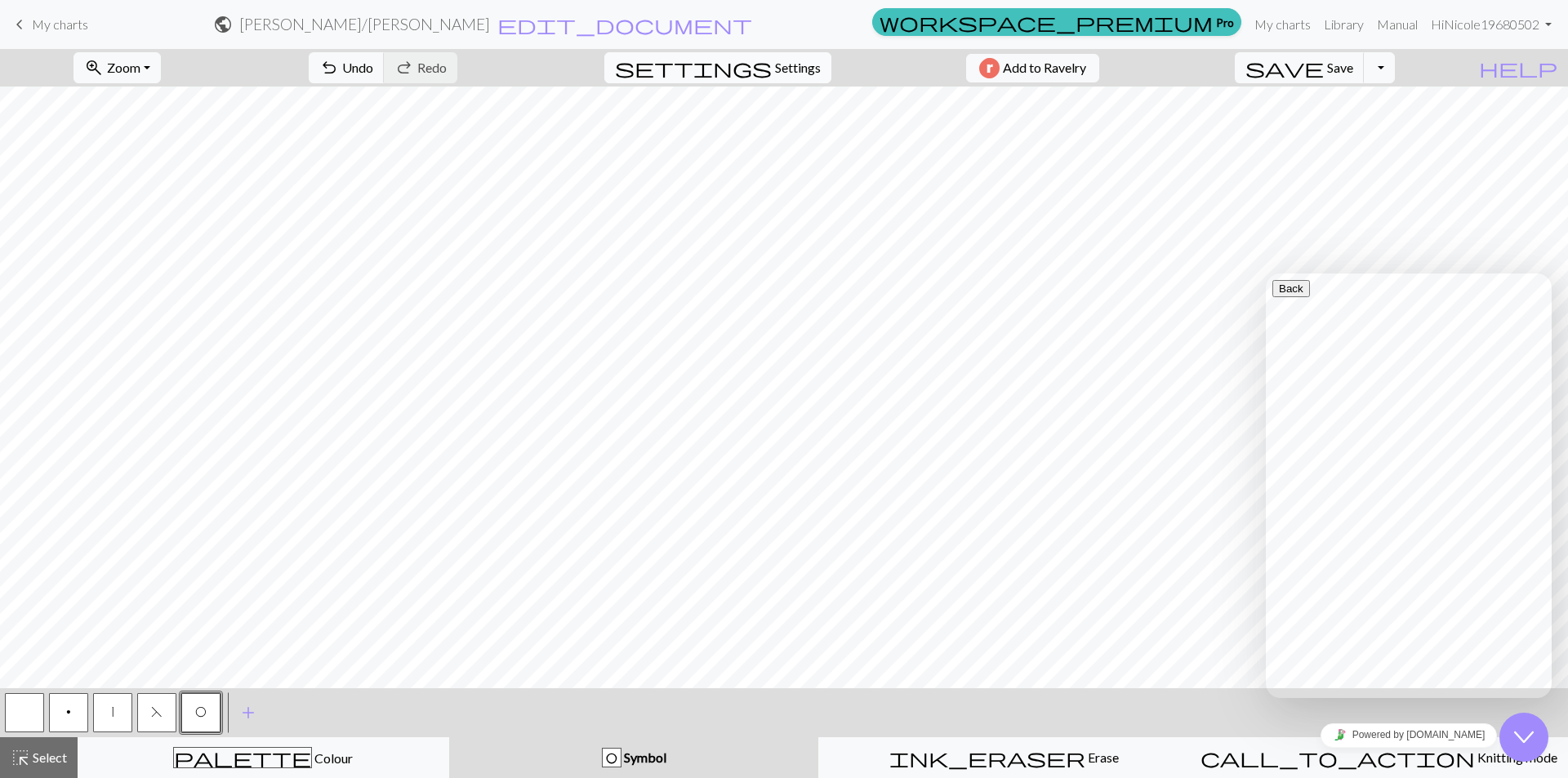
click at [792, 64] on span "Settings" at bounding box center [798, 67] width 46 height 20
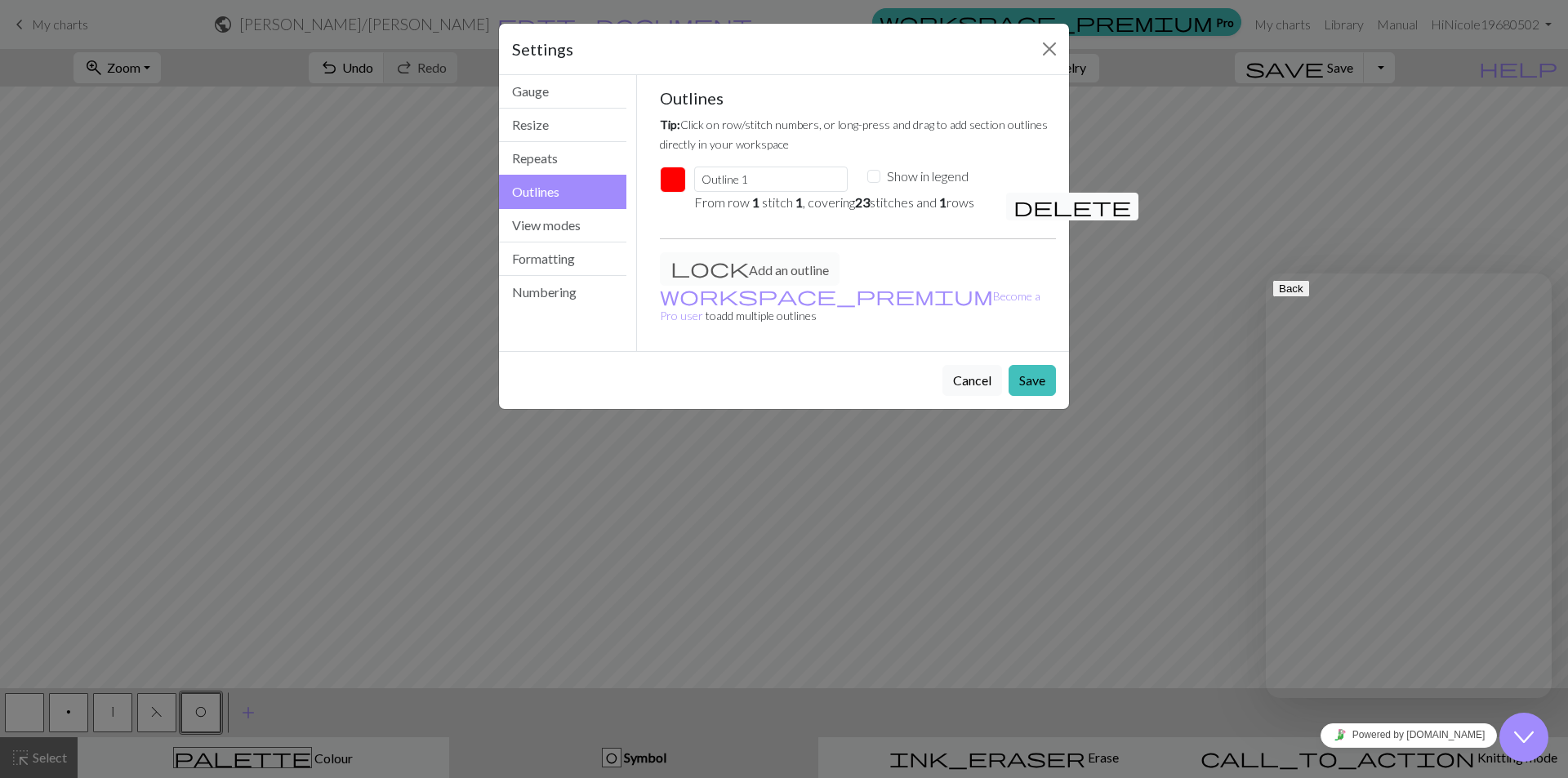
click at [1020, 207] on span "delete" at bounding box center [1072, 207] width 118 height 22
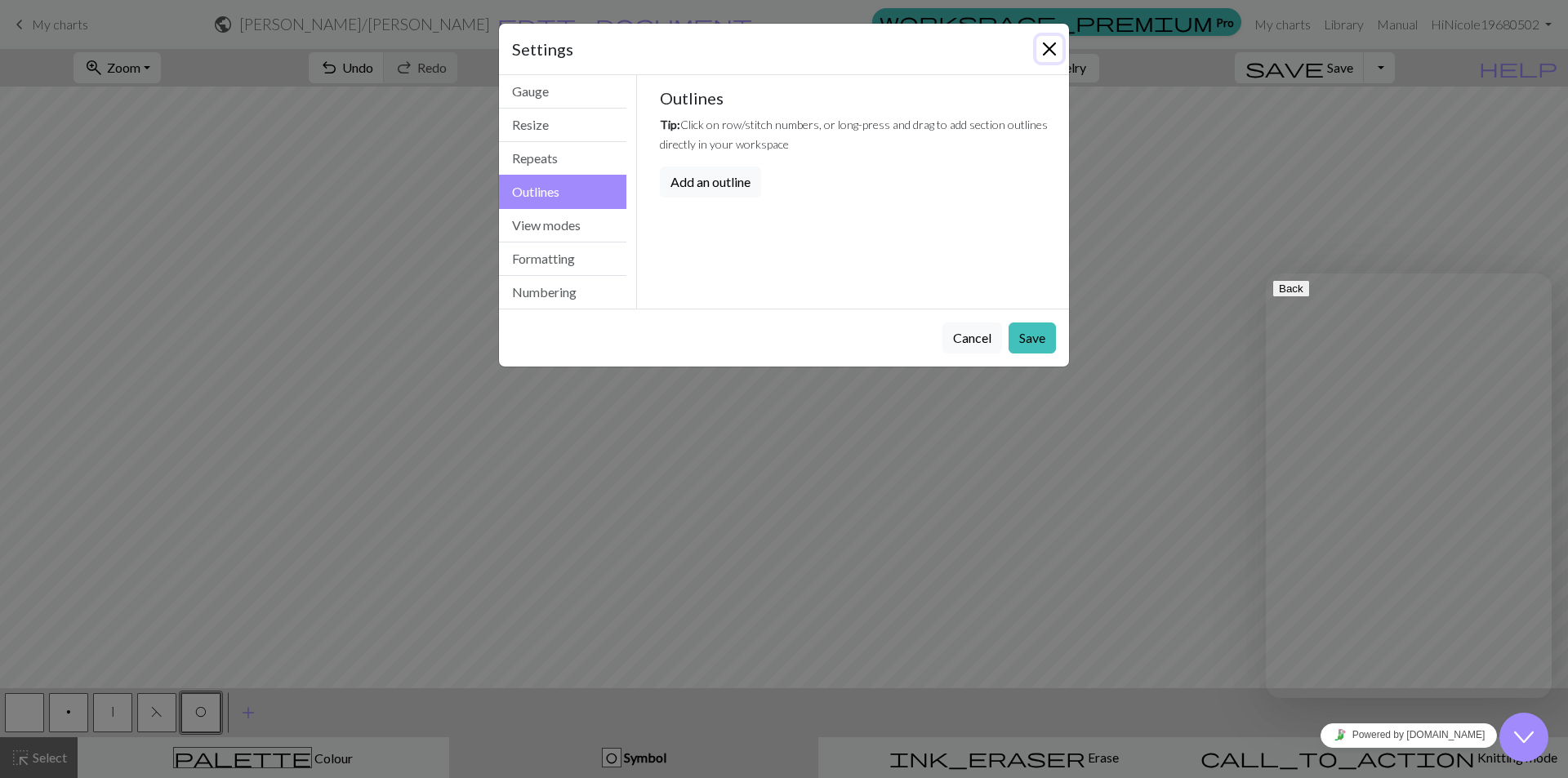
click at [1041, 54] on button "Close" at bounding box center [1049, 49] width 26 height 26
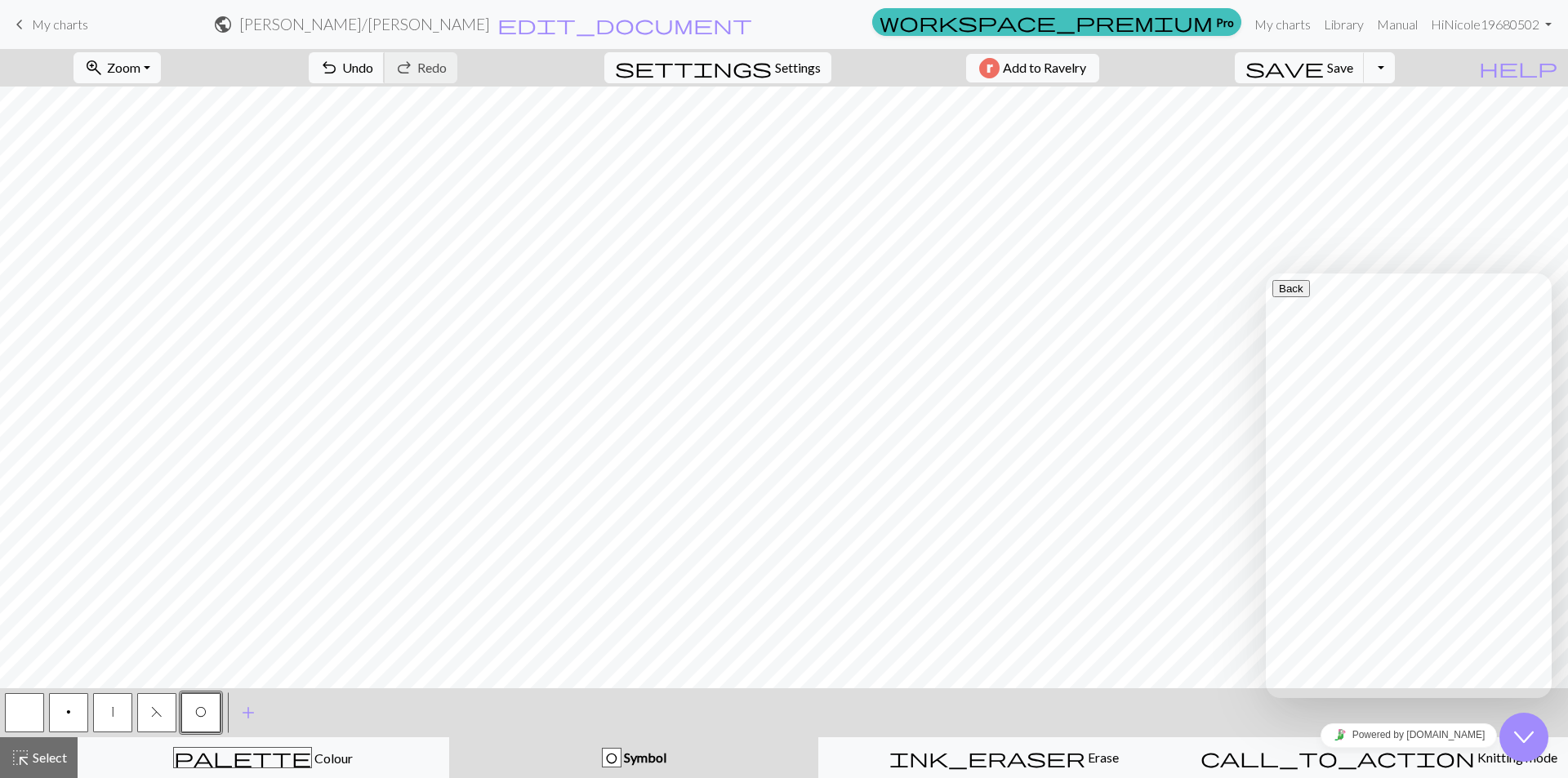
click at [338, 75] on span "undo" at bounding box center [328, 67] width 20 height 22
click at [373, 67] on span "Undo" at bounding box center [357, 67] width 31 height 16
click at [427, 67] on div "undo Undo Undo redo Redo Redo" at bounding box center [382, 67] width 173 height 37
click at [23, 705] on button "button" at bounding box center [24, 713] width 39 height 39
click at [49, 770] on button "highlight_alt Select Select" at bounding box center [38, 758] width 78 height 41
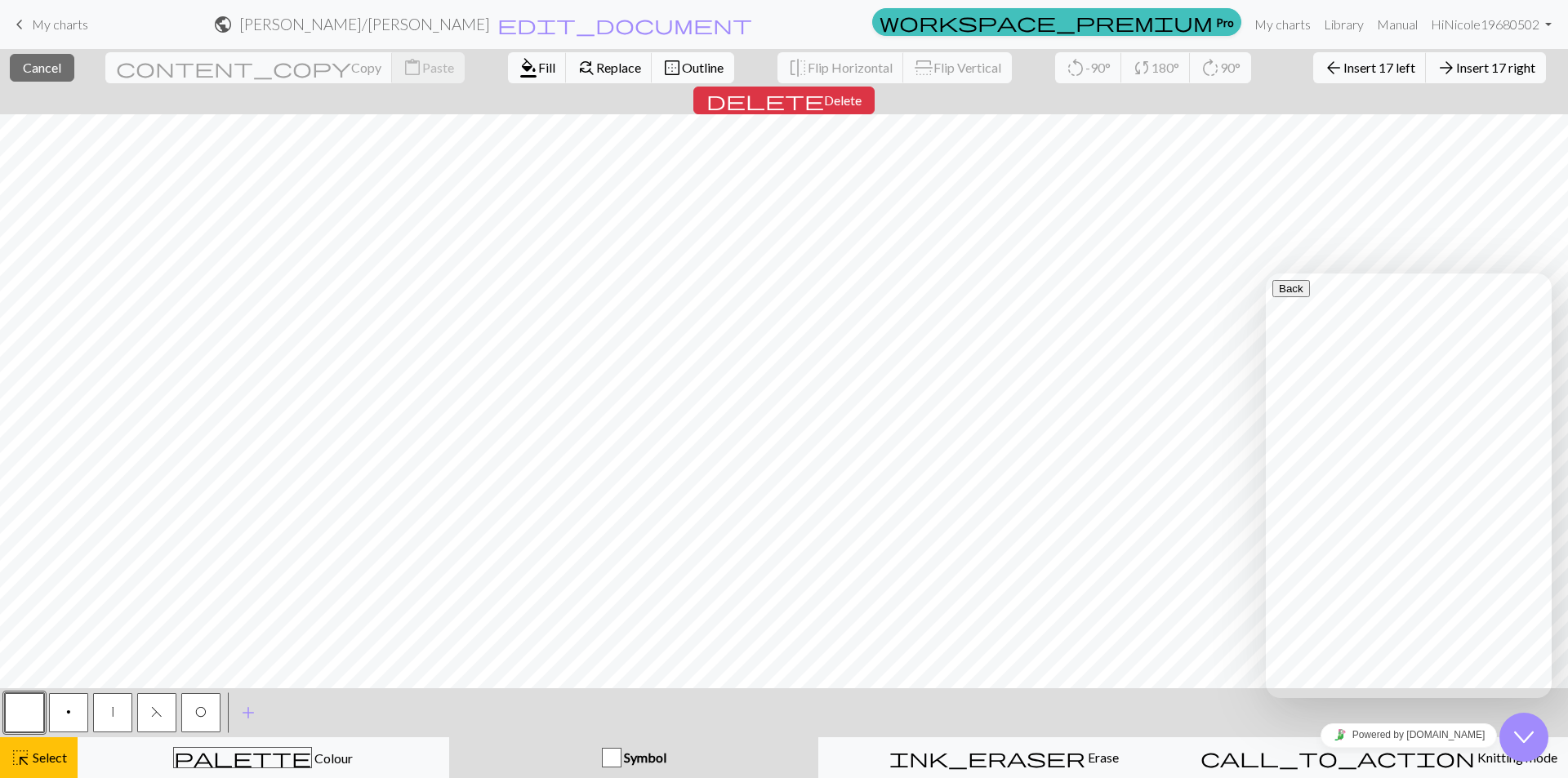
click at [682, 69] on span "Outline" at bounding box center [702, 67] width 42 height 16
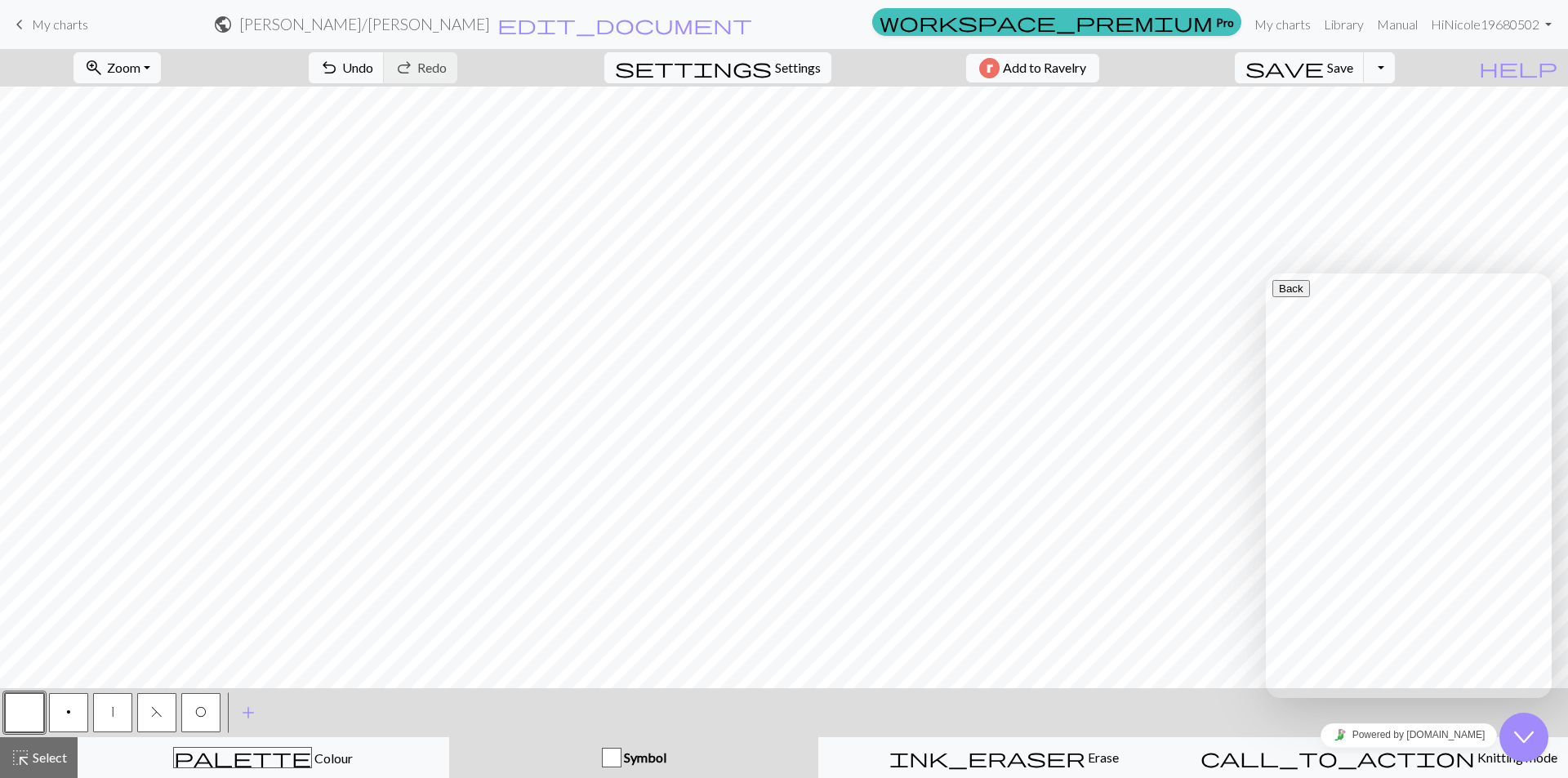
click at [1357, 68] on button "save Save Save" at bounding box center [1299, 67] width 130 height 31
click at [1513, 736] on div "Close Chat This icon closes the chat window." at bounding box center [1523, 737] width 49 height 20
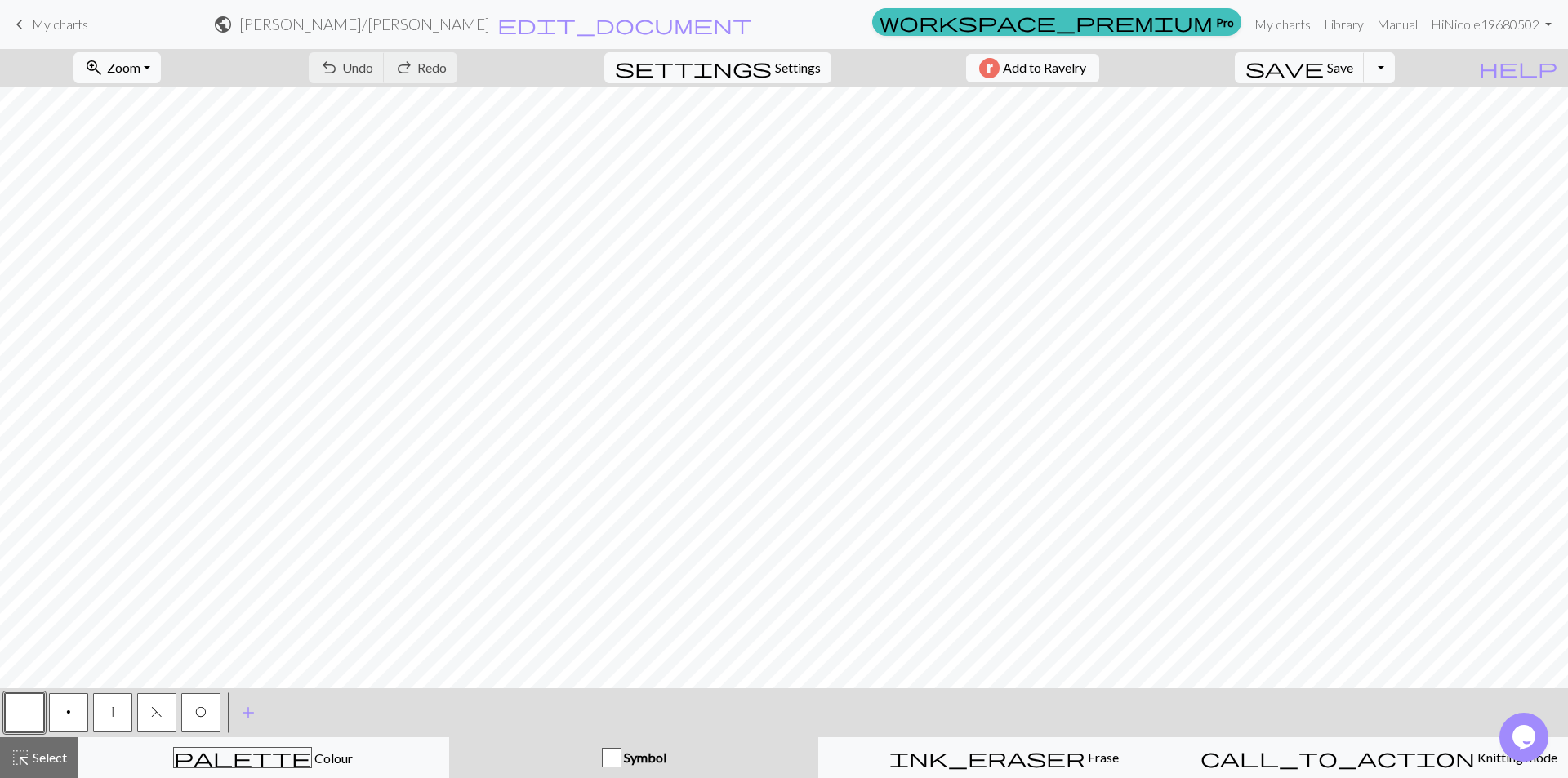
click at [1518, 735] on icon "Chat widget" at bounding box center [1523, 737] width 22 height 24
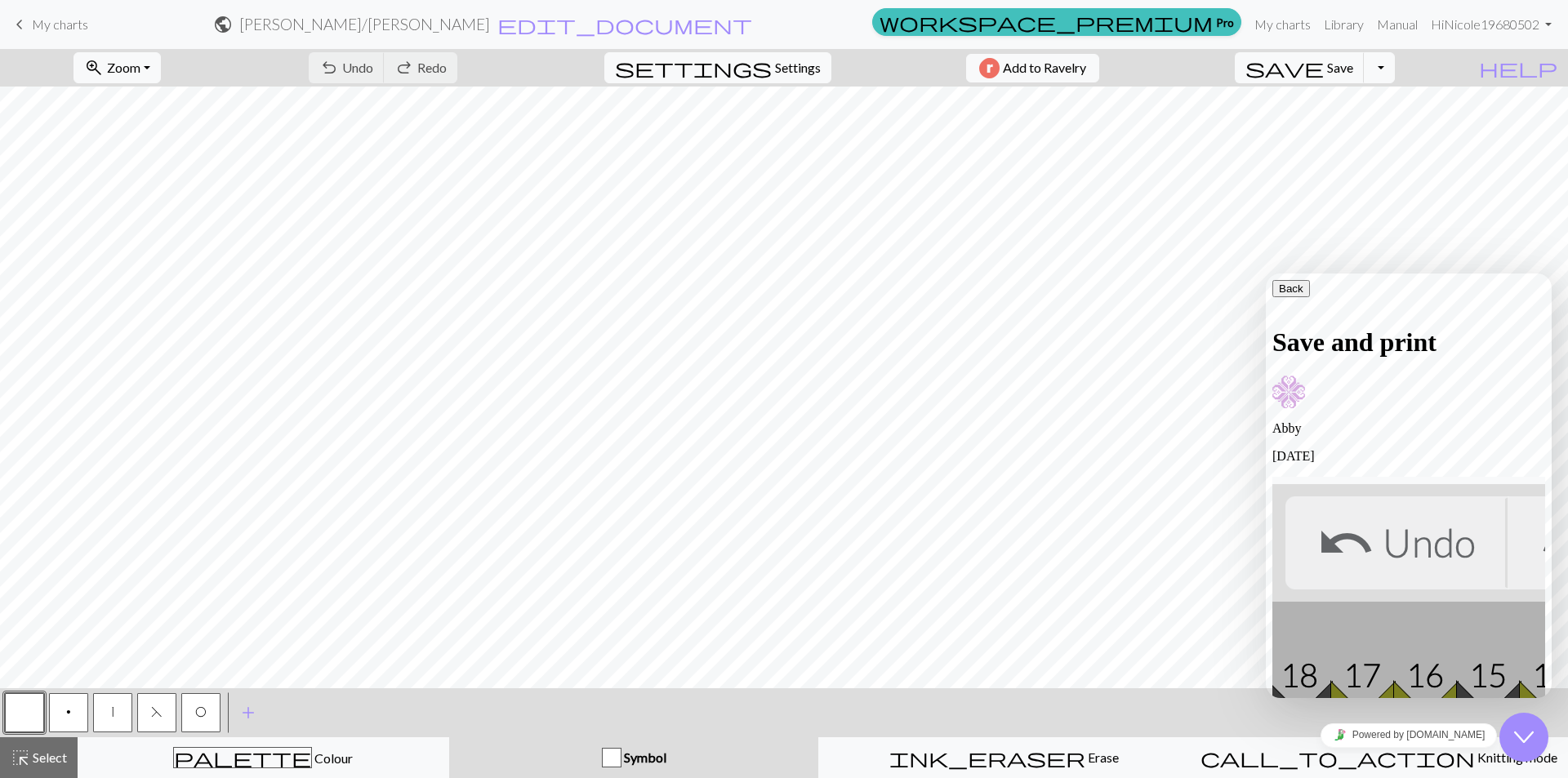
click at [1278, 292] on icon "button" at bounding box center [1278, 288] width 0 height 12
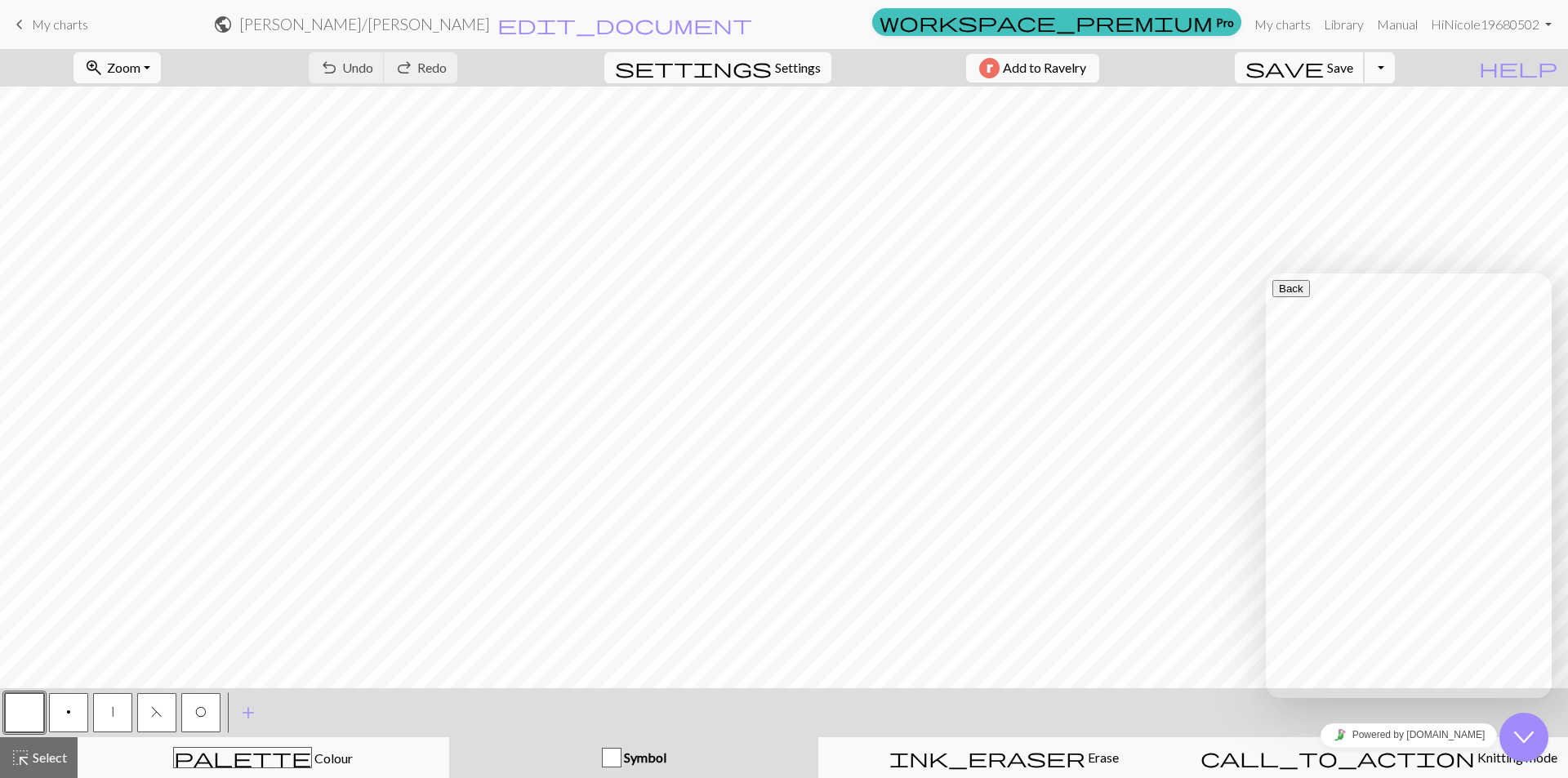
click at [1353, 65] on span "Save" at bounding box center [1340, 67] width 26 height 16
click at [1276, 24] on link "My charts" at bounding box center [1282, 24] width 69 height 33
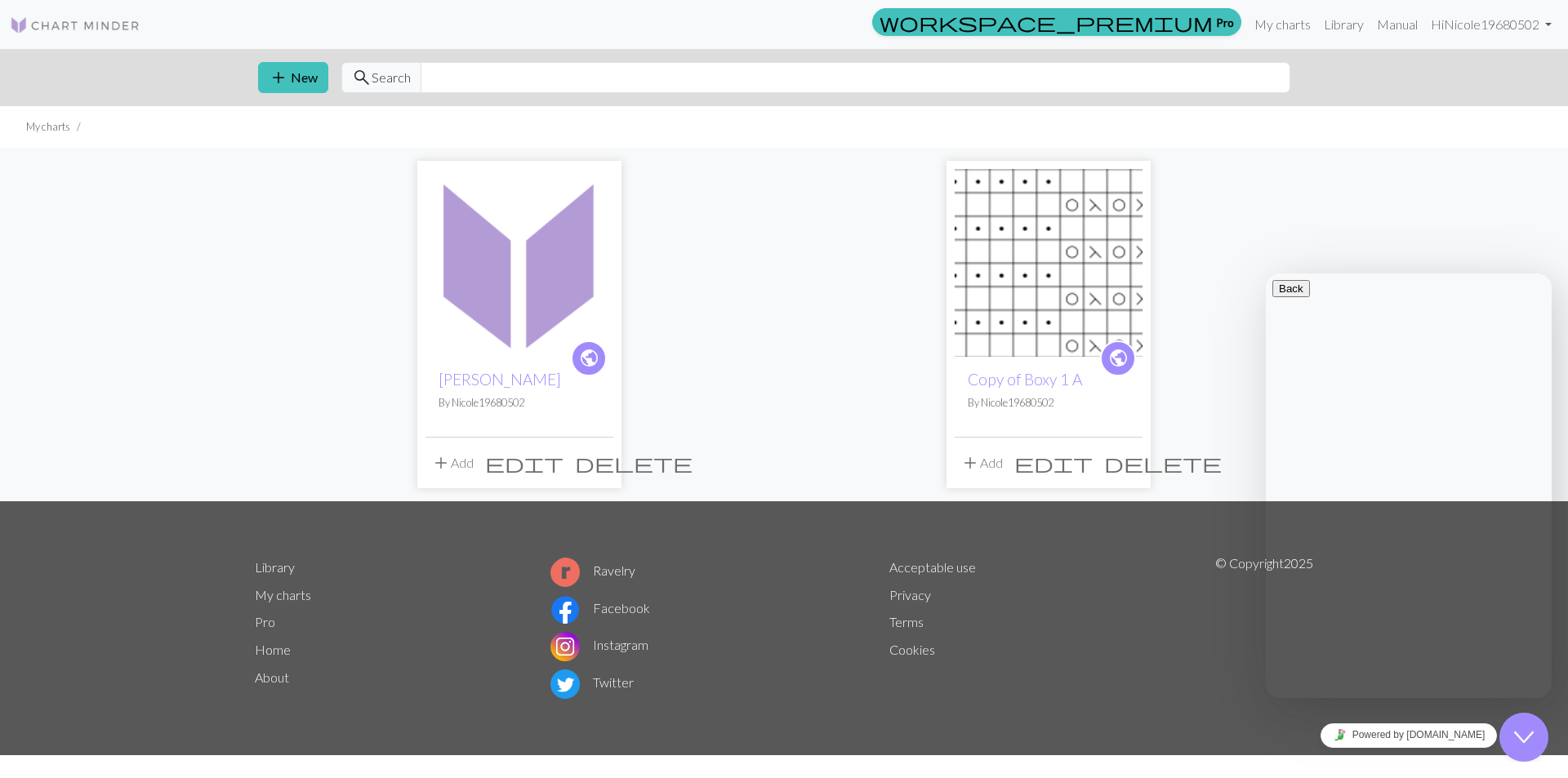
click at [1121, 467] on span "delete" at bounding box center [1163, 463] width 118 height 22
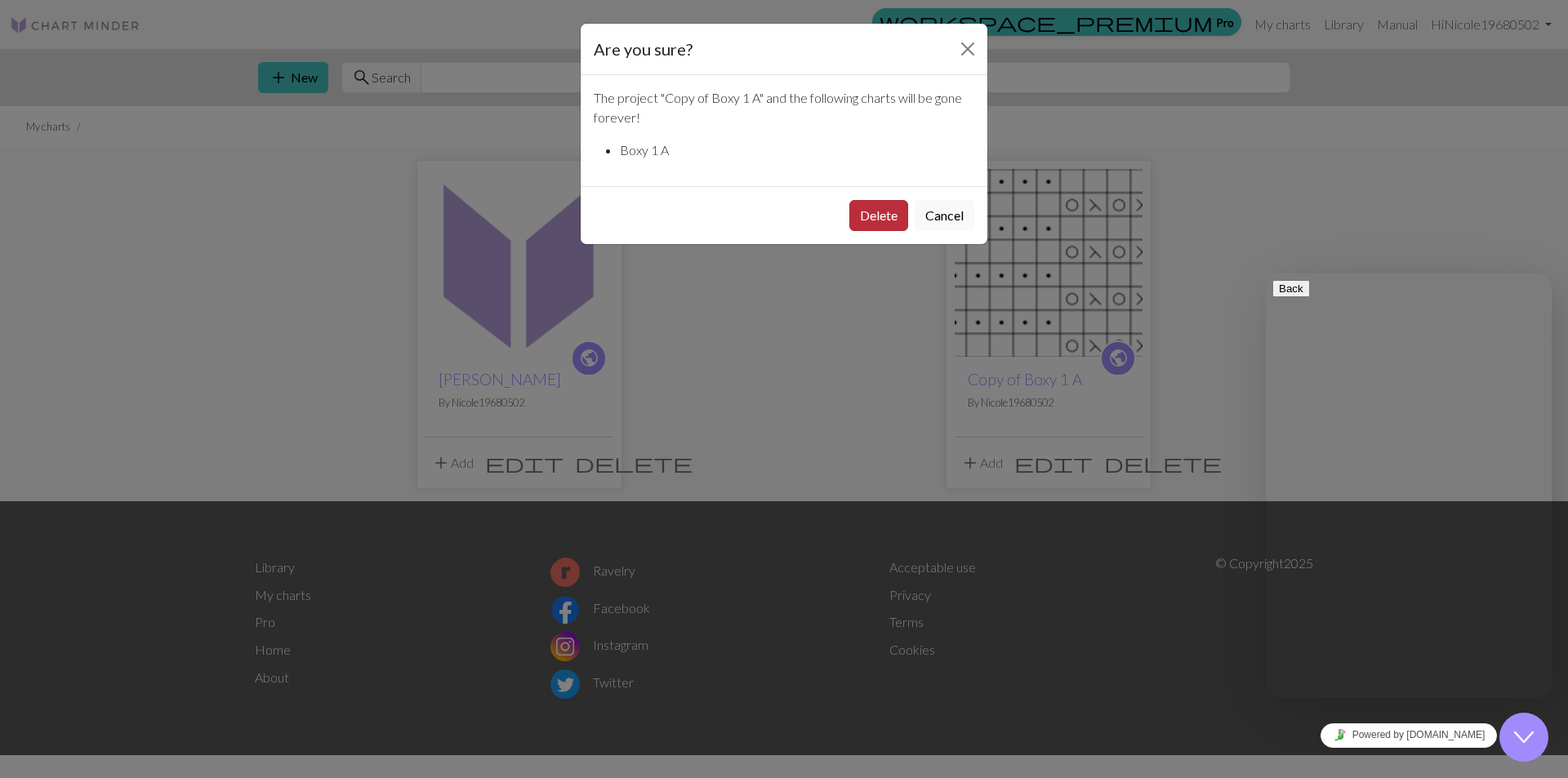
click at [898, 223] on button "Delete" at bounding box center [878, 215] width 59 height 31
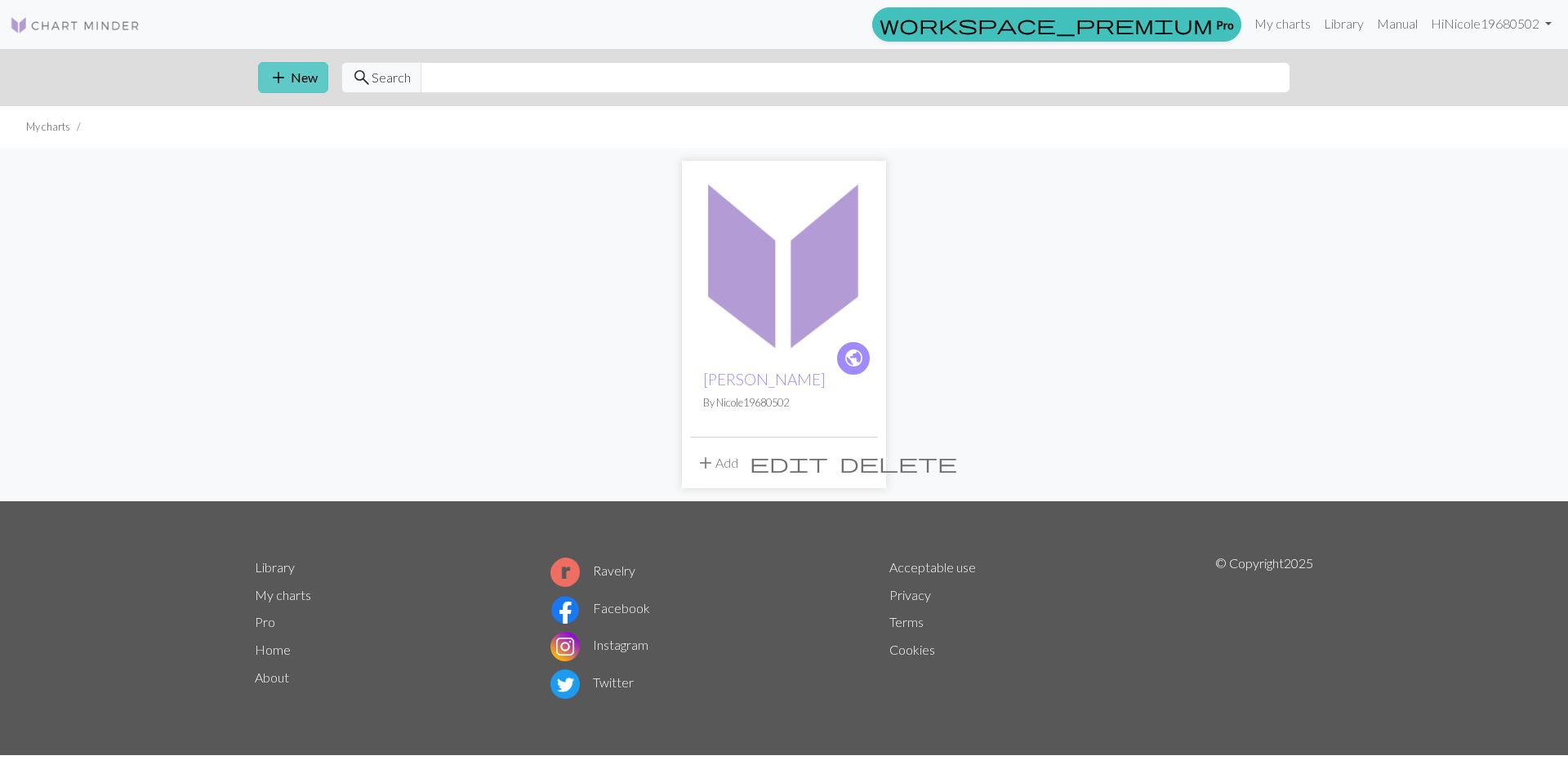
click at [287, 81] on span "add" at bounding box center [278, 78] width 20 height 22
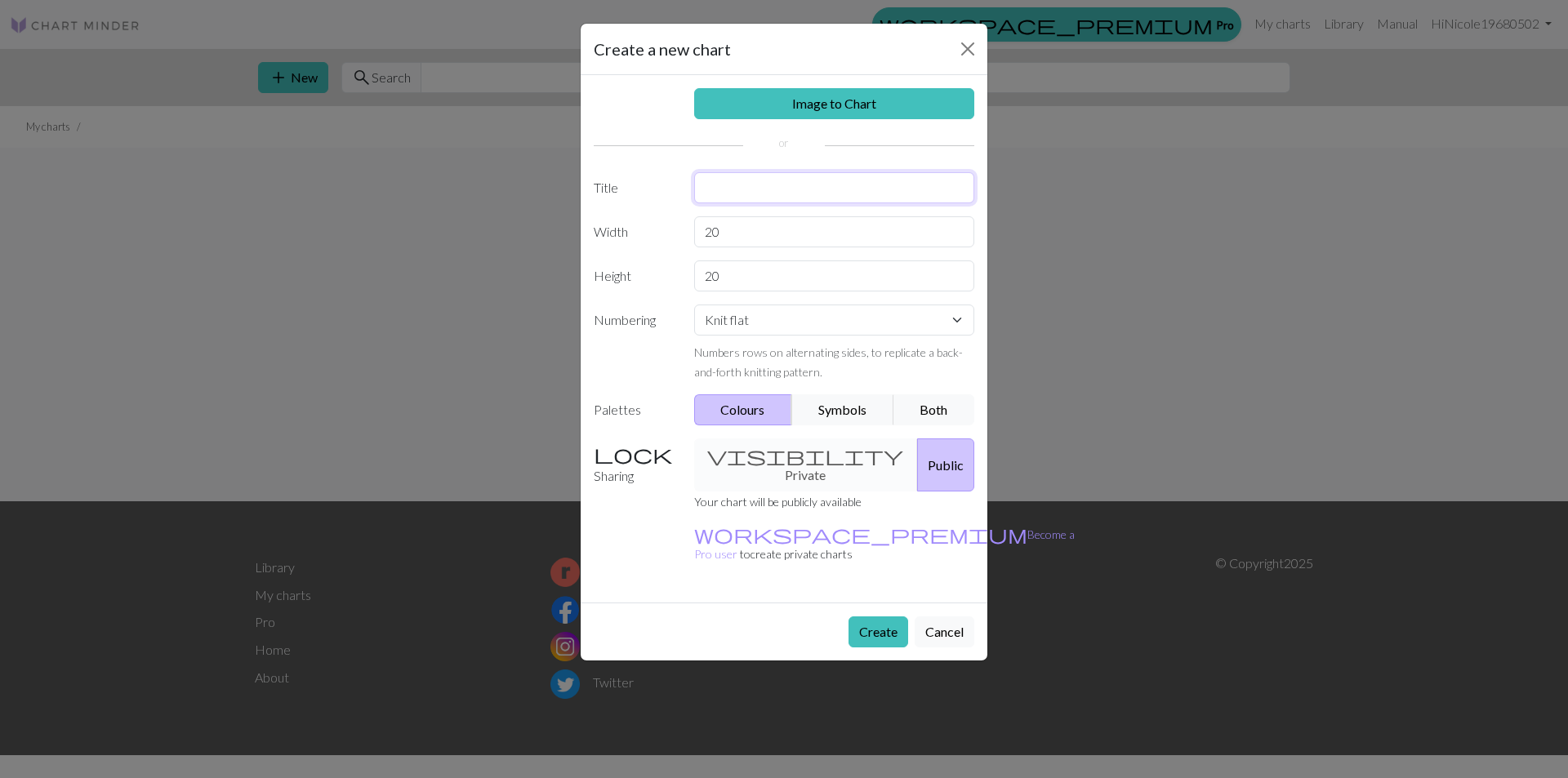
click at [712, 185] on input "text" at bounding box center [834, 187] width 281 height 31
type input "Elsa B"
drag, startPoint x: 743, startPoint y: 240, endPoint x: 680, endPoint y: 228, distance: 64.1
click at [680, 228] on div "Width 20" at bounding box center [784, 231] width 400 height 31
type input "23"
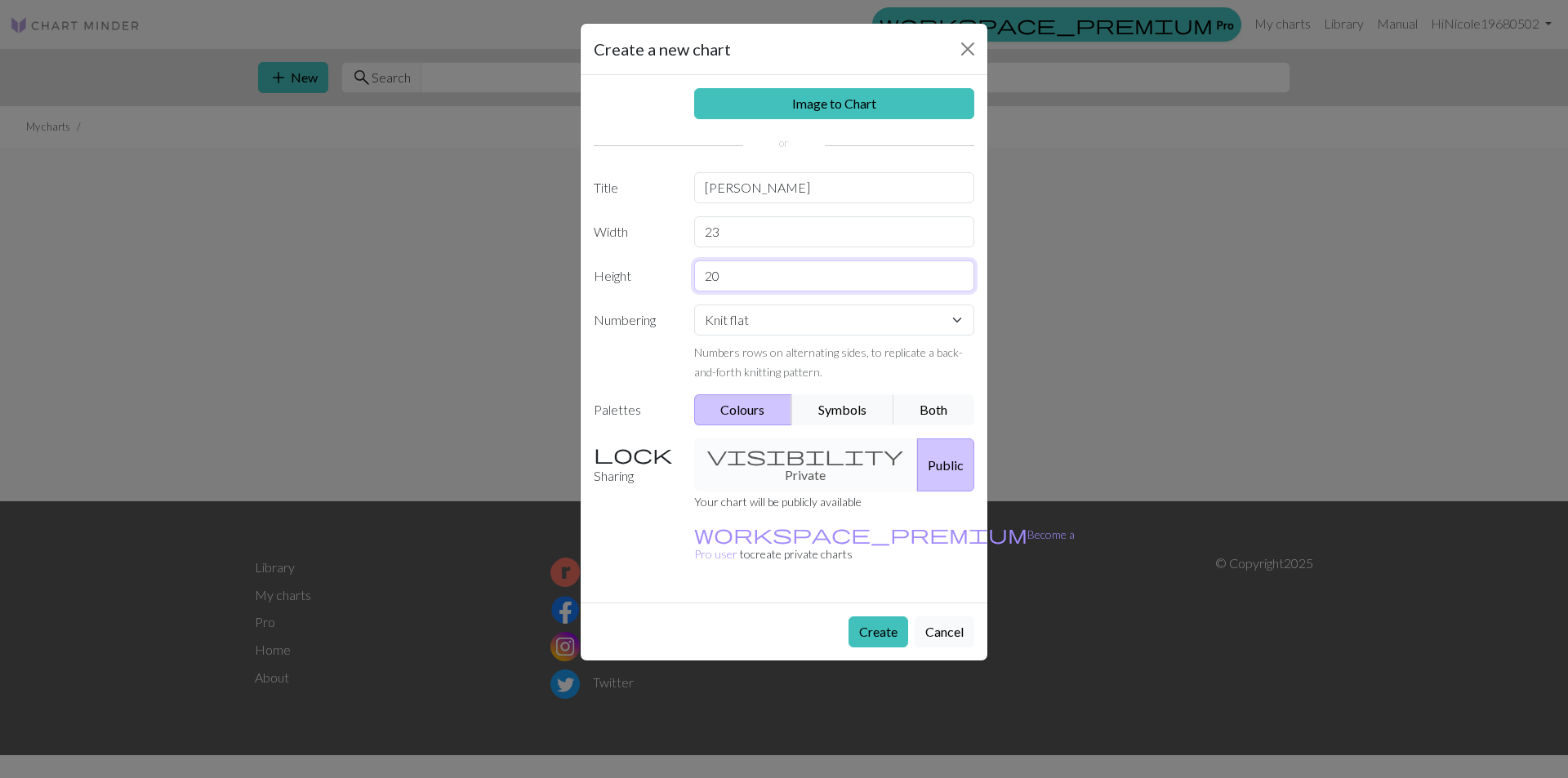
drag, startPoint x: 753, startPoint y: 275, endPoint x: 668, endPoint y: 284, distance: 85.5
click at [668, 284] on div "Height 20" at bounding box center [784, 276] width 400 height 31
type input "8"
click at [836, 406] on button "Symbols" at bounding box center [842, 410] width 103 height 31
click at [867, 616] on button "Create" at bounding box center [878, 631] width 60 height 31
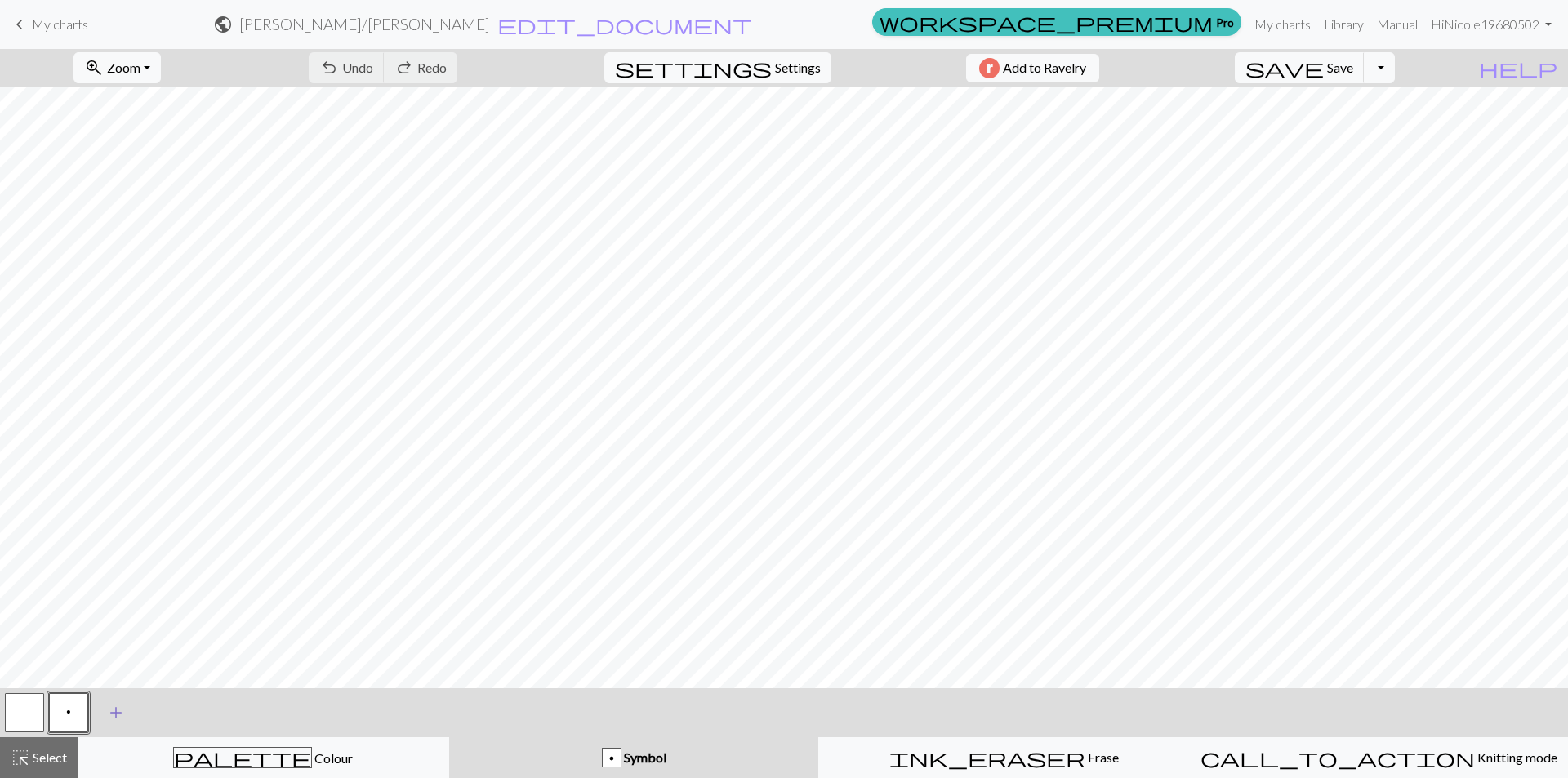
click at [114, 707] on span "add" at bounding box center [116, 713] width 20 height 22
click at [114, 711] on button "button" at bounding box center [113, 713] width 39 height 39
click at [641, 758] on span "Symbol" at bounding box center [644, 757] width 45 height 16
click at [625, 755] on span "Symbol" at bounding box center [644, 757] width 45 height 16
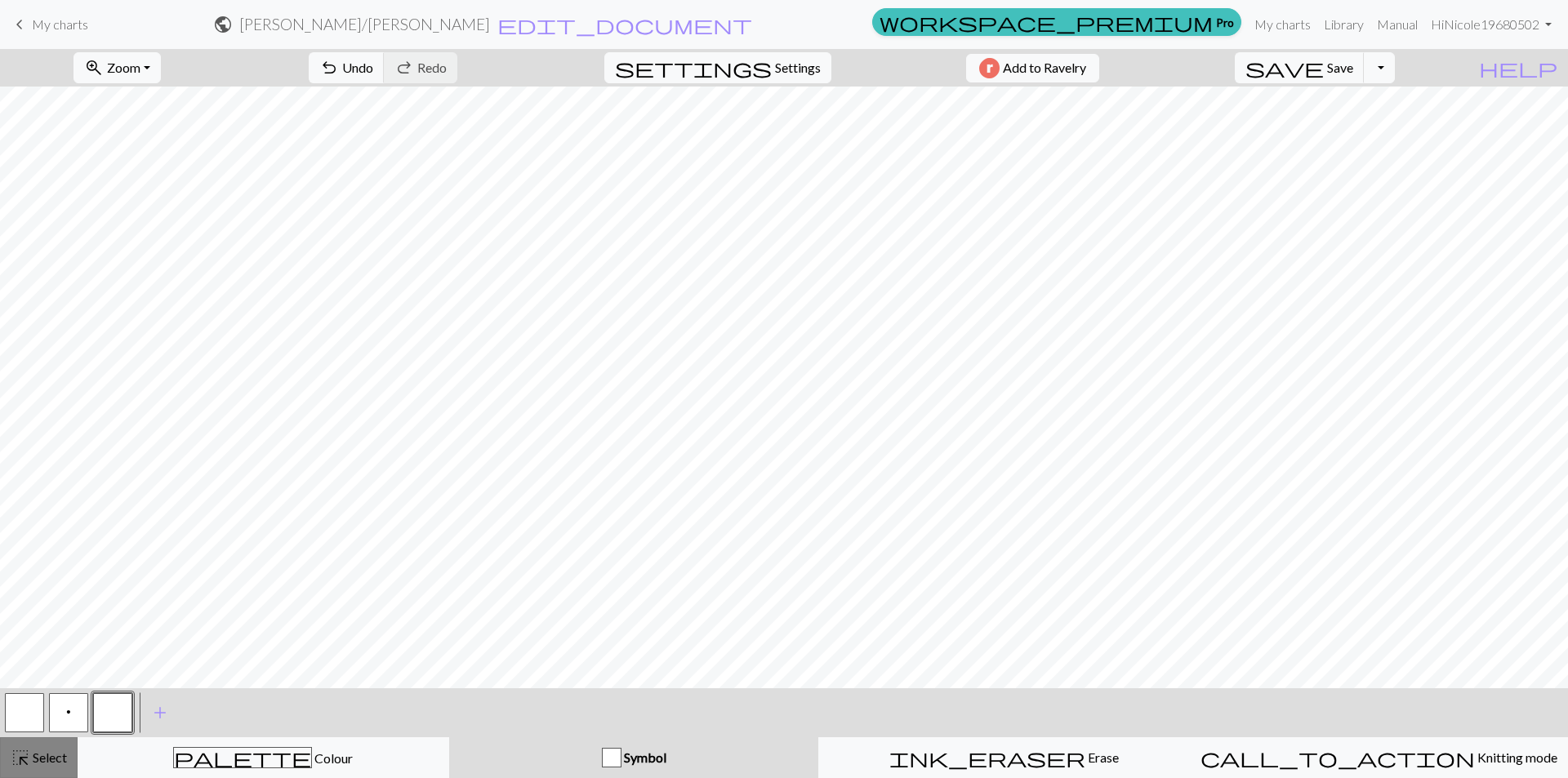
click at [36, 756] on span "Select" at bounding box center [48, 757] width 36 height 16
click at [640, 755] on span "Symbol" at bounding box center [644, 757] width 45 height 16
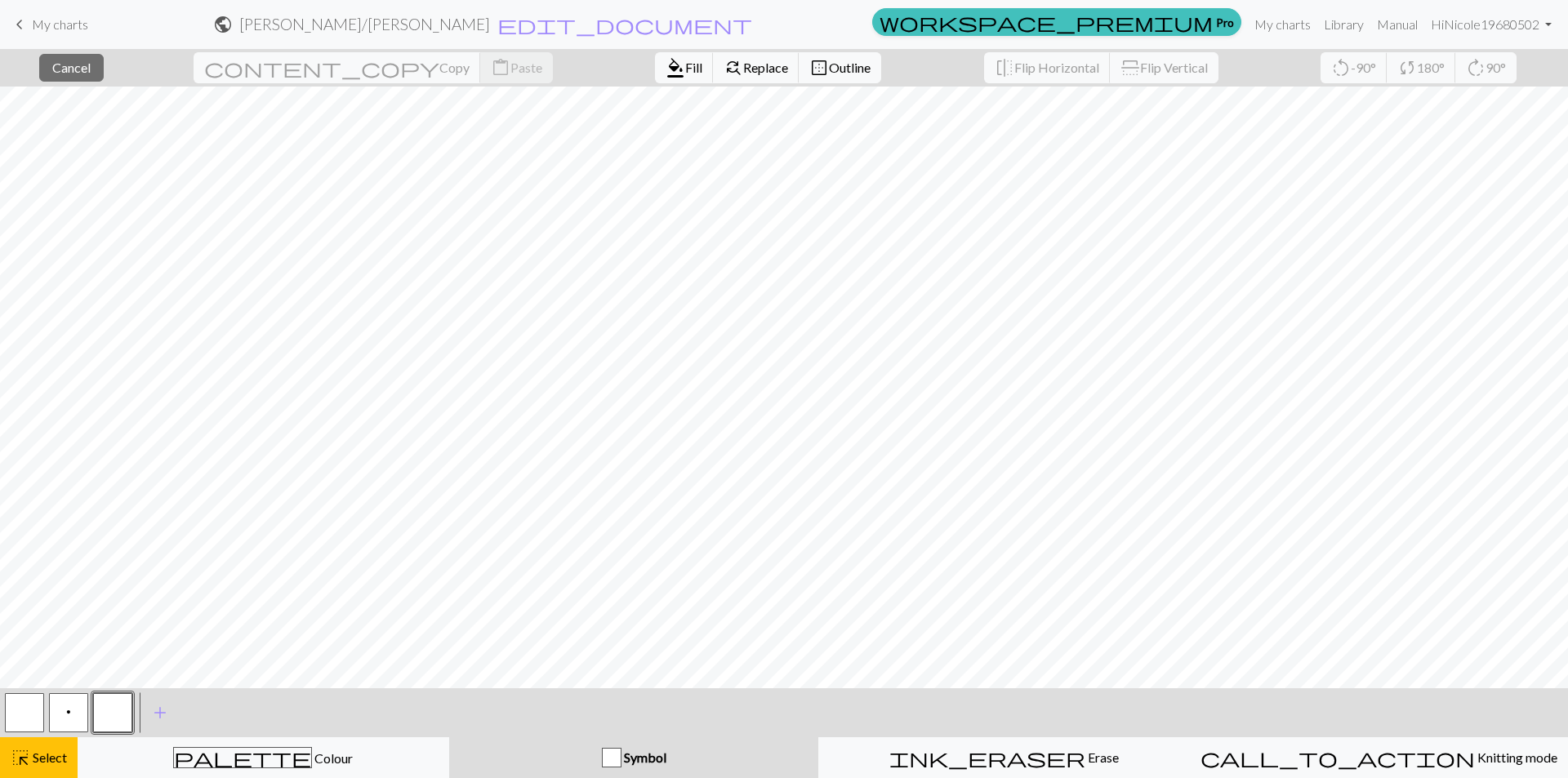
click at [642, 748] on div "Symbol" at bounding box center [634, 757] width 351 height 20
click at [119, 697] on button "button" at bounding box center [113, 713] width 39 height 39
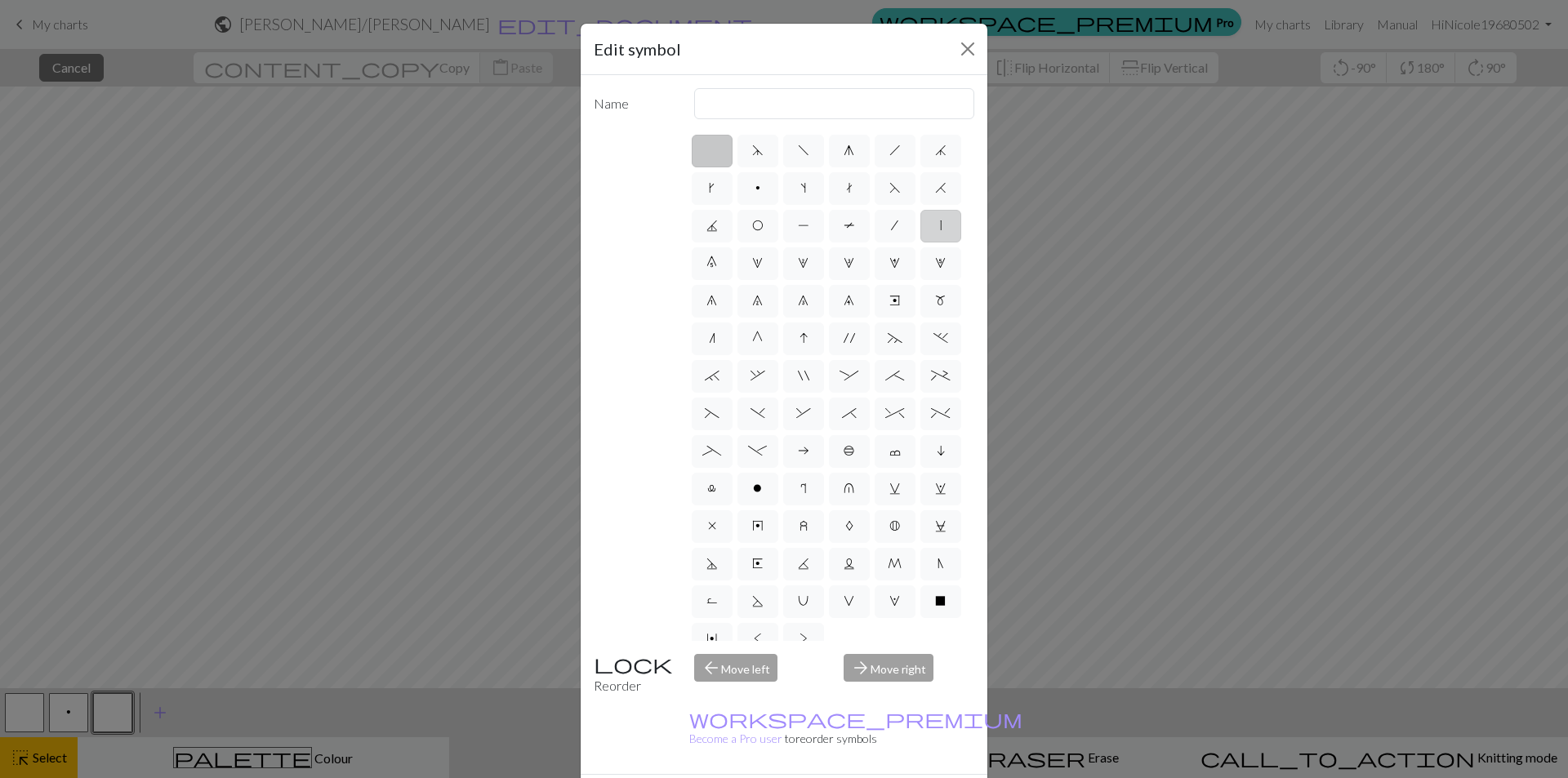
click at [920, 242] on label "|" at bounding box center [941, 225] width 41 height 33
click at [940, 226] on input "|" at bounding box center [944, 221] width 10 height 10
radio input "true"
type input "slip stitch"
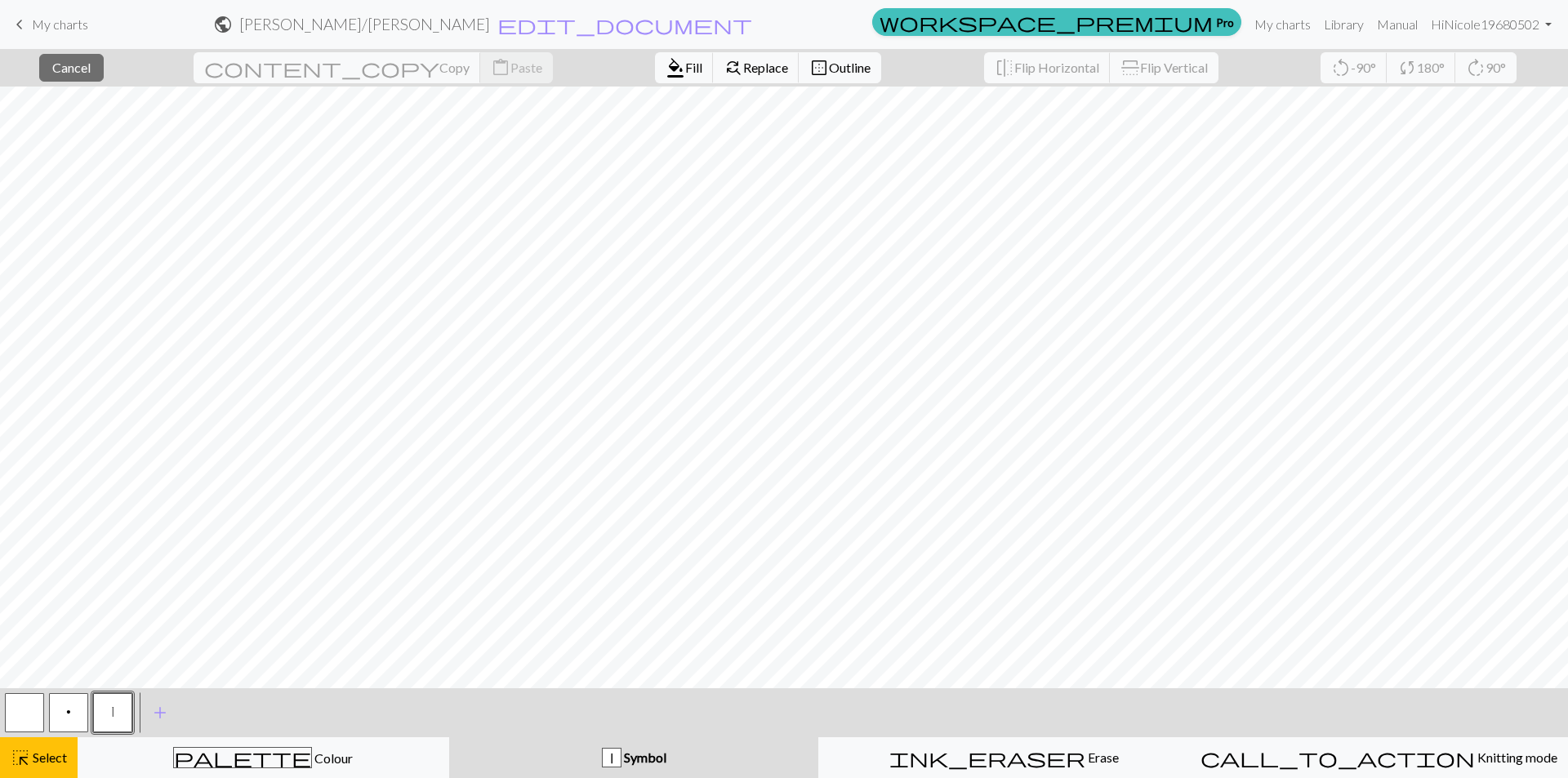
click at [106, 710] on button "|" at bounding box center [113, 713] width 39 height 39
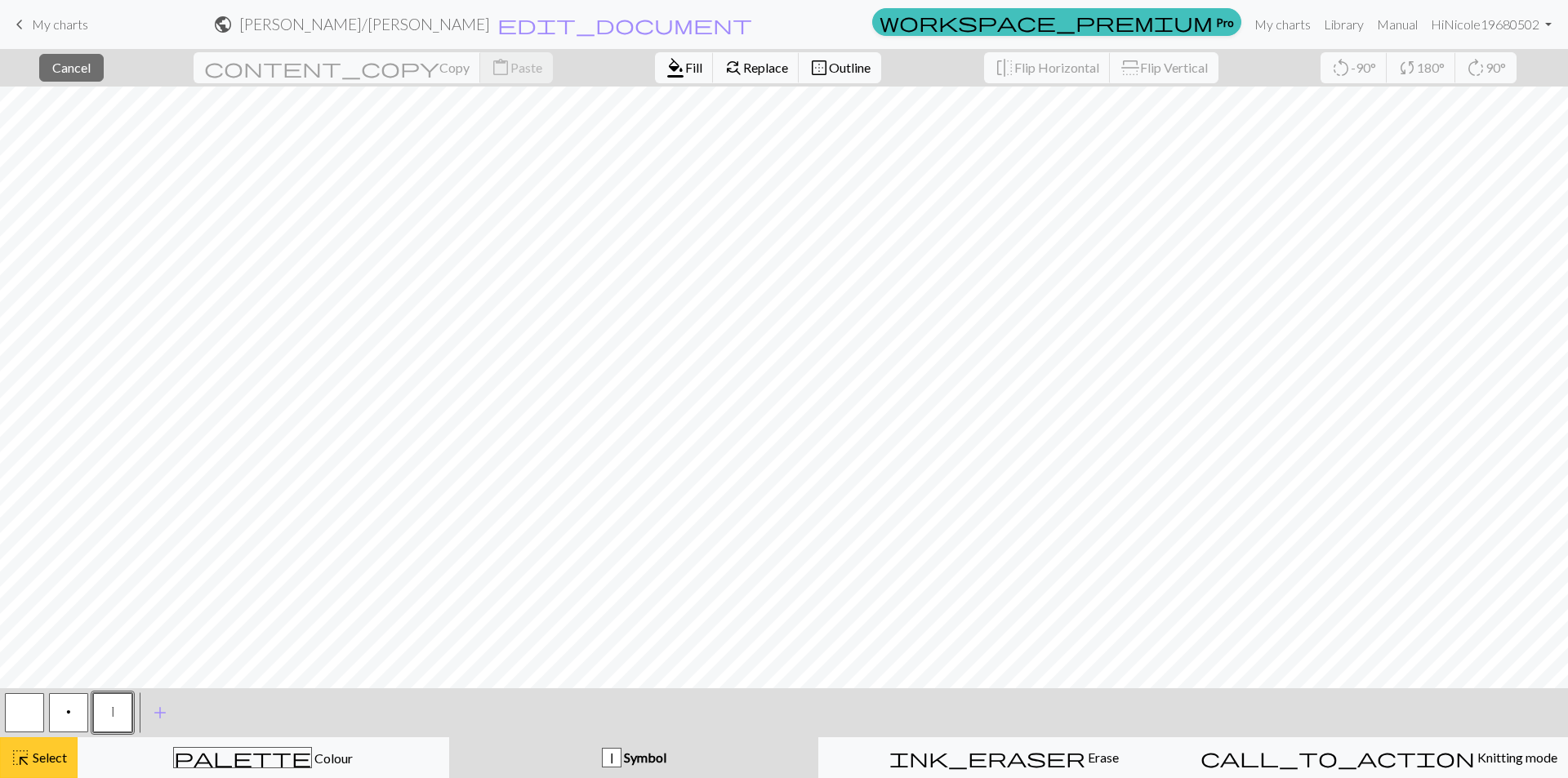
click at [48, 745] on button "highlight_alt Select Select" at bounding box center [38, 758] width 78 height 41
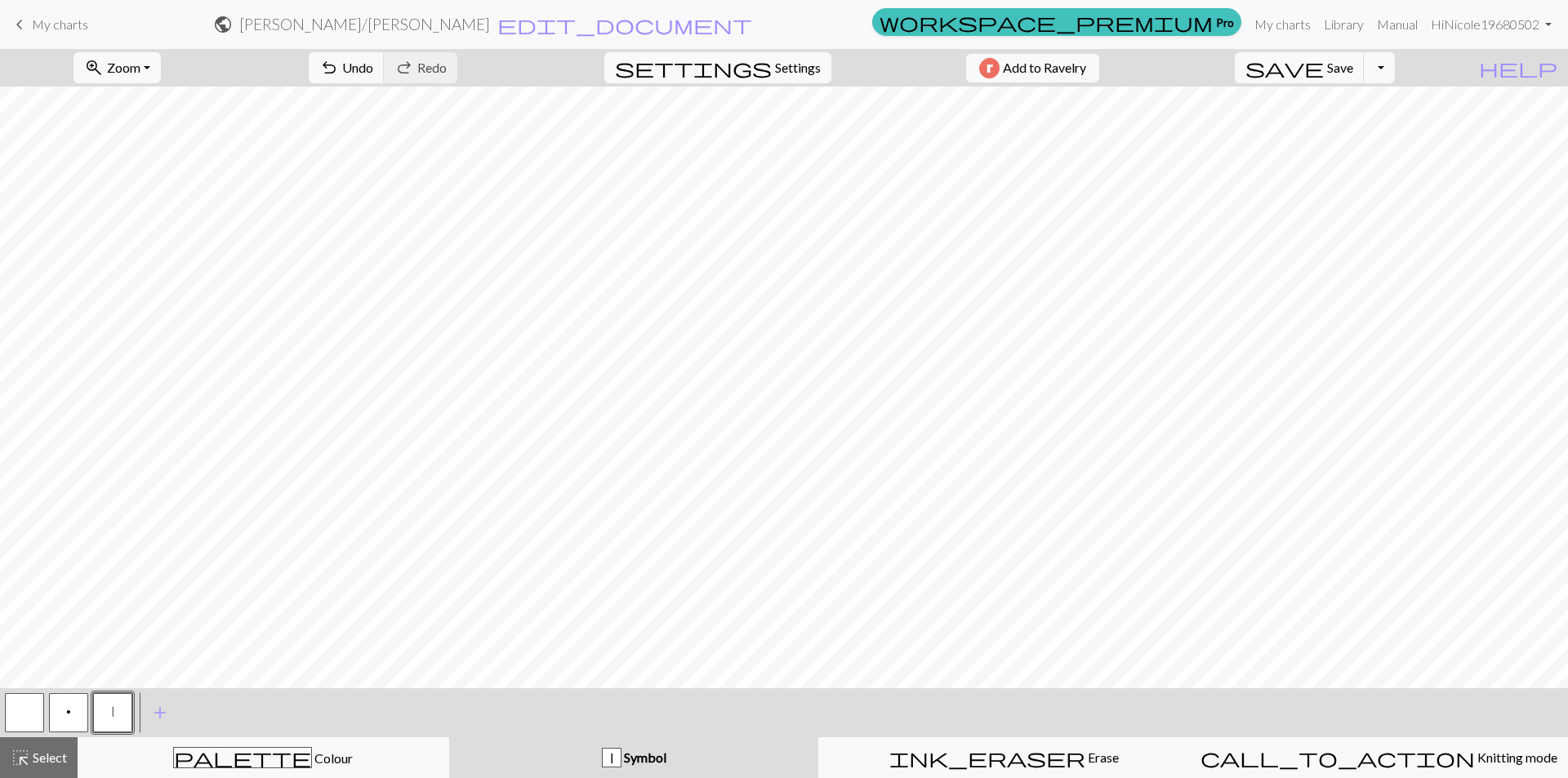
click at [58, 701] on button "p" at bounding box center [68, 713] width 39 height 39
click at [60, 710] on button "p" at bounding box center [68, 713] width 39 height 39
click at [60, 711] on div "Edit symbol Name Purl d f g h j k p s t F H J O P T / | 0 1 2 3 4 5 6 7 8 9 e m…" at bounding box center [784, 389] width 1568 height 778
click at [35, 770] on button "highlight_alt Select Select" at bounding box center [38, 758] width 78 height 41
click at [66, 707] on span "p" at bounding box center [68, 712] width 5 height 13
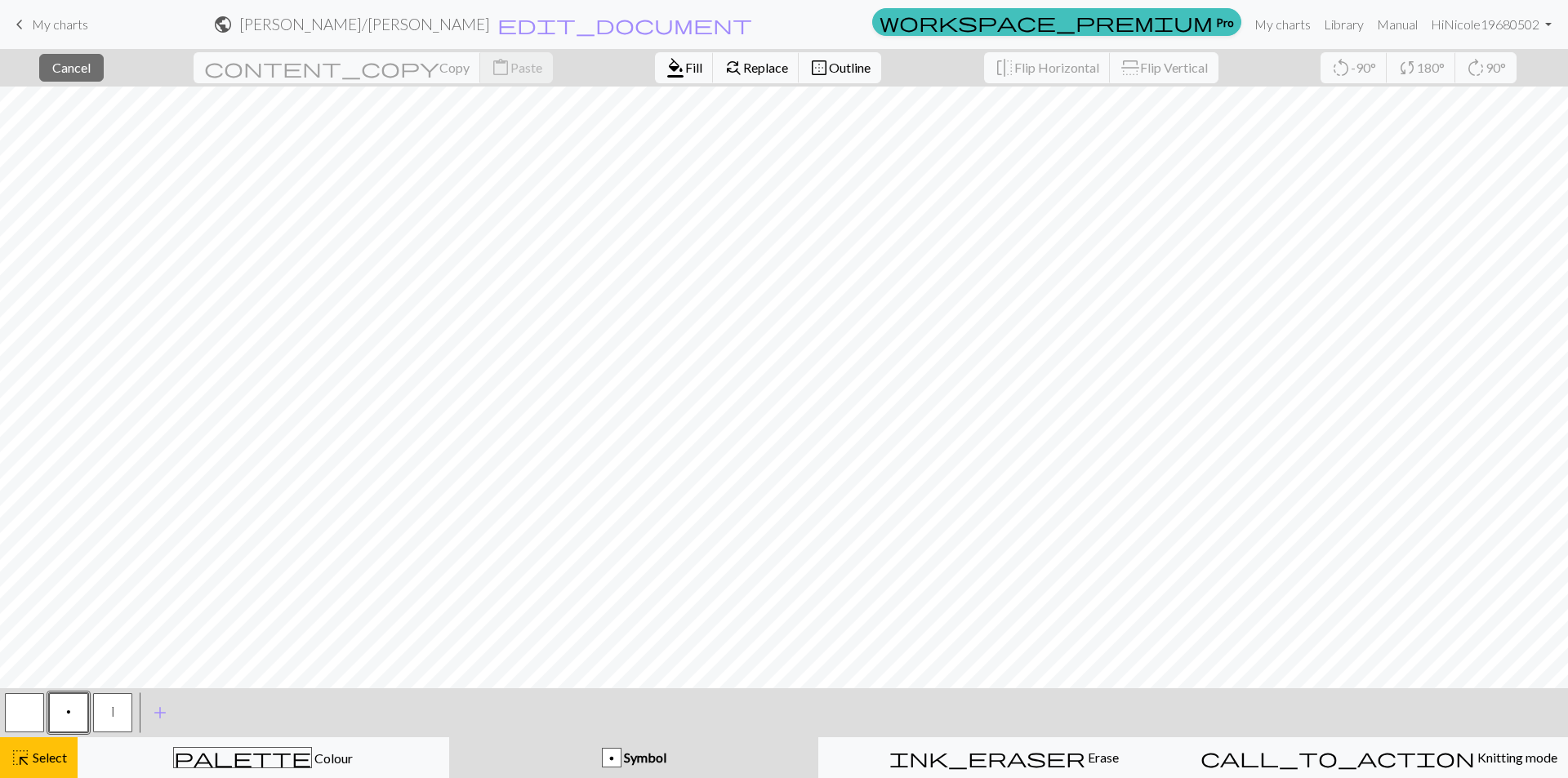
click at [73, 714] on button "p" at bounding box center [68, 713] width 39 height 39
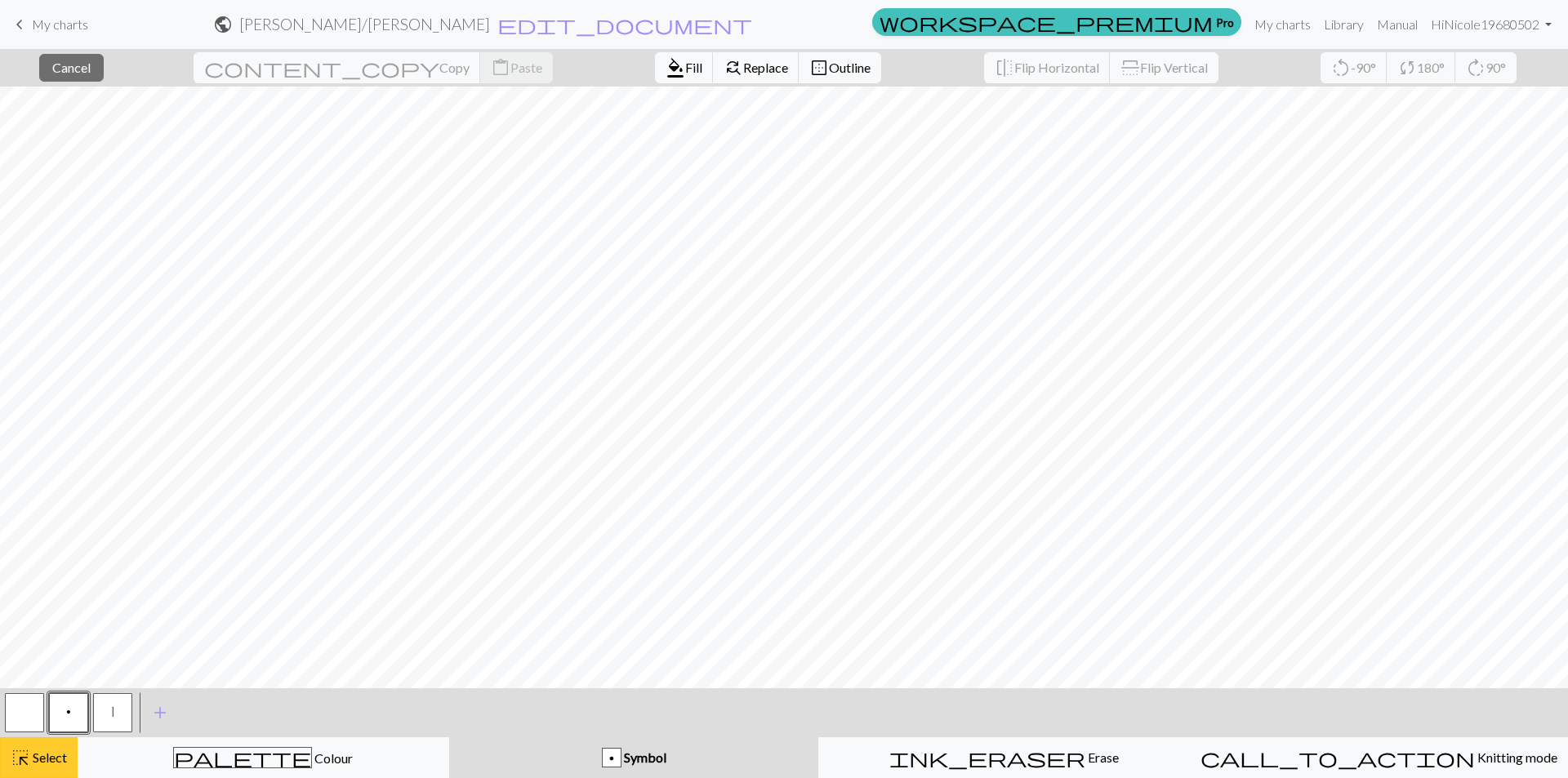
click at [27, 749] on span "highlight_alt" at bounding box center [20, 757] width 20 height 22
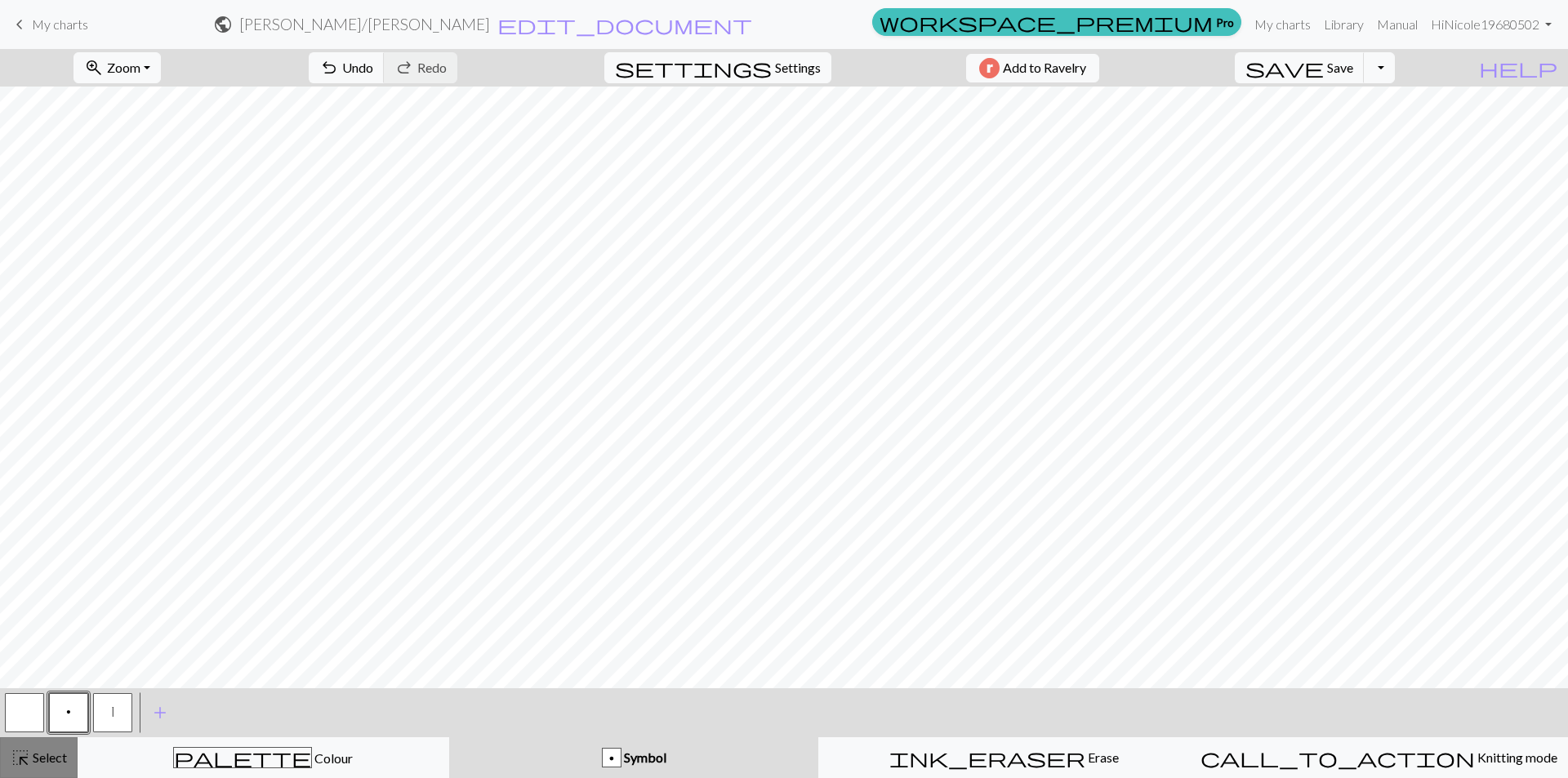
click at [41, 763] on span "Select" at bounding box center [48, 757] width 36 height 16
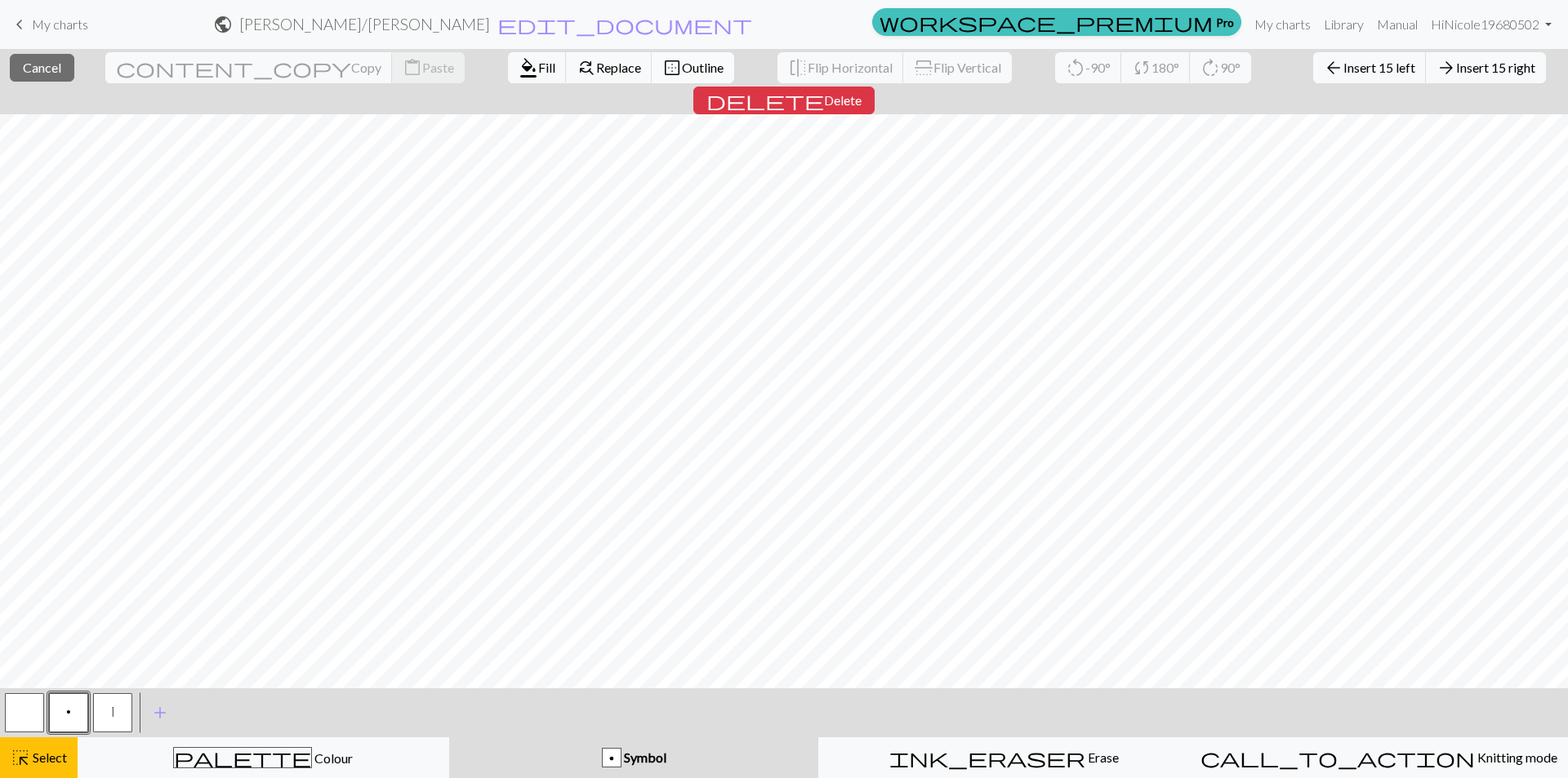
click at [652, 59] on button "border_outer Outline" at bounding box center [693, 67] width 82 height 31
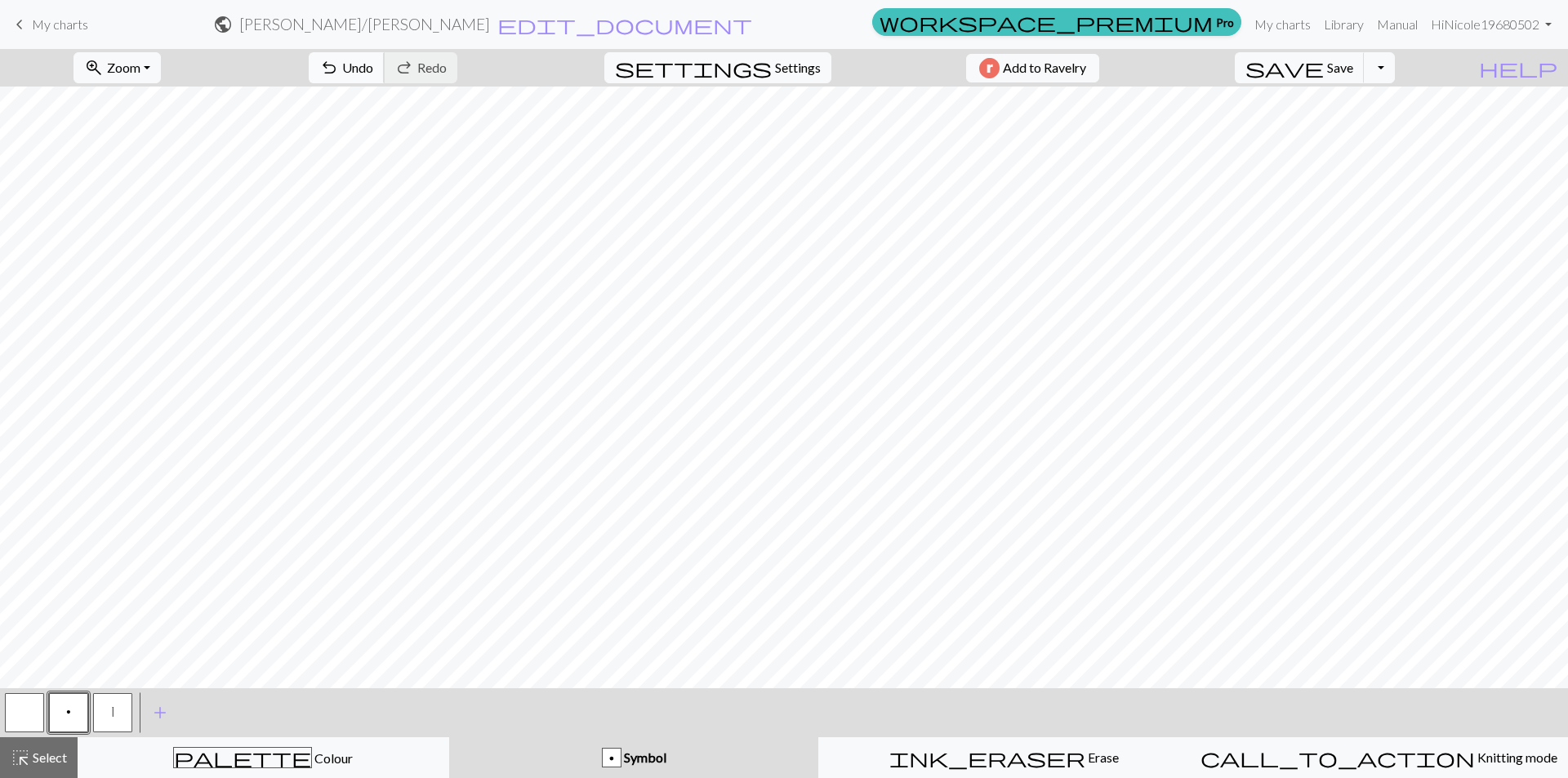
click at [384, 74] on button "undo Undo Undo" at bounding box center [346, 67] width 76 height 31
click at [35, 753] on span "Select" at bounding box center [48, 757] width 36 height 16
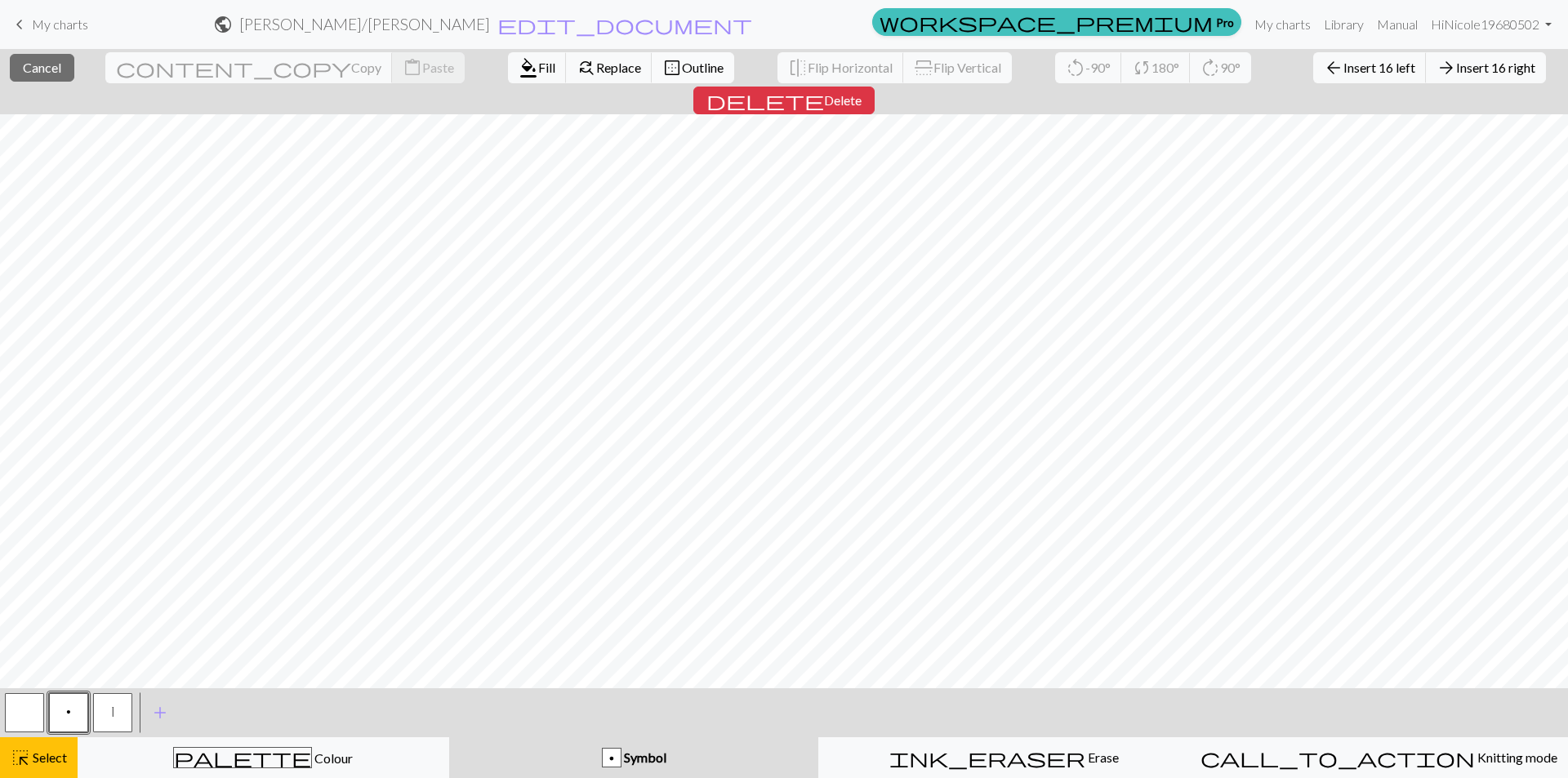
click at [682, 65] on span "Outline" at bounding box center [702, 67] width 42 height 16
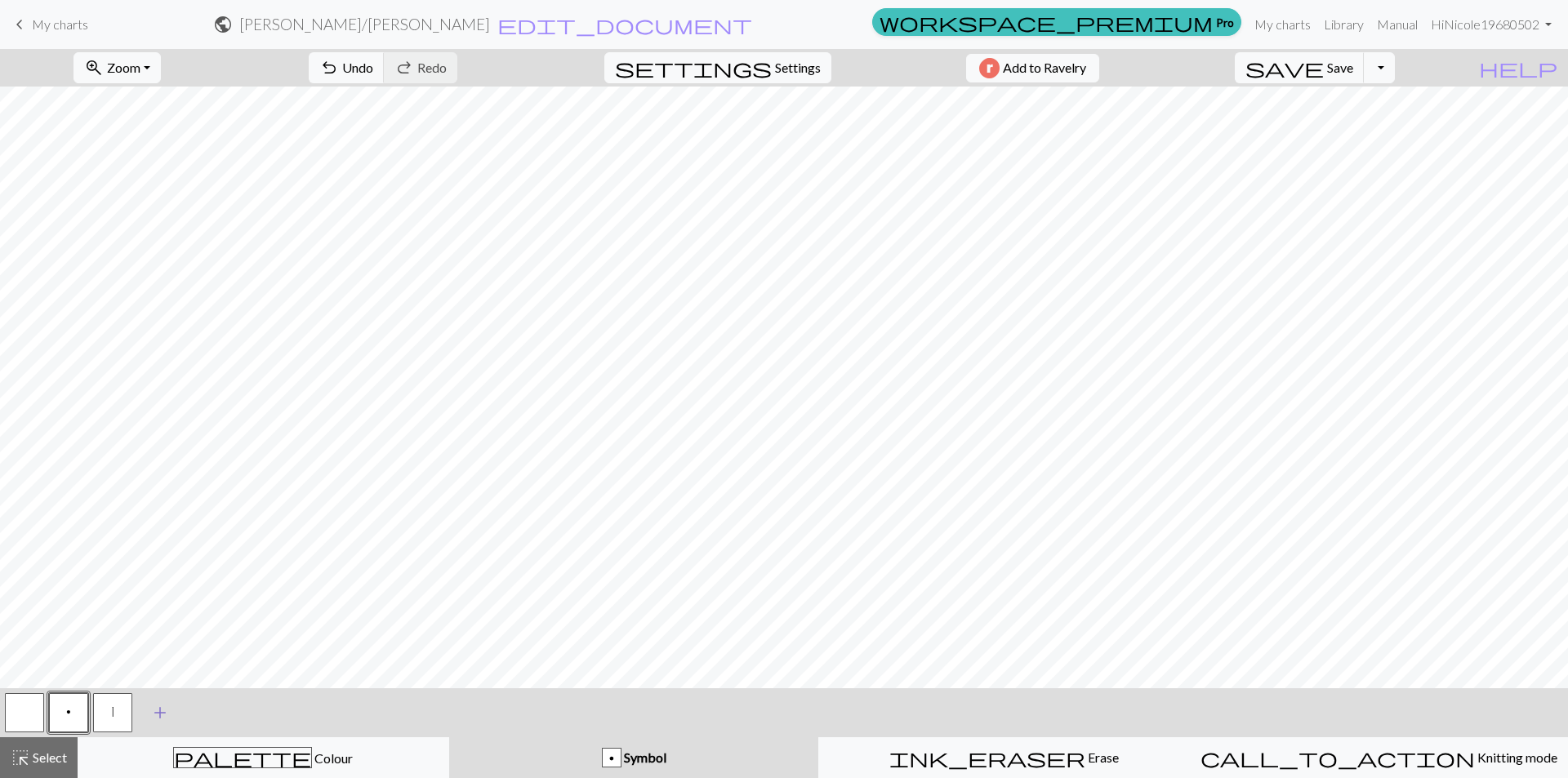
click at [162, 712] on span "add" at bounding box center [160, 713] width 20 height 22
click at [144, 713] on button "button" at bounding box center [157, 713] width 39 height 39
click at [13, 762] on span "highlight_alt" at bounding box center [20, 757] width 20 height 22
click at [638, 756] on span "Symbol" at bounding box center [644, 757] width 45 height 16
click at [151, 711] on button "button" at bounding box center [157, 713] width 39 height 39
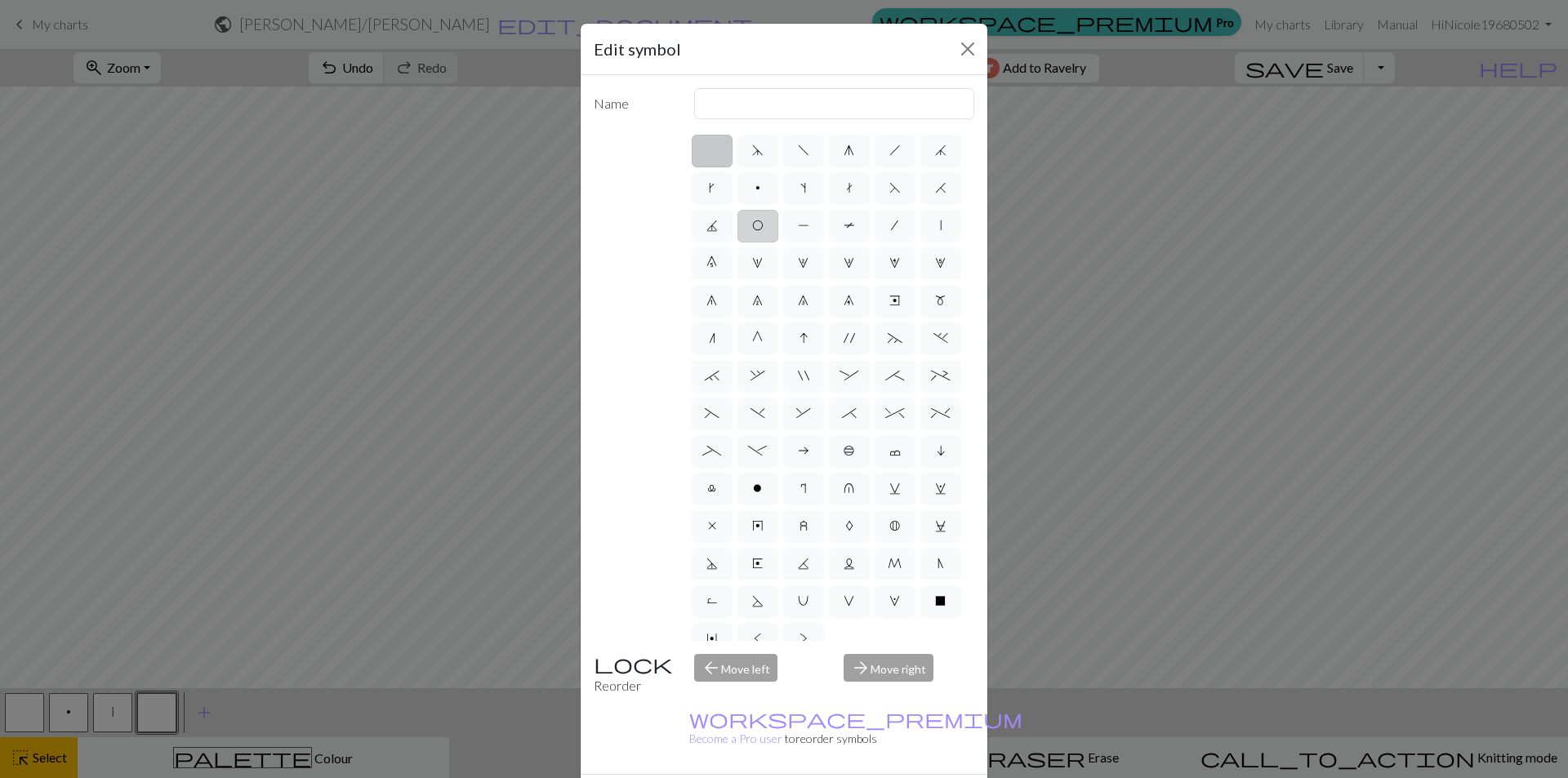
drag, startPoint x: 846, startPoint y: 229, endPoint x: 839, endPoint y: 235, distance: 9.2
click at [778, 235] on label "O" at bounding box center [758, 225] width 41 height 33
click at [763, 226] on input "O" at bounding box center [756, 221] width 10 height 10
radio input "true"
type input "yo"
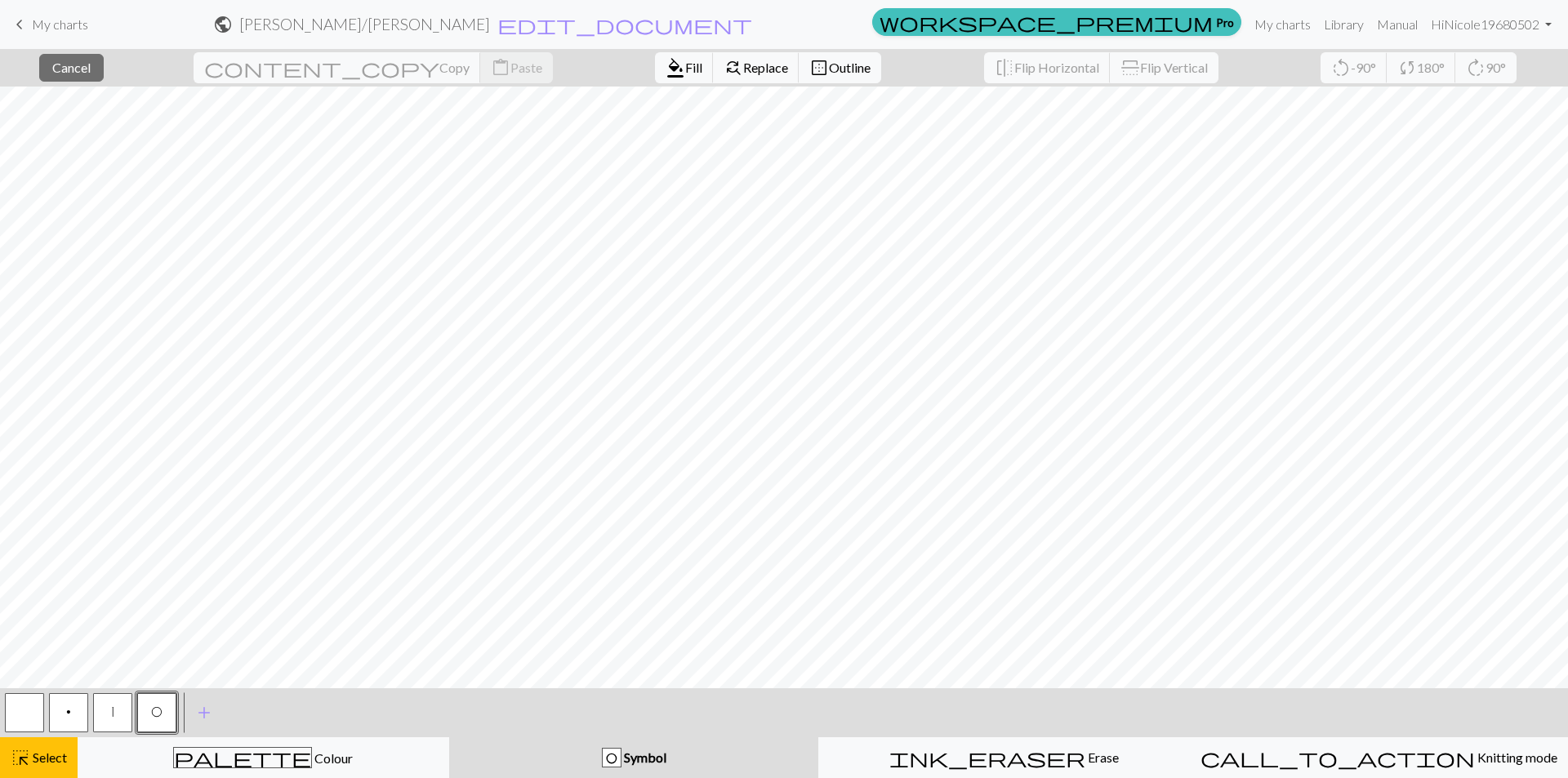
click at [82, 716] on button "p" at bounding box center [68, 713] width 39 height 39
click at [18, 761] on span "highlight_alt" at bounding box center [20, 757] width 20 height 22
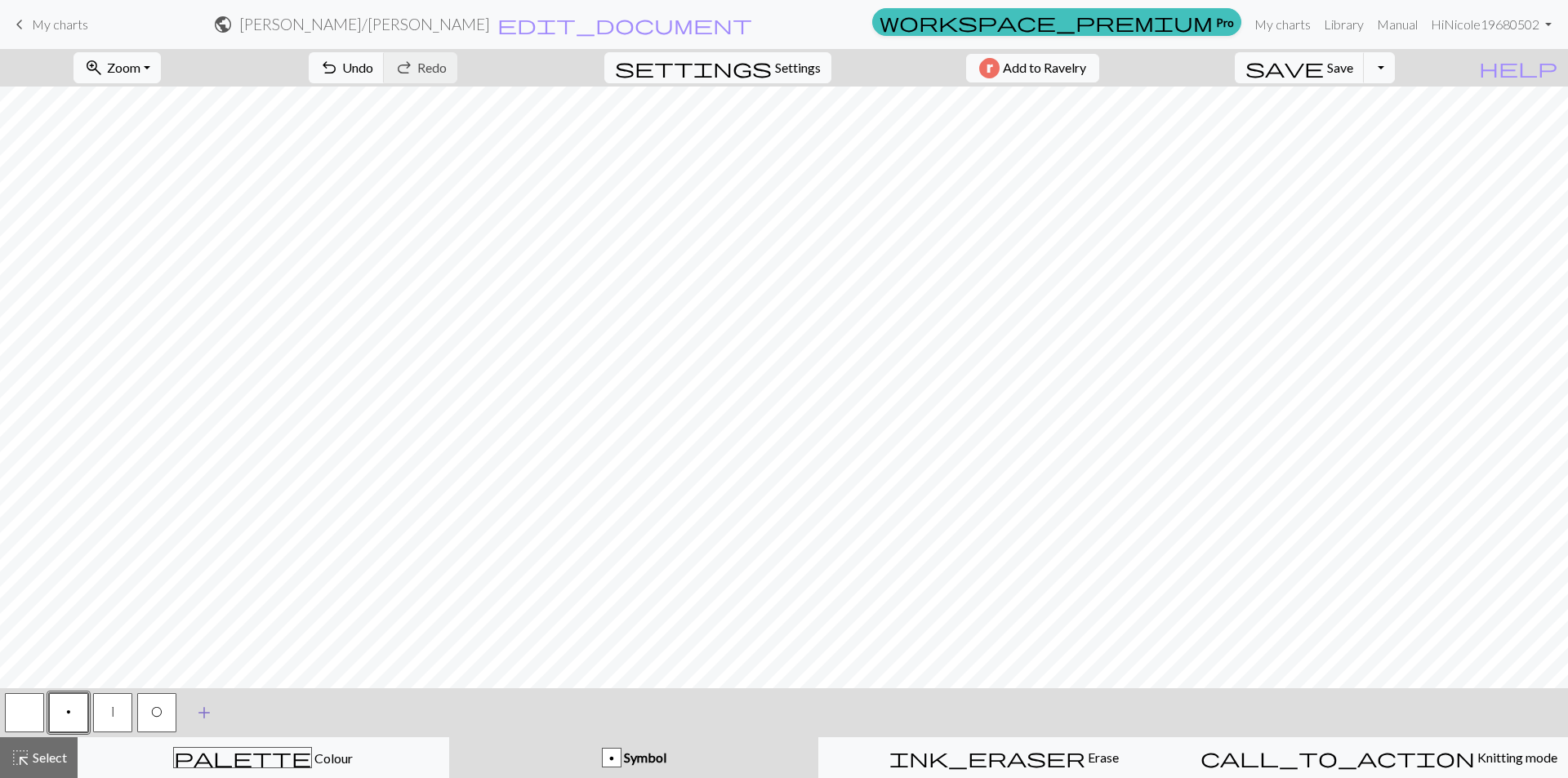
click at [201, 714] on span "add" at bounding box center [204, 713] width 20 height 22
click at [201, 714] on button "button" at bounding box center [201, 713] width 39 height 39
click at [666, 755] on span "Symbol" at bounding box center [644, 757] width 45 height 16
click at [39, 755] on span "Select" at bounding box center [48, 757] width 36 height 16
click at [625, 756] on span "Symbol" at bounding box center [644, 757] width 45 height 16
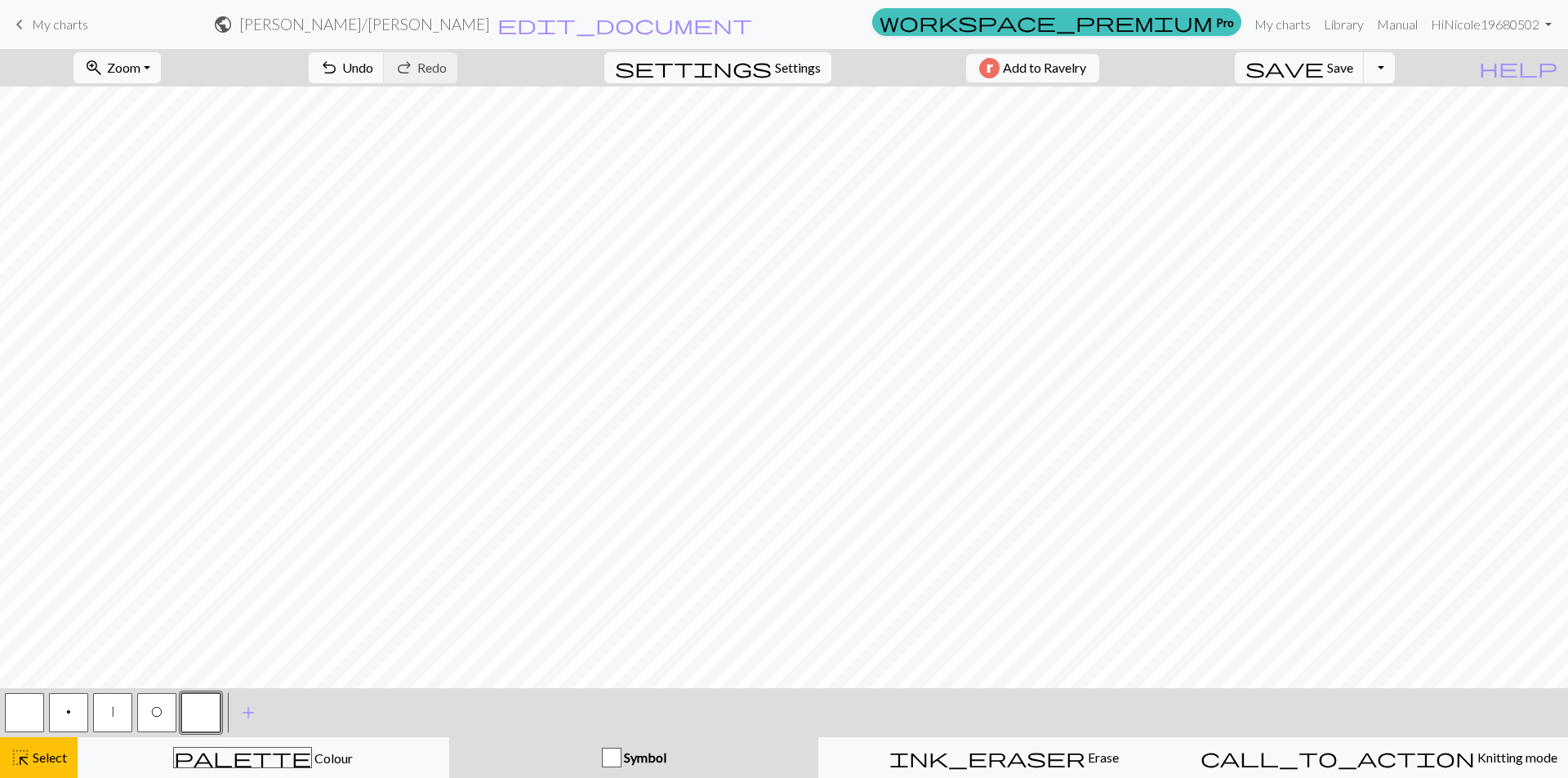
click at [625, 756] on span "Symbol" at bounding box center [644, 757] width 45 height 16
click at [194, 715] on button "button" at bounding box center [201, 713] width 39 height 39
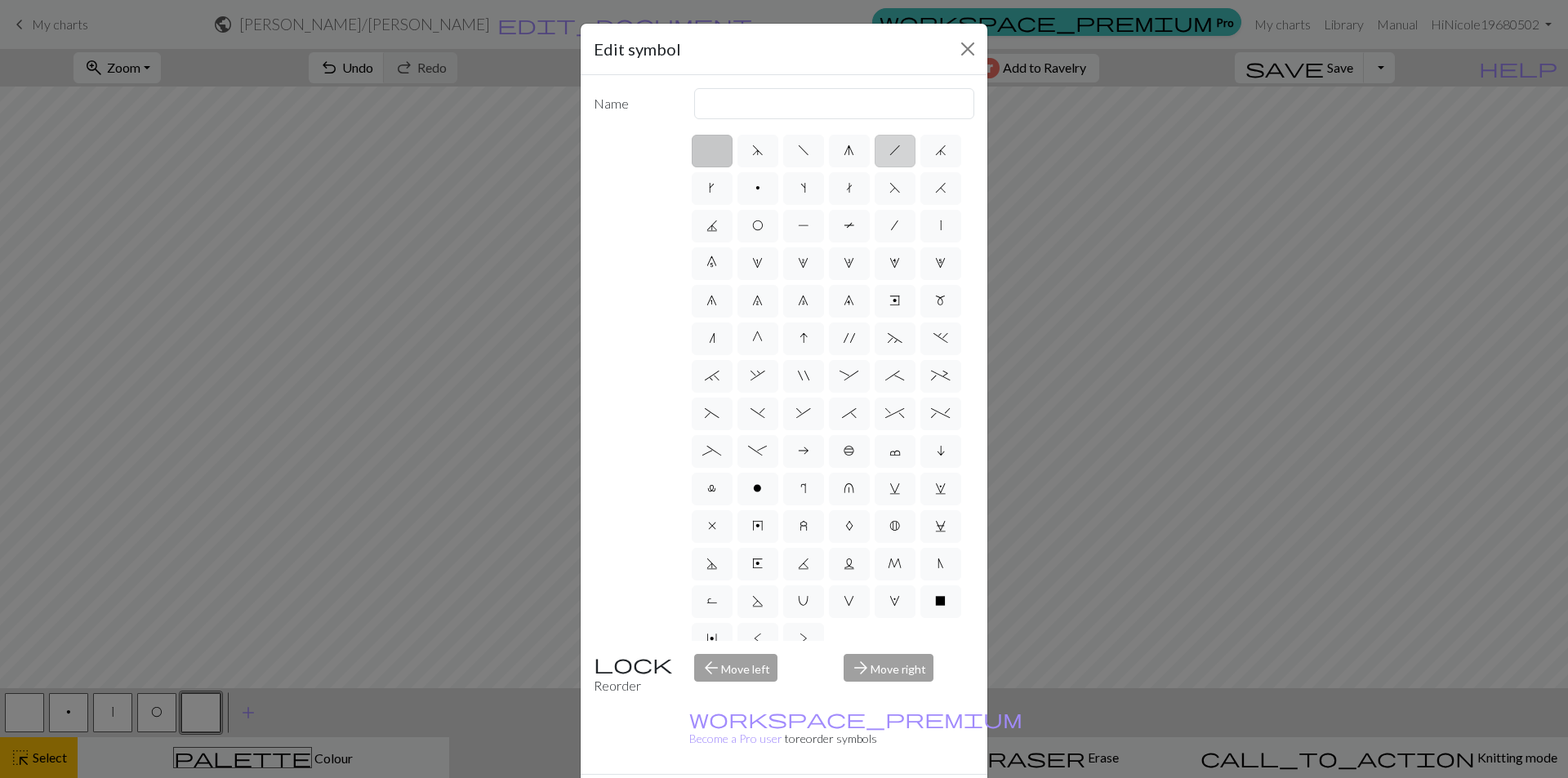
click at [881, 152] on label "h" at bounding box center [895, 151] width 41 height 33
click at [889, 151] on input "h" at bounding box center [894, 145] width 10 height 10
radio input "true"
type input "right leaning decrease"
click at [891, 232] on span "/" at bounding box center [895, 225] width 7 height 13
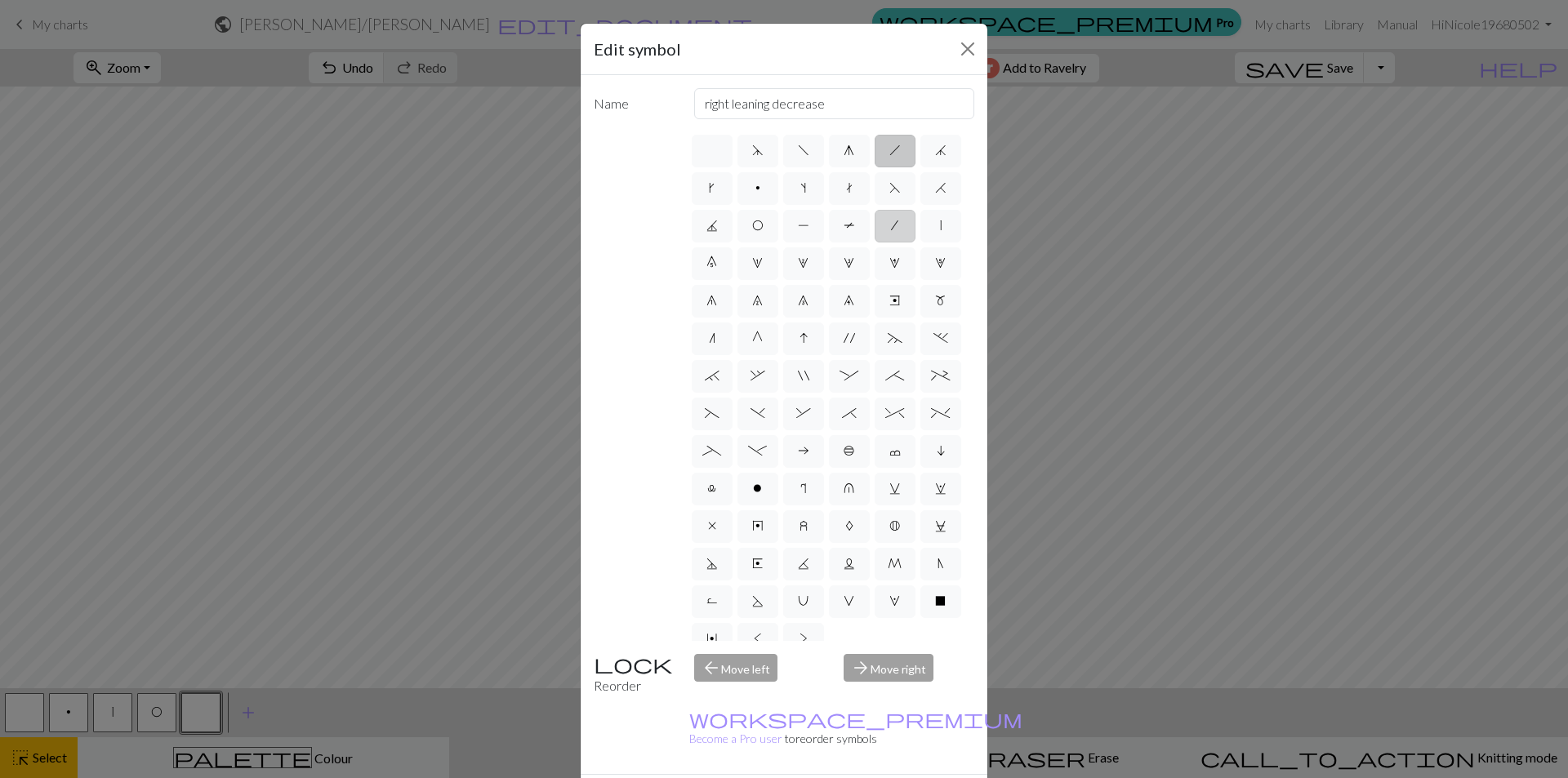
click at [891, 226] on input "/" at bounding box center [896, 221] width 10 height 10
radio input "true"
click at [891, 232] on span "/" at bounding box center [895, 225] width 7 height 13
click at [891, 226] on input "/" at bounding box center [896, 221] width 10 height 10
click at [752, 152] on span "d" at bounding box center [757, 151] width 11 height 13
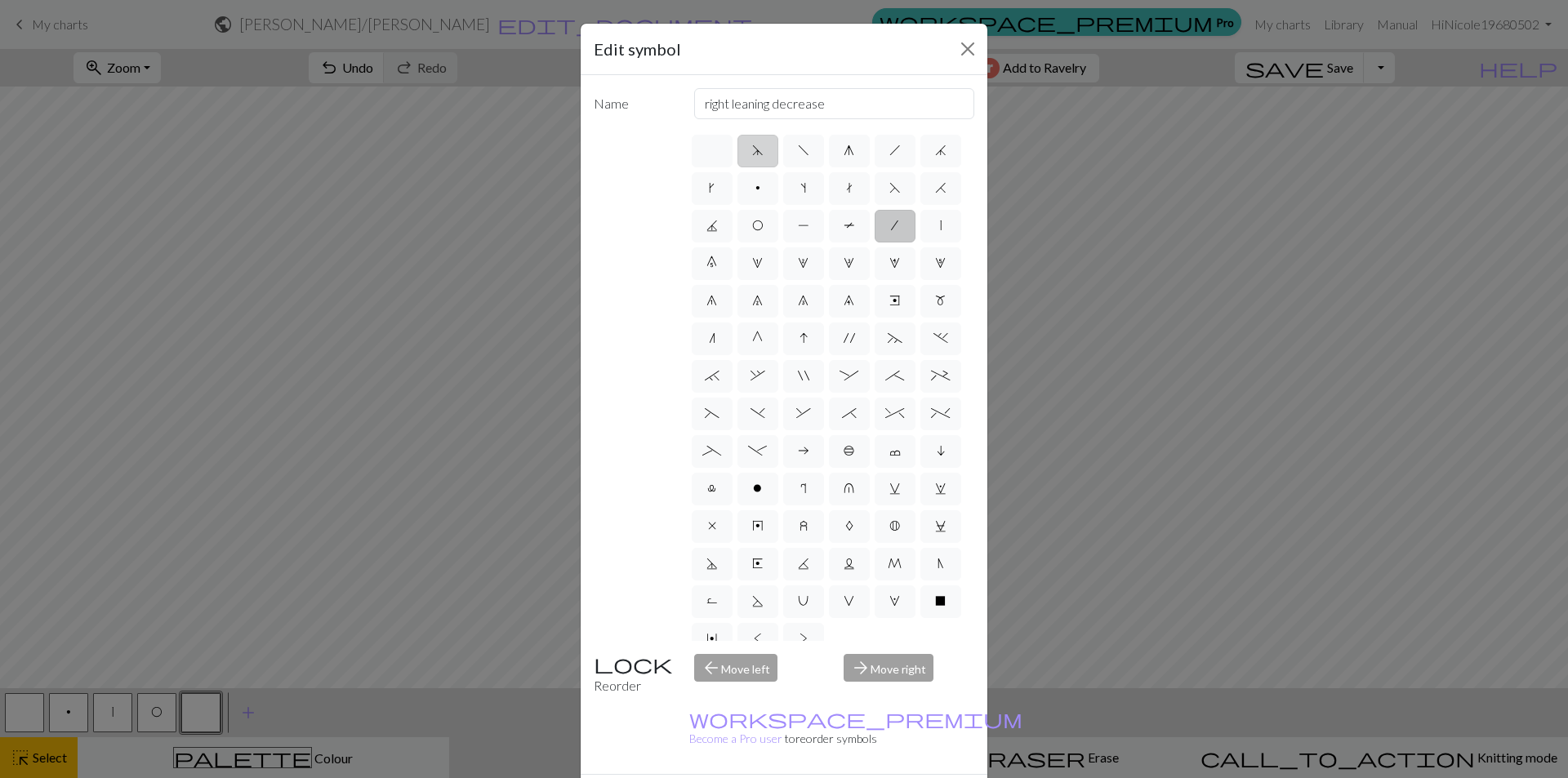
click at [752, 151] on input "d" at bounding box center [756, 145] width 10 height 10
radio input "true"
type input "sk2p"
click at [920, 167] on label "j" at bounding box center [941, 151] width 41 height 33
click at [935, 151] on input "j" at bounding box center [940, 145] width 10 height 10
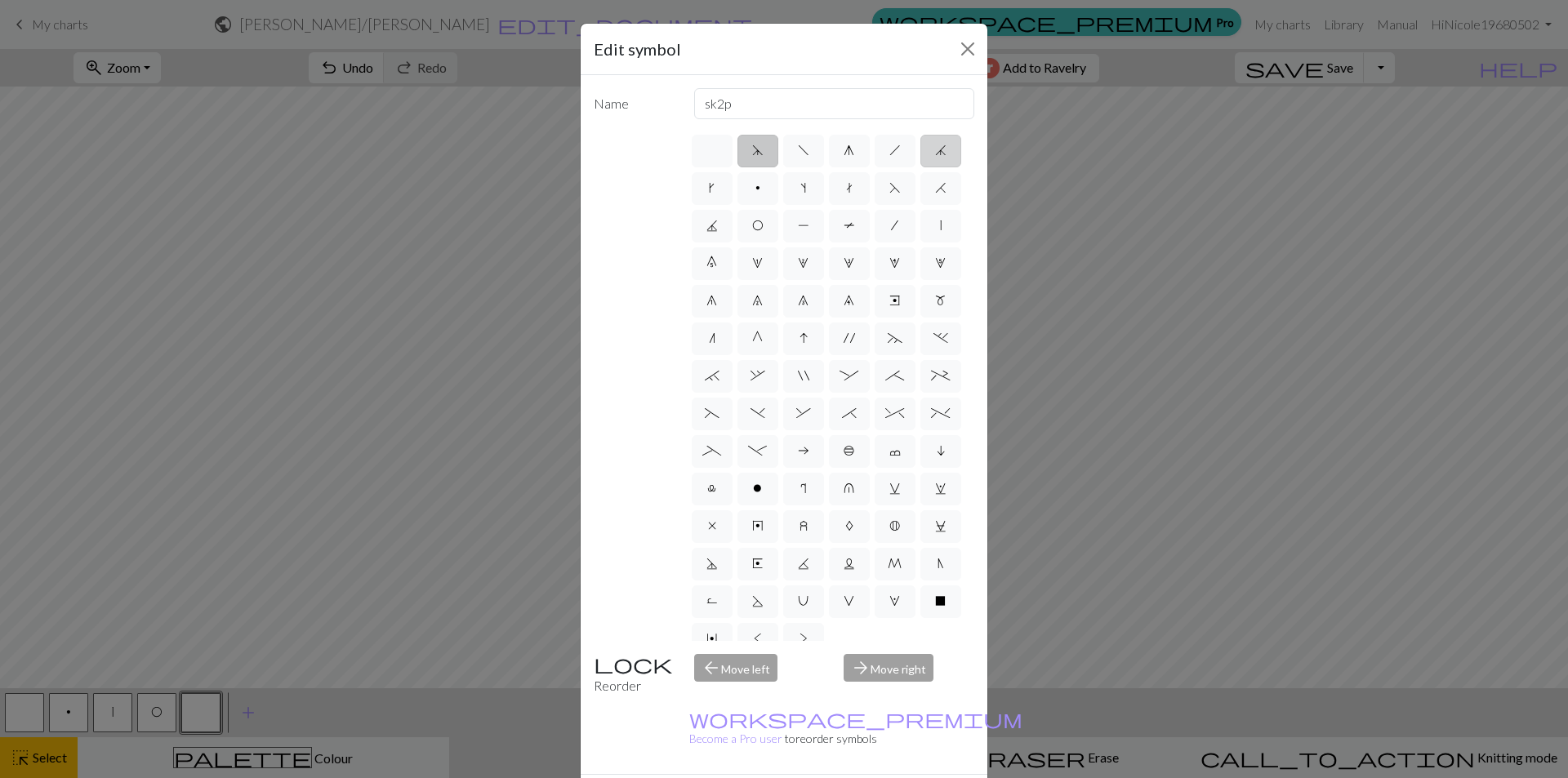
radio input "true"
type input "k3tog"
click at [894, 151] on label "h" at bounding box center [895, 151] width 41 height 33
click at [894, 151] on input "h" at bounding box center [894, 145] width 10 height 10
radio input "true"
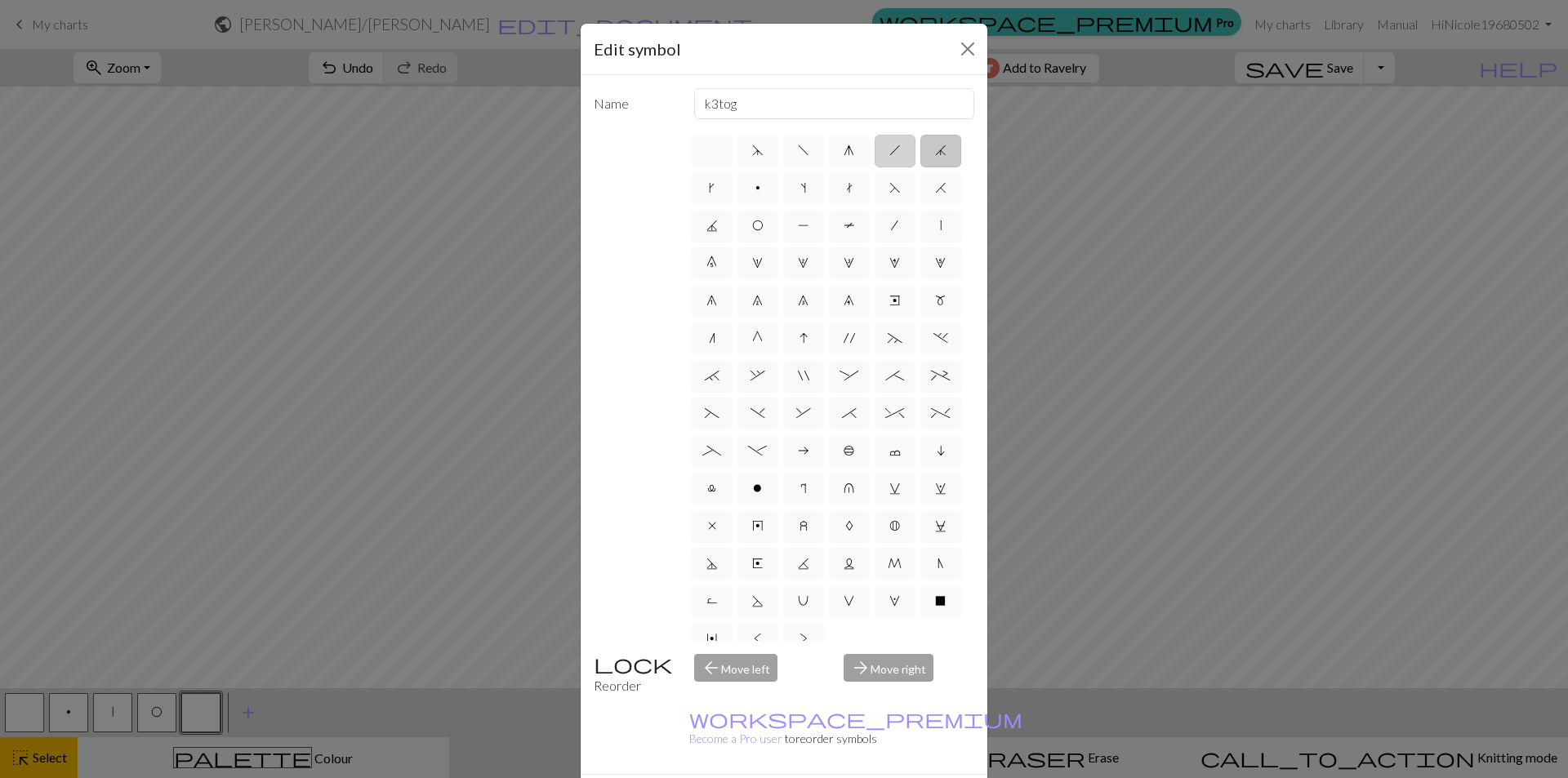
type input "right leaning decrease"
click at [857, 158] on label "g" at bounding box center [849, 151] width 41 height 33
click at [854, 151] on input "g" at bounding box center [848, 145] width 10 height 10
radio input "true"
type input "sk2p"
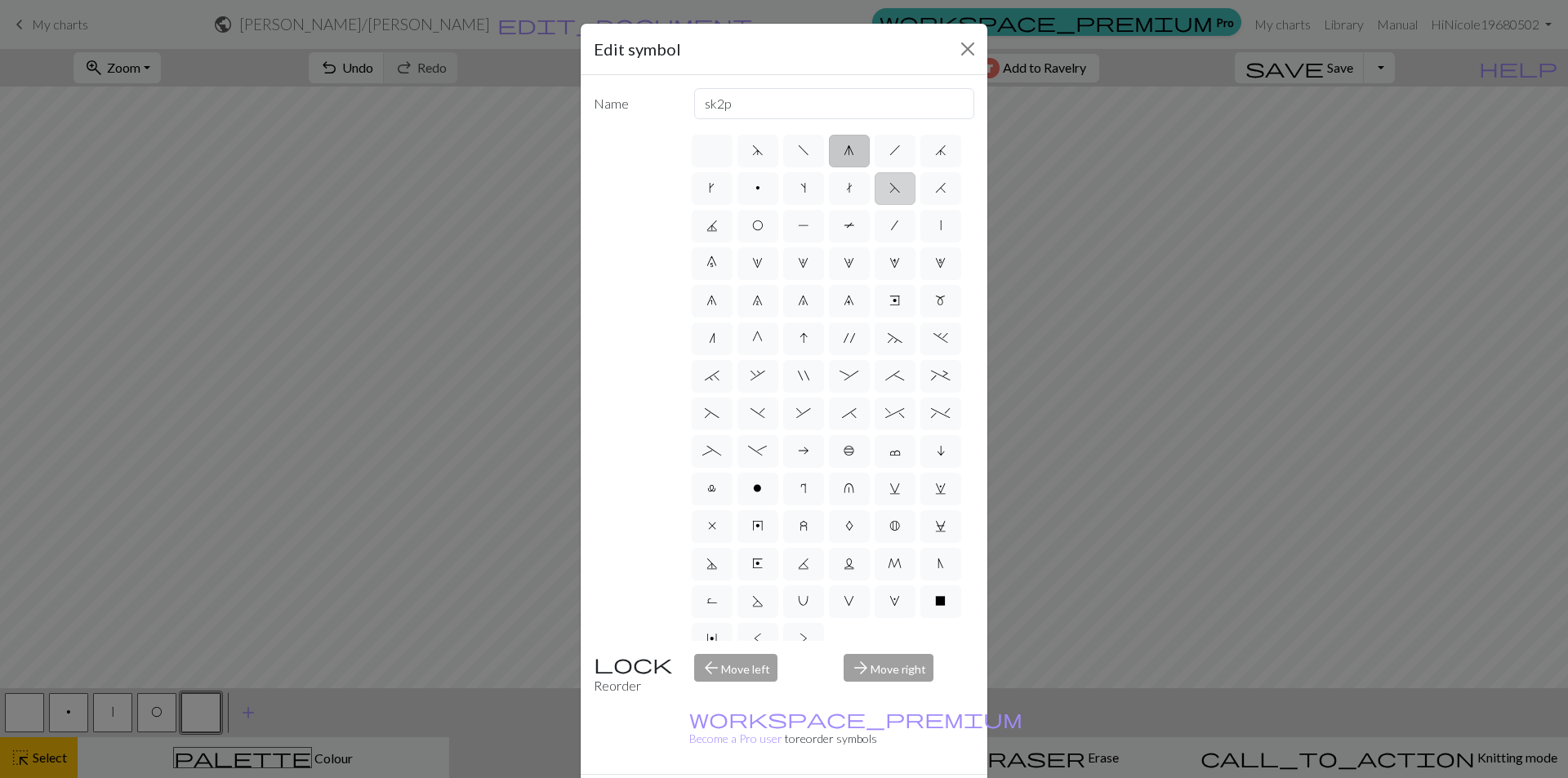
click at [889, 194] on span "F" at bounding box center [895, 188] width 11 height 13
click at [889, 189] on input "F" at bounding box center [894, 182] width 10 height 10
radio input "true"
type input "ssk"
click at [874, 242] on label "/" at bounding box center [895, 225] width 41 height 33
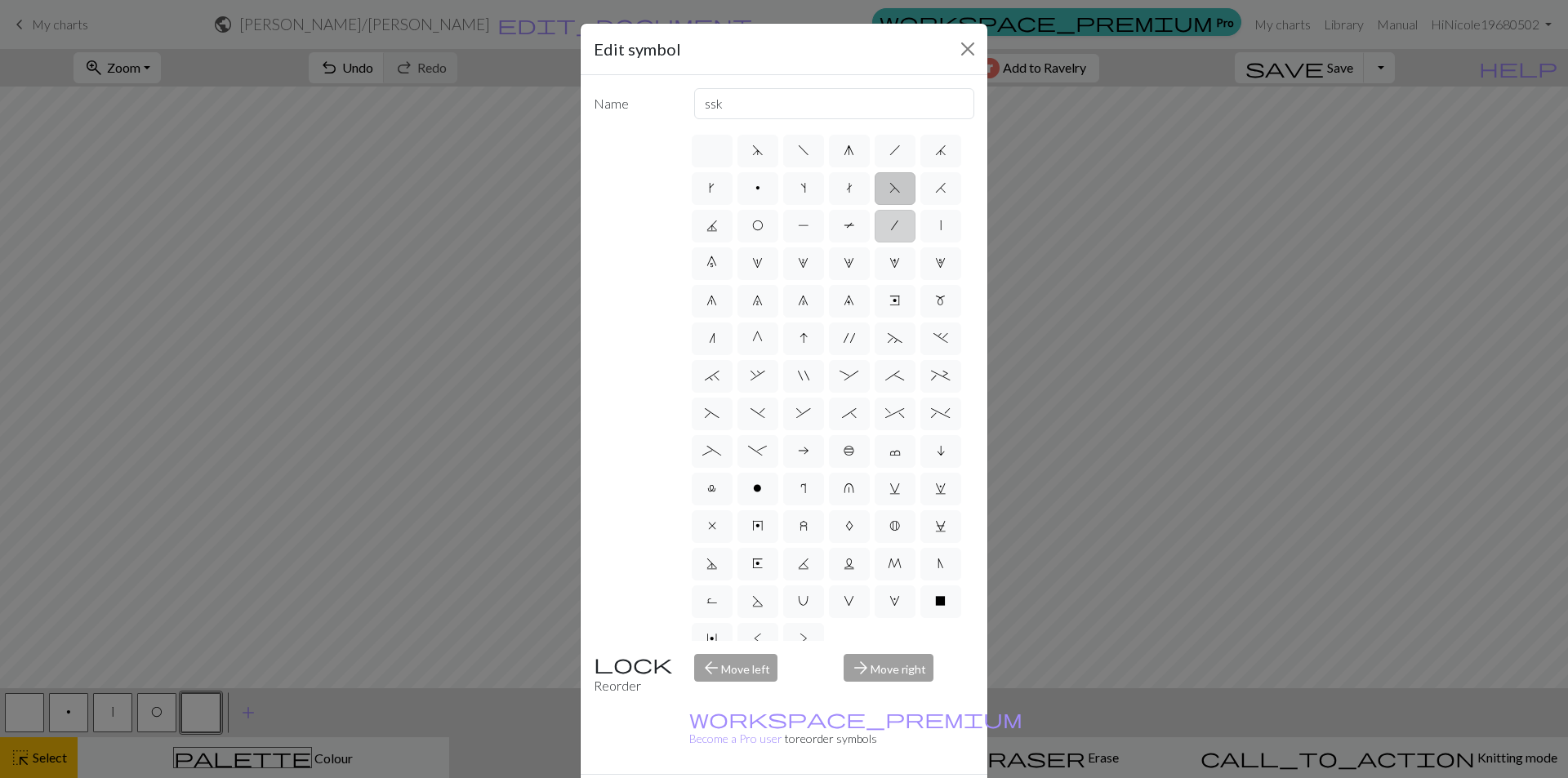
click at [891, 226] on input "/" at bounding box center [896, 221] width 10 height 10
radio input "true"
type input "right leaning decrease"
click at [920, 242] on label "|" at bounding box center [941, 225] width 41 height 33
click at [940, 226] on input "|" at bounding box center [944, 221] width 10 height 10
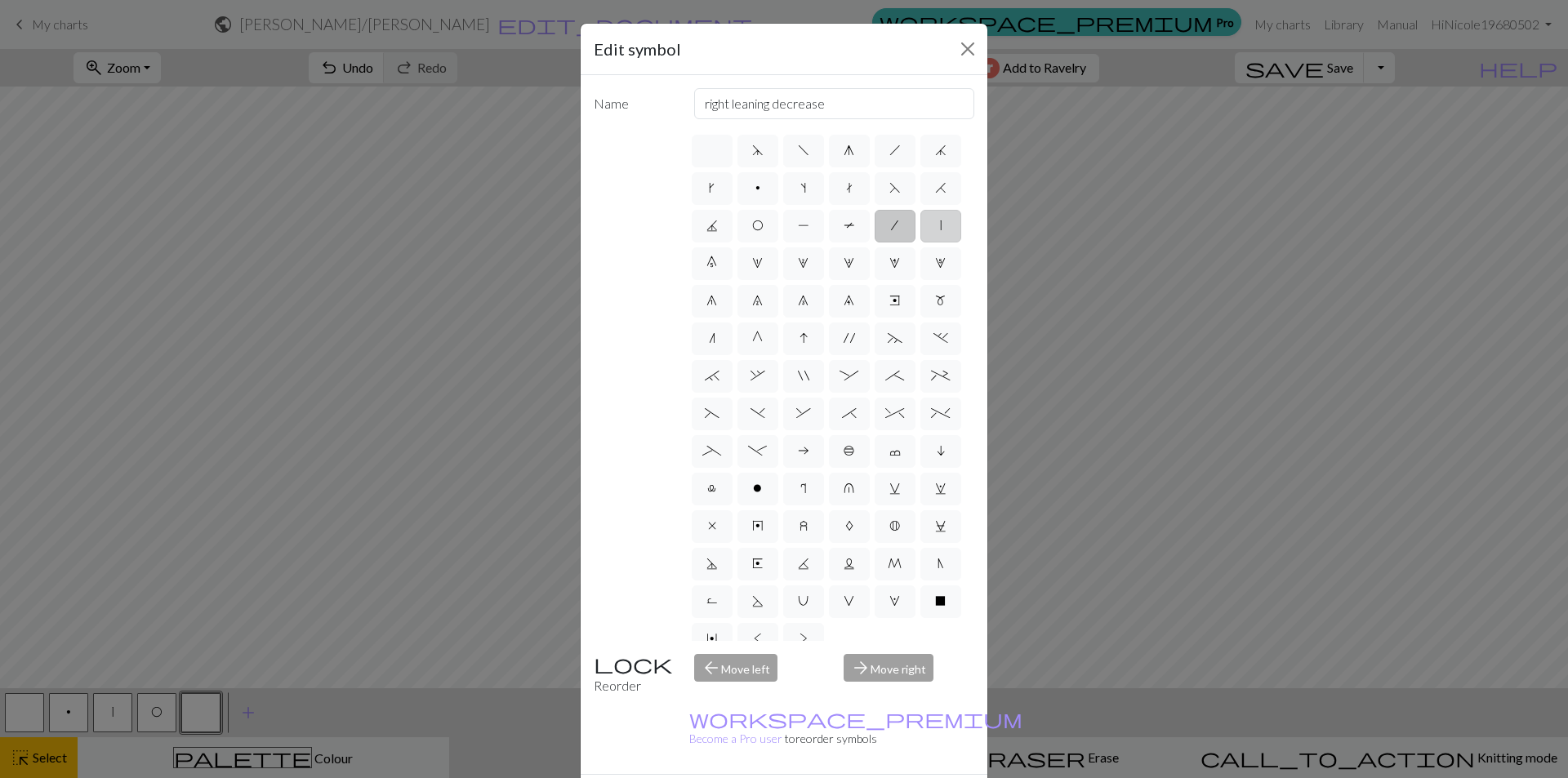
radio input "true"
type input "slip stitch"
click at [738, 355] on label "G" at bounding box center [758, 339] width 41 height 33
click at [752, 339] on input "G" at bounding box center [756, 333] width 10 height 10
radio input "true"
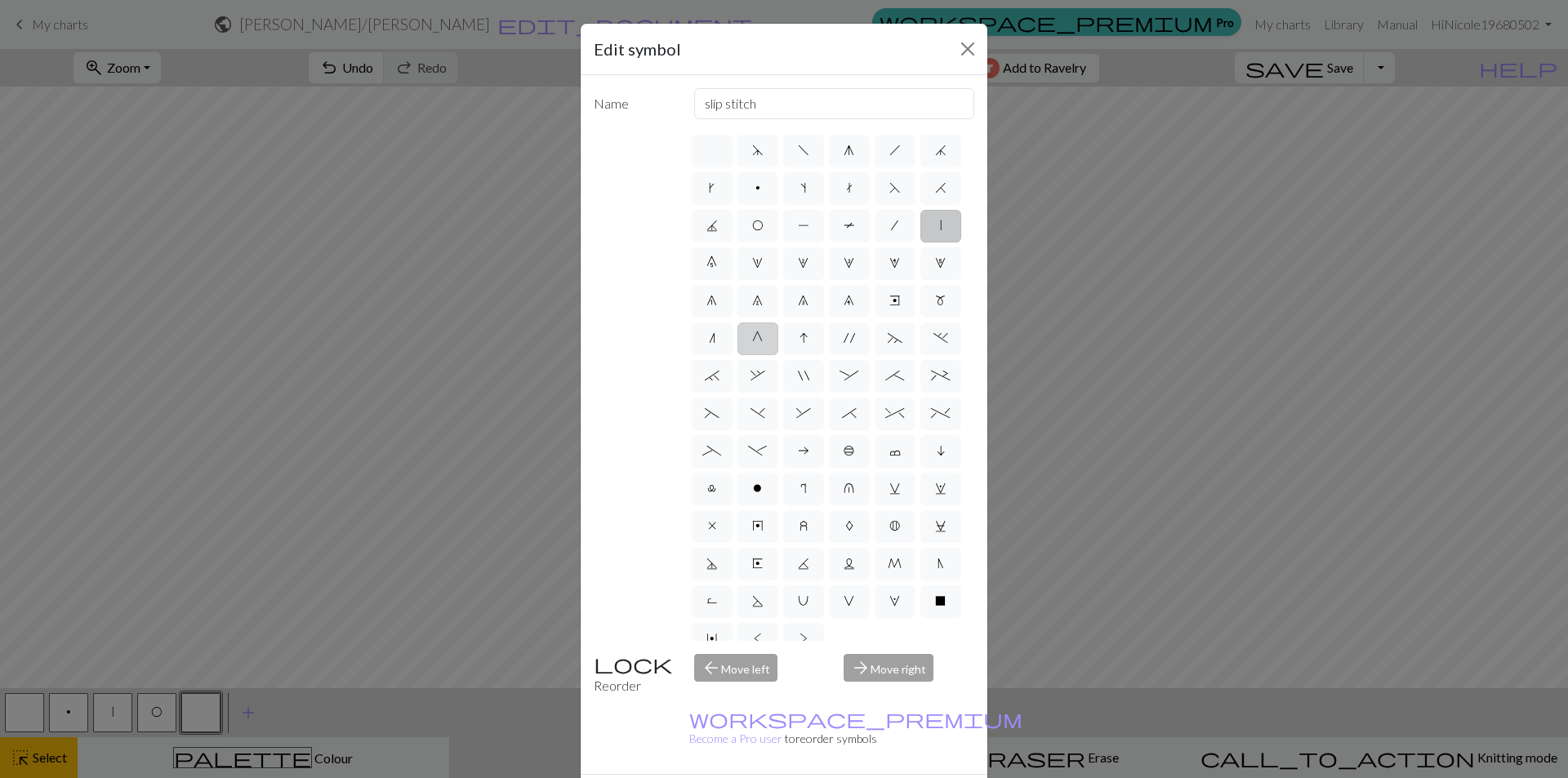
type input "psso"
click at [885, 382] on span ";" at bounding box center [895, 376] width 19 height 13
click at [885, 377] on input ";" at bounding box center [890, 370] width 10 height 10
radio input "true"
drag, startPoint x: 899, startPoint y: 109, endPoint x: 612, endPoint y: 153, distance: 290.4
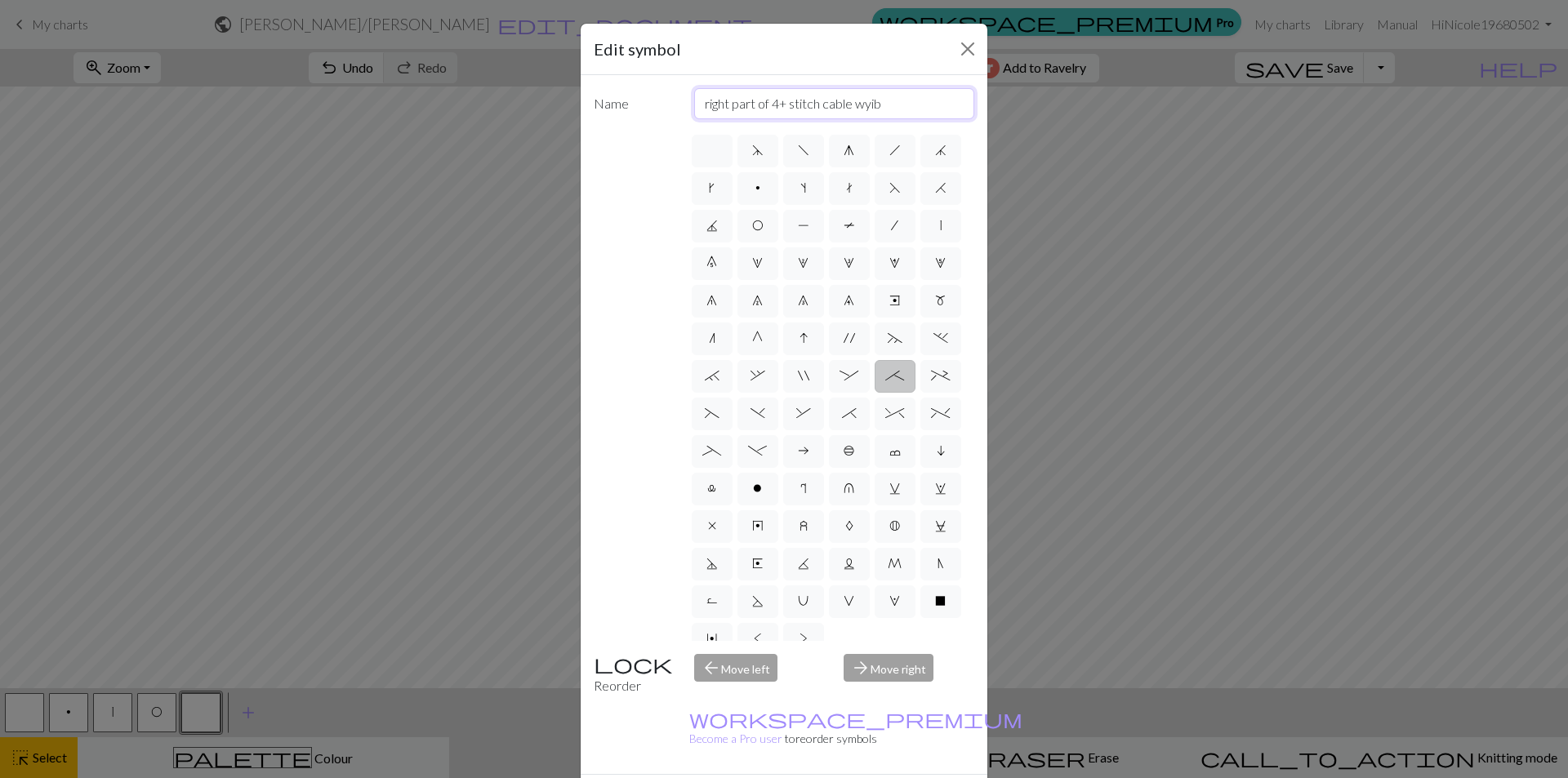
click at [611, 153] on div "Name right part of 4+ stitch cable wyib d f g h j k p s t F H J O P T / | 0 1 2…" at bounding box center [784, 424] width 407 height 699
type input "k2tog"
click at [885, 382] on span ";" at bounding box center [895, 376] width 19 height 13
click at [885, 377] on input ";" at bounding box center [890, 370] width 10 height 10
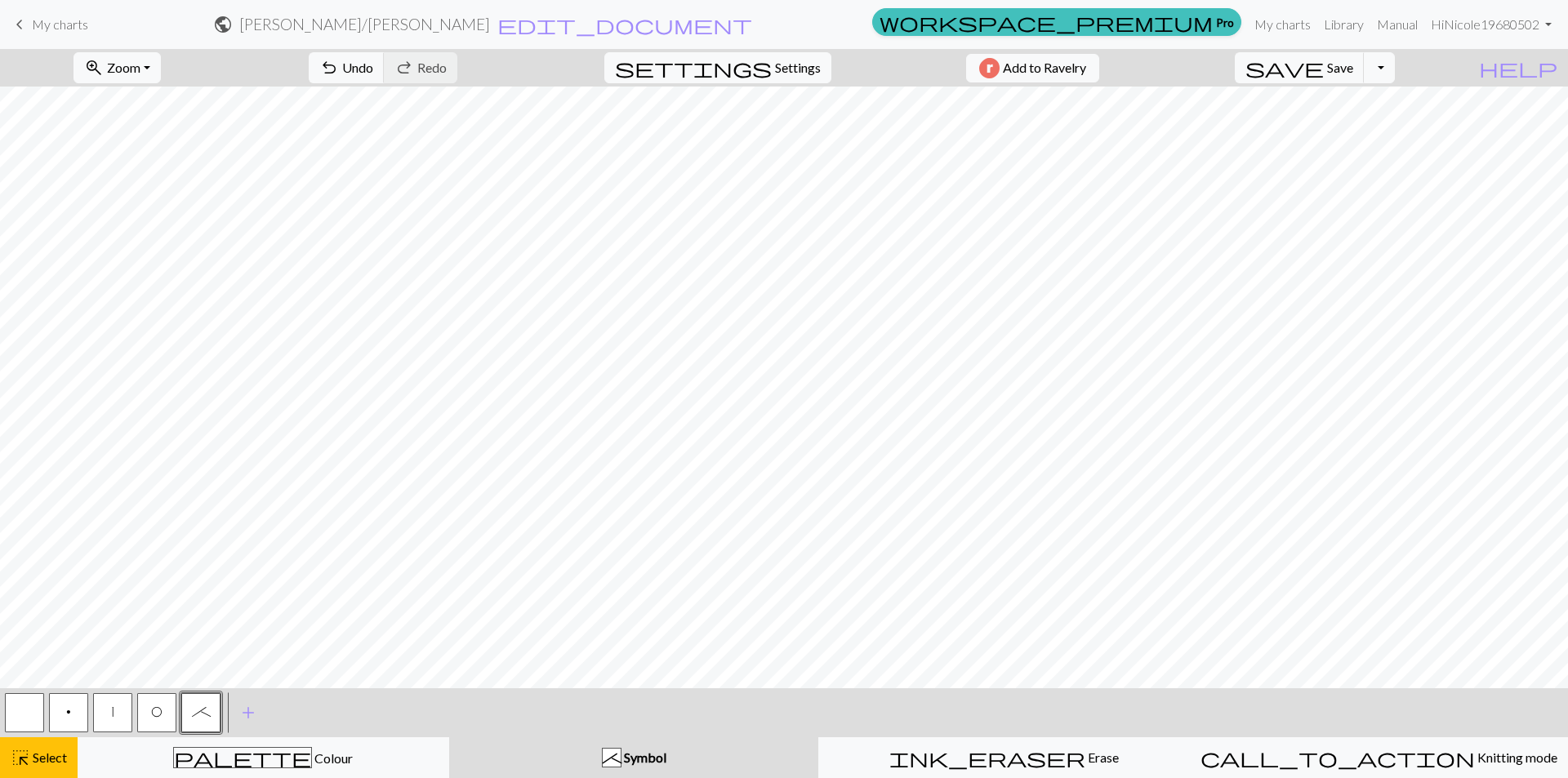
click at [196, 718] on button ";" at bounding box center [201, 713] width 39 height 39
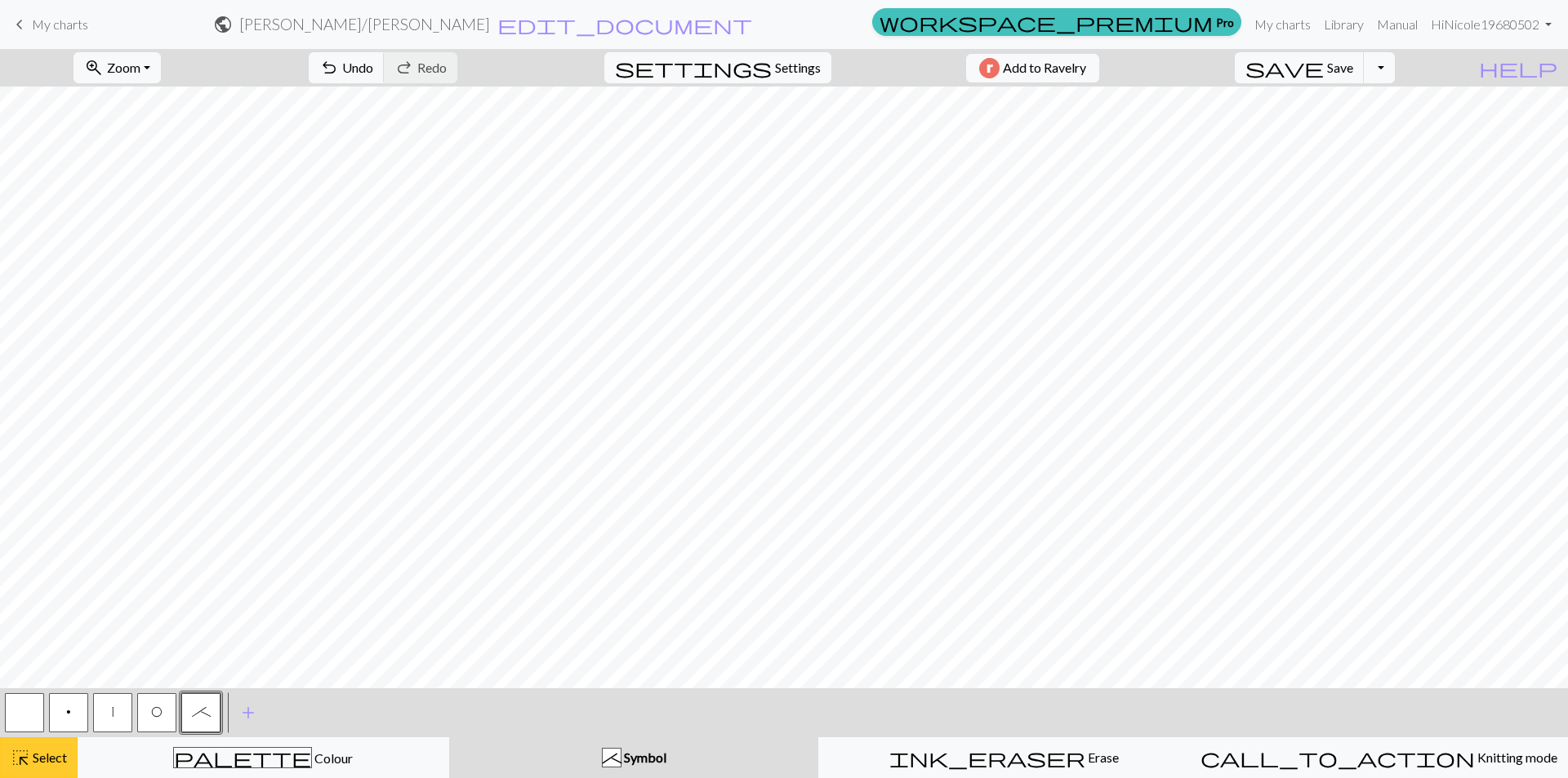
click at [49, 760] on span "Select" at bounding box center [48, 757] width 36 height 16
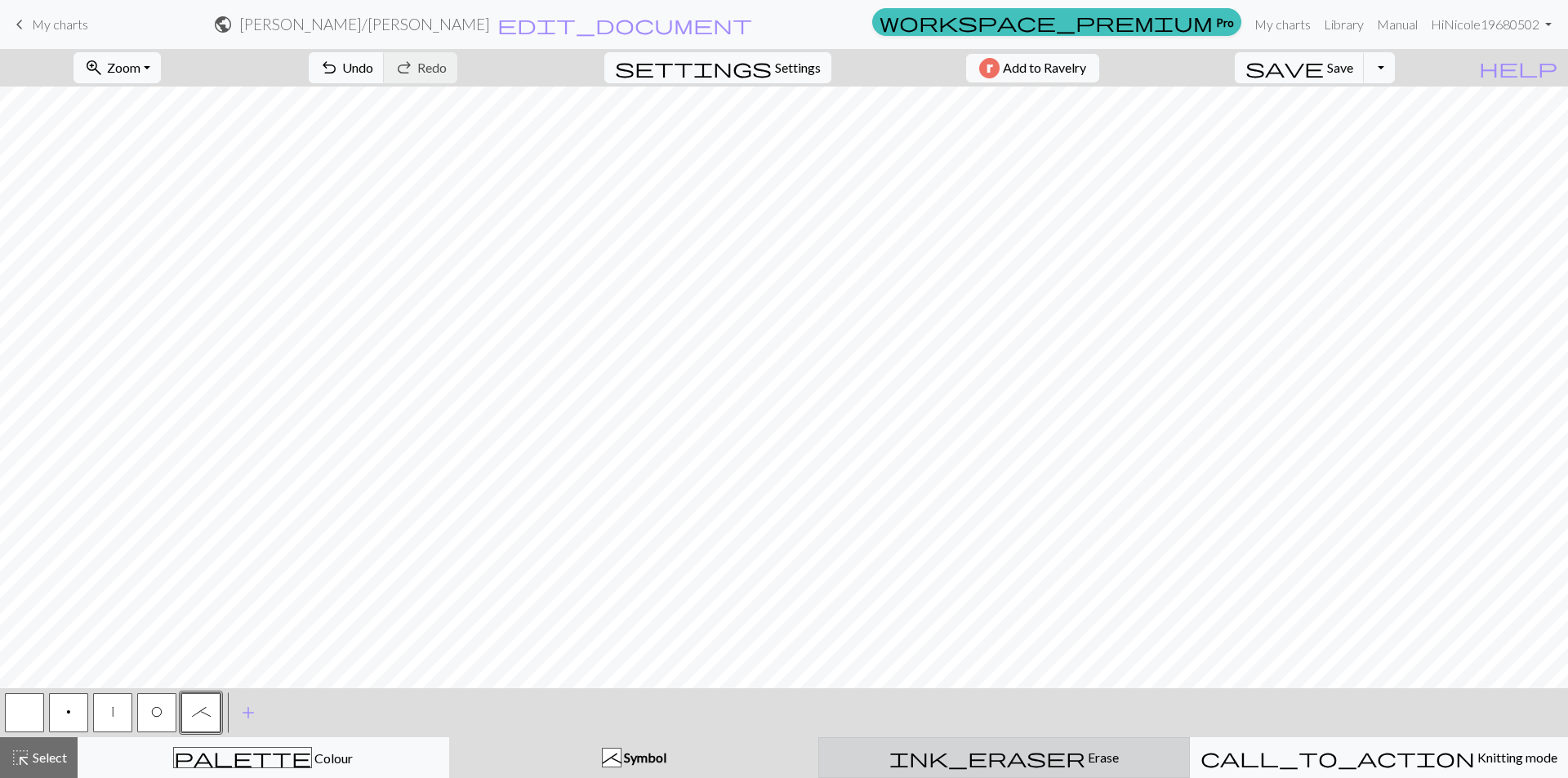
click at [1086, 763] on span "Erase" at bounding box center [1102, 757] width 34 height 16
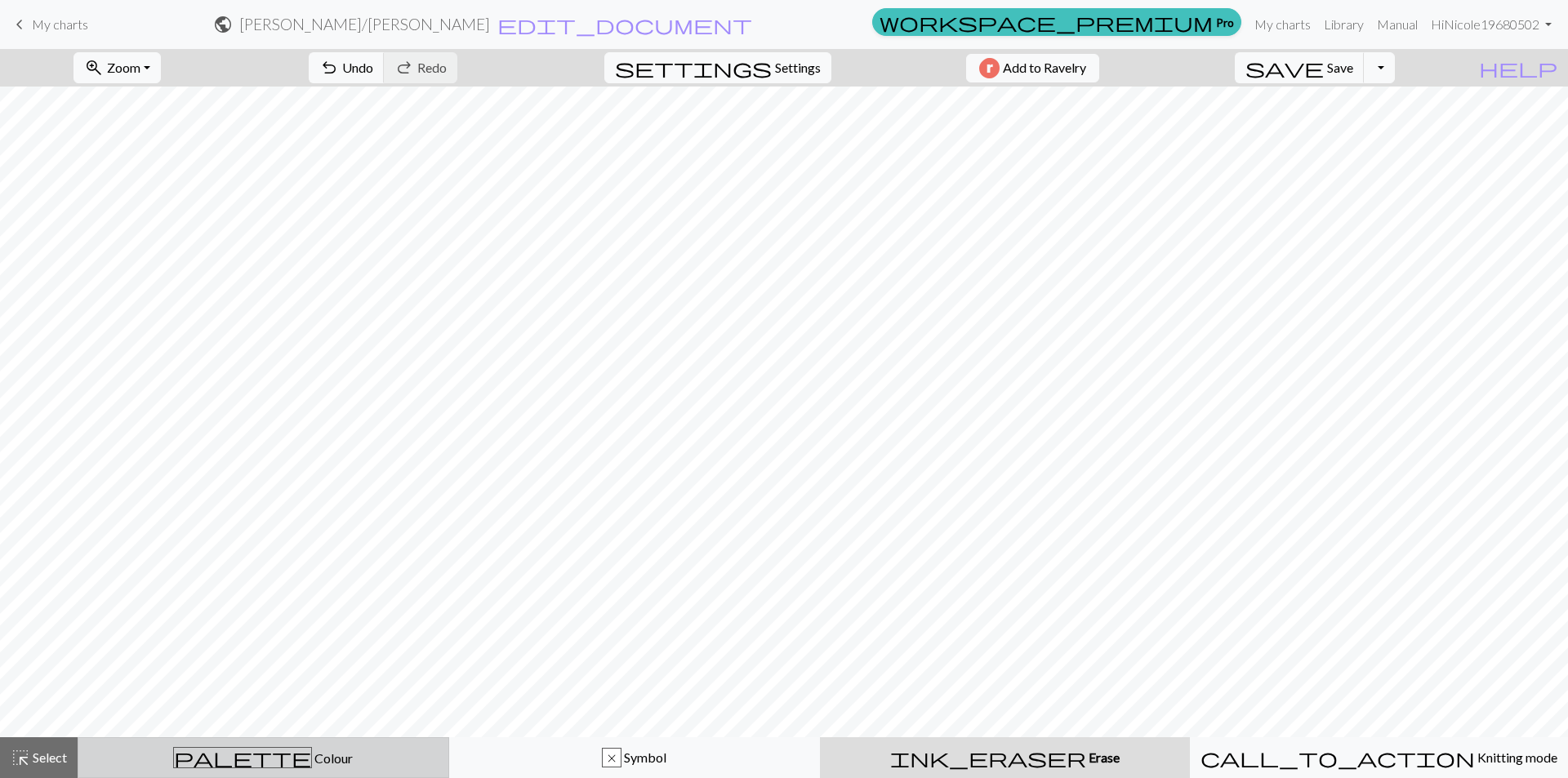
click at [107, 756] on div "palette Colour Colour" at bounding box center [263, 757] width 351 height 22
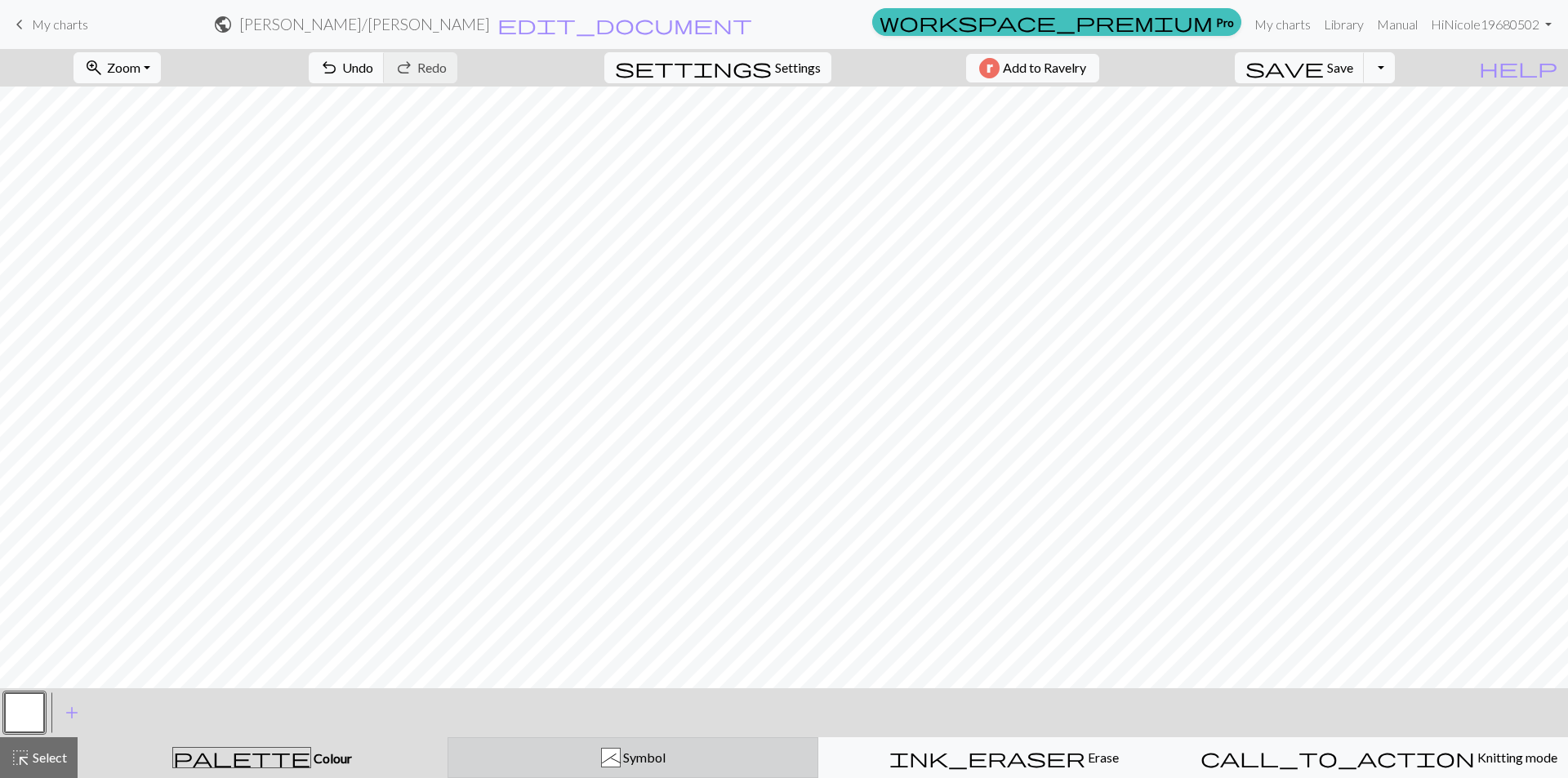
click at [609, 744] on button "; Symbol" at bounding box center [633, 758] width 371 height 41
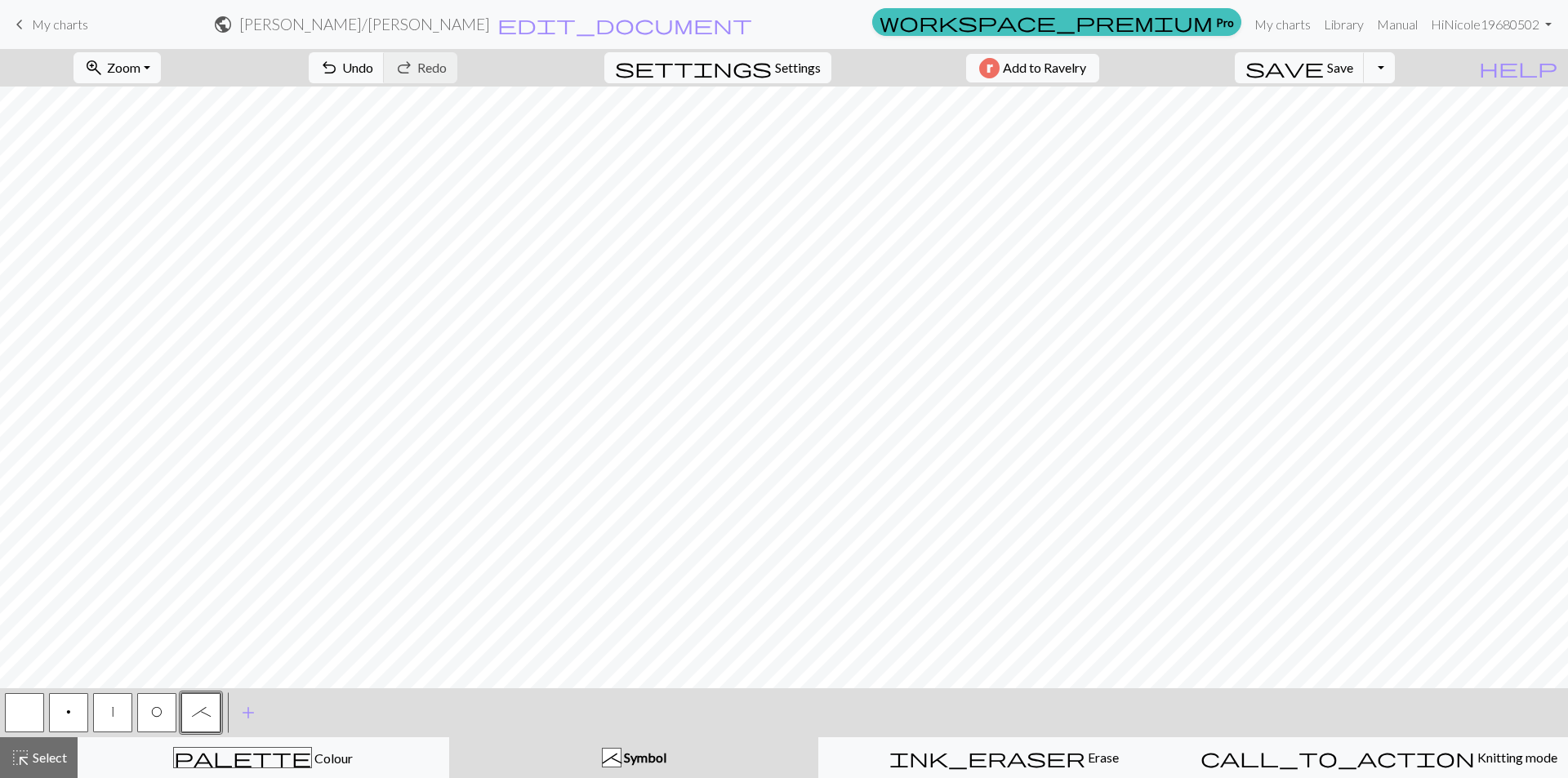
click at [145, 719] on button "O" at bounding box center [157, 713] width 39 height 39
click at [43, 764] on div "highlight_alt Select Select" at bounding box center [38, 757] width 56 height 20
click at [138, 720] on button "O" at bounding box center [157, 713] width 39 height 39
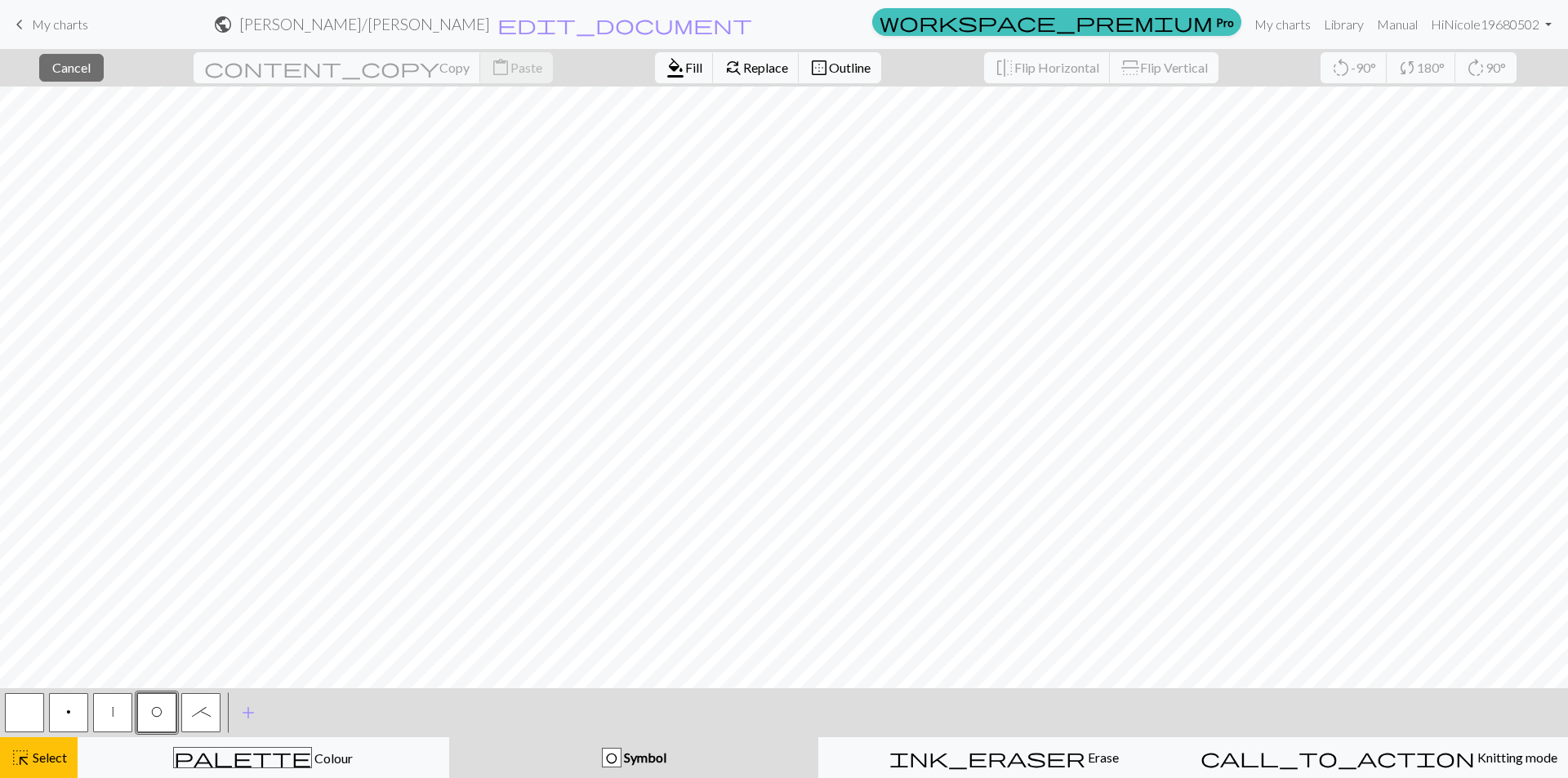
click at [166, 708] on button "O" at bounding box center [157, 713] width 39 height 39
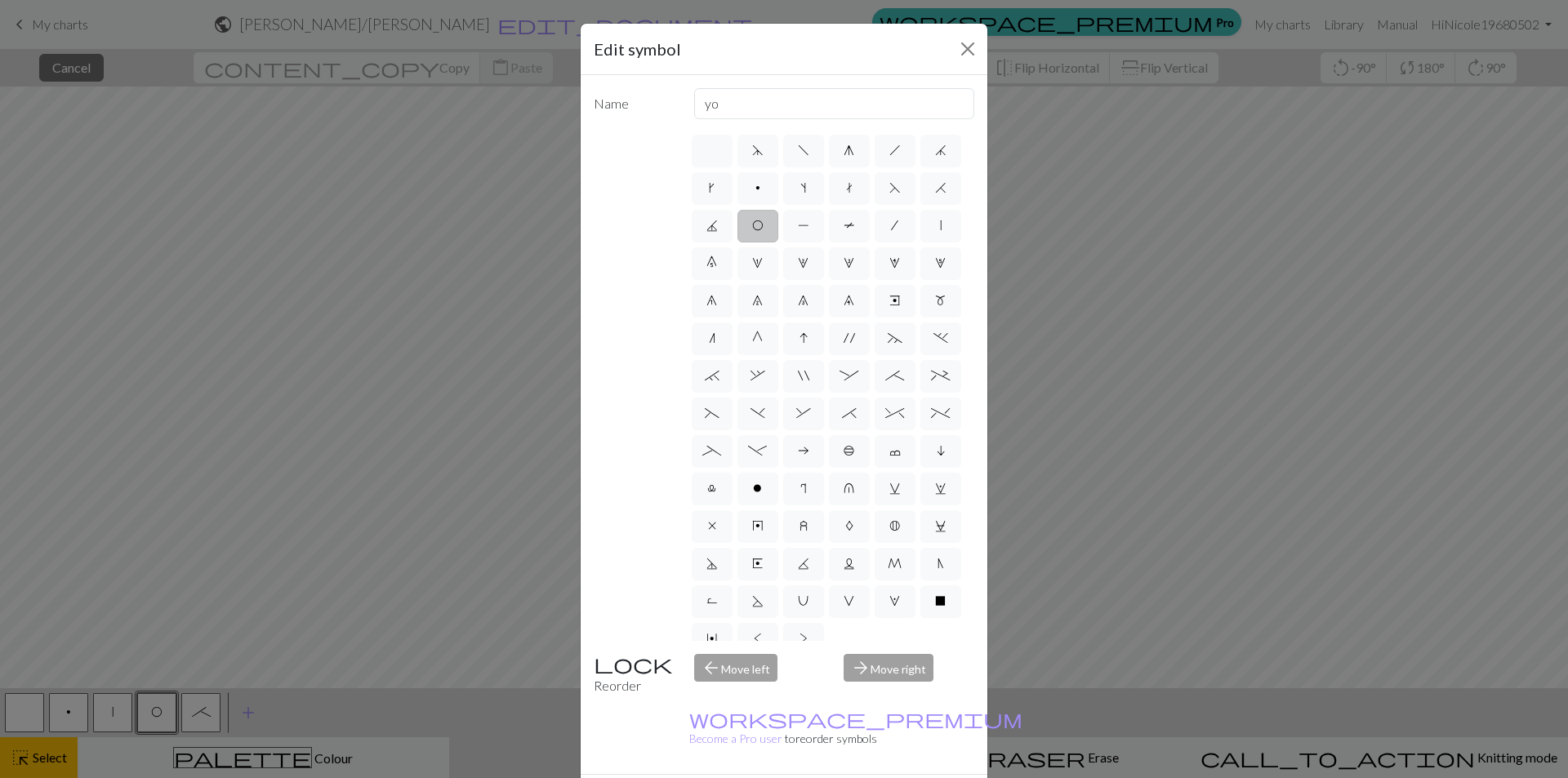
click at [54, 760] on div "Edit symbol Name yo d f g h j k p s t F H J O P T / | 0 1 2 3 4 5 6 7 8 9 e m n…" at bounding box center [784, 389] width 1568 height 778
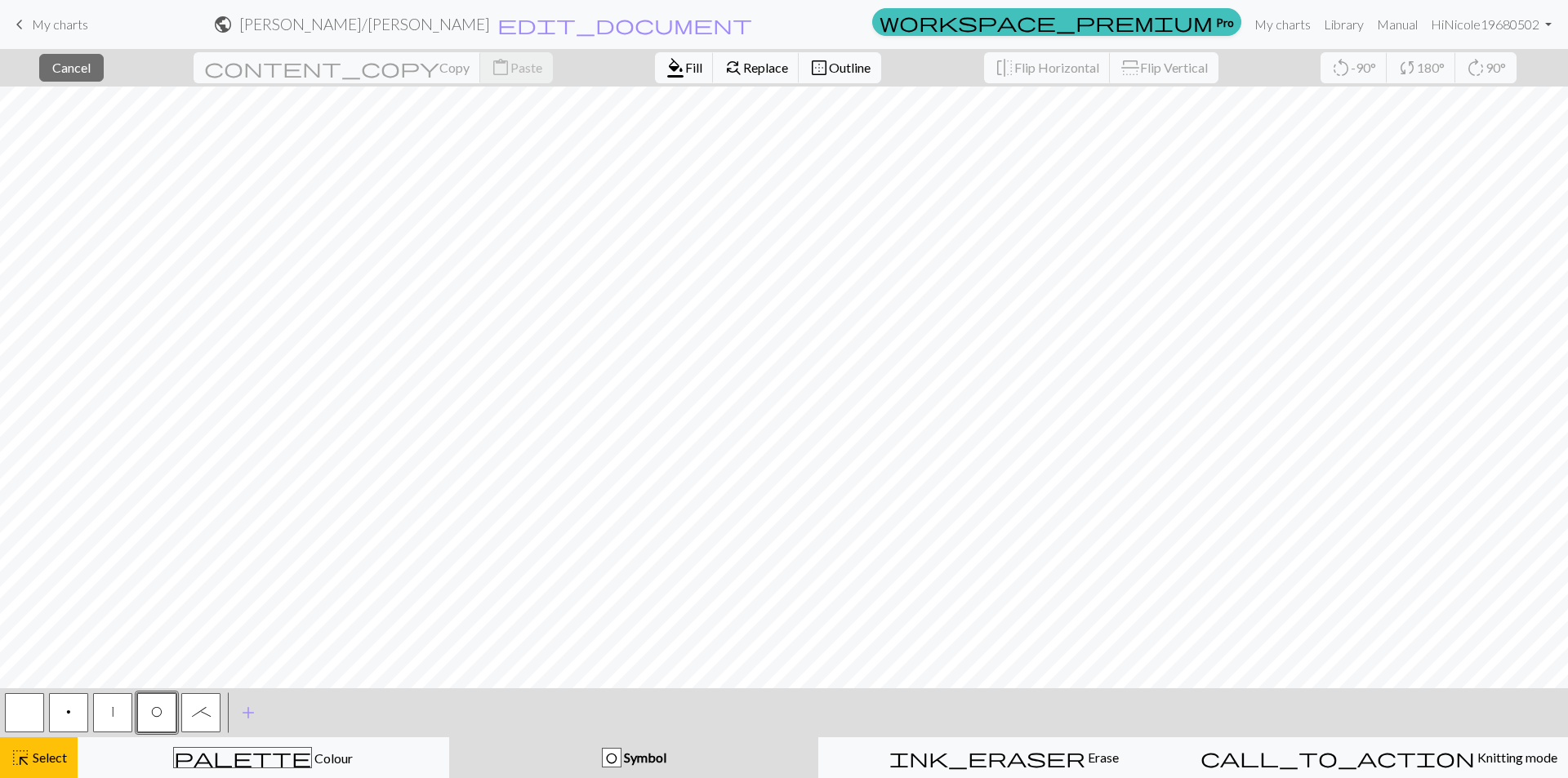
click at [54, 760] on span "Select" at bounding box center [48, 757] width 36 height 16
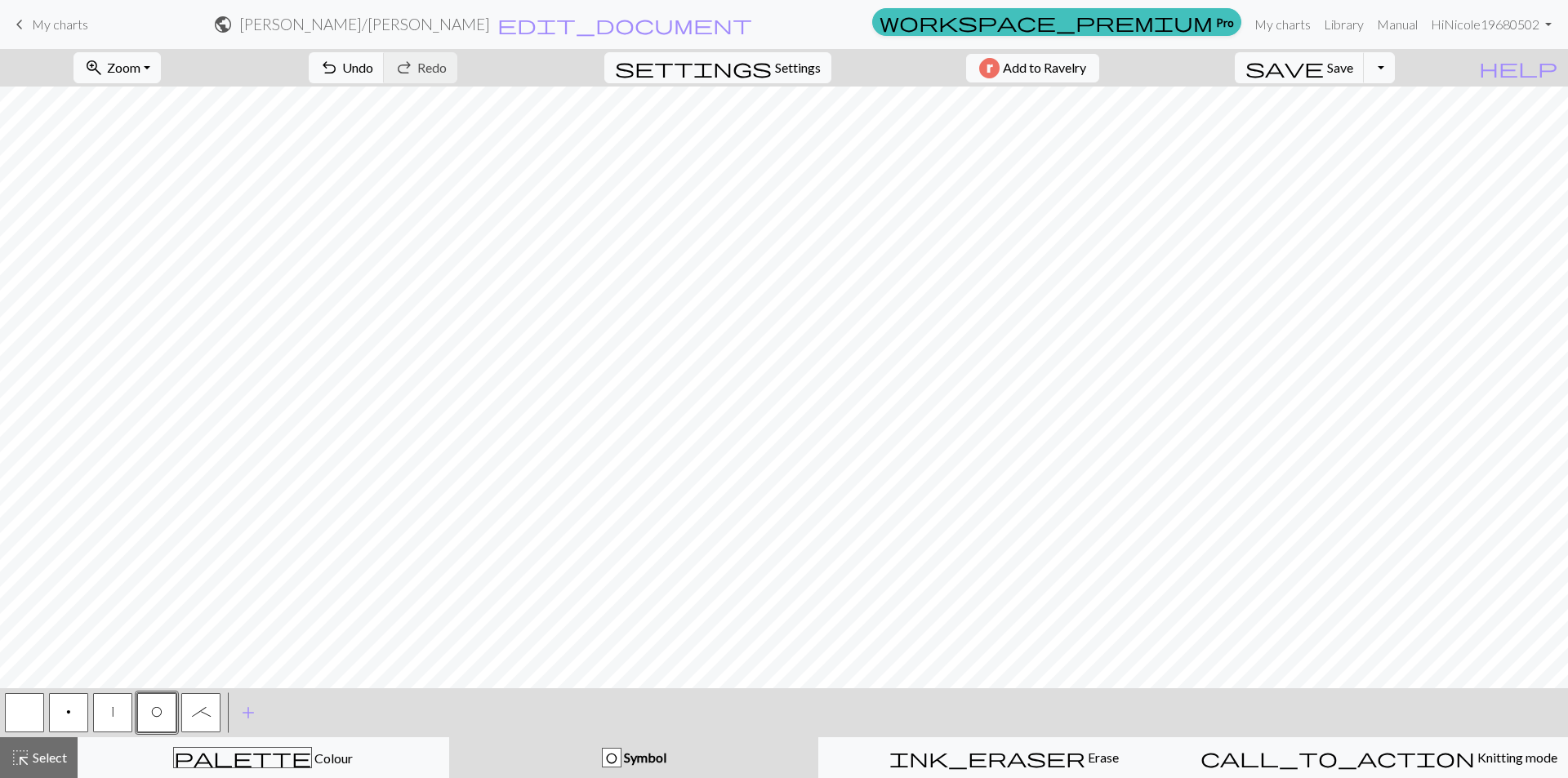
click at [110, 699] on button "|" at bounding box center [113, 713] width 39 height 39
click at [96, 712] on button "|" at bounding box center [113, 713] width 39 height 39
click at [96, 712] on div "Edit symbol Name slip stitch d f g h j k p s t F H J O P T / | 0 1 2 3 4 5 6 7 …" at bounding box center [784, 389] width 1568 height 778
click at [39, 759] on span "Select" at bounding box center [48, 757] width 36 height 16
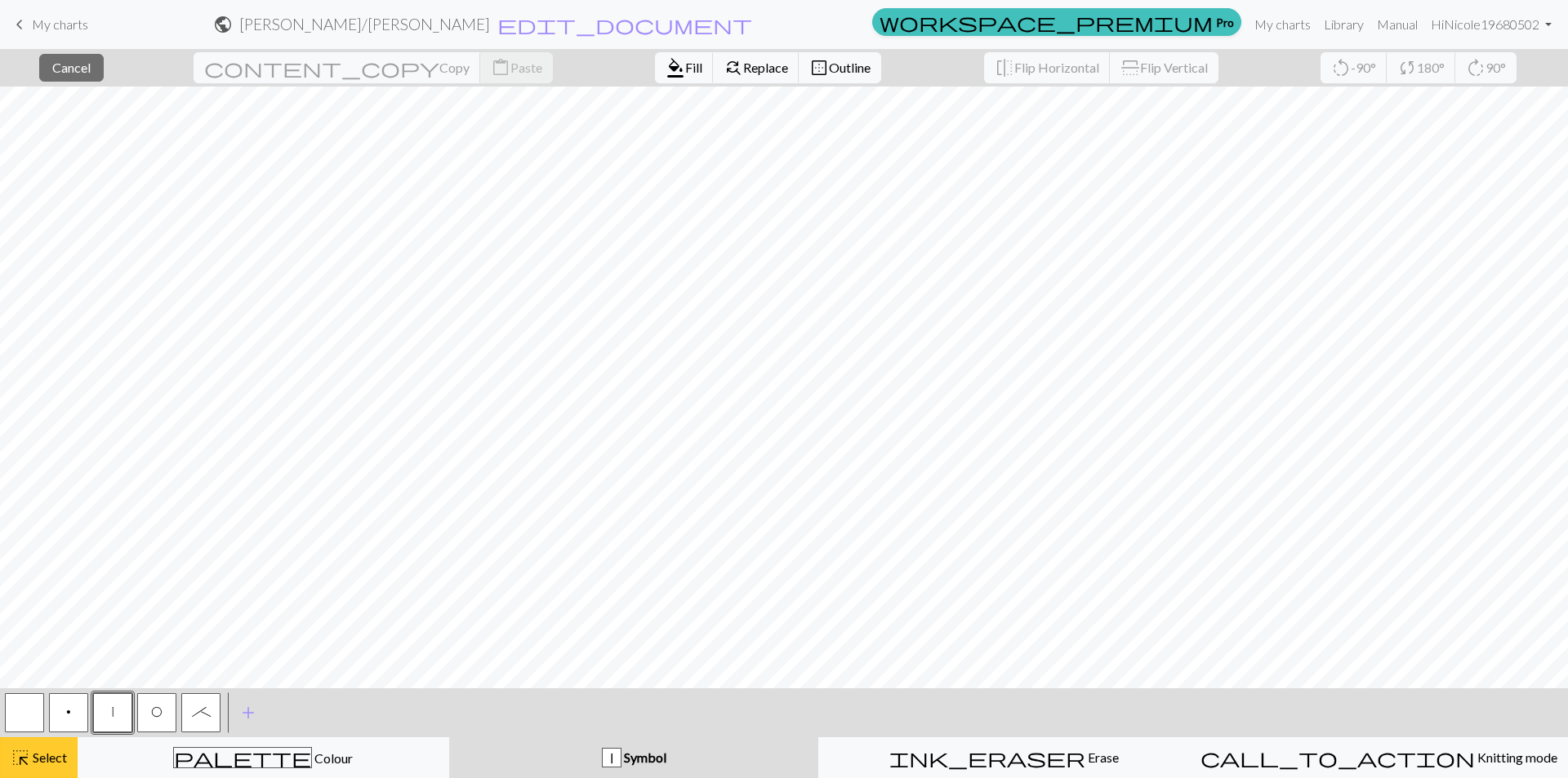
click at [61, 751] on span "Select" at bounding box center [48, 757] width 36 height 16
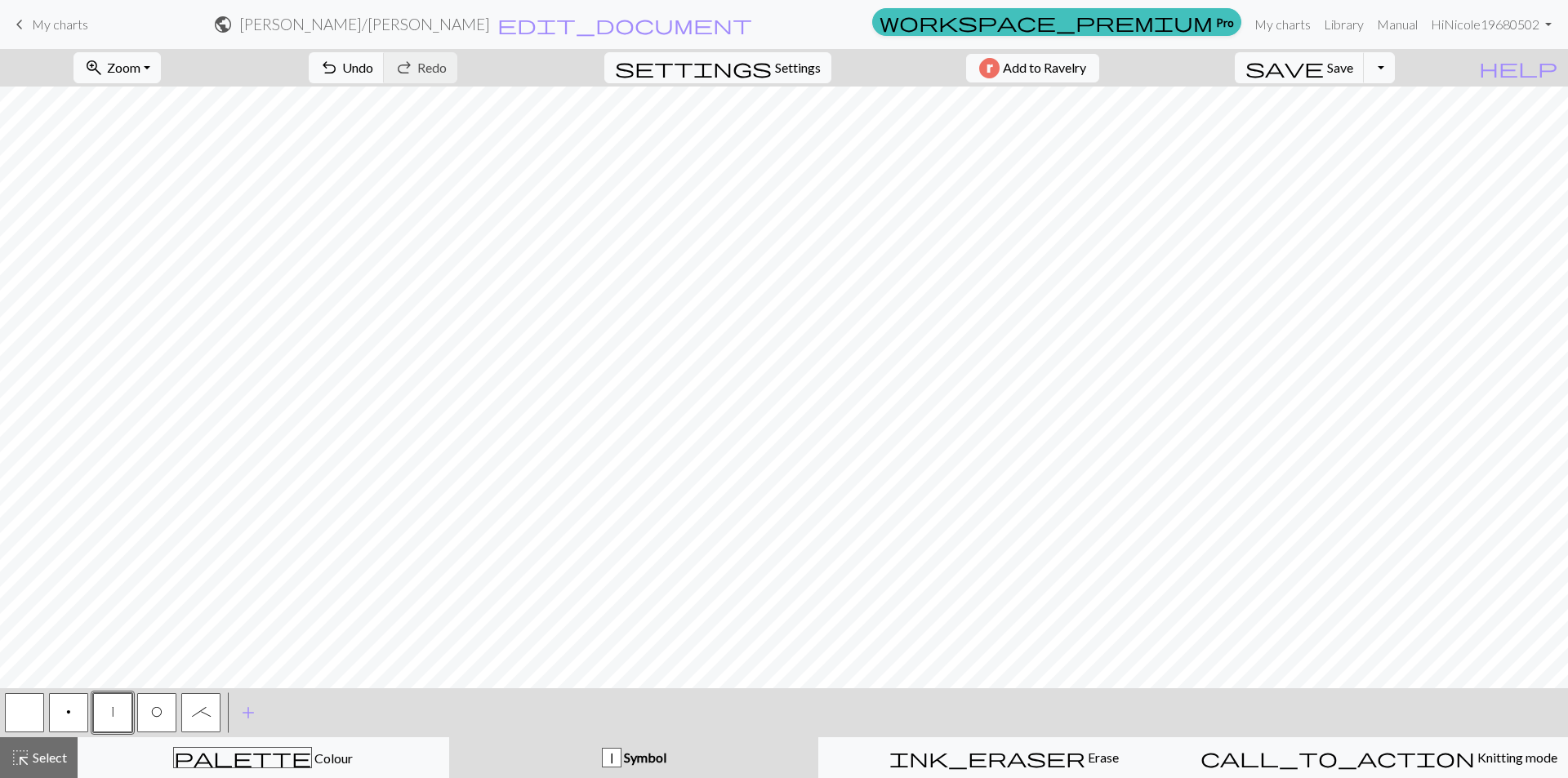
click at [110, 712] on button "|" at bounding box center [113, 713] width 39 height 39
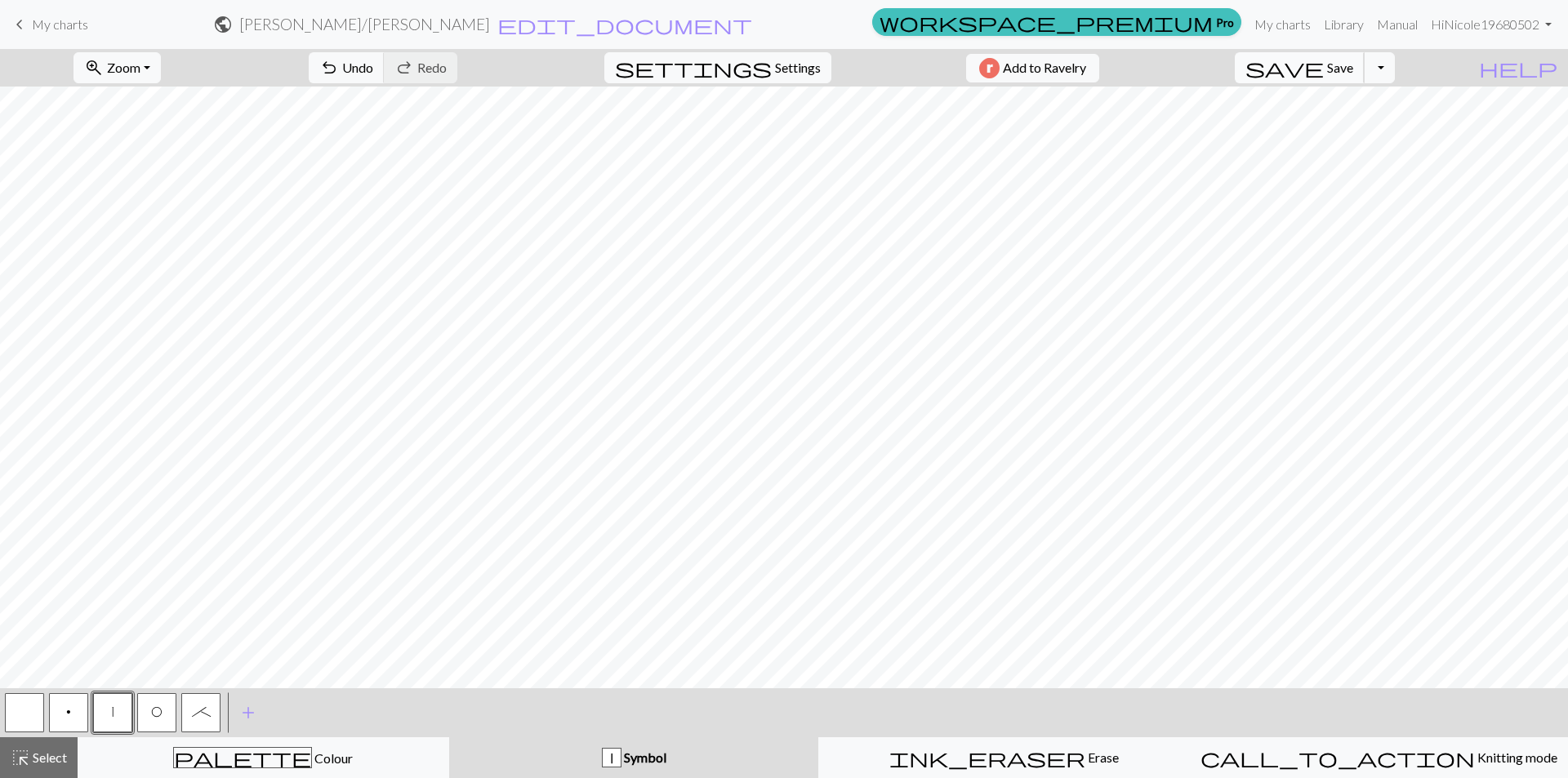
click at [1364, 59] on button "save Save Save" at bounding box center [1299, 67] width 130 height 31
click at [1364, 79] on button "save Save Save" at bounding box center [1299, 67] width 130 height 31
click at [1359, 65] on button "save Save Save" at bounding box center [1299, 67] width 130 height 31
click at [1394, 60] on button "Toggle Dropdown" at bounding box center [1378, 67] width 31 height 31
click at [1370, 127] on button "save_alt Download" at bounding box center [1259, 130] width 269 height 26
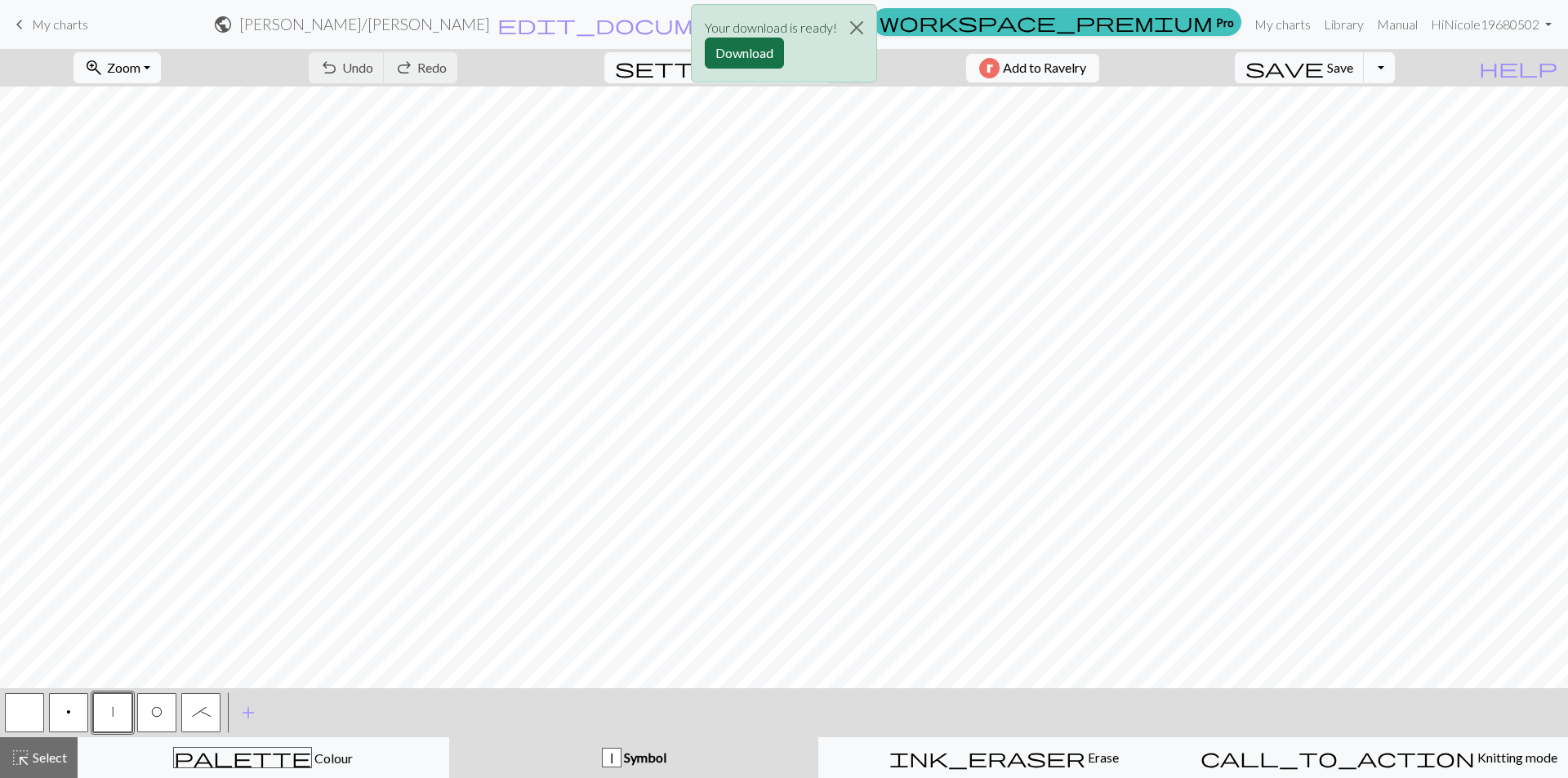
click at [770, 49] on button "Download" at bounding box center [744, 52] width 79 height 31
click at [1271, 23] on link "My charts" at bounding box center [1282, 24] width 69 height 33
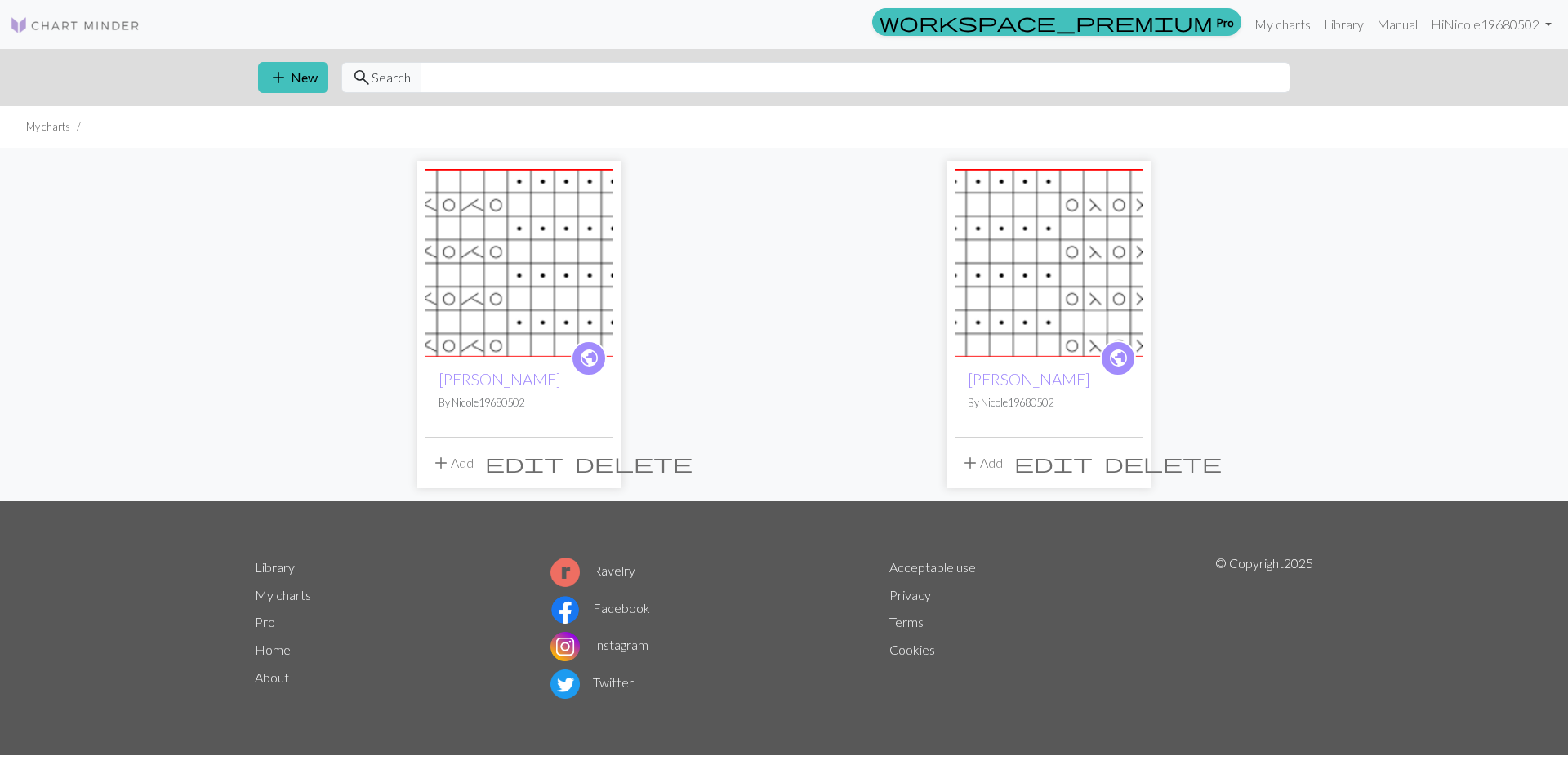
click at [1007, 323] on img at bounding box center [1048, 263] width 188 height 188
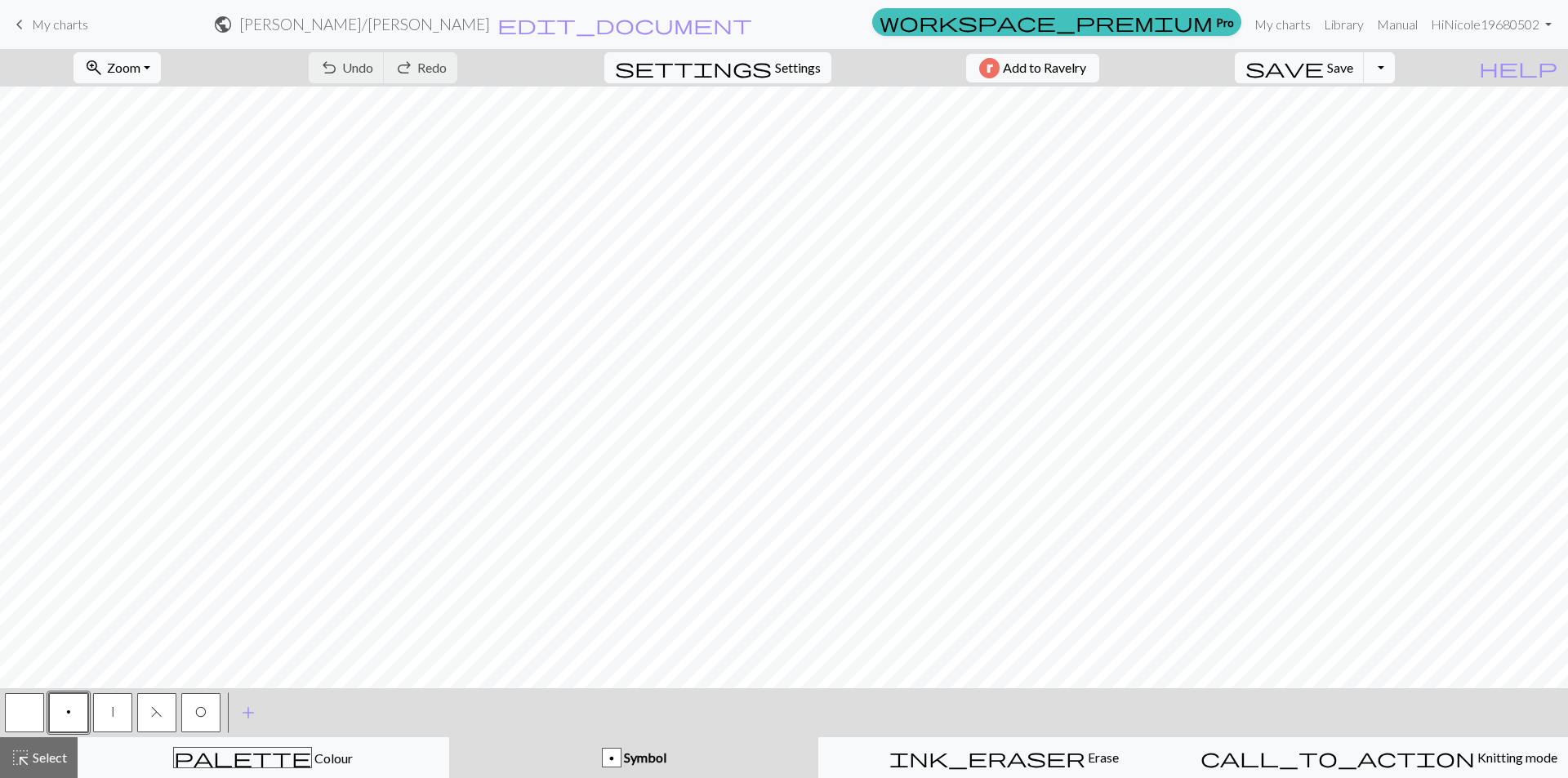
click at [1394, 65] on button "Toggle Dropdown" at bounding box center [1378, 67] width 31 height 31
click at [1379, 132] on button "save_alt Download" at bounding box center [1259, 130] width 269 height 26
click at [753, 45] on button "Download" at bounding box center [744, 52] width 79 height 31
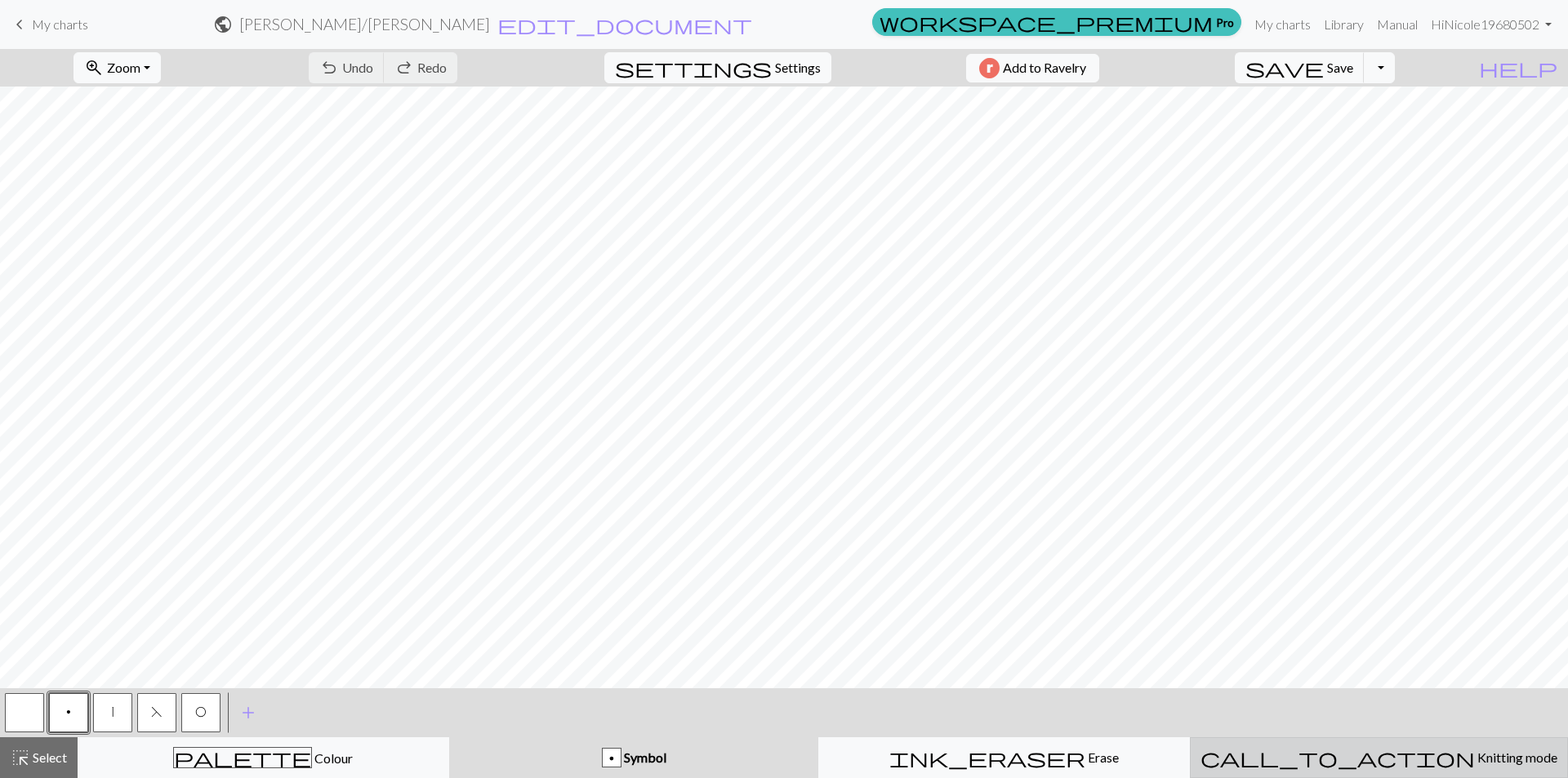
click at [1474, 757] on span "Knitting mode" at bounding box center [1516, 757] width 82 height 16
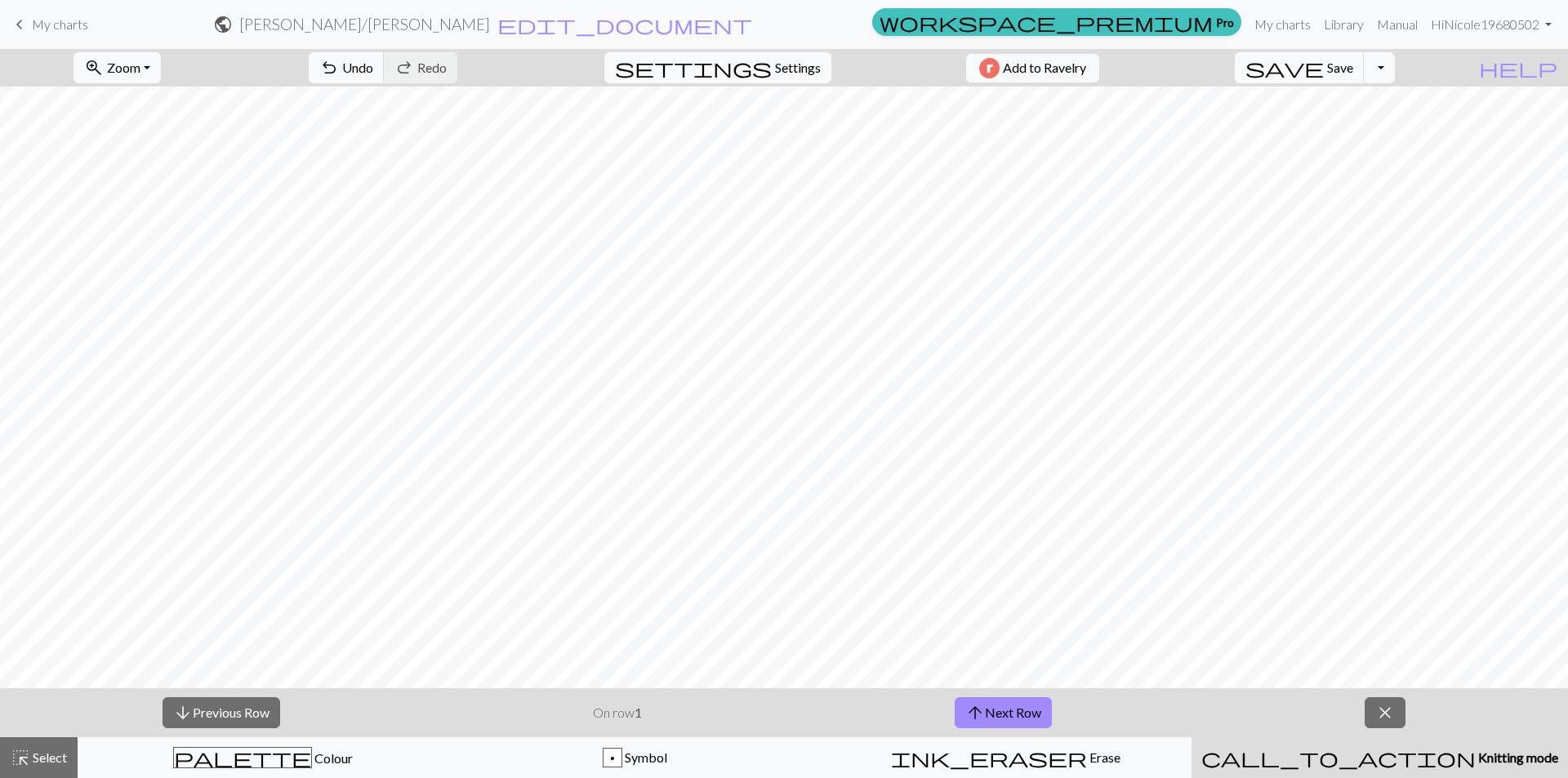
click at [1475, 757] on span "Knitting mode" at bounding box center [1517, 757] width 82 height 16
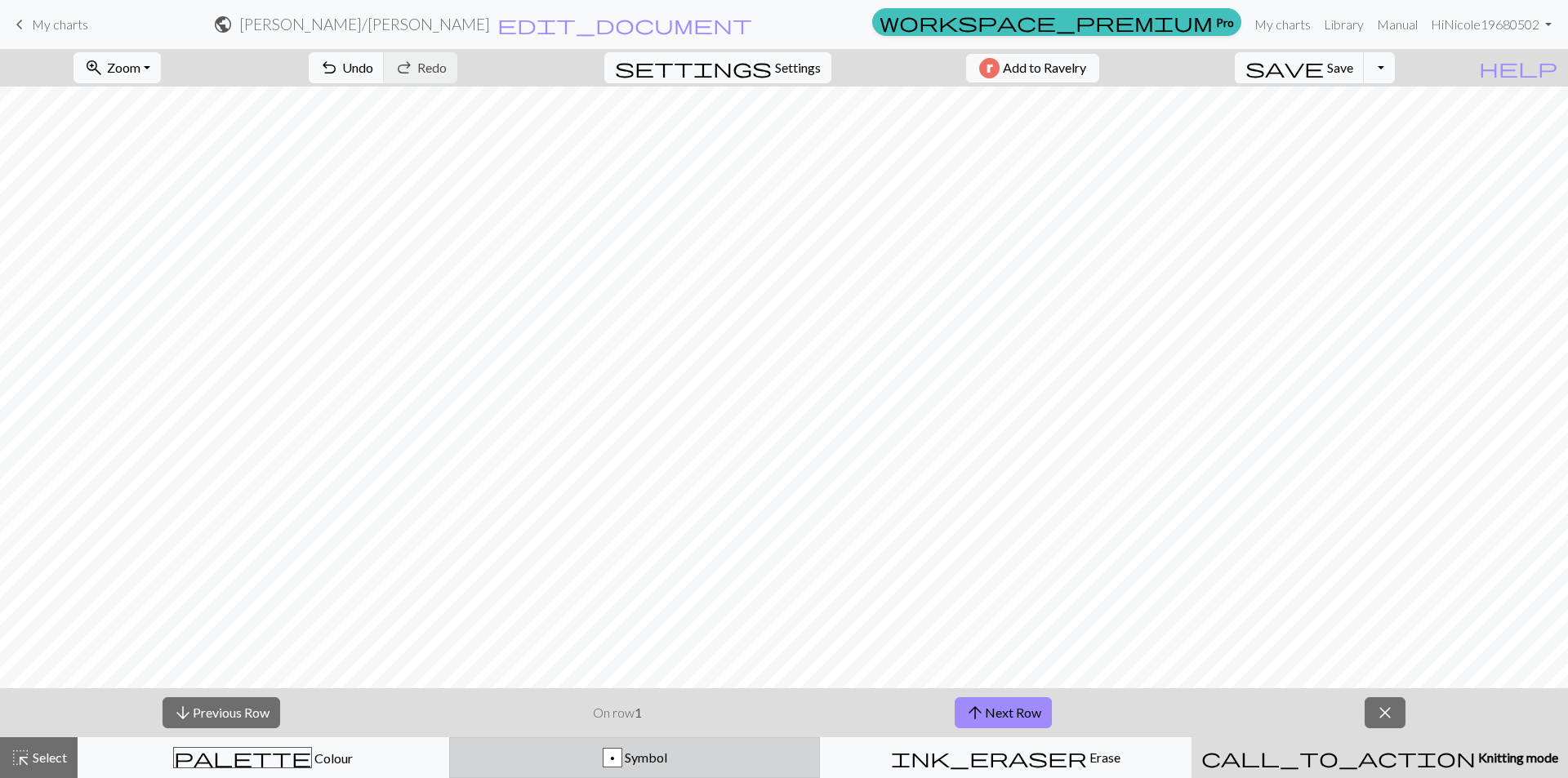
click at [647, 760] on span "Symbol" at bounding box center [644, 757] width 45 height 16
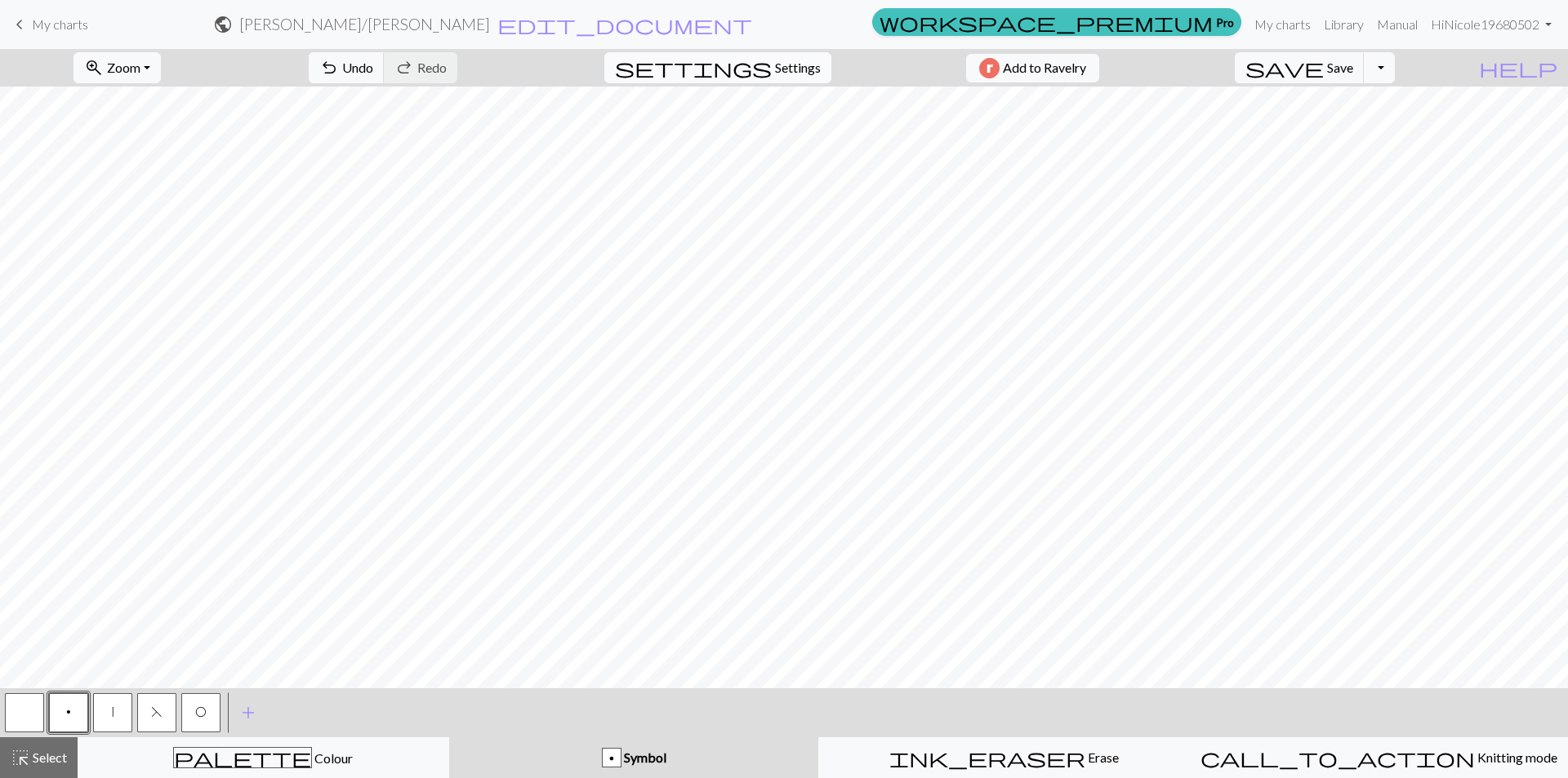
click at [775, 66] on span "Settings" at bounding box center [798, 67] width 46 height 20
select select "aran"
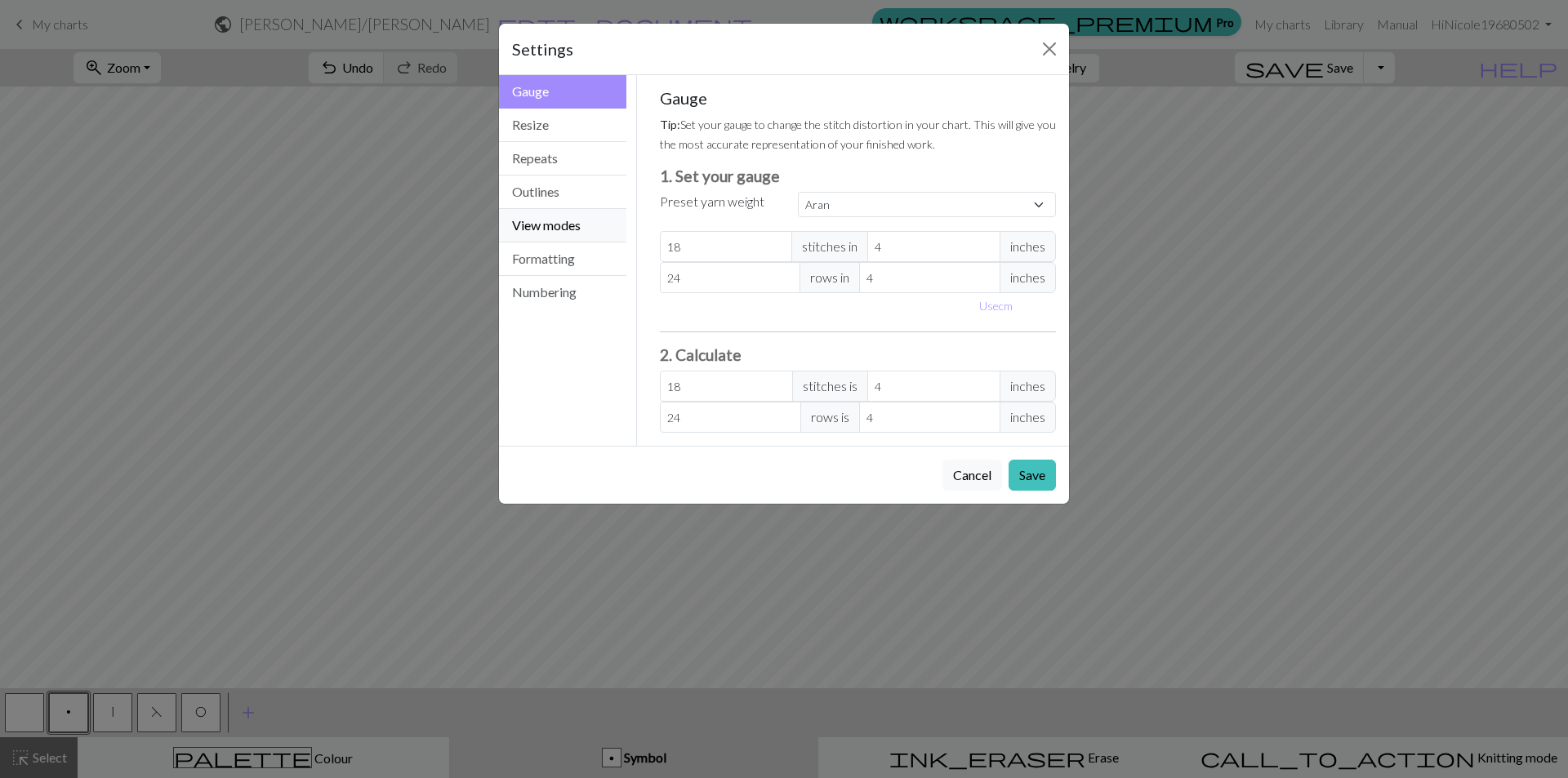
click at [532, 235] on button "View modes" at bounding box center [563, 226] width 127 height 34
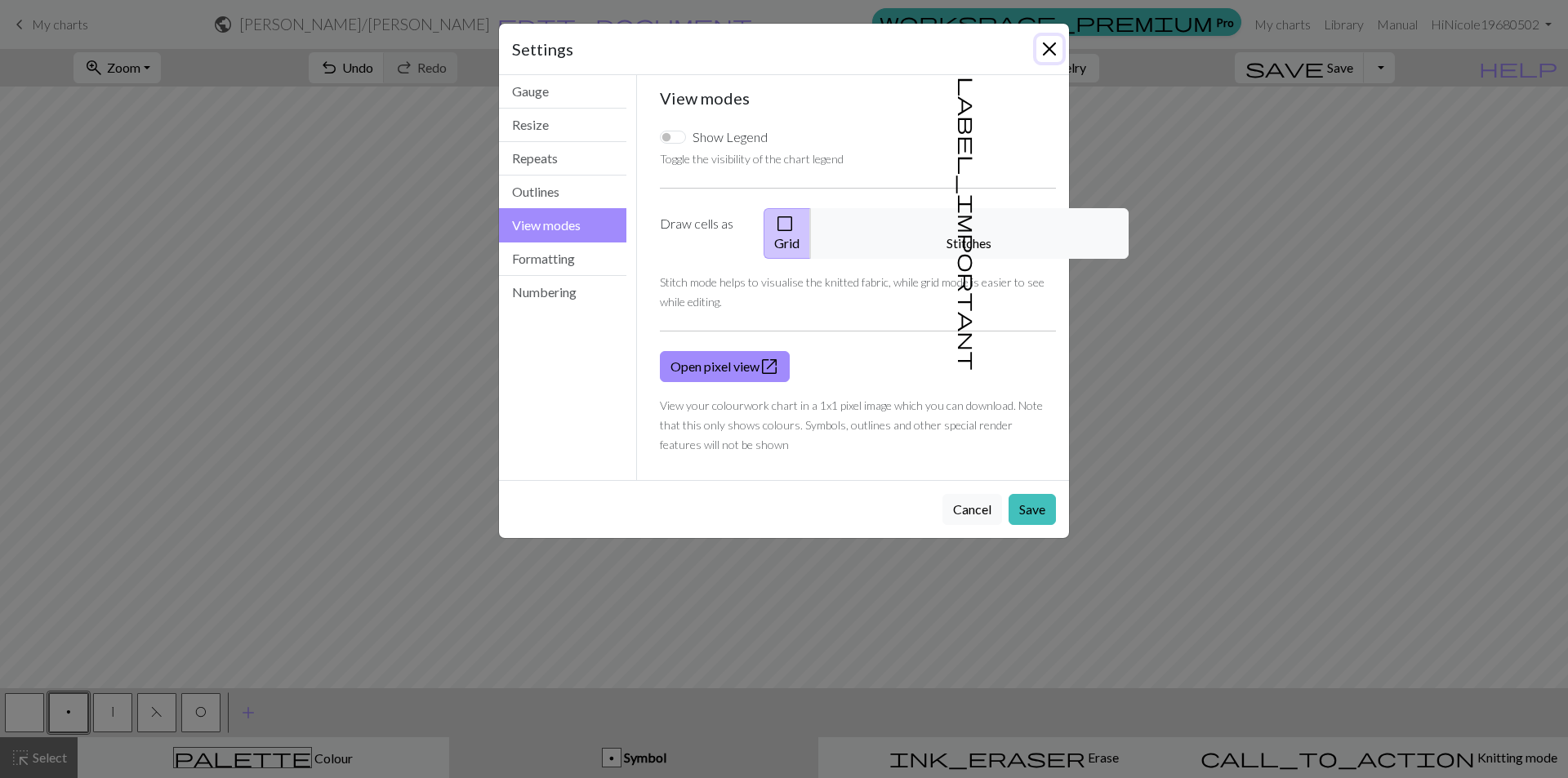
click at [1045, 50] on button "Close" at bounding box center [1049, 49] width 26 height 26
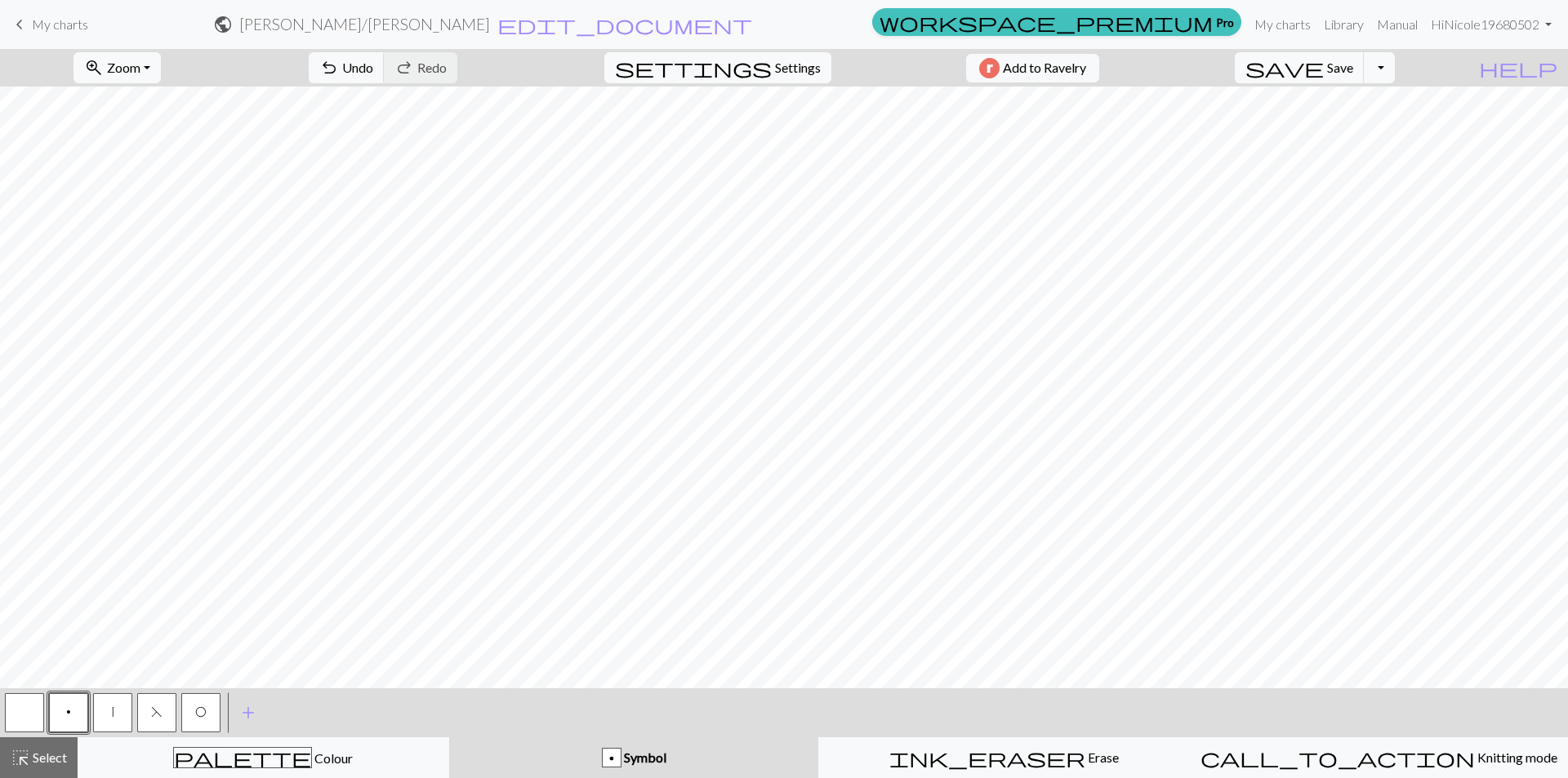
click at [633, 757] on span "Symbol" at bounding box center [644, 757] width 45 height 16
click at [621, 757] on div "p" at bounding box center [611, 758] width 18 height 20
click at [64, 711] on button "p" at bounding box center [68, 713] width 39 height 39
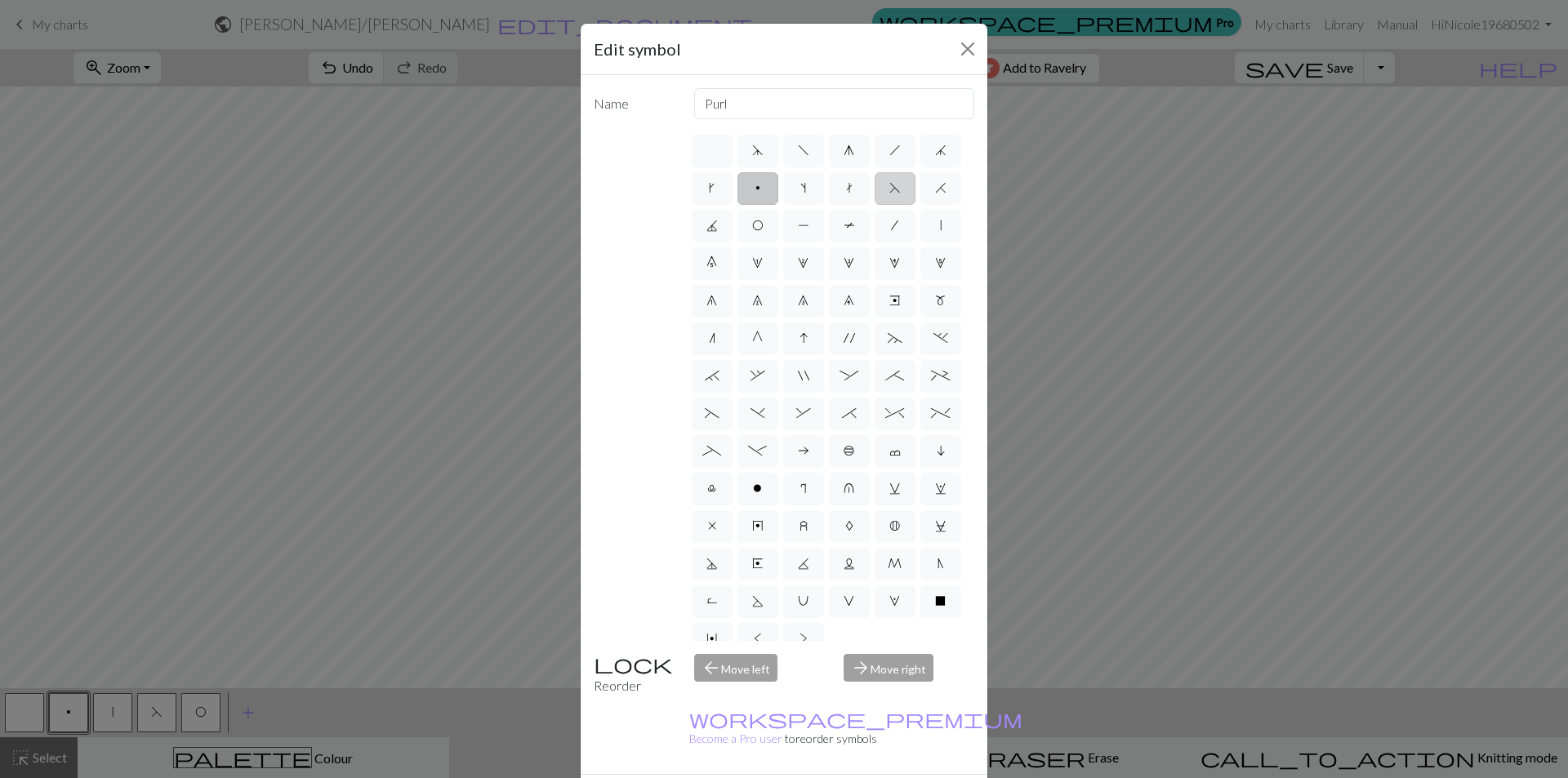
click at [874, 205] on label "F" at bounding box center [895, 188] width 41 height 33
click at [889, 189] on input "F" at bounding box center [894, 182] width 10 height 10
radio input "true"
type input "ssk"
click at [885, 382] on span ";" at bounding box center [895, 376] width 19 height 13
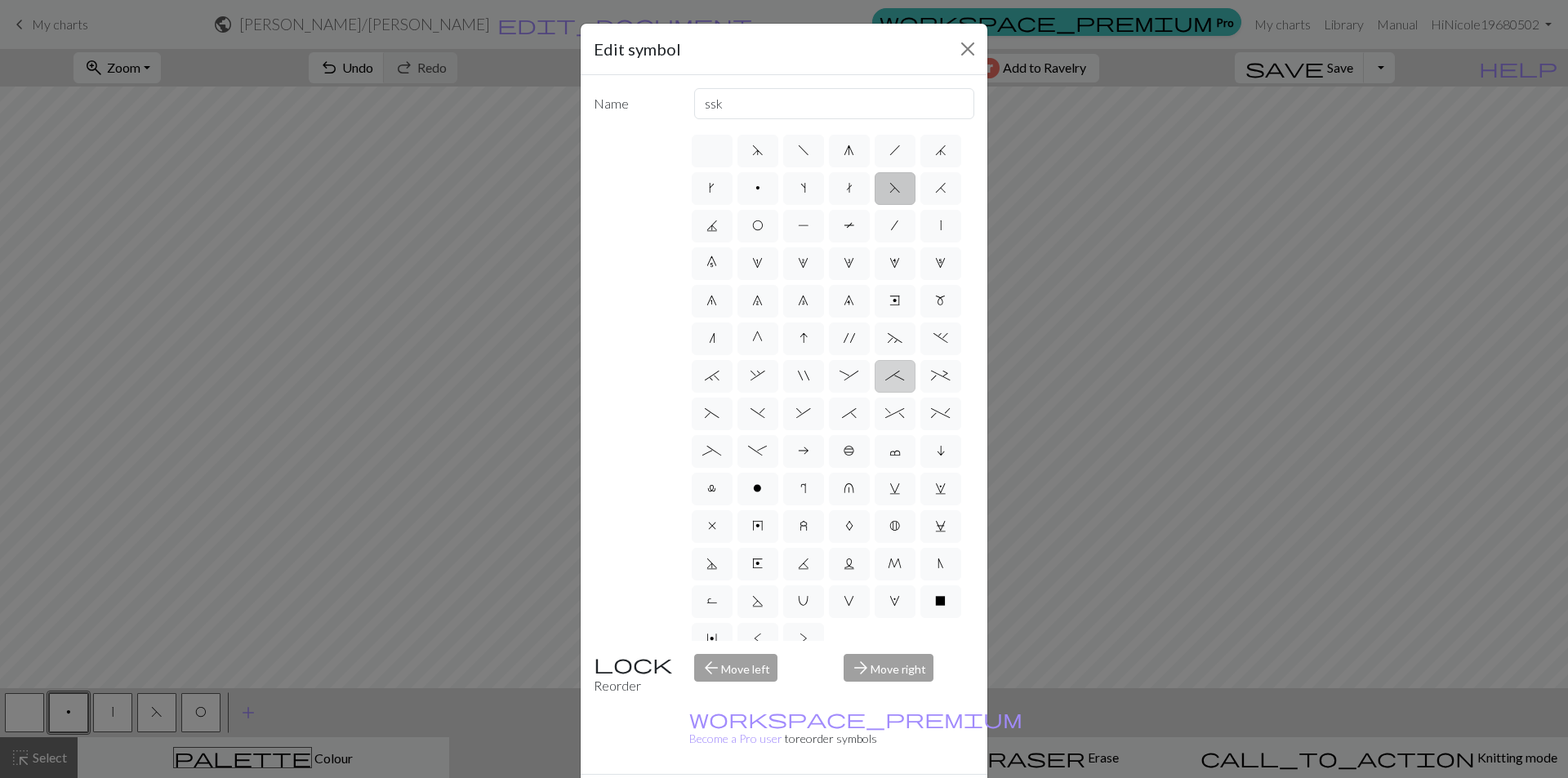
click at [885, 377] on input ";" at bounding box center [890, 370] width 10 height 10
radio input "true"
type input "right part of 4+ stitch cable wyib"
click at [920, 205] on label "H" at bounding box center [941, 188] width 41 height 33
click at [935, 189] on input "H" at bounding box center [940, 182] width 10 height 10
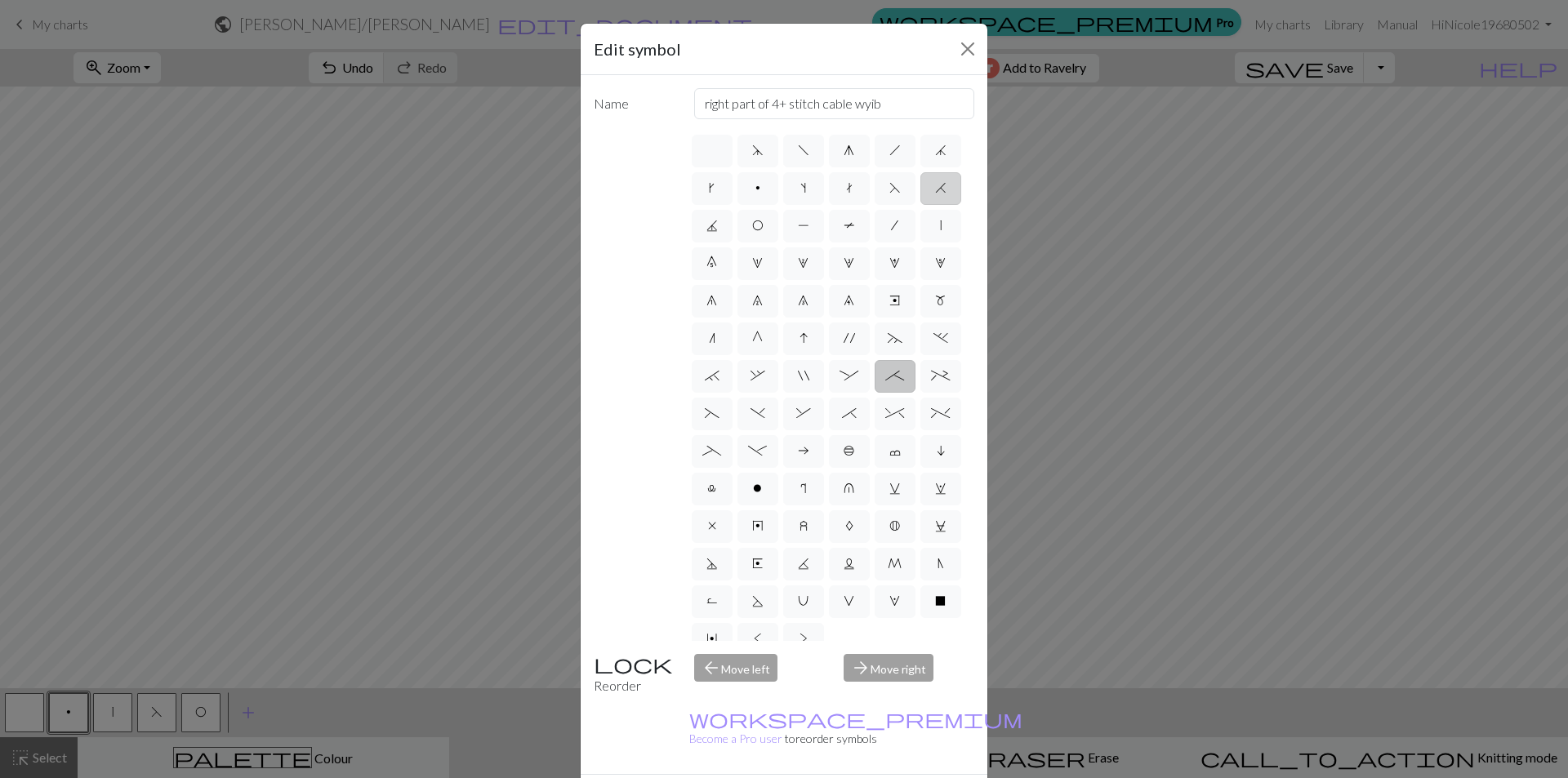
radio input "true"
type input "k2tog"
click at [920, 205] on label "H" at bounding box center [941, 188] width 41 height 33
click at [935, 189] on input "H" at bounding box center [940, 182] width 10 height 10
click at [963, 46] on button "Close" at bounding box center [968, 49] width 26 height 26
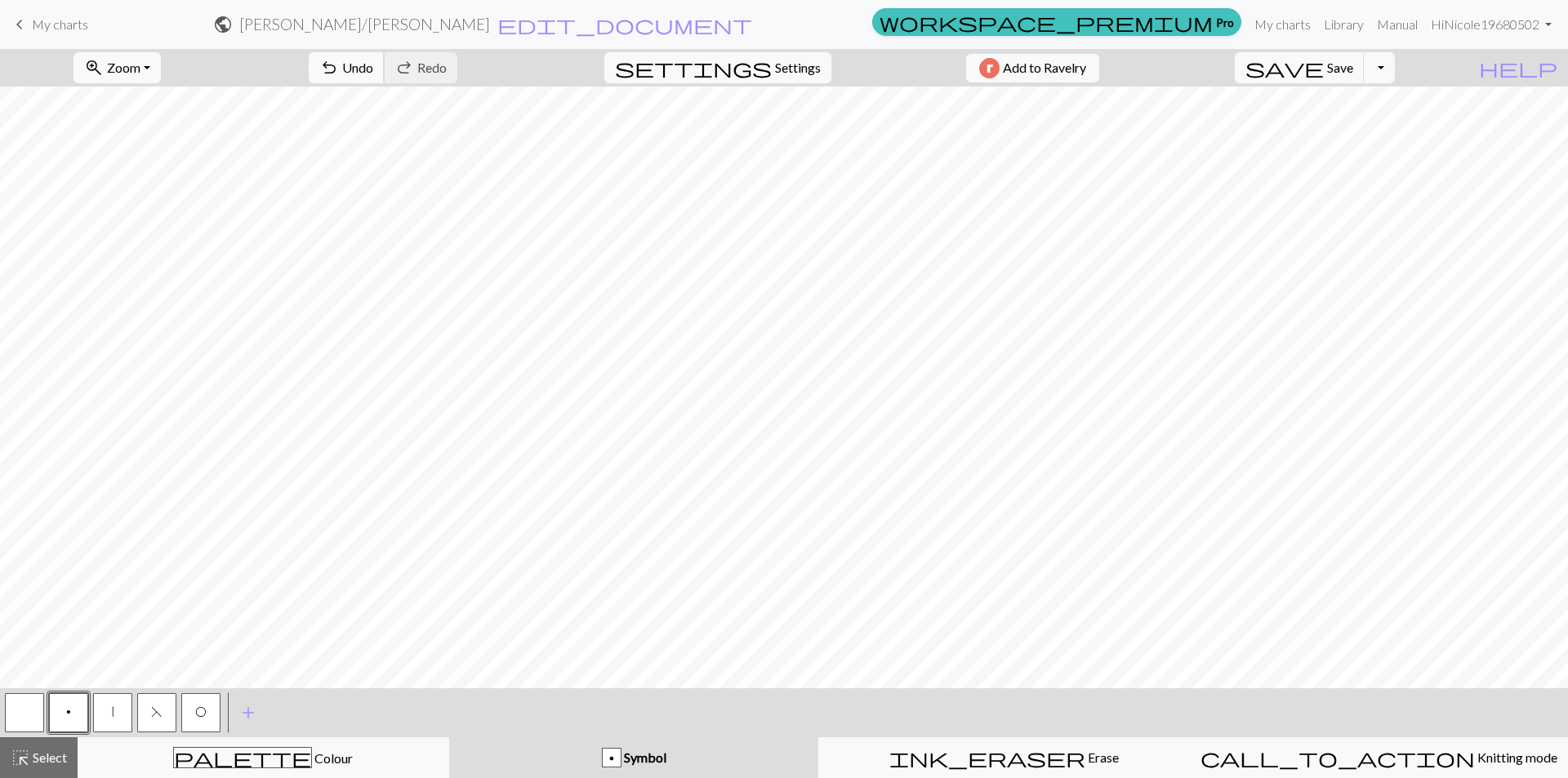
click at [338, 66] on span "undo" at bounding box center [328, 67] width 20 height 22
click at [40, 747] on button "highlight_alt Select Select" at bounding box center [38, 758] width 78 height 41
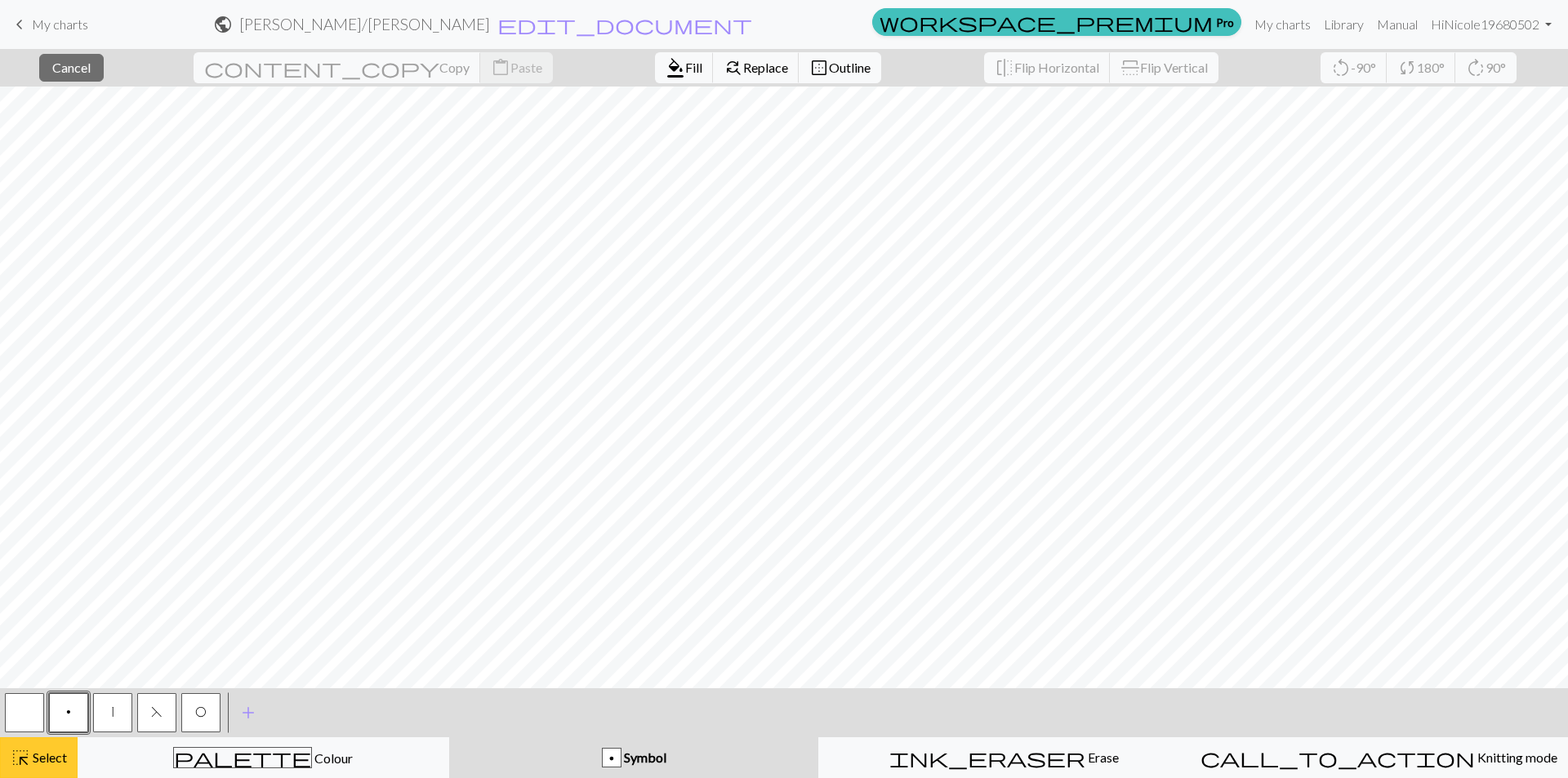
click at [42, 739] on button "highlight_alt Select Select" at bounding box center [38, 758] width 78 height 41
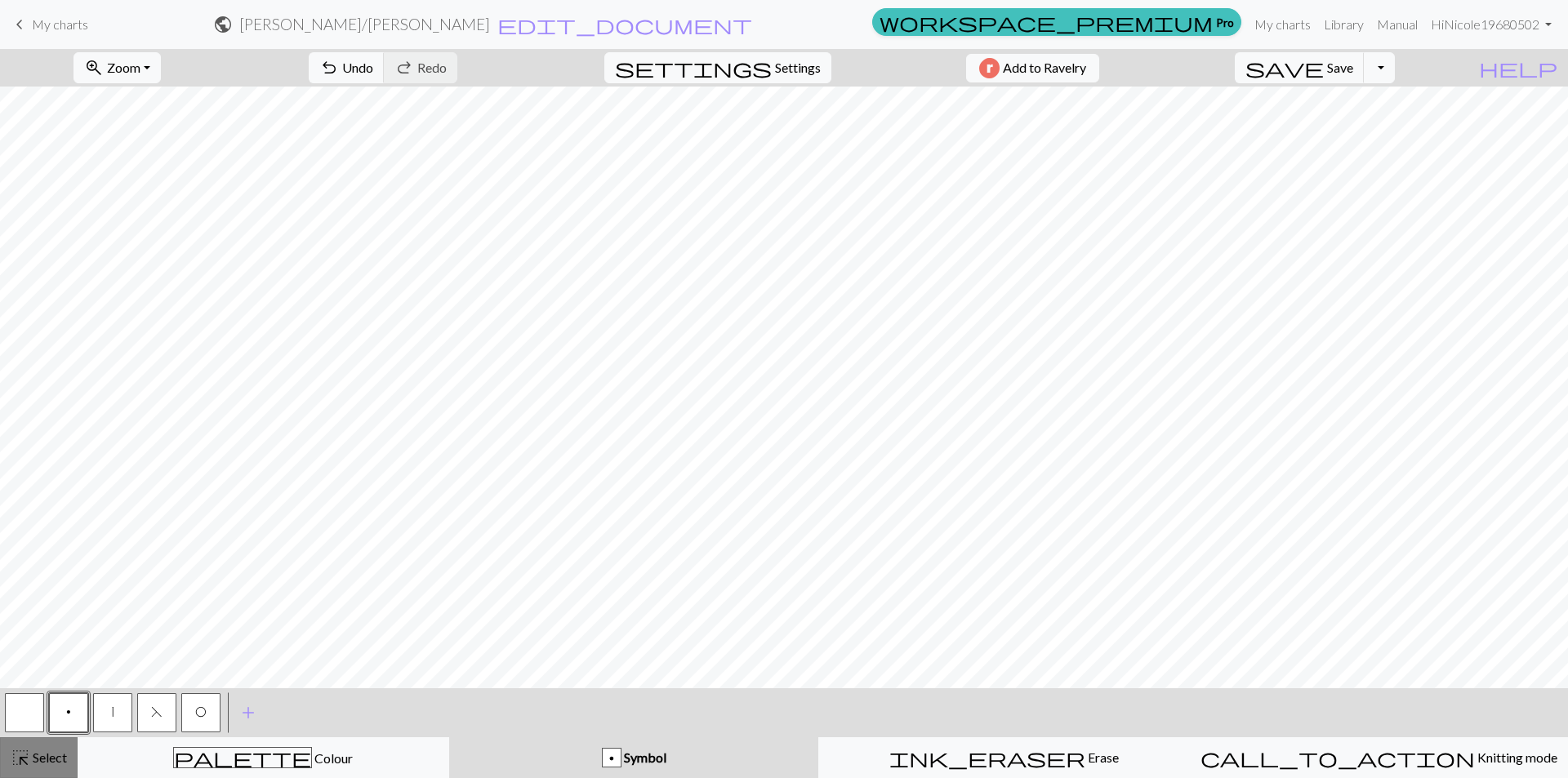
click at [24, 764] on span "highlight_alt" at bounding box center [20, 757] width 20 height 22
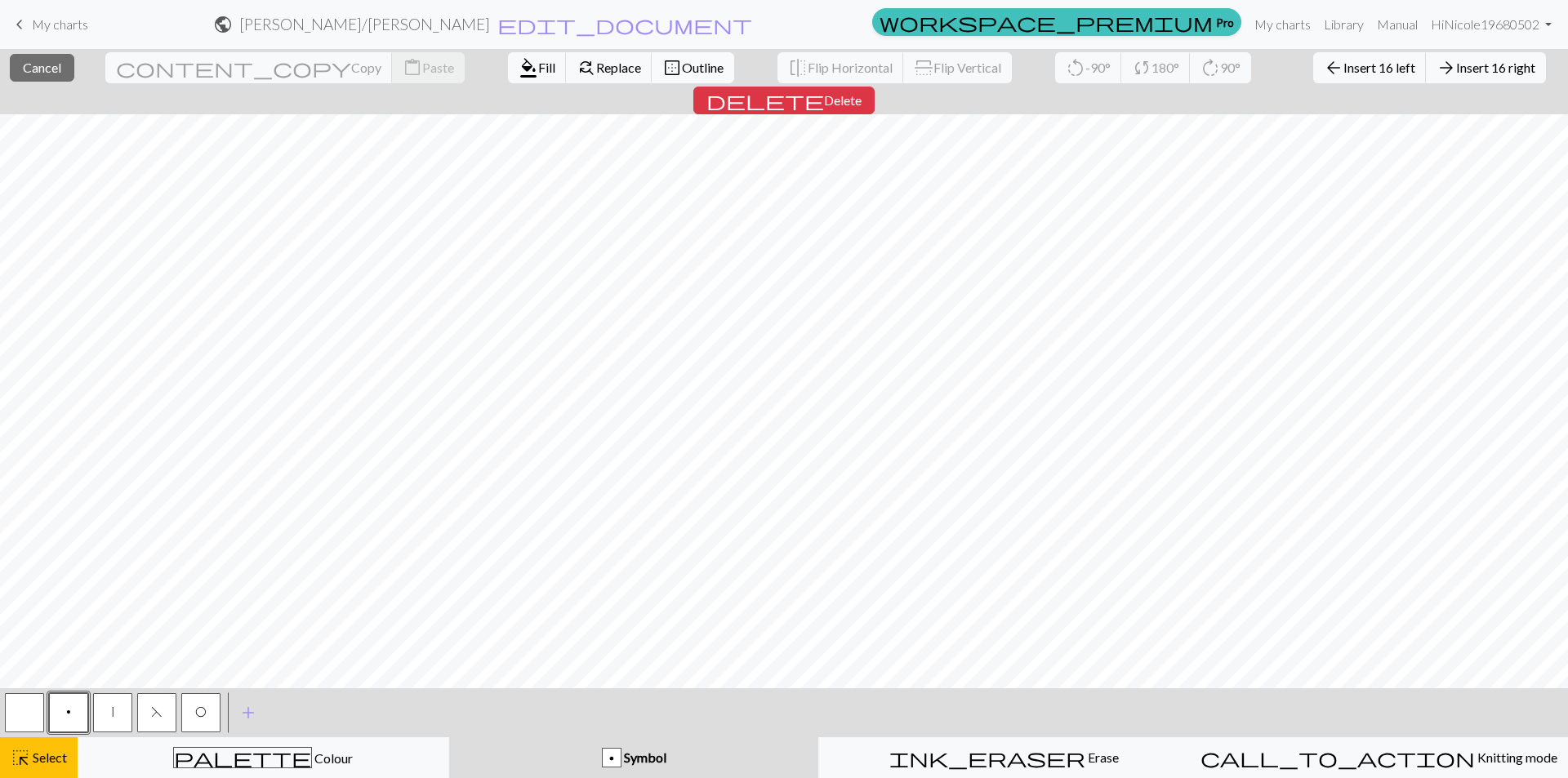
click at [682, 69] on span "Outline" at bounding box center [702, 67] width 42 height 16
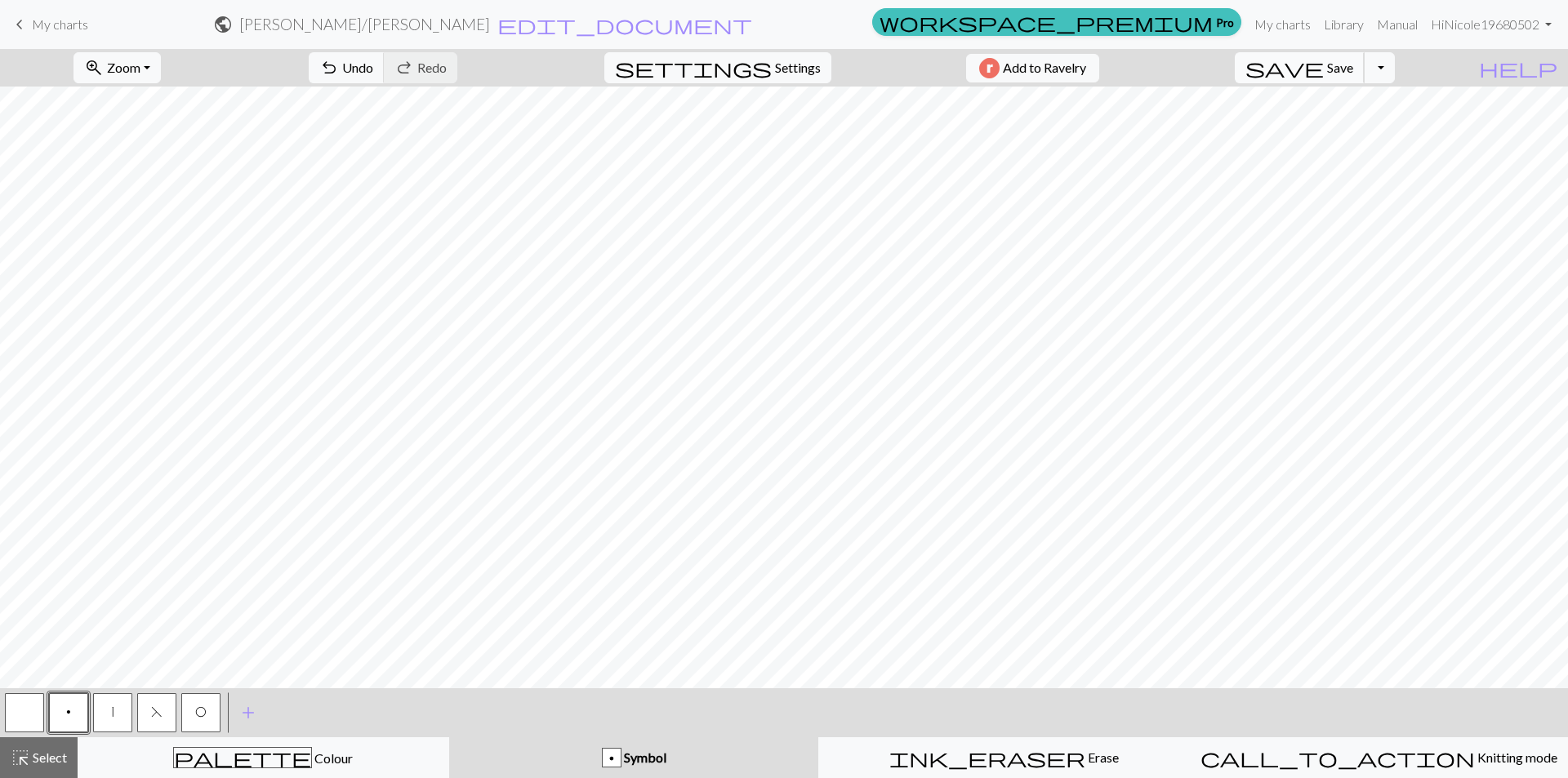
click at [1358, 67] on button "save Save Save" at bounding box center [1299, 67] width 130 height 31
click at [1359, 73] on button "save Save Save" at bounding box center [1299, 67] width 130 height 31
click at [1394, 68] on button "Toggle Dropdown" at bounding box center [1378, 67] width 31 height 31
click at [1362, 139] on button "save_alt Download" at bounding box center [1259, 130] width 269 height 26
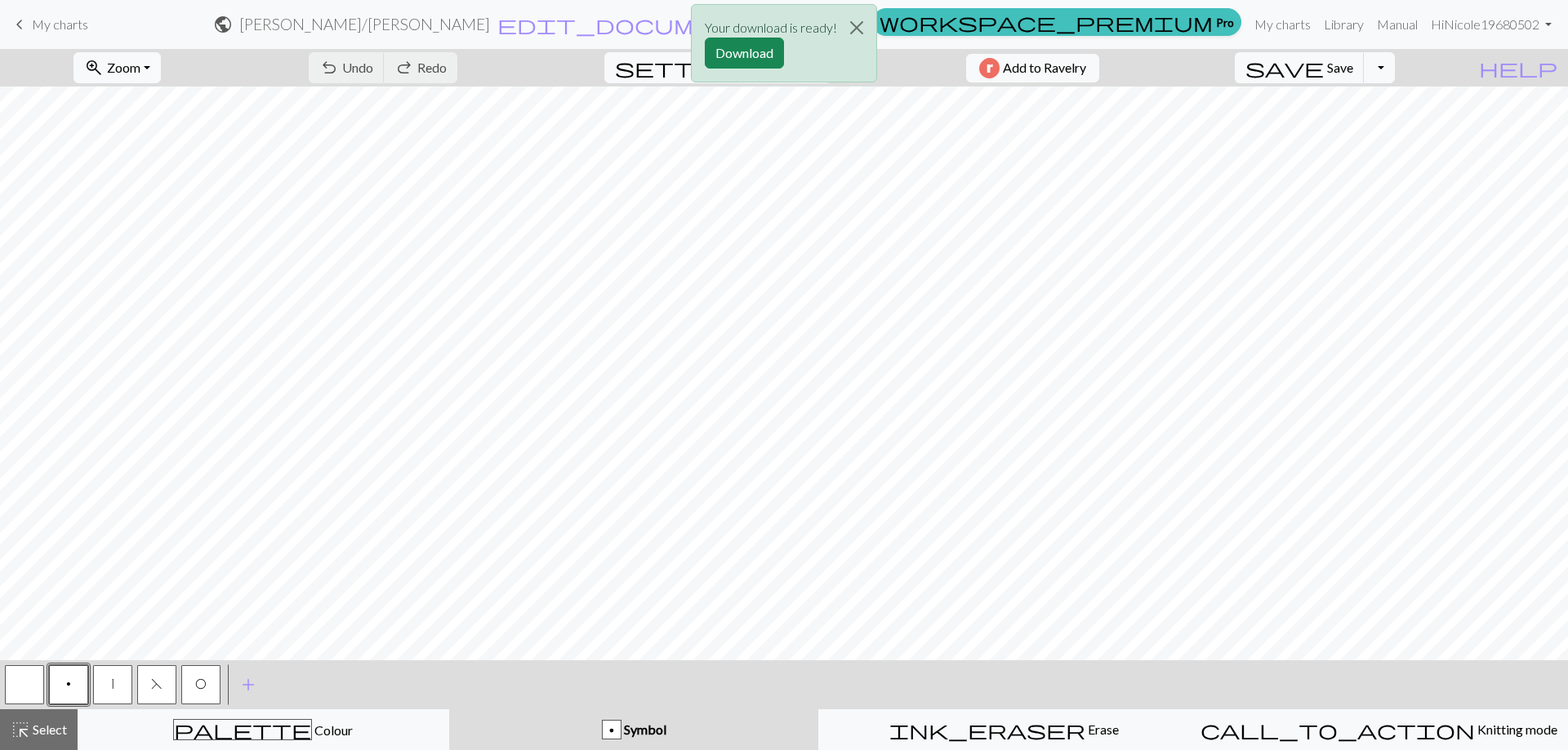
click at [1369, 73] on div "Your download is ready! Download" at bounding box center [784, 48] width 1568 height 95
click at [1416, 74] on div "Your download is ready! Download" at bounding box center [784, 48] width 1568 height 95
click at [1410, 71] on div "Your download is ready! Download" at bounding box center [784, 48] width 1568 height 95
click at [1375, 67] on div "Your download is ready! Download" at bounding box center [784, 48] width 1568 height 95
click at [1416, 67] on div "Your download is ready! Download" at bounding box center [784, 48] width 1568 height 95
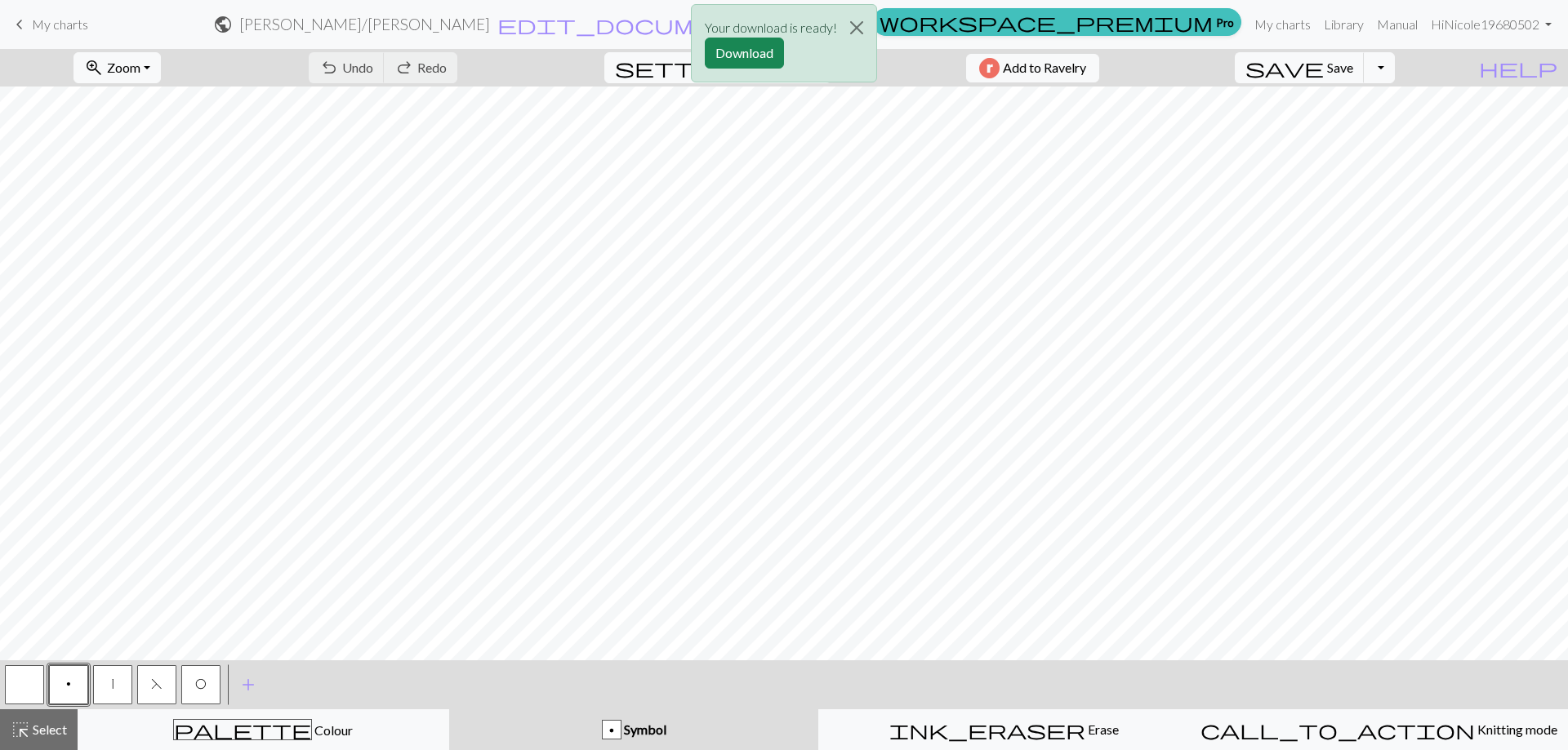
click at [1416, 67] on div "Your download is ready! Download" at bounding box center [784, 48] width 1568 height 95
click at [1349, 68] on div "Your download is ready! Download" at bounding box center [784, 48] width 1568 height 95
click at [1413, 69] on div "Your download is ready! Download" at bounding box center [784, 48] width 1568 height 95
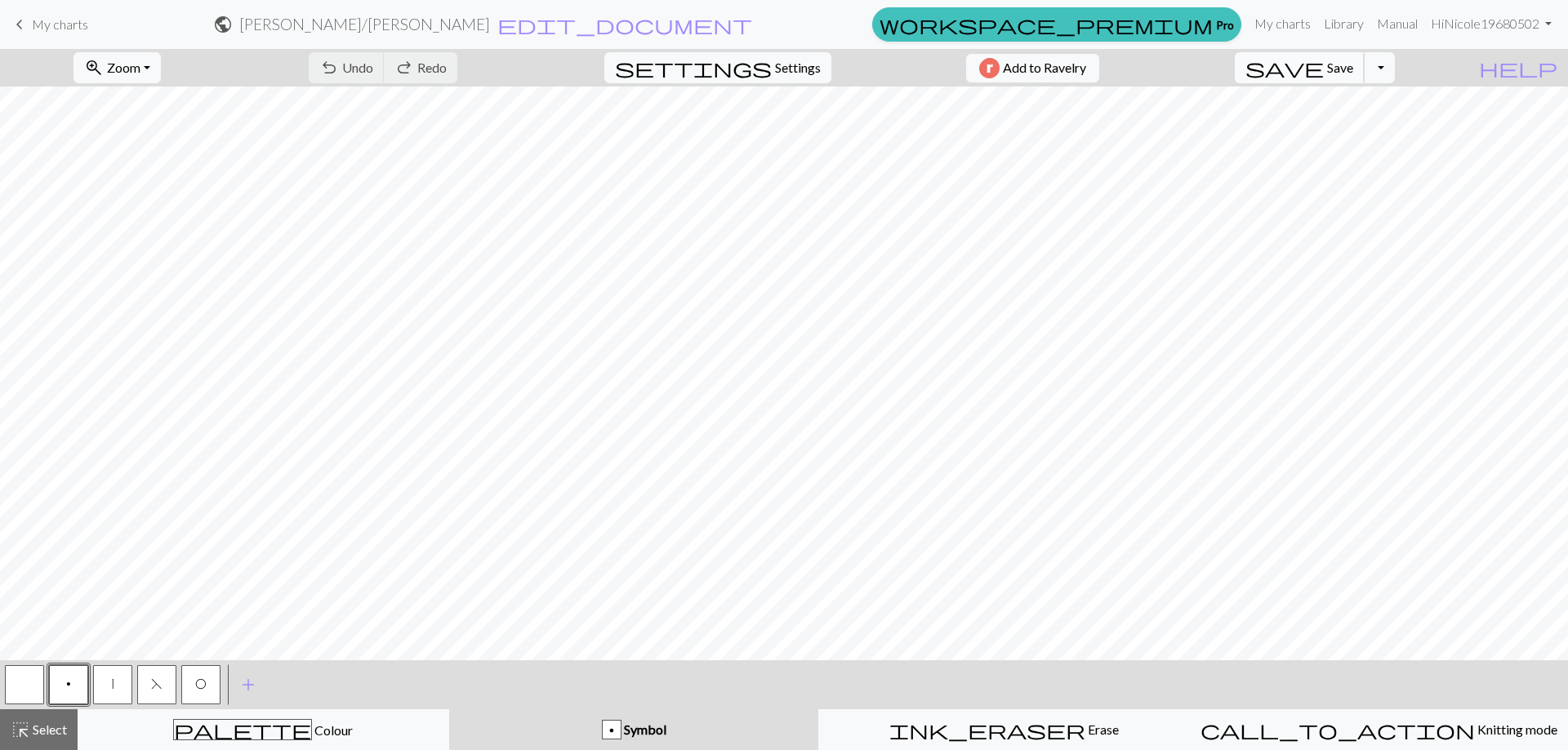
click at [1359, 65] on button "save Save Save" at bounding box center [1299, 67] width 130 height 31
click at [1394, 67] on button "Toggle Dropdown" at bounding box center [1378, 67] width 31 height 31
click at [1378, 127] on button "save_alt Download" at bounding box center [1259, 130] width 269 height 26
click at [746, 47] on button "Download" at bounding box center [744, 52] width 79 height 31
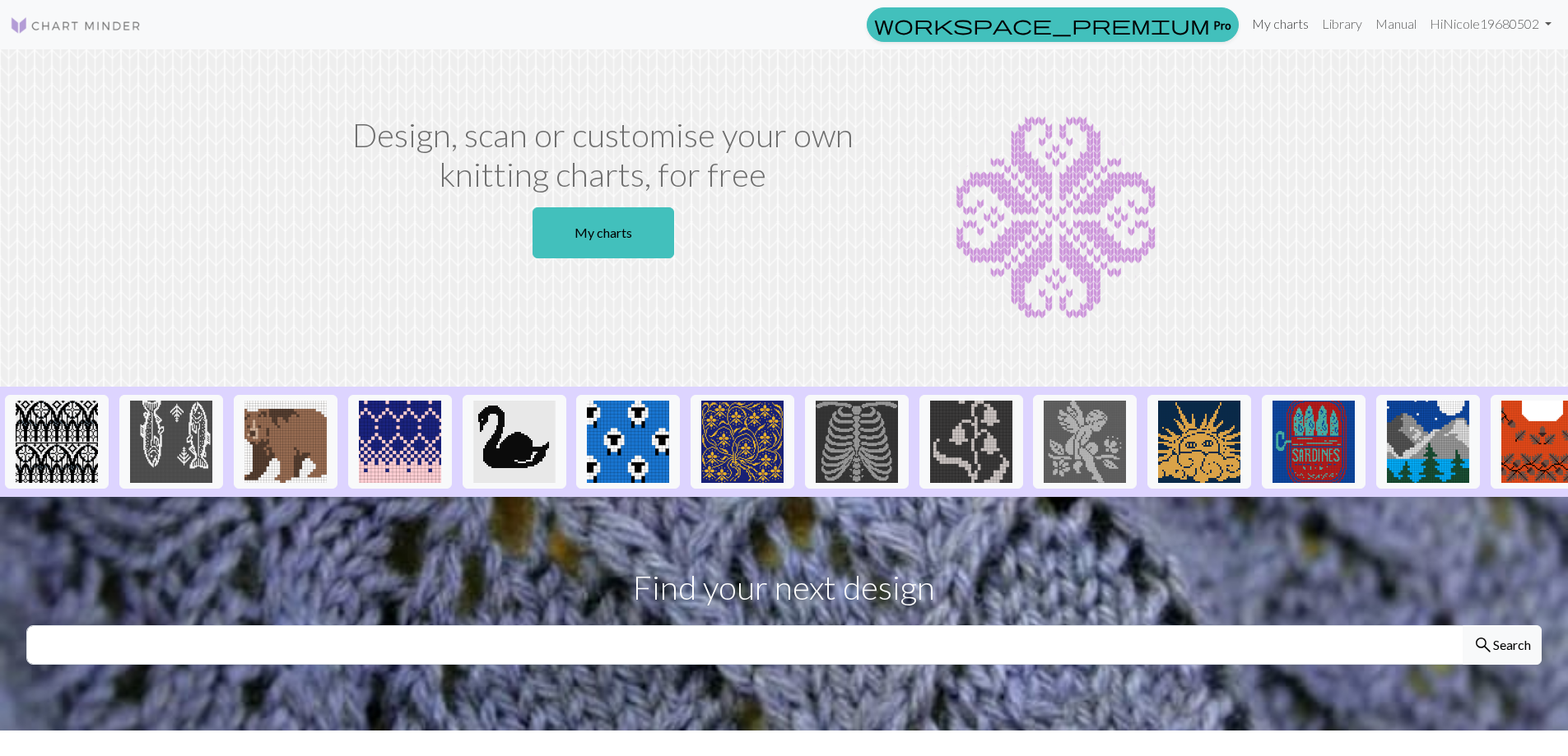
click at [1268, 29] on link "My charts" at bounding box center [1280, 24] width 70 height 33
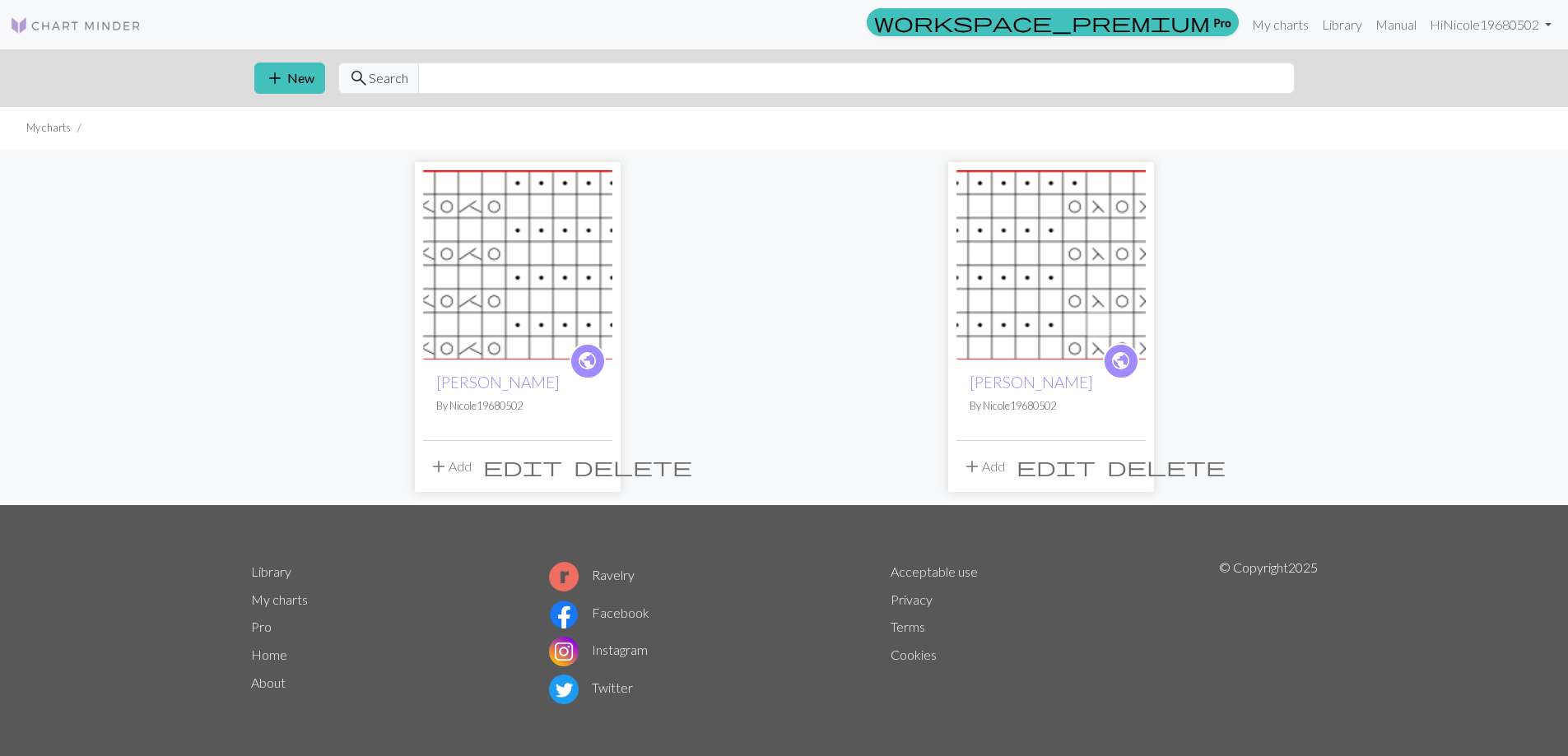
click at [542, 275] on img at bounding box center [518, 265] width 190 height 189
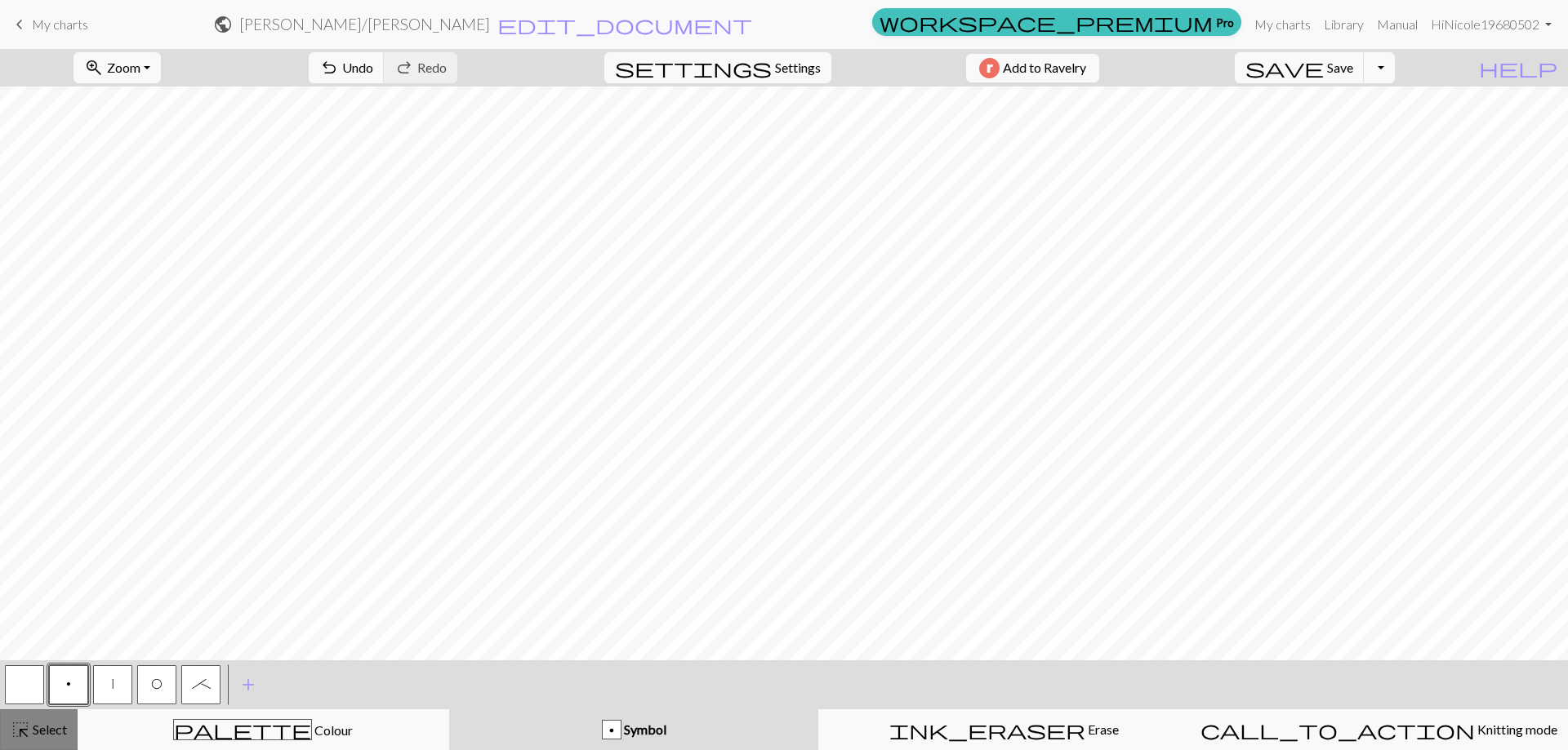
click at [36, 720] on div "highlight_alt Select Select" at bounding box center [38, 729] width 56 height 20
click at [247, 682] on span "add" at bounding box center [248, 685] width 20 height 22
click at [243, 684] on button "button" at bounding box center [245, 685] width 39 height 39
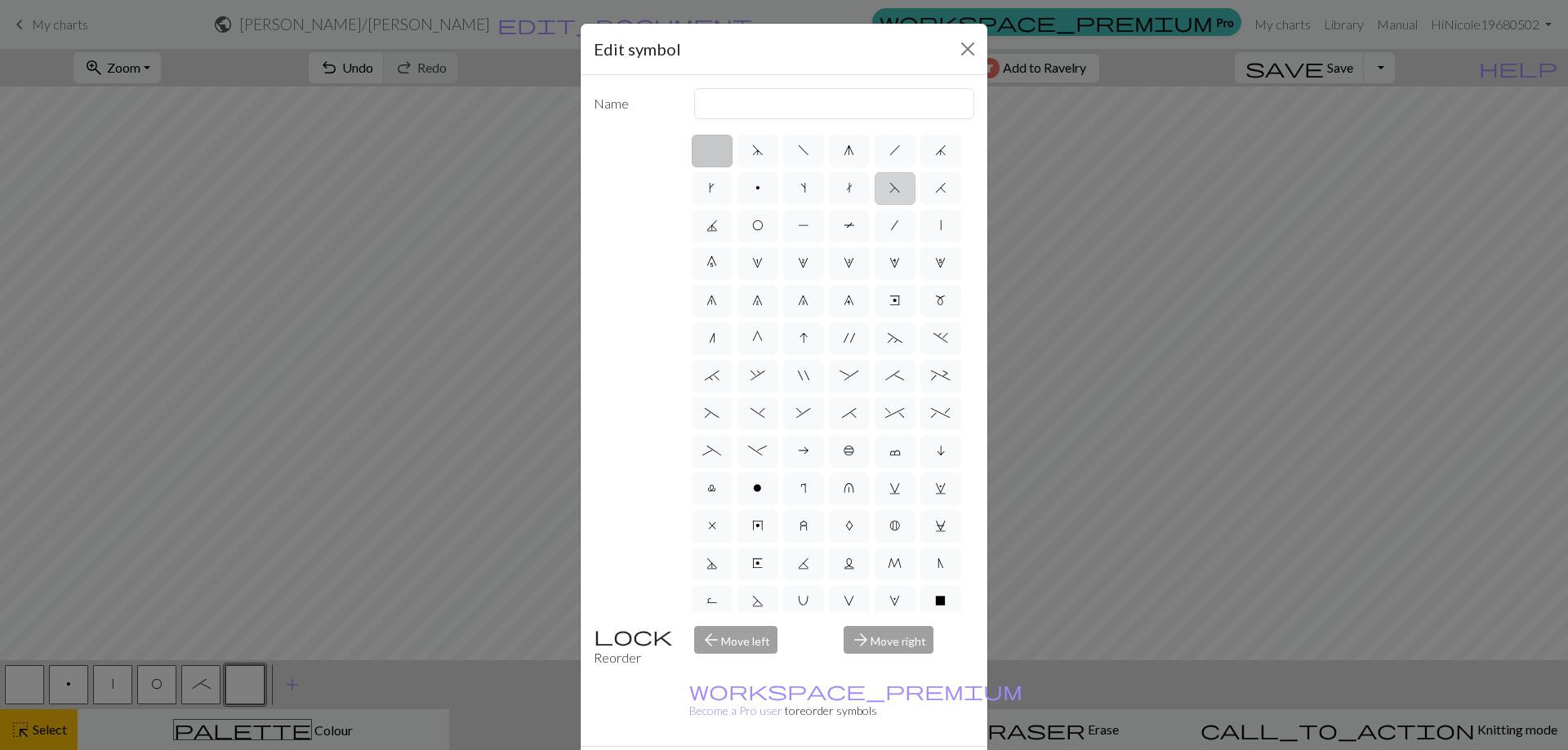
click at [889, 195] on span "F" at bounding box center [895, 188] width 11 height 13
click at [889, 189] on input "F" at bounding box center [894, 182] width 10 height 10
radio input "true"
type input "ssk"
click at [889, 195] on span "F" at bounding box center [895, 188] width 11 height 13
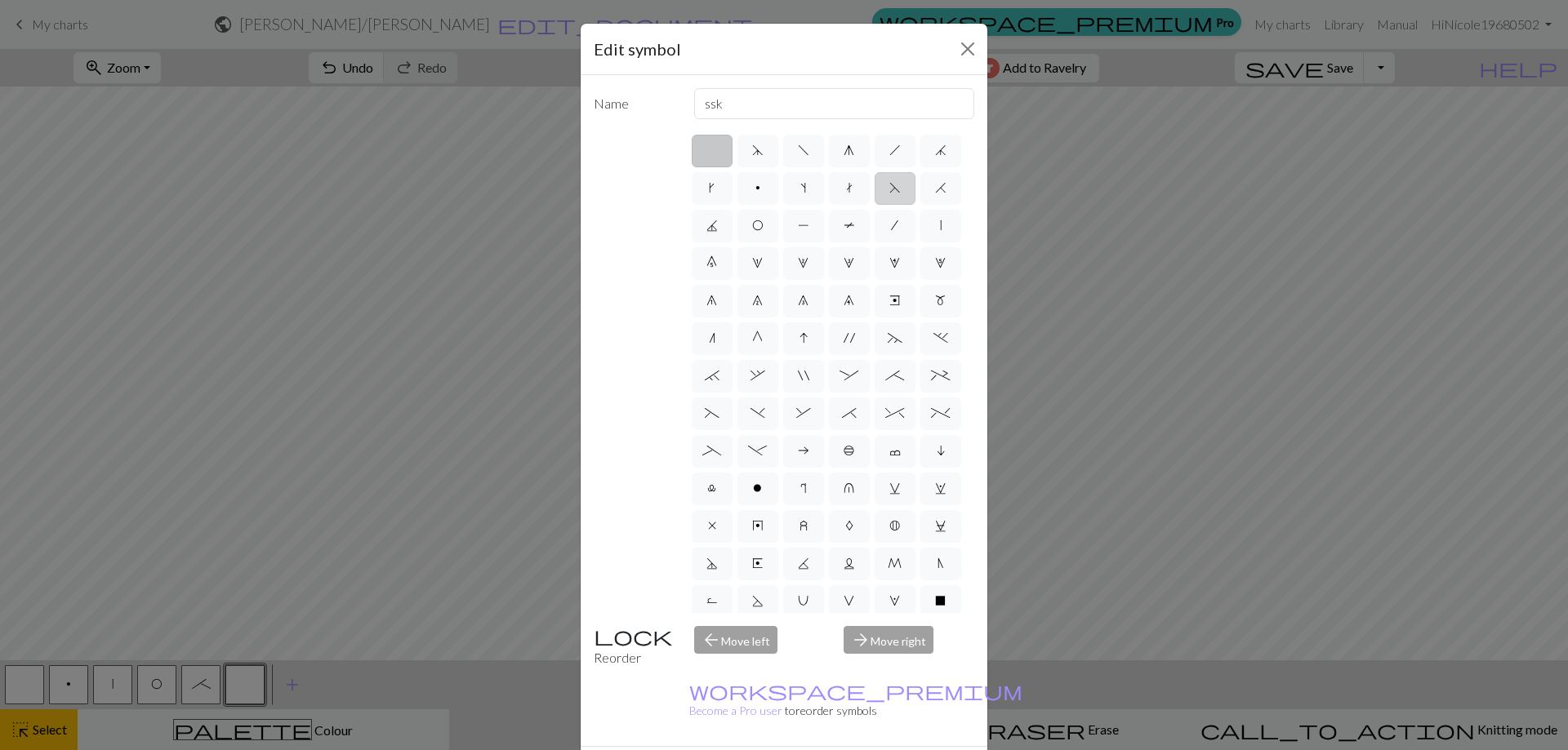
click at [889, 189] on input "F" at bounding box center [894, 182] width 10 height 10
click at [771, 234] on div "d f g h j k p s t F H J O P T / | 0 1 2 3 4 5 6 7 8 9 e m n G I ' ~ . ` , " : ;…" at bounding box center [832, 372] width 286 height 481
click at [935, 195] on span "H" at bounding box center [941, 188] width 11 height 13
click at [935, 189] on input "H" at bounding box center [940, 182] width 10 height 10
radio input "true"
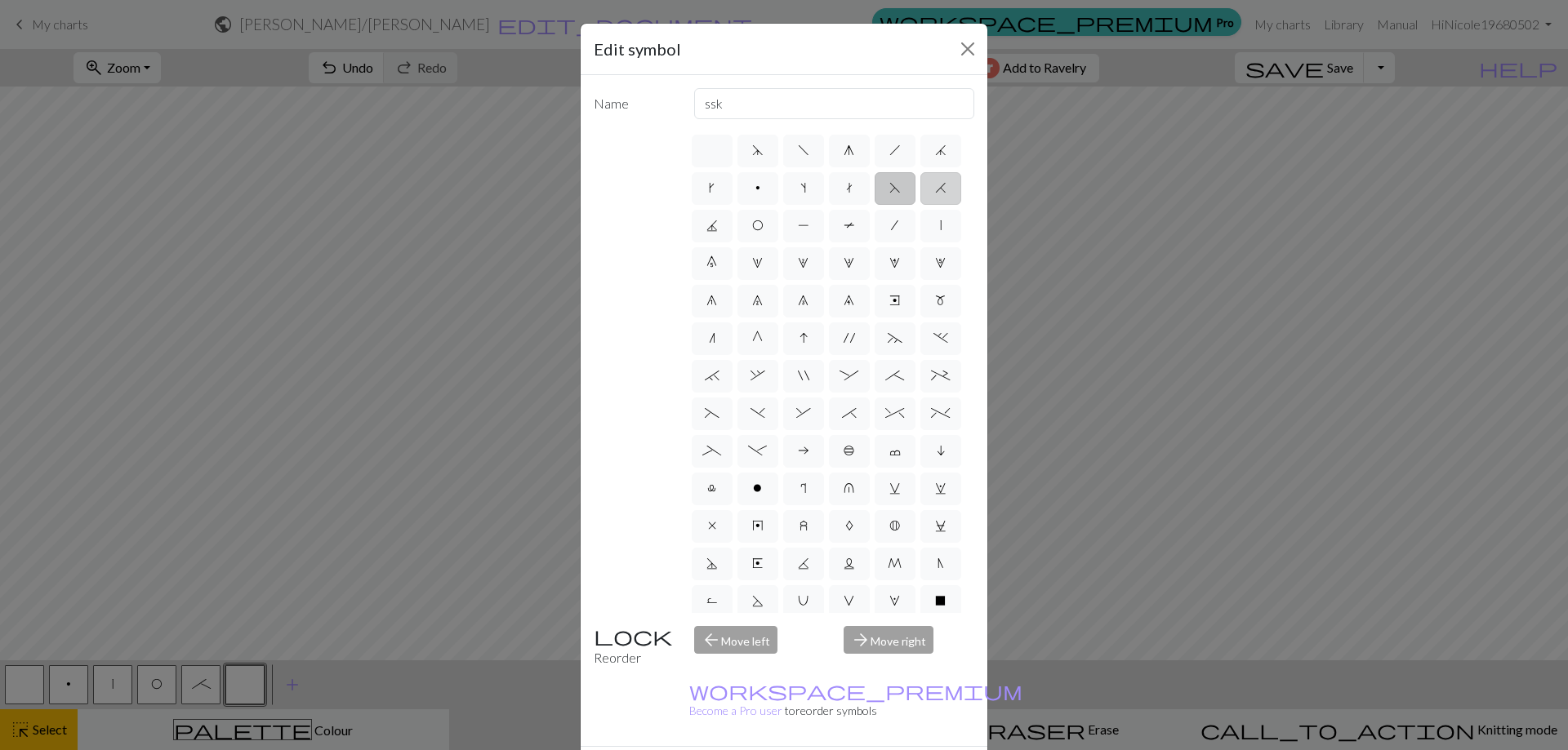
type input "k2tog"
click at [935, 195] on span "H" at bounding box center [941, 188] width 11 height 13
click at [935, 189] on input "H" at bounding box center [940, 182] width 10 height 10
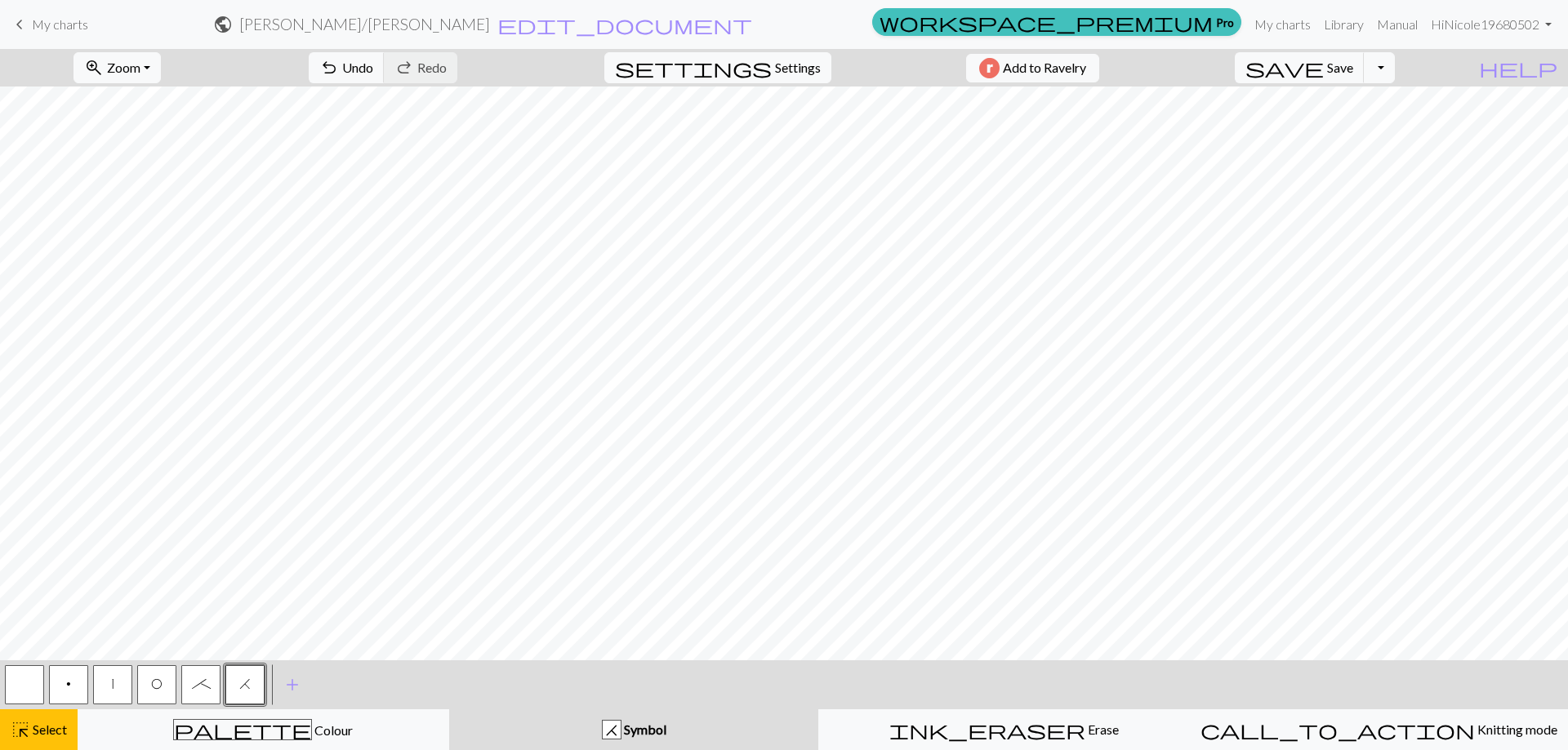
click at [241, 680] on span "H" at bounding box center [245, 685] width 11 height 13
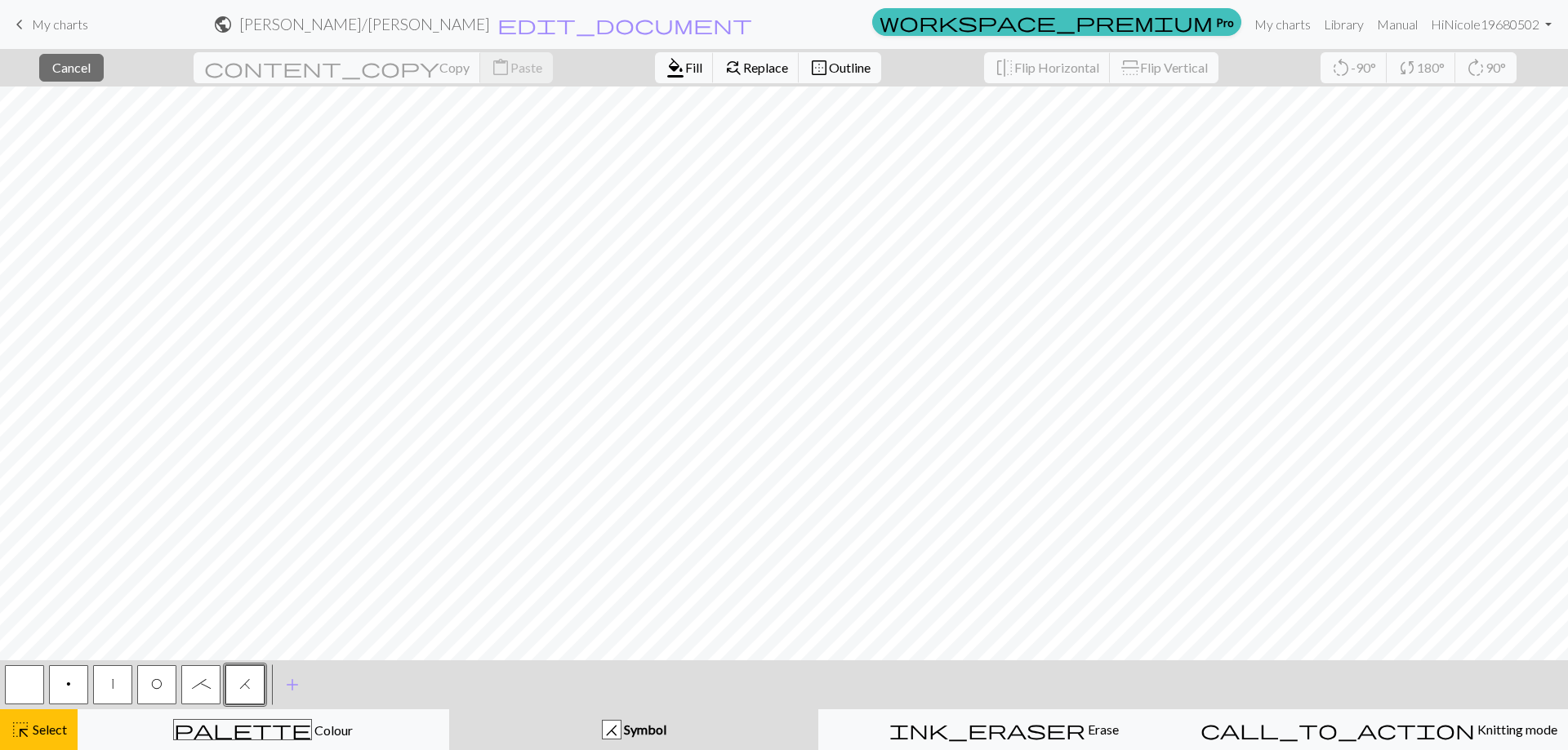
click at [256, 662] on div "< p | O ; H >" at bounding box center [135, 685] width 265 height 49
click at [248, 673] on button "H" at bounding box center [245, 685] width 39 height 39
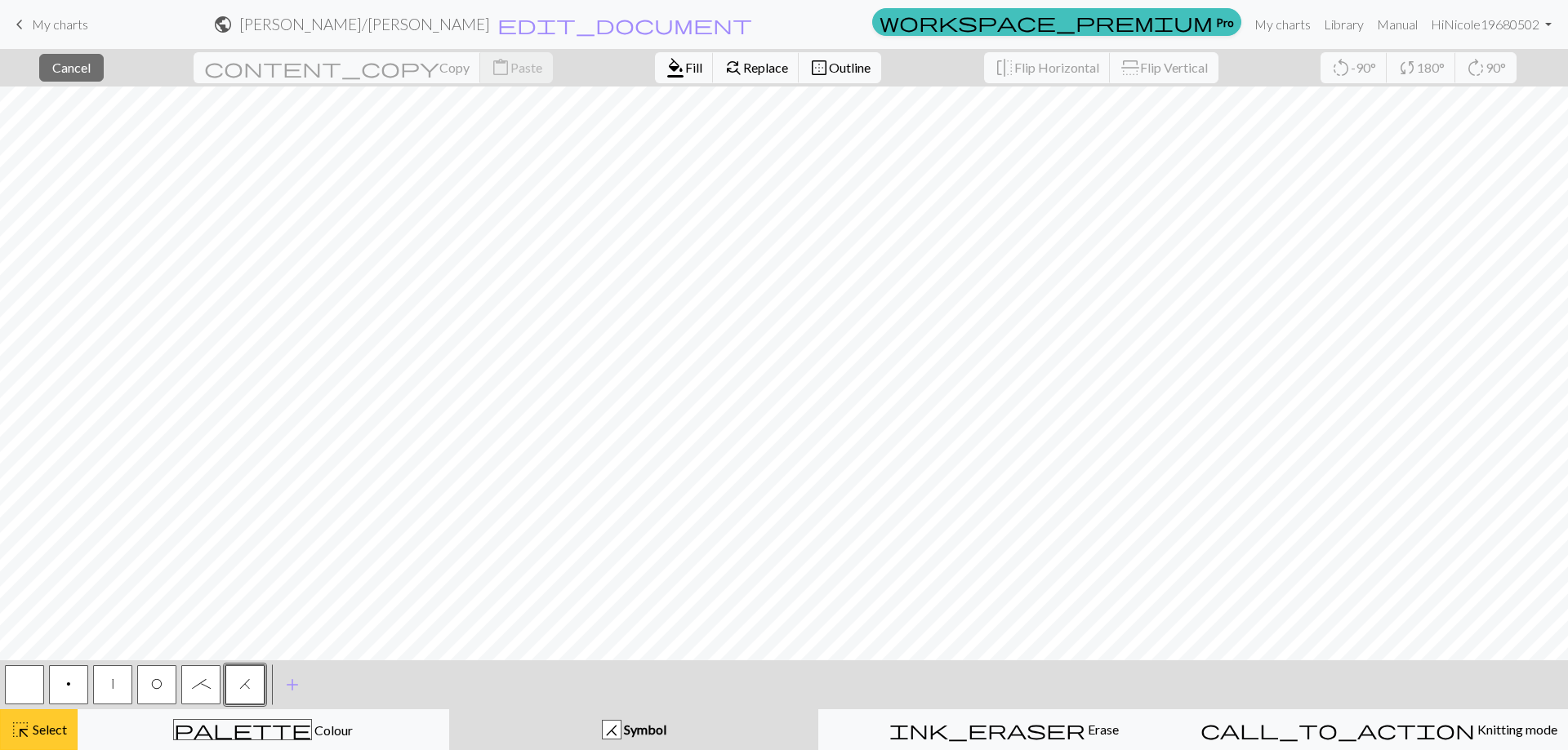
click at [55, 719] on button "highlight_alt Select Select" at bounding box center [38, 730] width 78 height 41
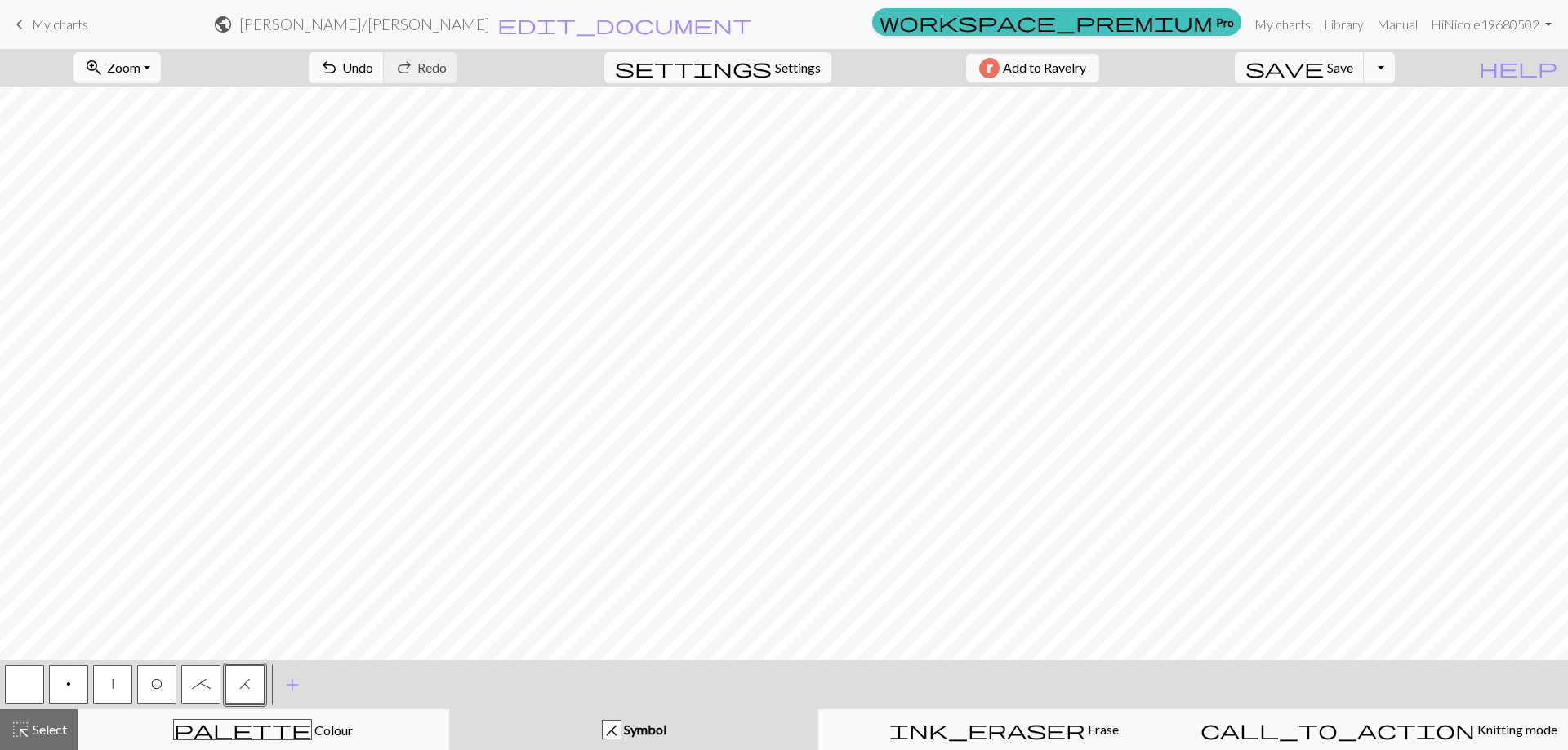
click at [230, 685] on button "H" at bounding box center [245, 685] width 39 height 39
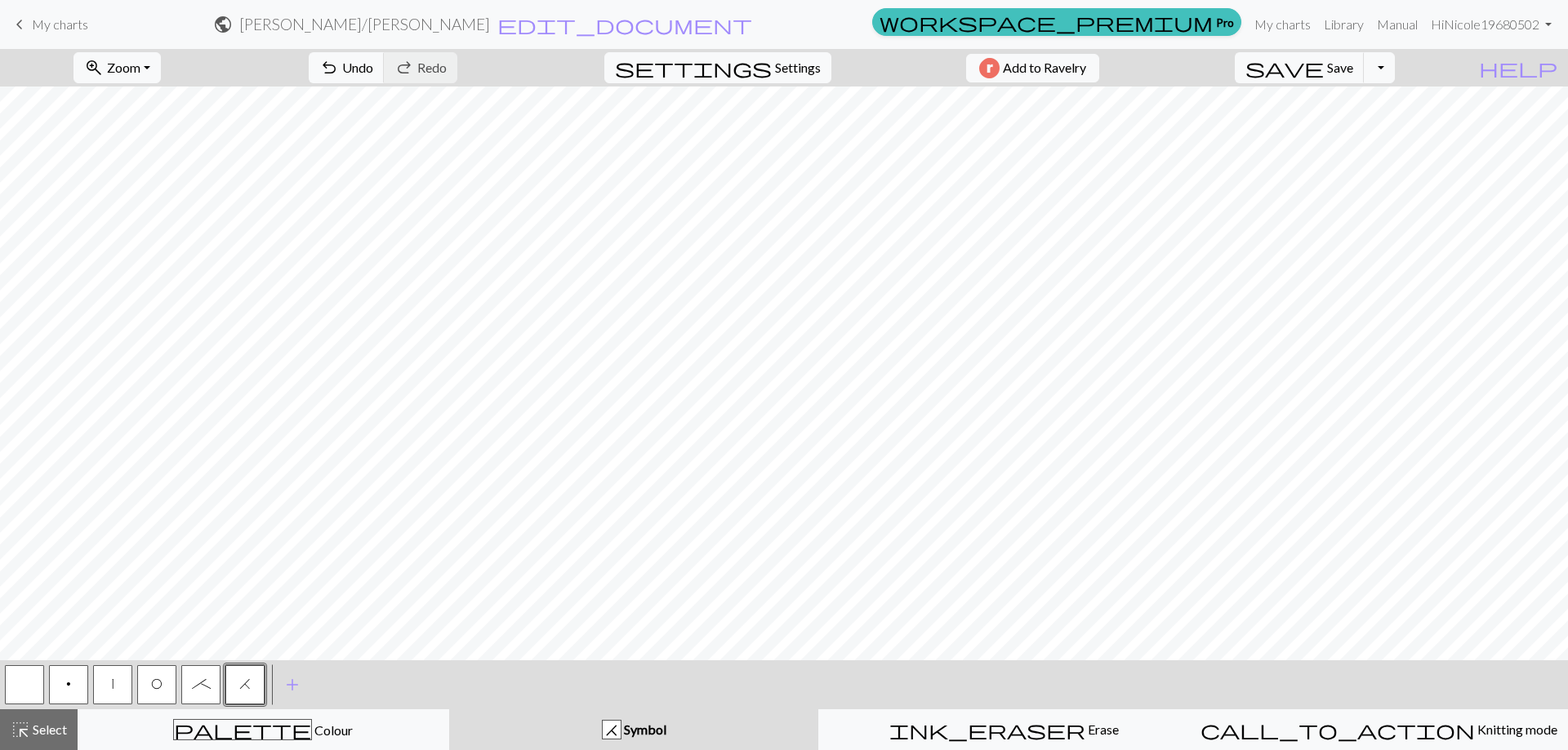
click at [156, 698] on button "O" at bounding box center [157, 685] width 39 height 39
click at [1353, 71] on span "Save" at bounding box center [1340, 67] width 26 height 16
click at [801, 19] on form "public Elsa B / Elsa B edit_document Edit settings" at bounding box center [482, 24] width 764 height 32
click at [1324, 56] on span "save" at bounding box center [1285, 67] width 79 height 22
click at [1394, 69] on button "Toggle Dropdown" at bounding box center [1378, 67] width 31 height 31
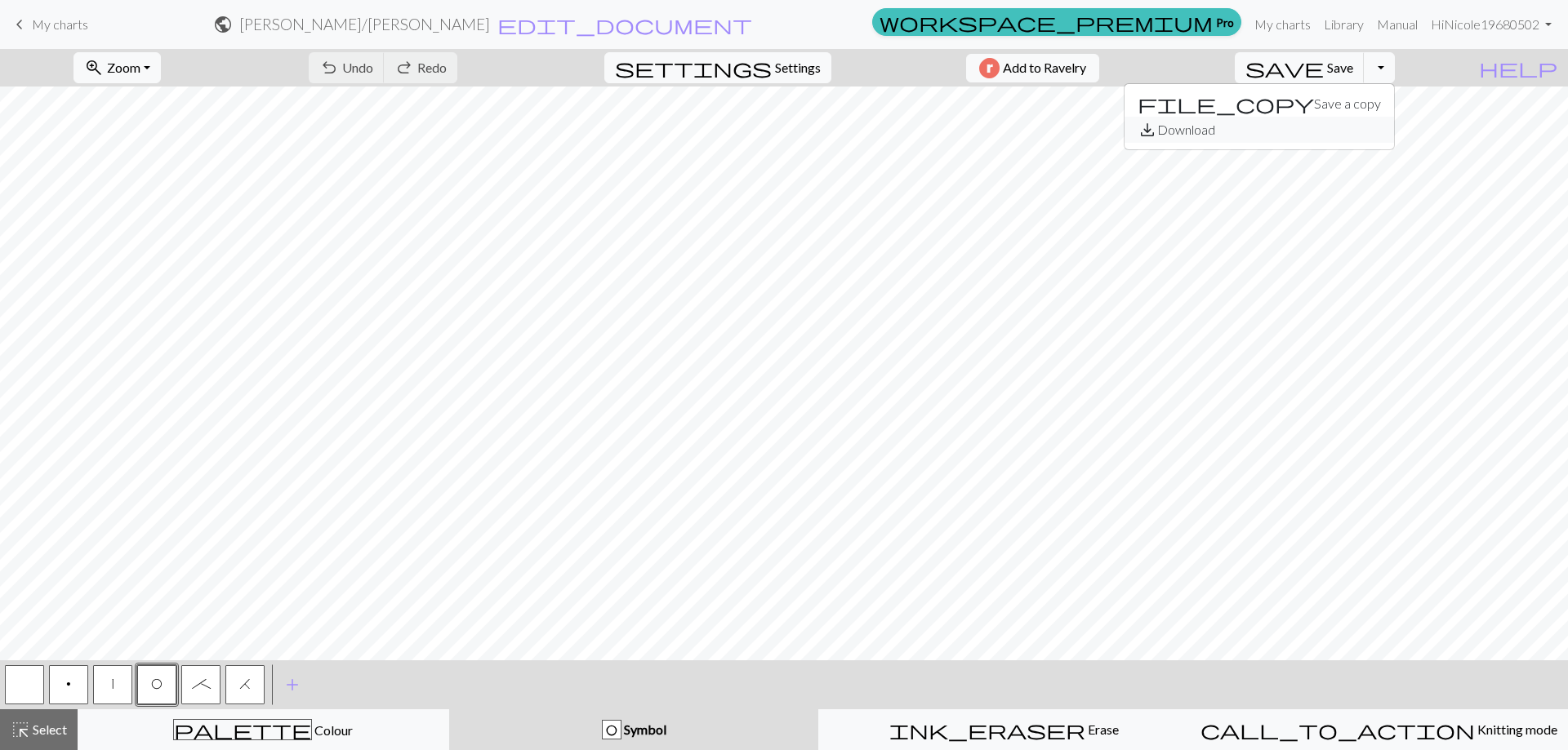
click at [1384, 131] on button "save_alt Download" at bounding box center [1259, 130] width 269 height 26
click at [1410, 68] on div "Your download is ready! Download" at bounding box center [784, 48] width 1568 height 95
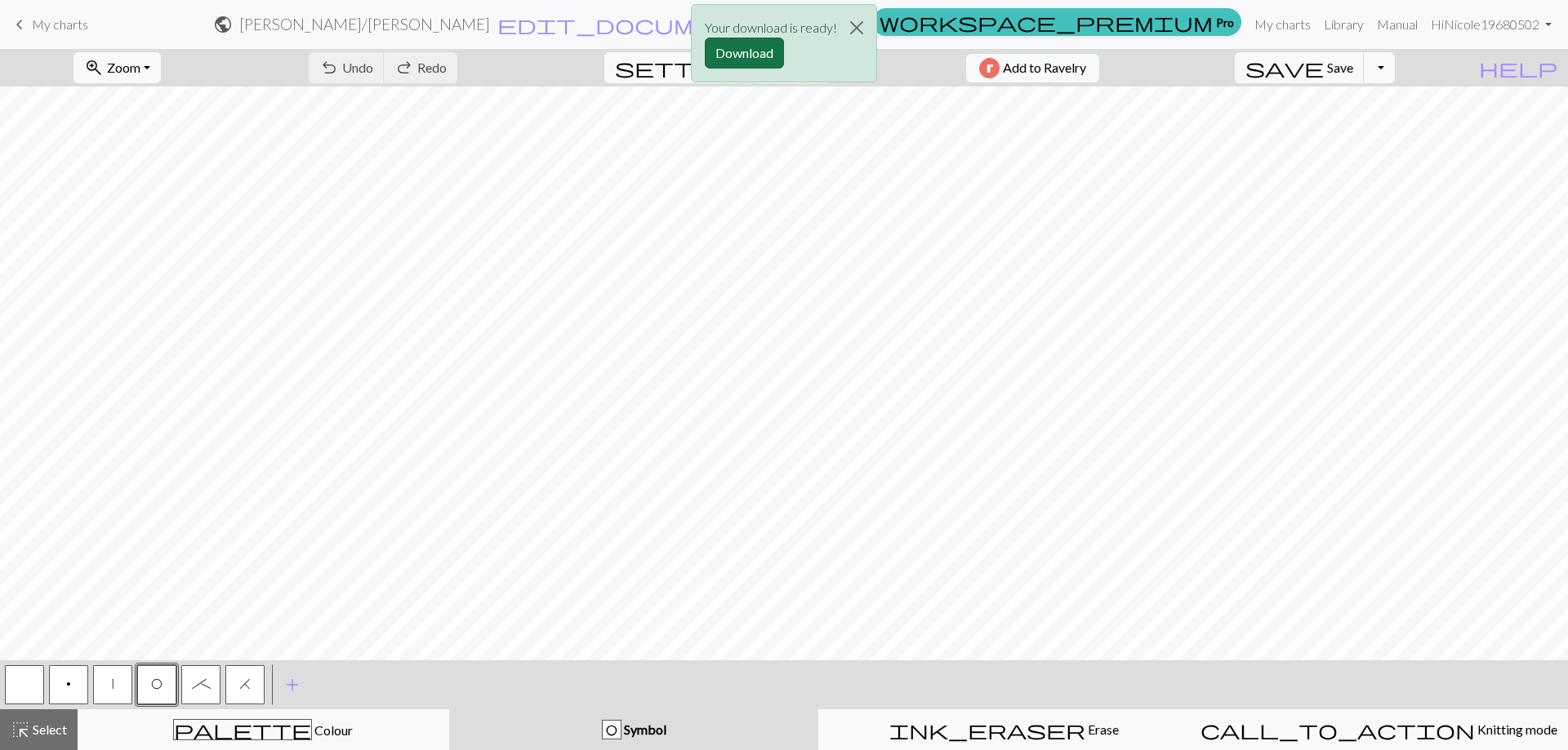
click at [753, 51] on button "Download" at bounding box center [744, 52] width 79 height 31
